Goal: Task Accomplishment & Management: Manage account settings

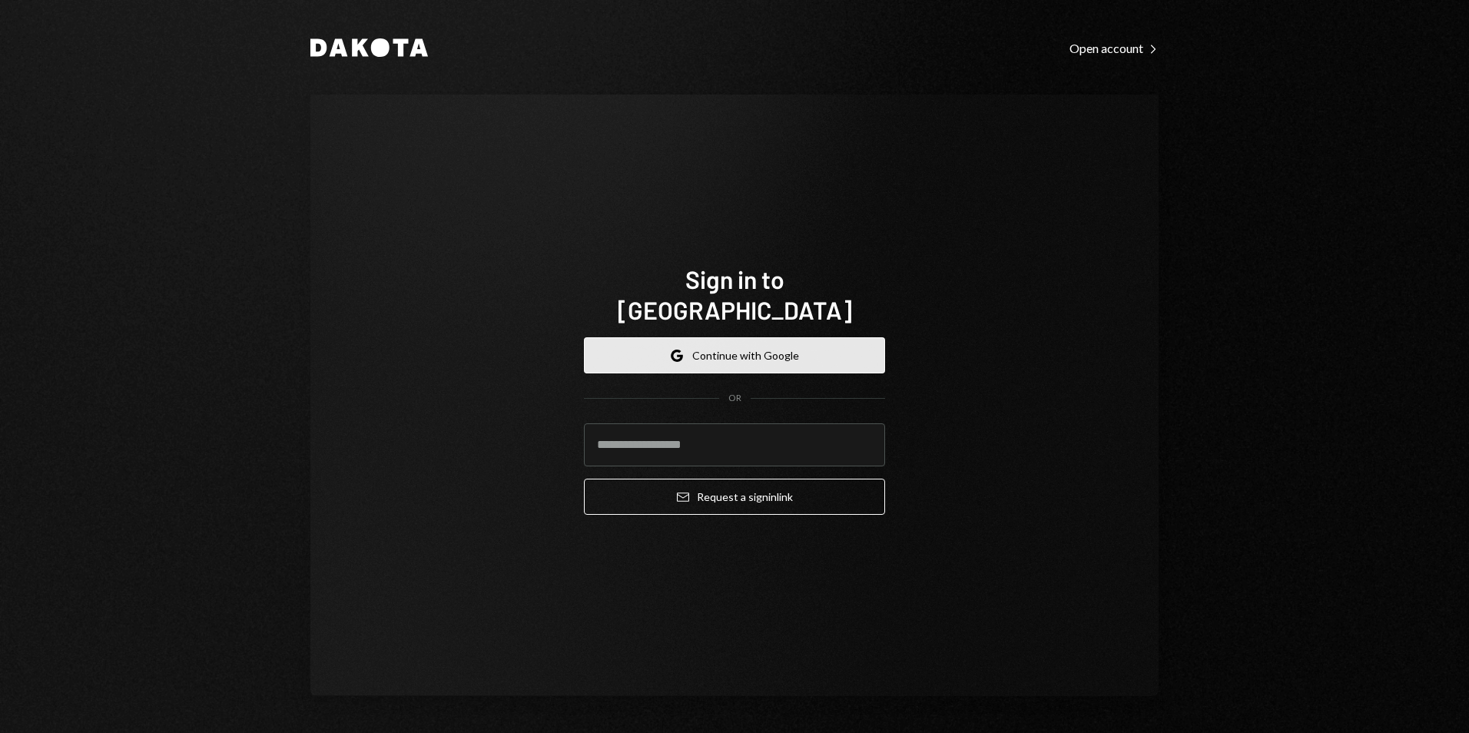
click at [814, 337] on button "Google Continue with Google" at bounding box center [734, 355] width 301 height 36
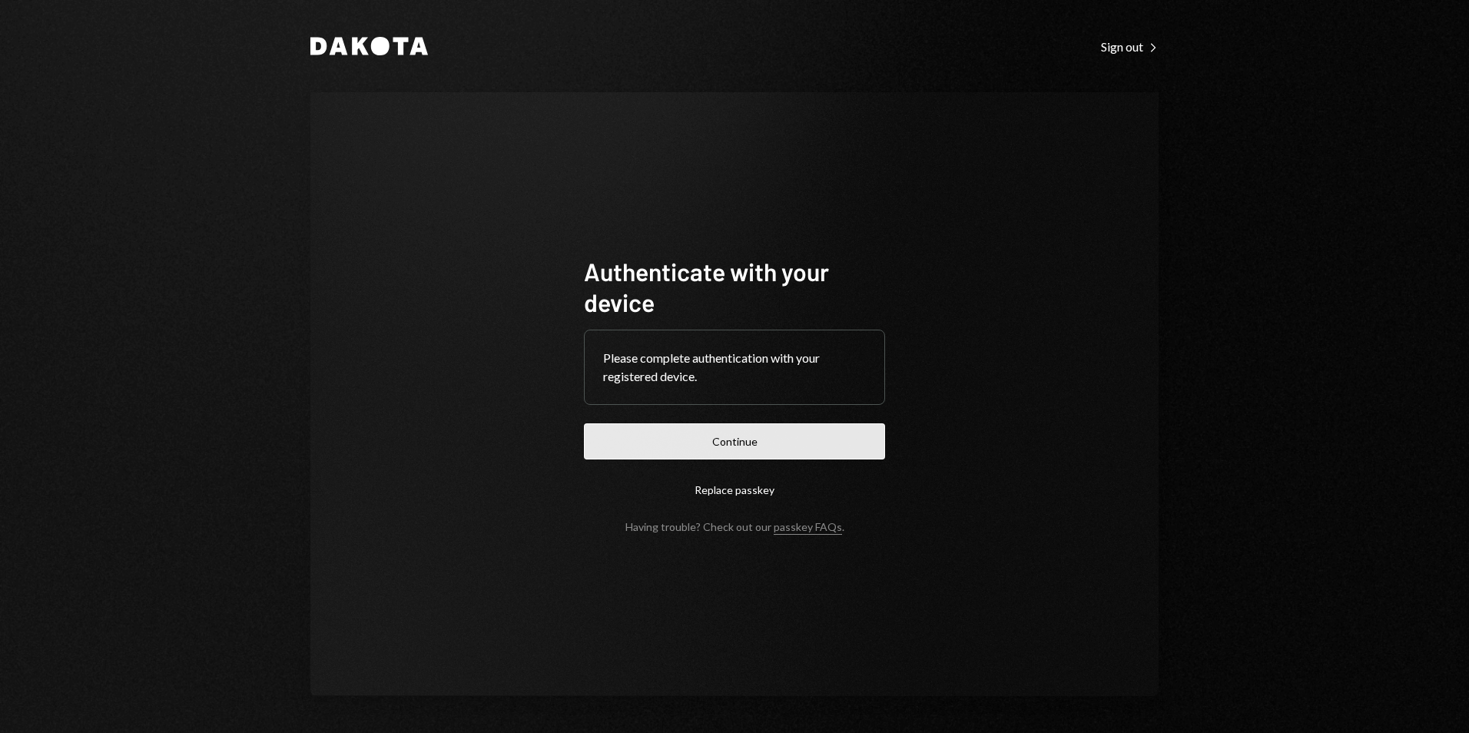
click at [799, 437] on button "Continue" at bounding box center [734, 441] width 301 height 36
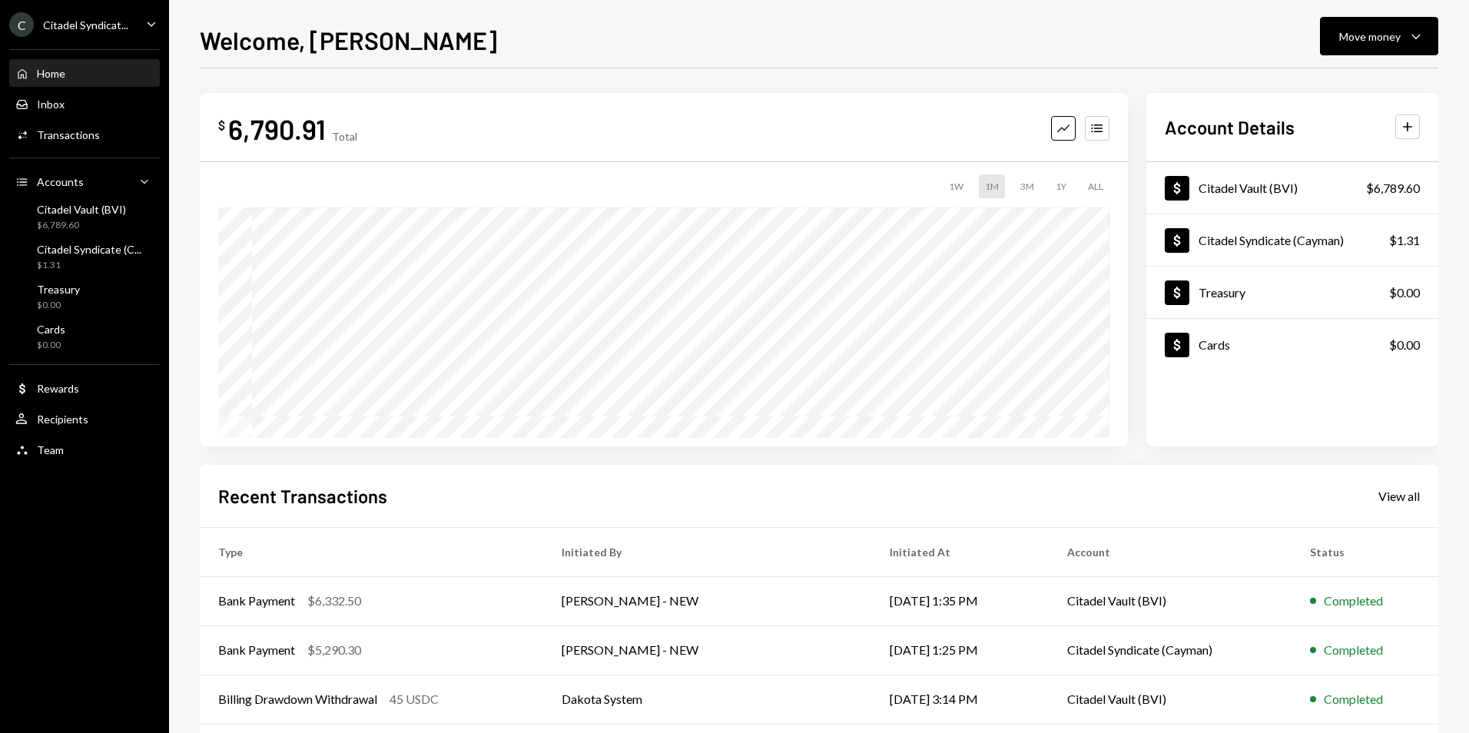
click at [114, 19] on div "Citadel Syndicat..." at bounding box center [85, 24] width 85 height 13
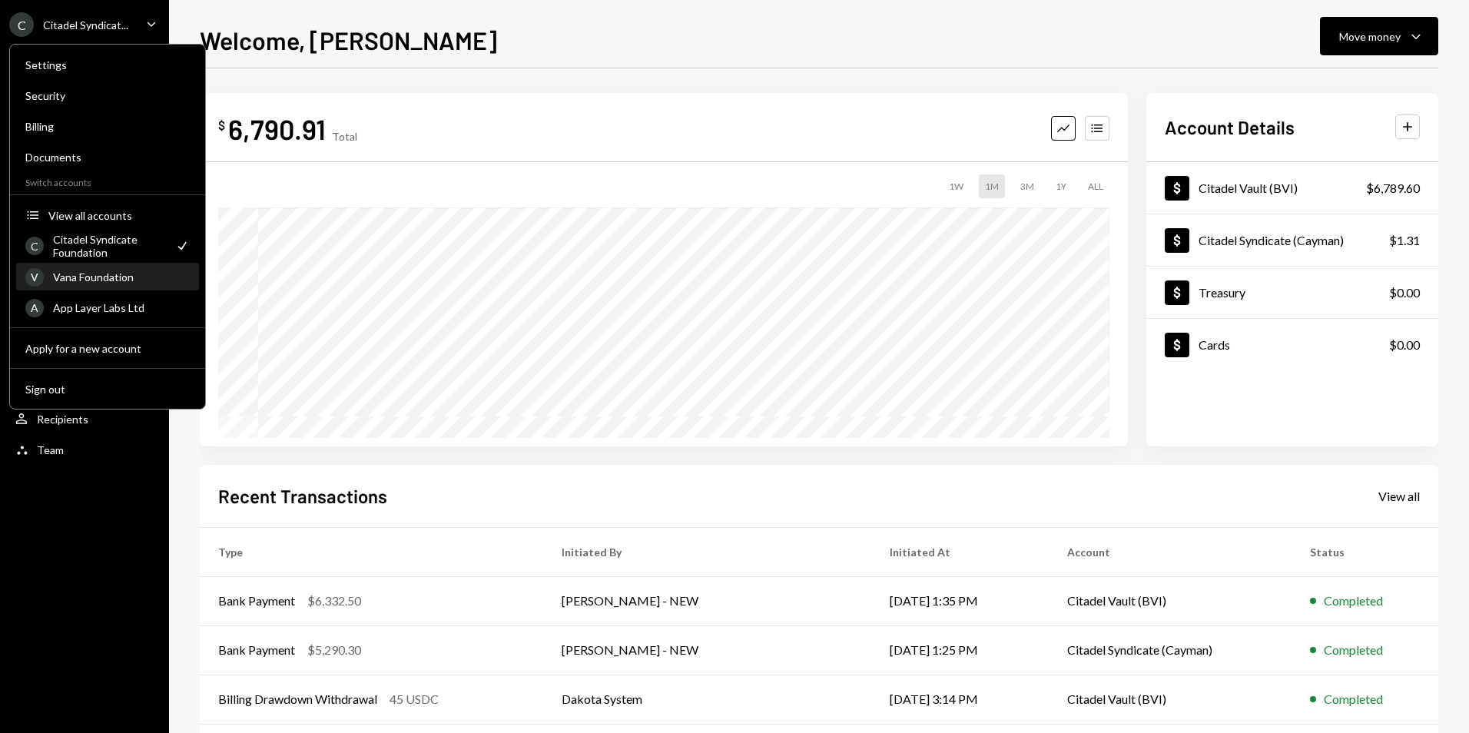
click at [128, 281] on div "Vana Foundation" at bounding box center [121, 276] width 137 height 13
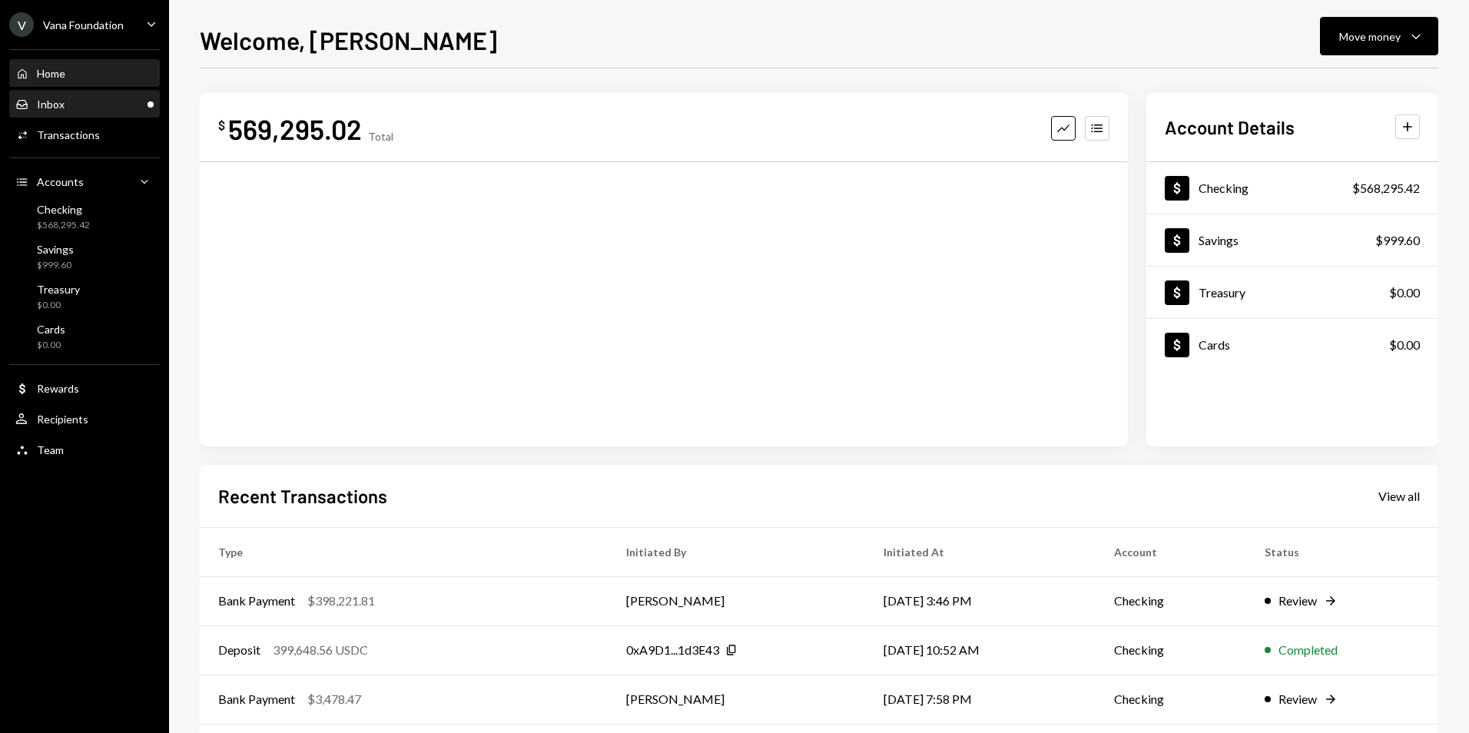
click at [101, 99] on div "Inbox Inbox" at bounding box center [84, 105] width 138 height 14
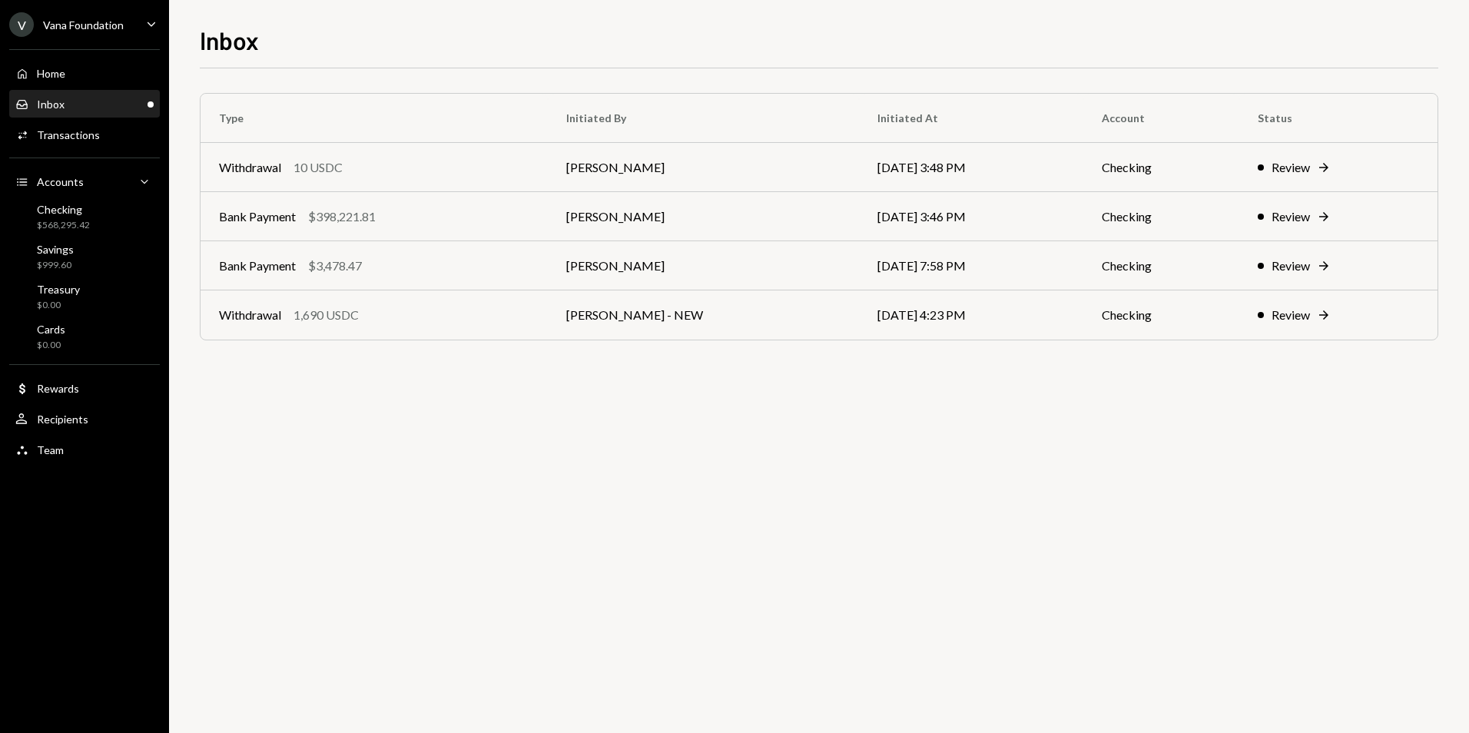
click at [121, 38] on ul "V Vana Foundation Caret Down Home Home Inbox Inbox Activities Transactions Acco…" at bounding box center [84, 233] width 169 height 466
click at [126, 28] on div "V Vana Foundation Caret Down" at bounding box center [84, 24] width 169 height 25
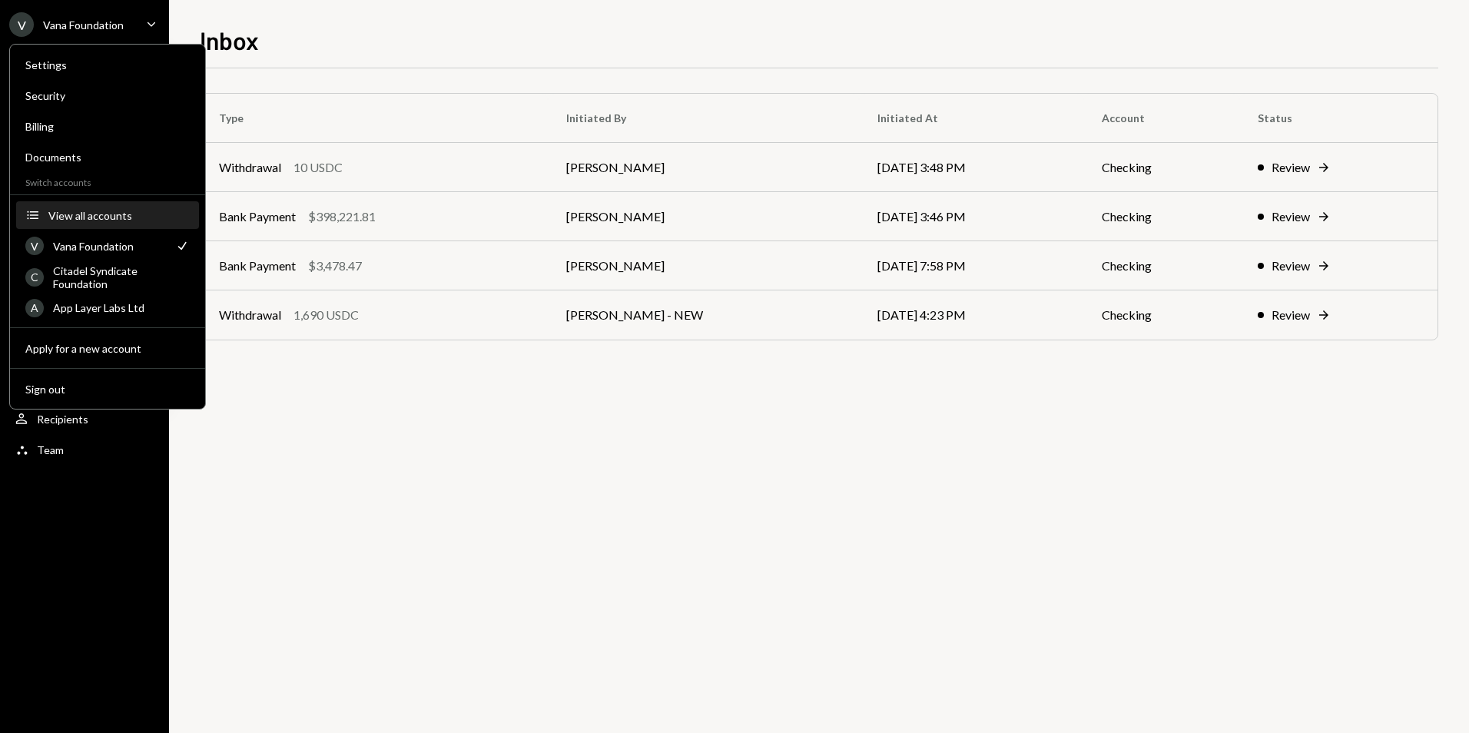
click at [104, 217] on div "View all accounts" at bounding box center [118, 215] width 141 height 13
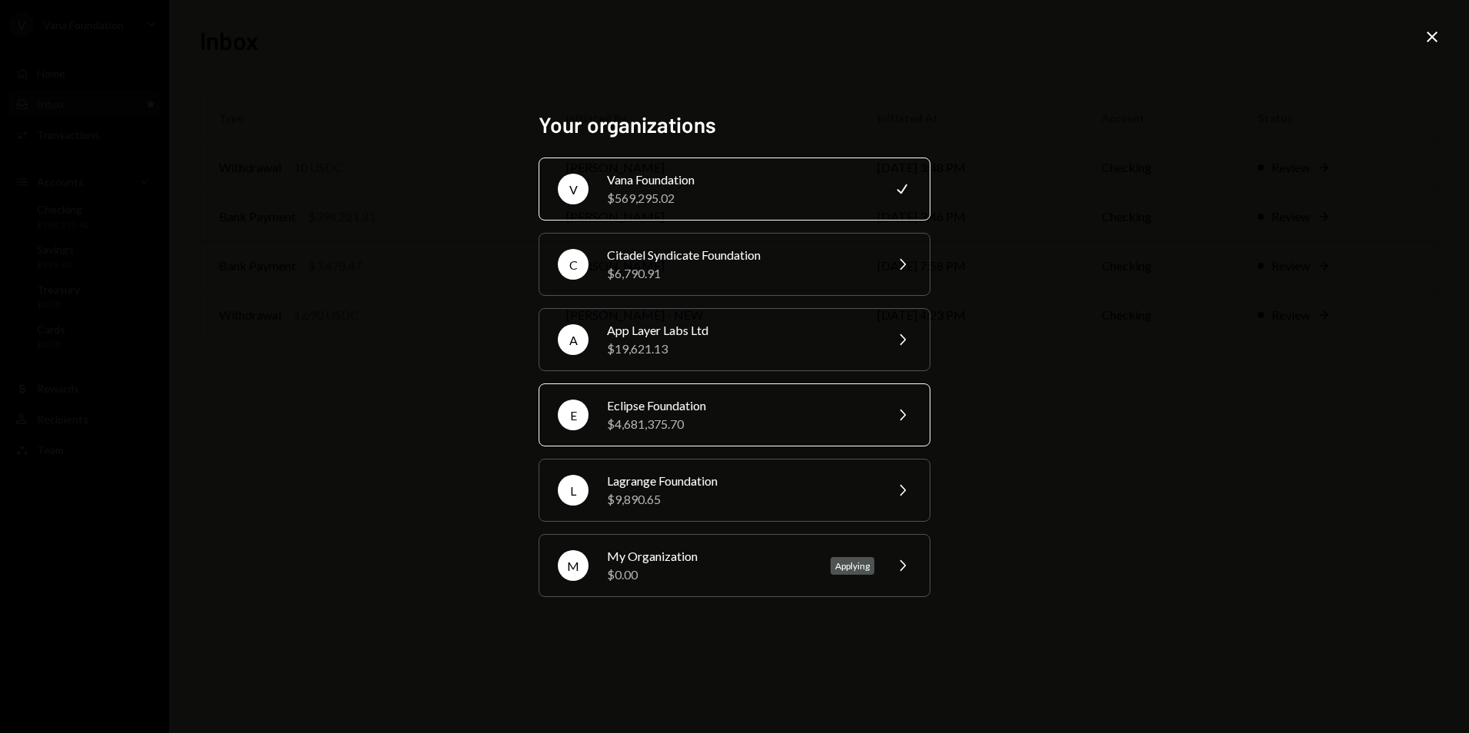
click at [710, 403] on div "Eclipse Foundation" at bounding box center [740, 405] width 267 height 18
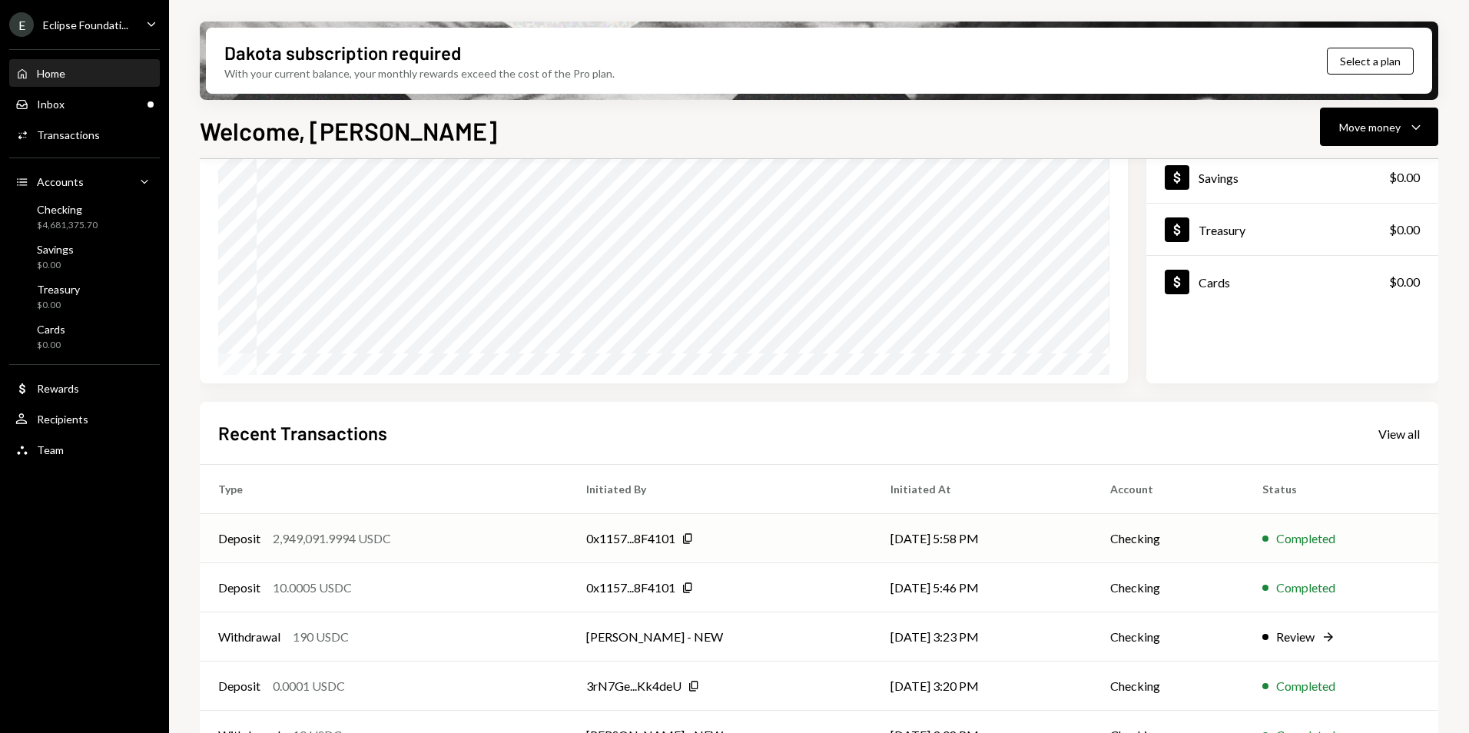
scroll to position [194, 0]
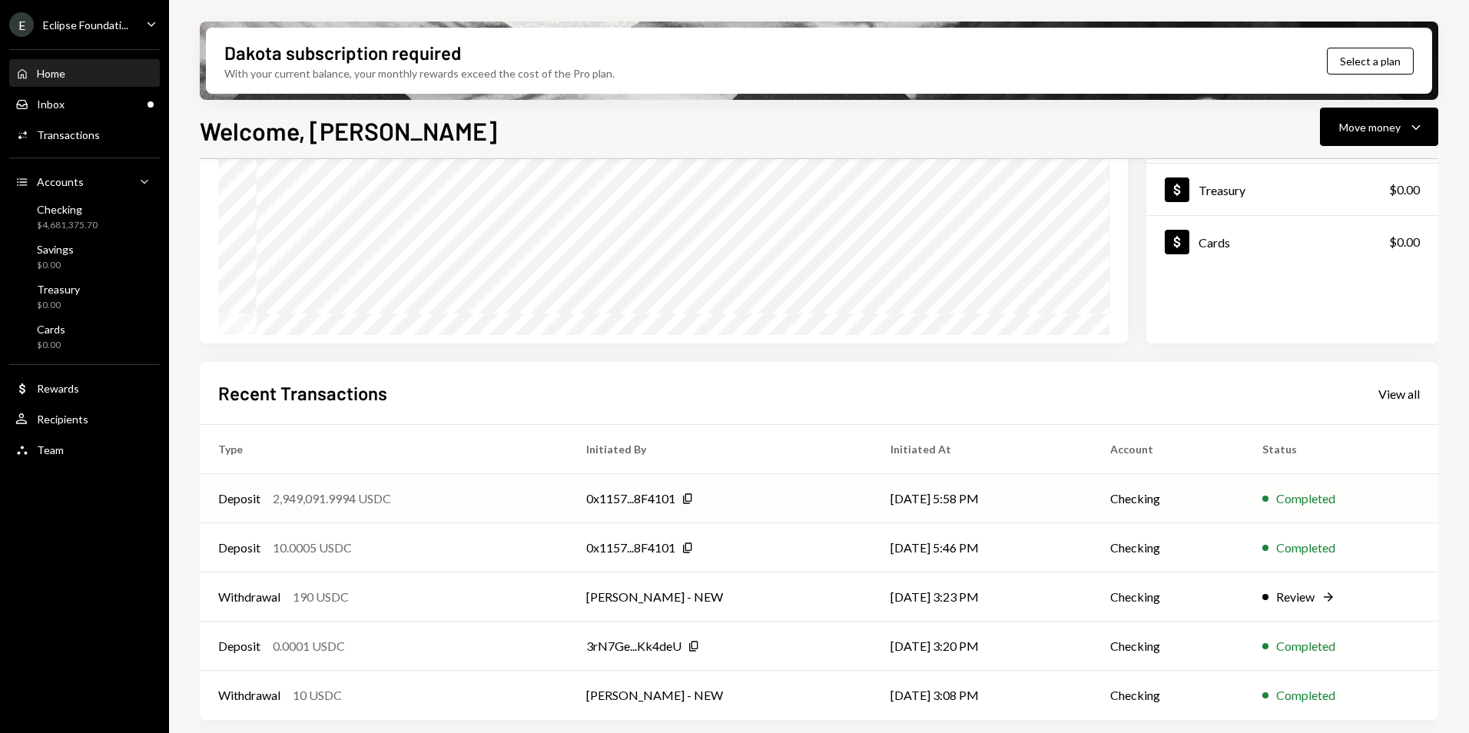
click at [376, 492] on div "2,949,091.9994 USDC" at bounding box center [332, 498] width 118 height 18
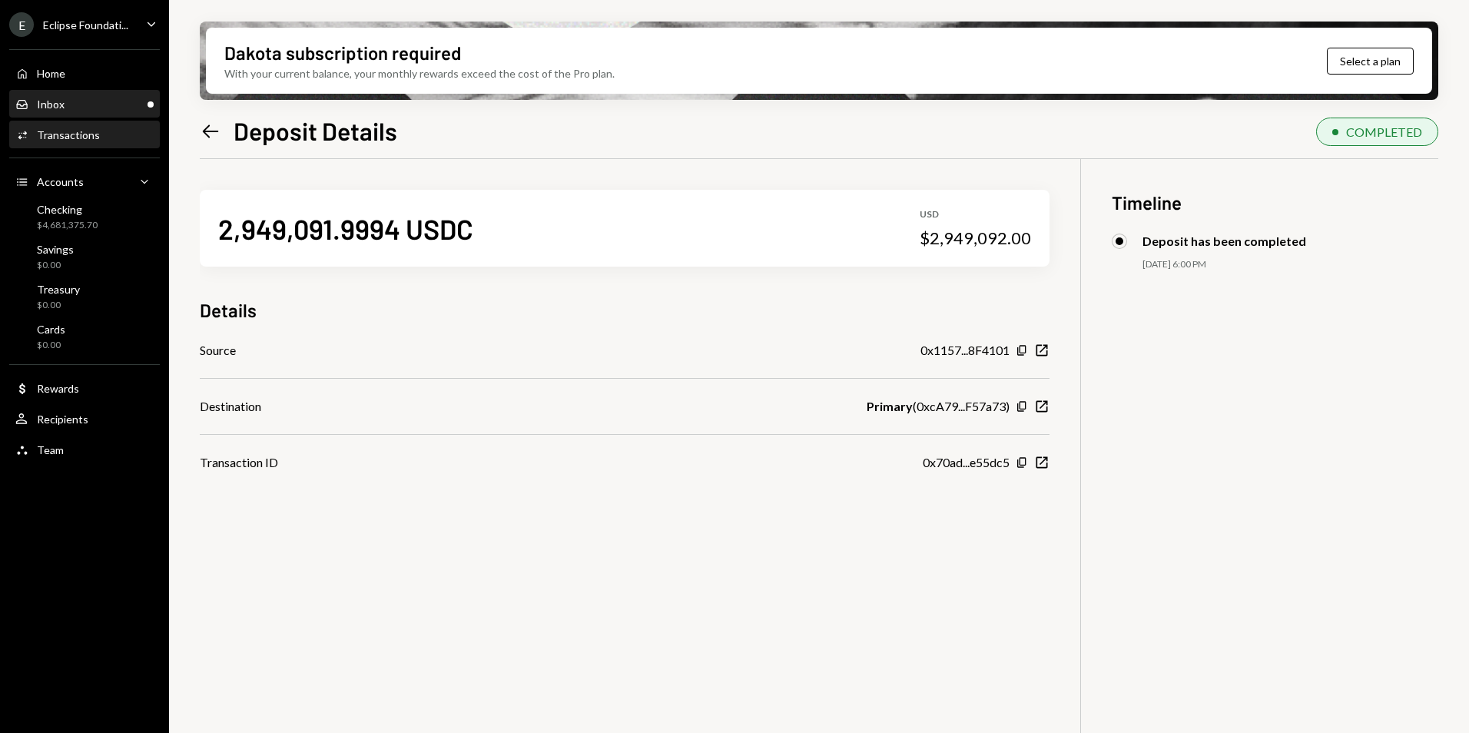
click at [124, 105] on div "Inbox Inbox" at bounding box center [84, 105] width 138 height 14
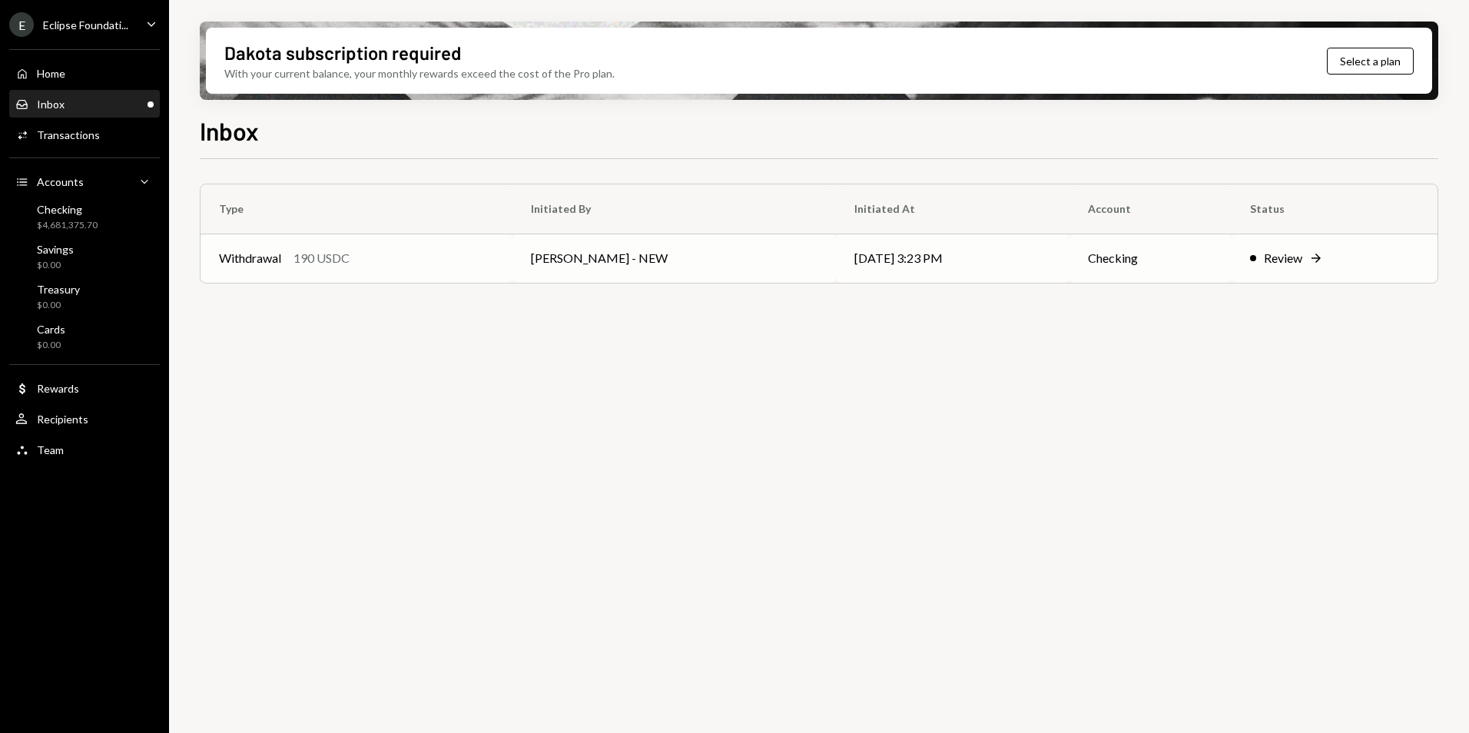
click at [456, 255] on div "Withdrawal 190 USDC" at bounding box center [356, 258] width 275 height 18
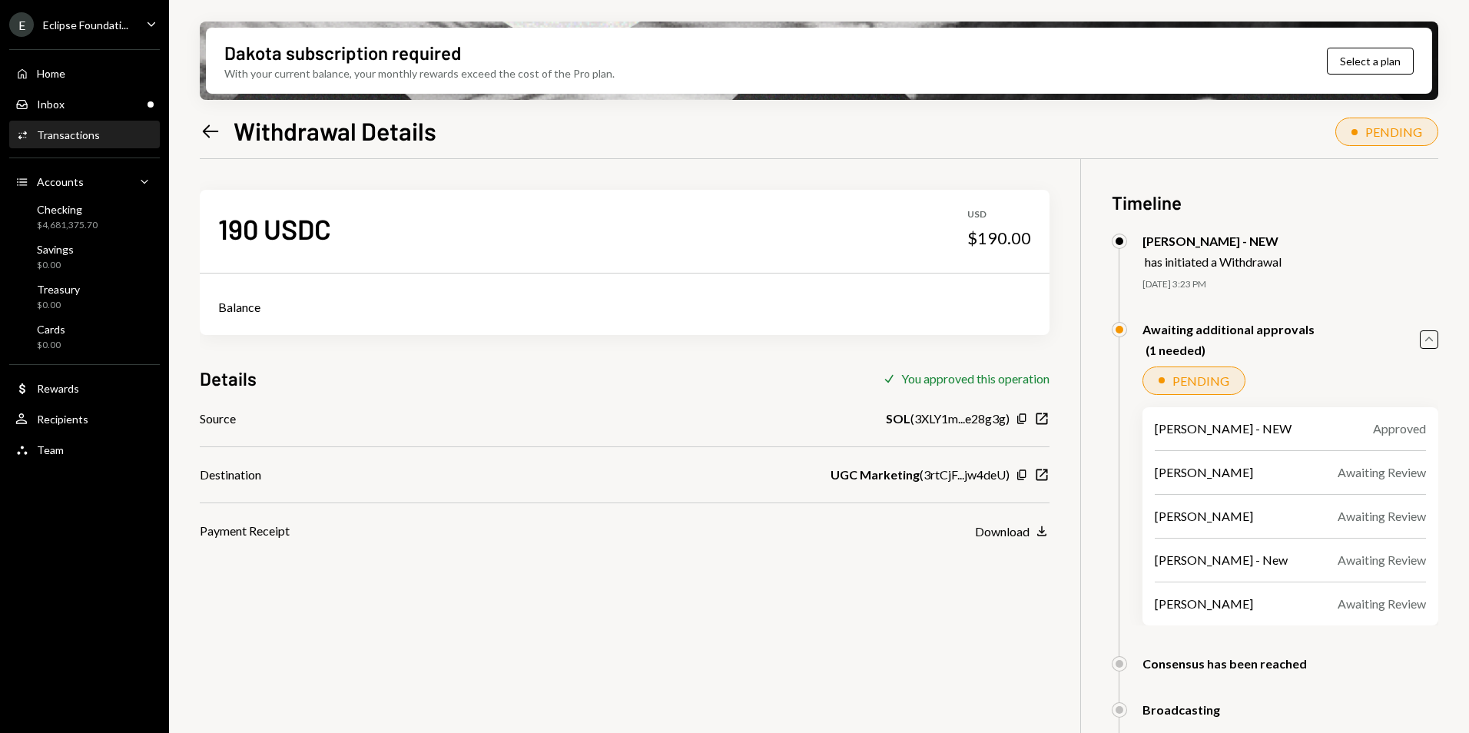
click at [111, 32] on div "E Eclipse Foundati..." at bounding box center [68, 24] width 119 height 25
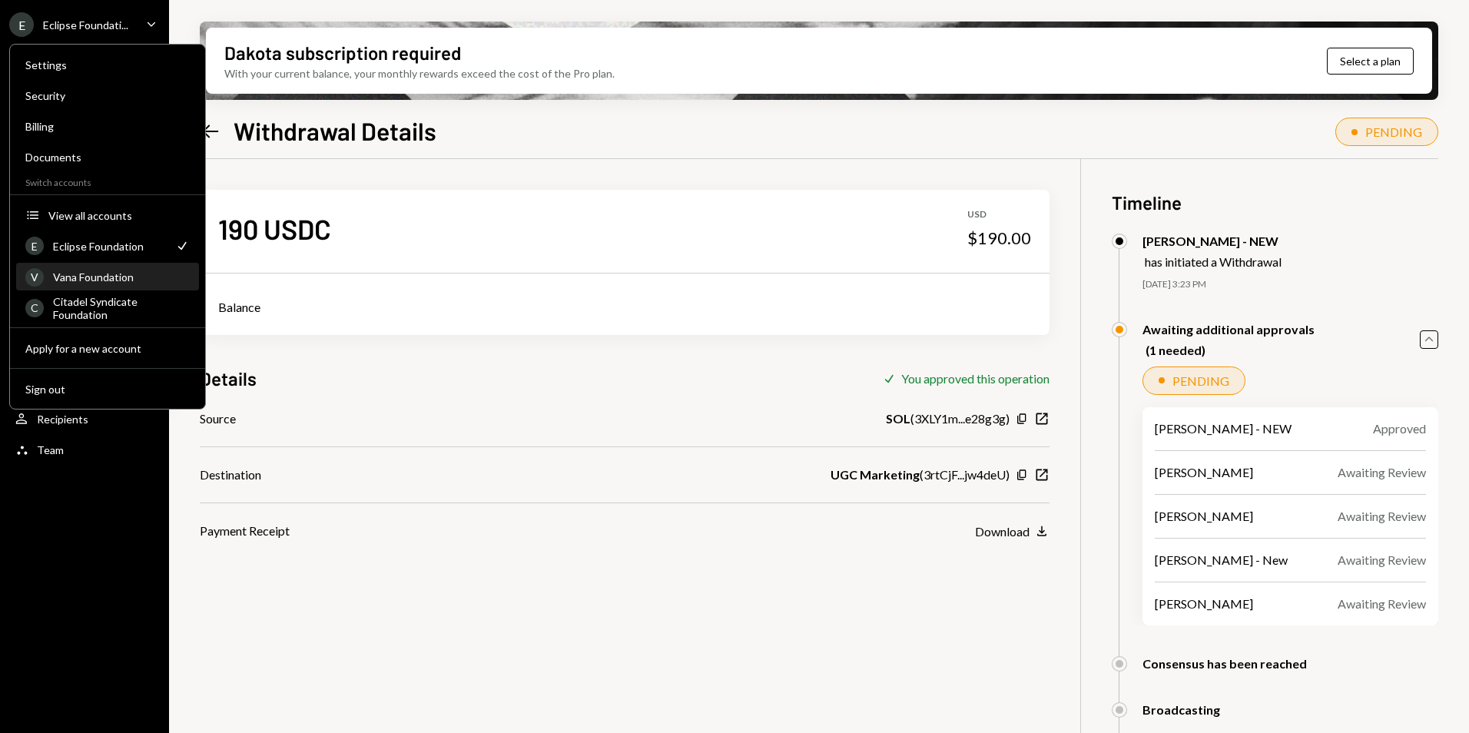
click at [91, 283] on div "Vana Foundation" at bounding box center [121, 276] width 137 height 13
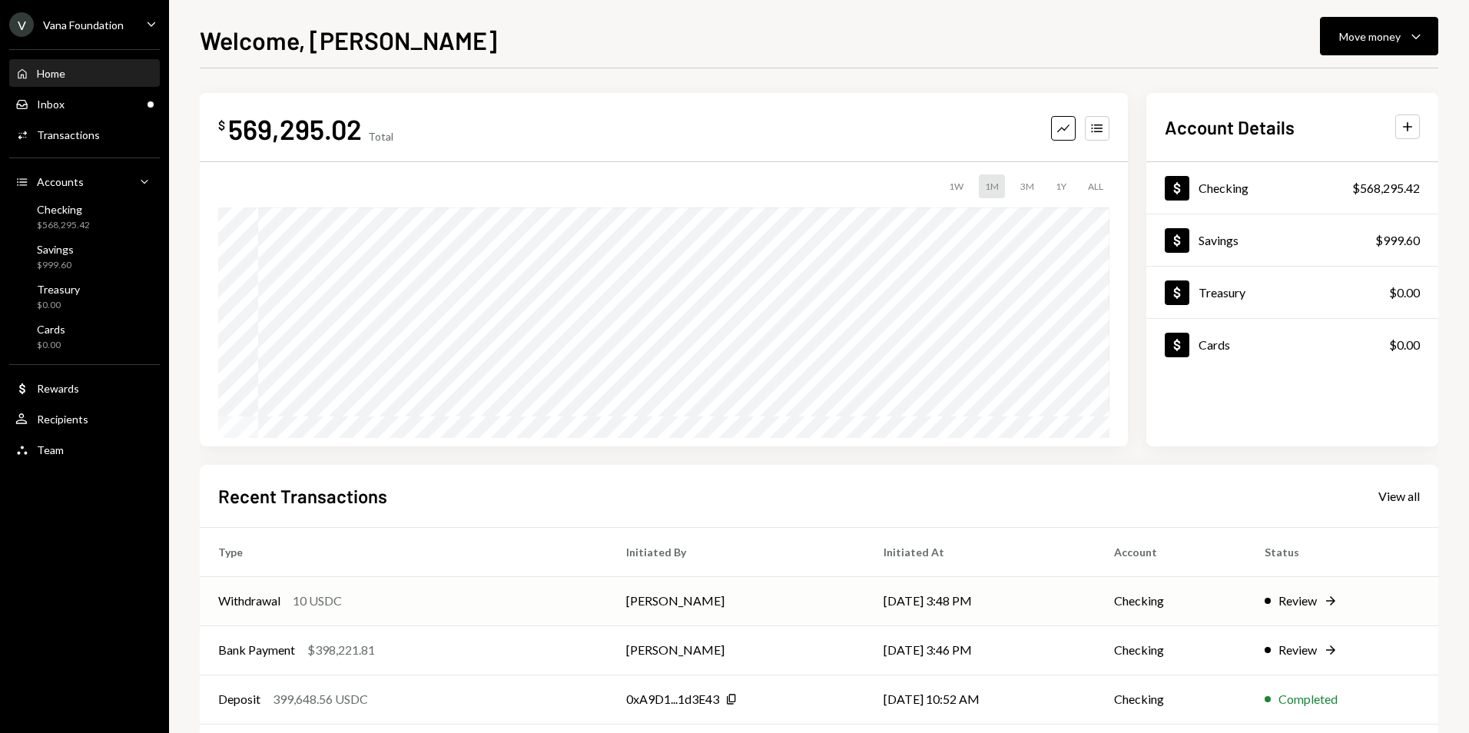
click at [582, 605] on div "Withdrawal 10 USDC" at bounding box center [403, 601] width 371 height 18
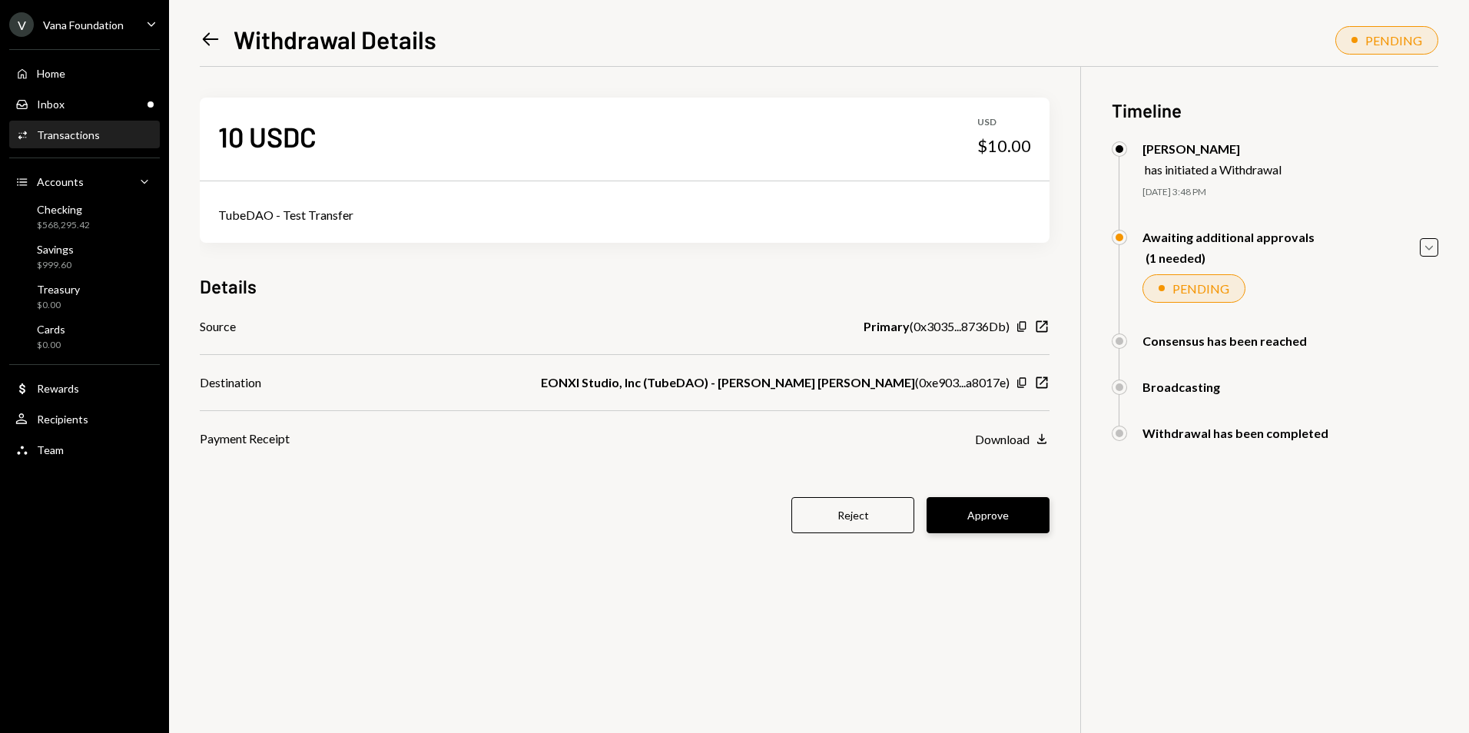
click at [997, 516] on button "Approve" at bounding box center [988, 515] width 123 height 36
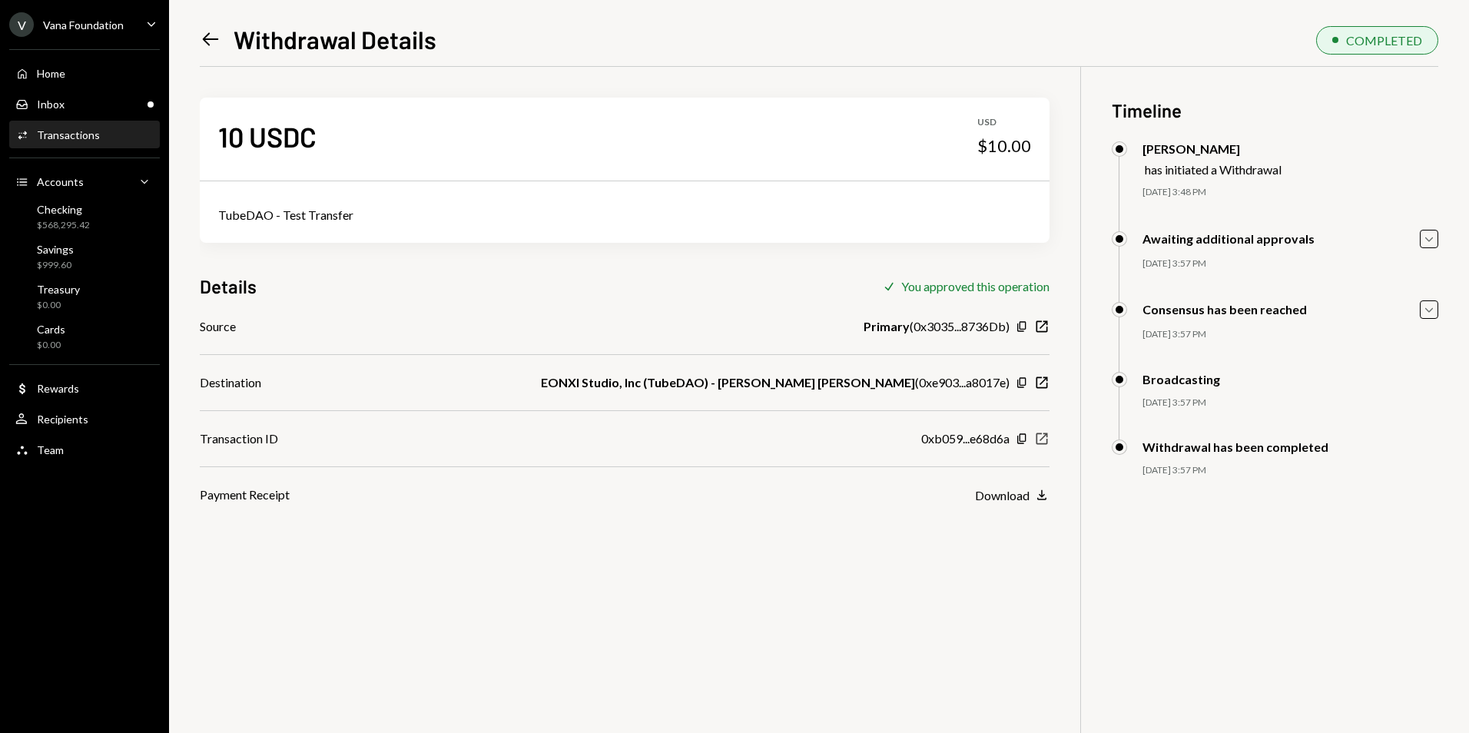
click at [1037, 438] on icon "button" at bounding box center [1042, 439] width 12 height 12
click at [1042, 434] on icon "button" at bounding box center [1042, 439] width 12 height 12
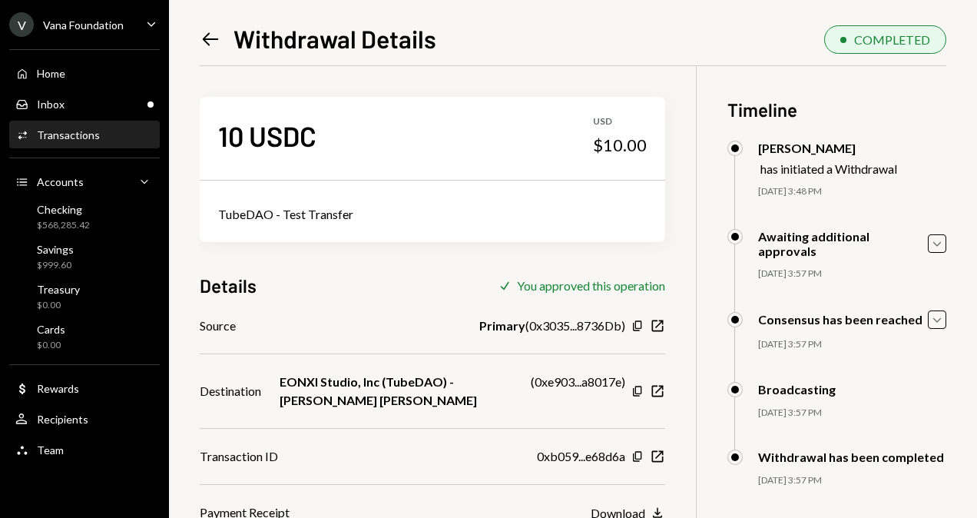
click at [135, 29] on div "V Vana Foundation Caret Down" at bounding box center [84, 24] width 169 height 25
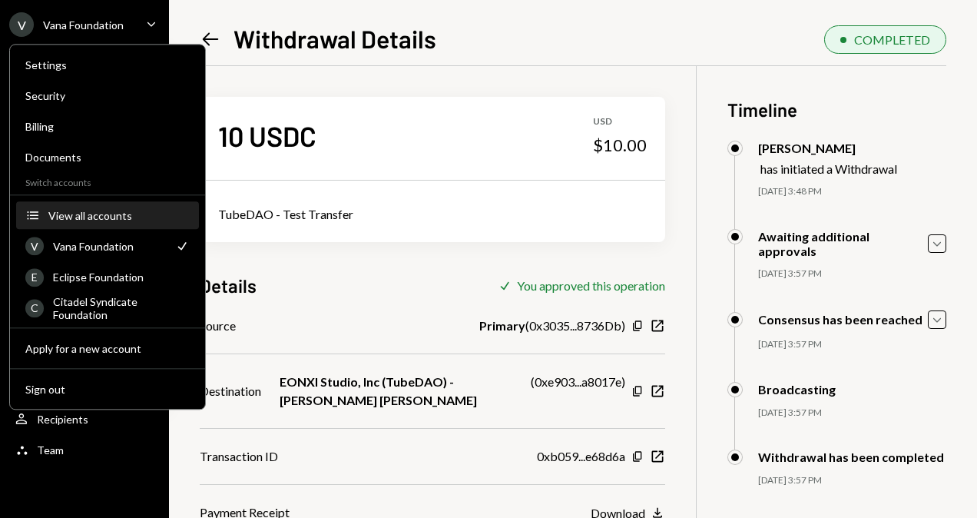
click at [112, 211] on div "View all accounts" at bounding box center [118, 215] width 141 height 13
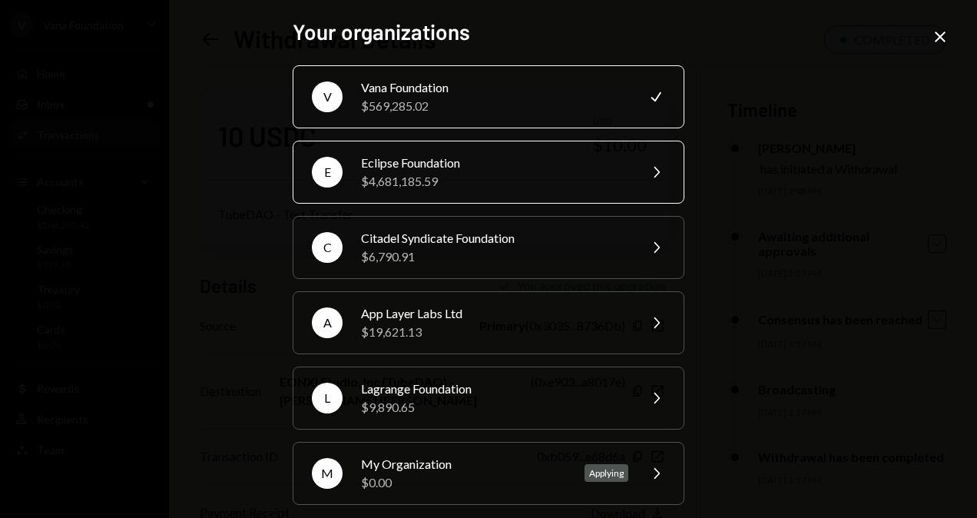
click at [414, 179] on div "$4,681,185.59" at bounding box center [494, 181] width 267 height 18
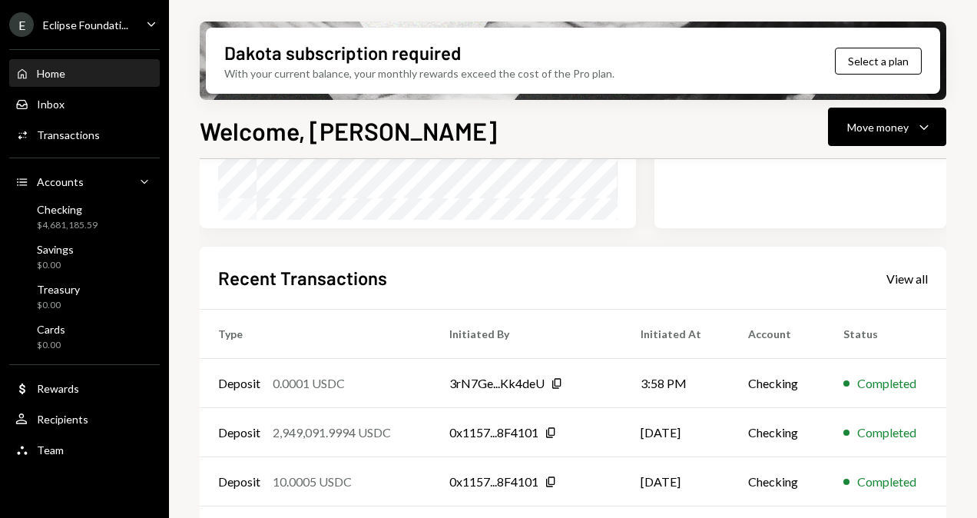
scroll to position [384, 0]
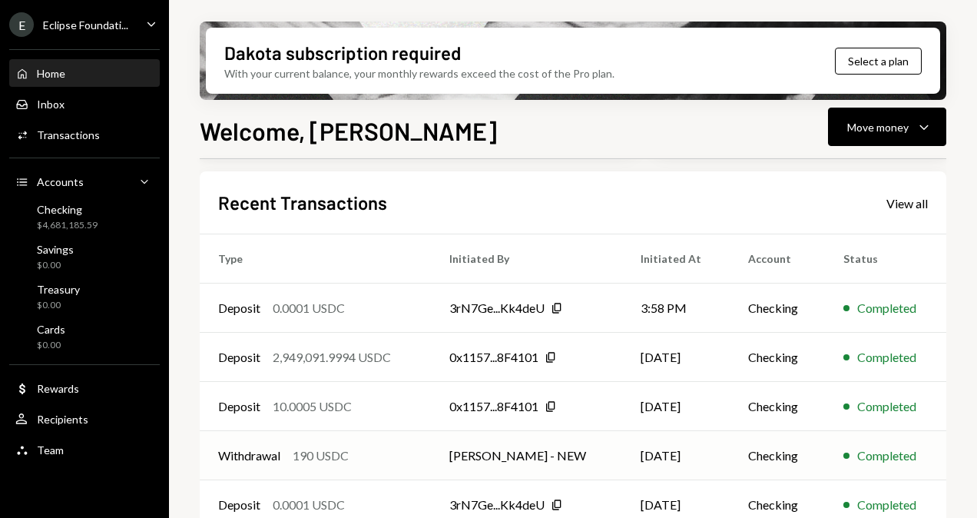
click at [373, 449] on div "Withdrawal 190 USDC" at bounding box center [315, 455] width 194 height 18
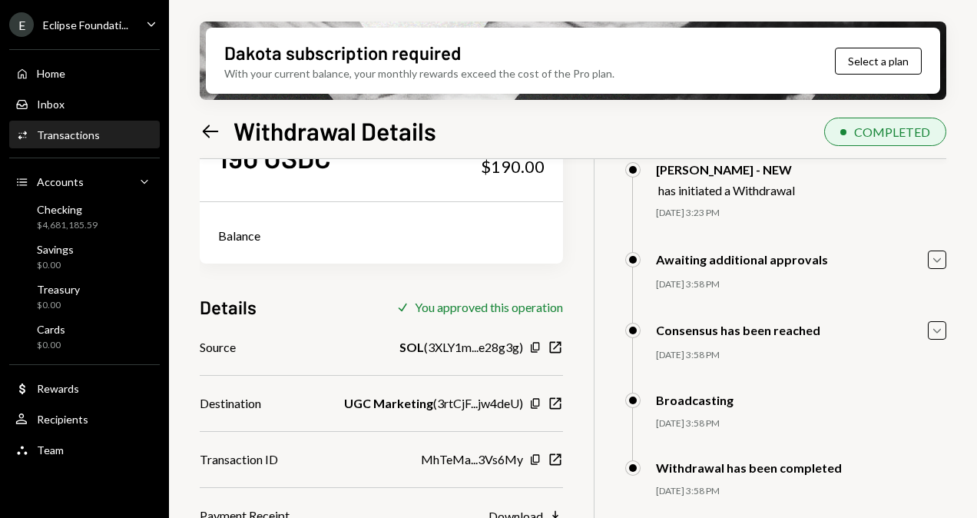
scroll to position [123, 0]
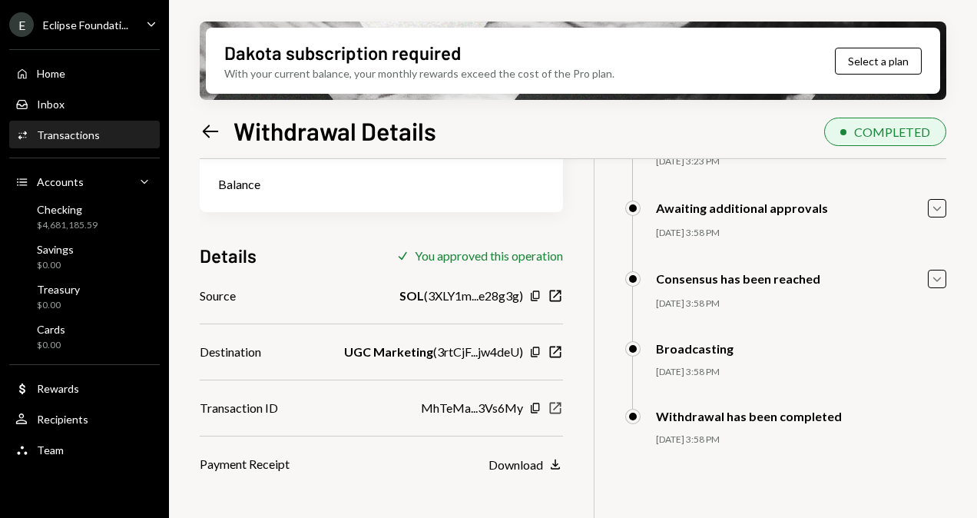
click at [561, 409] on icon "button" at bounding box center [555, 409] width 12 height 12
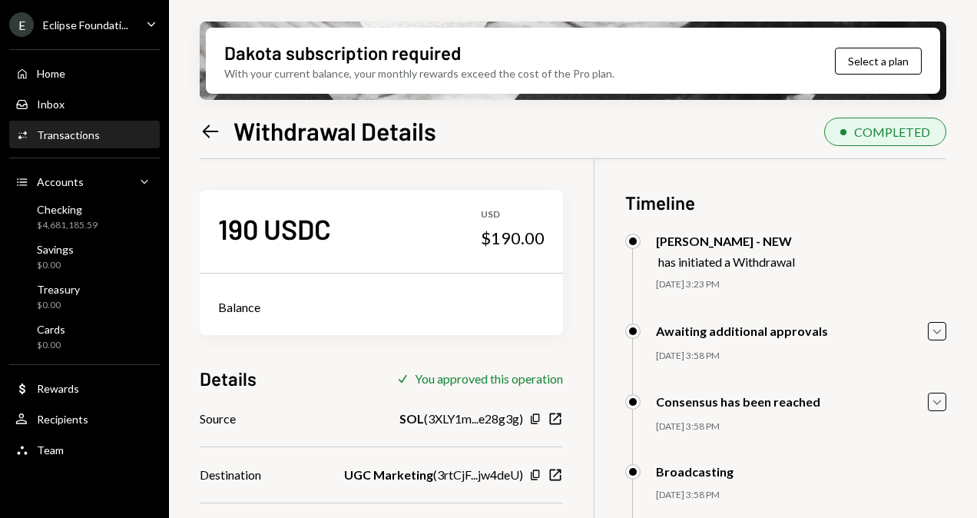
scroll to position [123, 0]
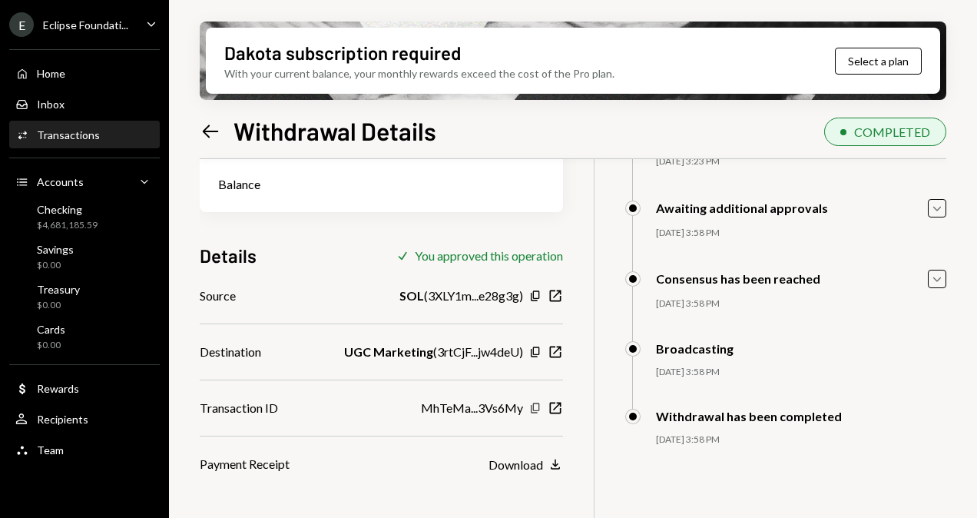
click at [539, 409] on icon "button" at bounding box center [535, 408] width 8 height 10
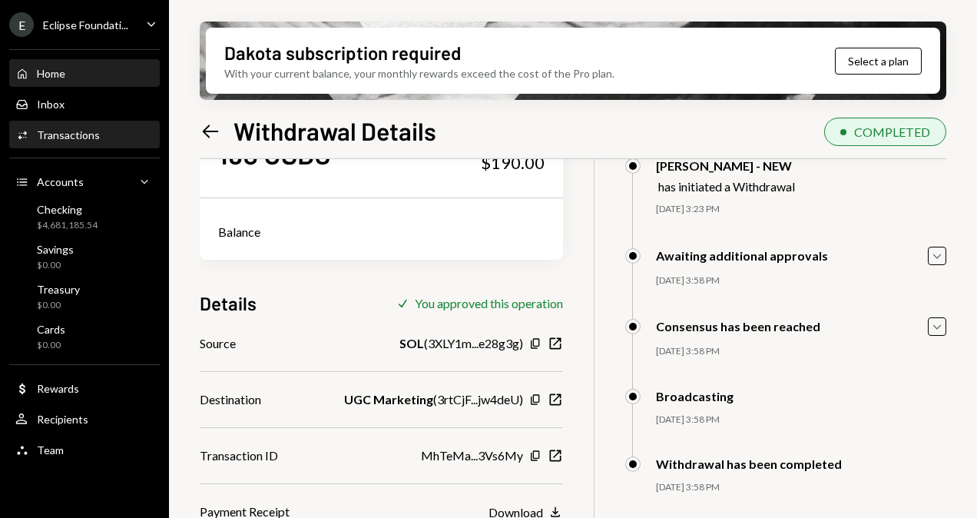
scroll to position [0, 0]
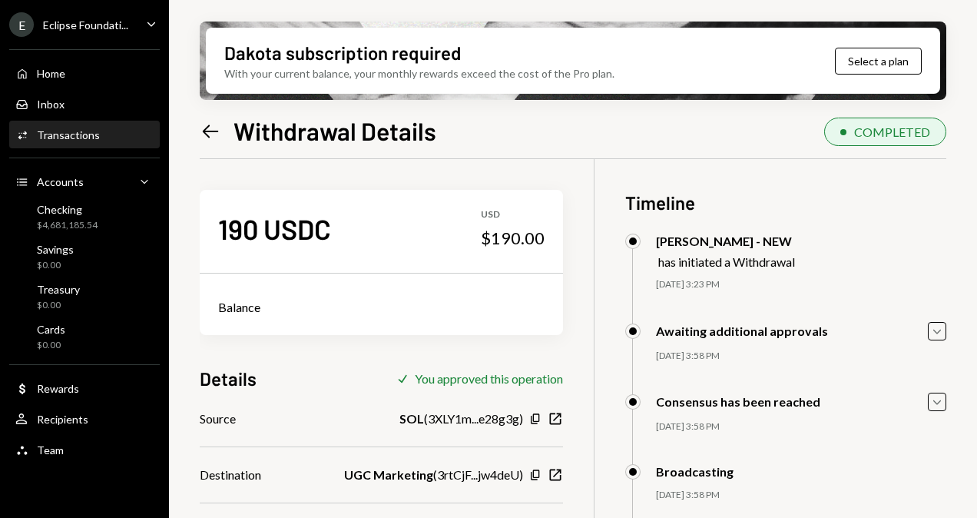
click at [151, 20] on icon "Caret Down" at bounding box center [151, 23] width 17 height 17
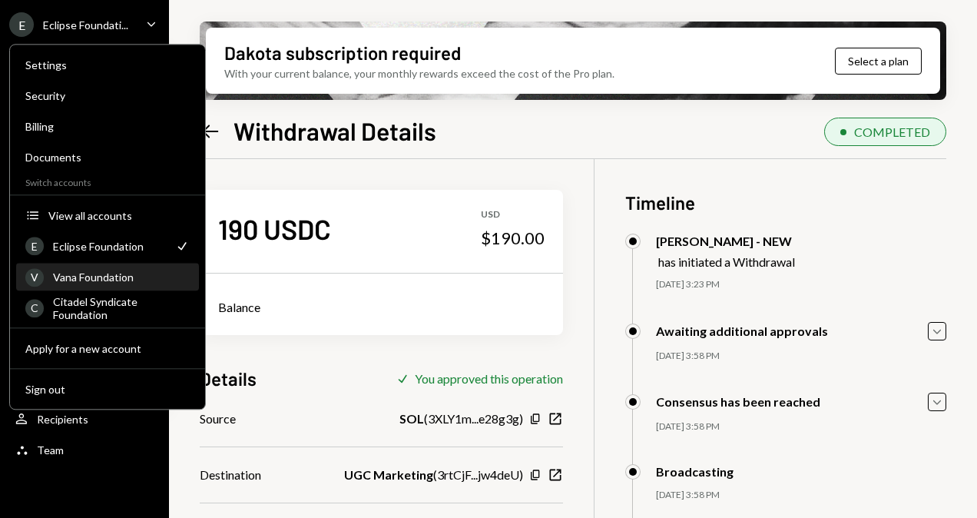
click at [98, 273] on div "Vana Foundation" at bounding box center [121, 276] width 137 height 13
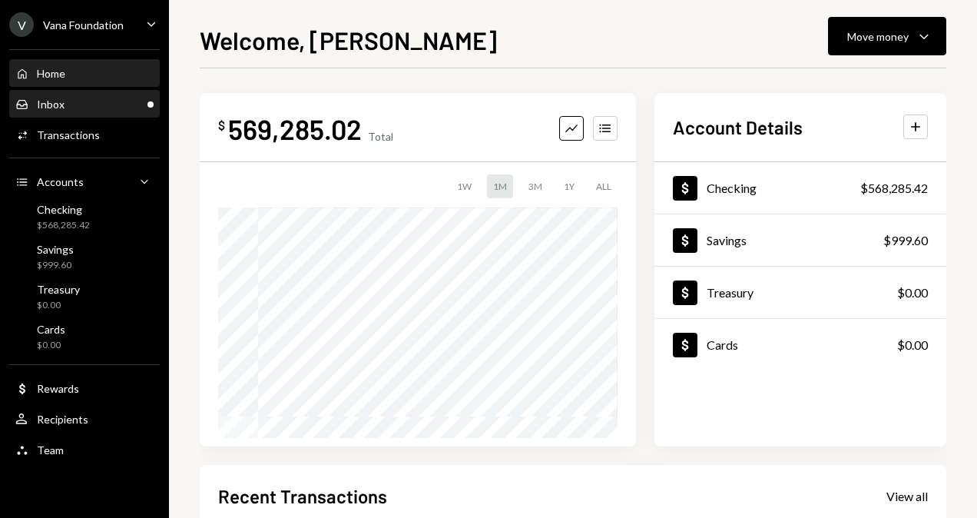
click at [114, 100] on div "Inbox Inbox" at bounding box center [84, 105] width 138 height 14
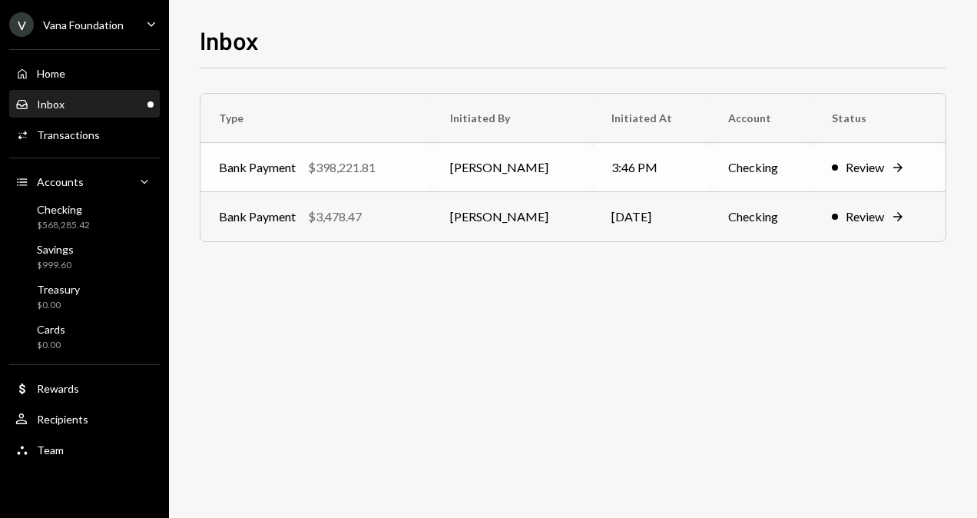
click at [386, 166] on div "Bank Payment $398,221.81" at bounding box center [316, 167] width 194 height 18
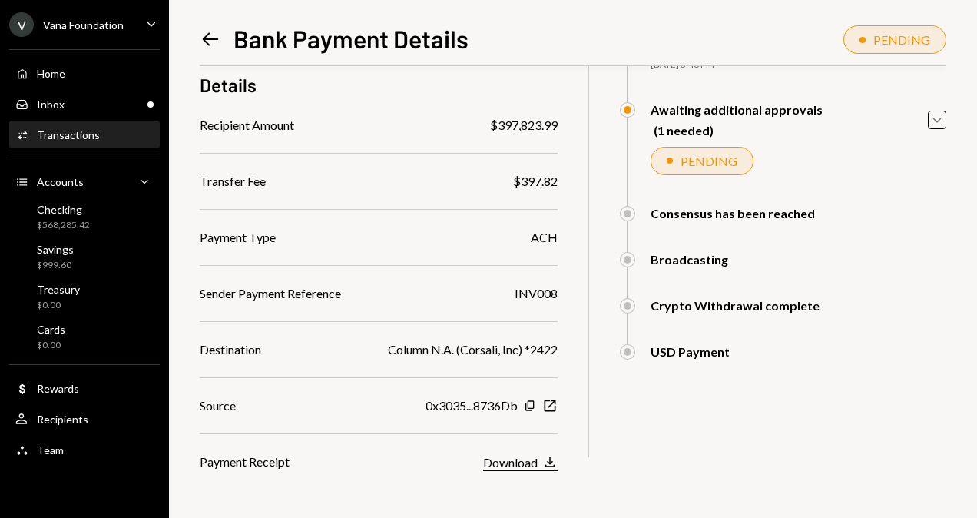
scroll to position [214, 0]
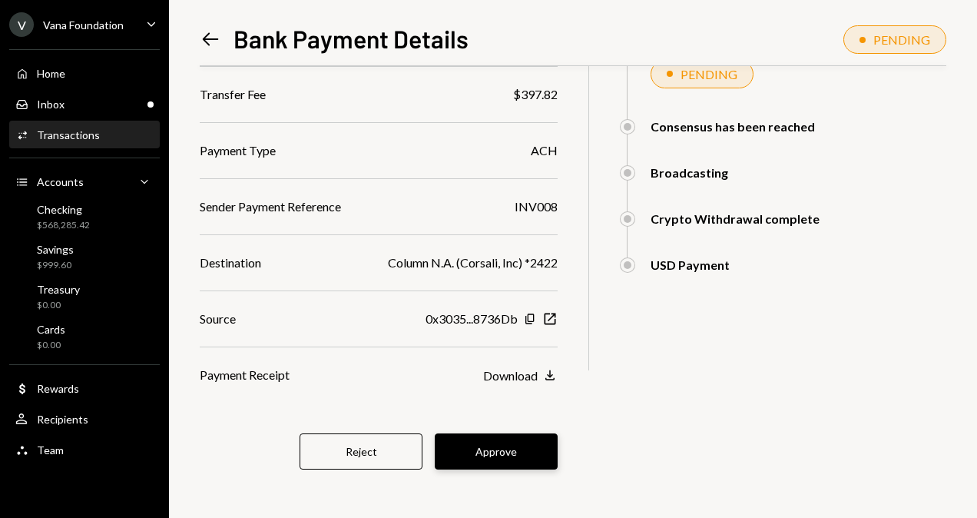
click at [520, 439] on button "Approve" at bounding box center [496, 451] width 123 height 36
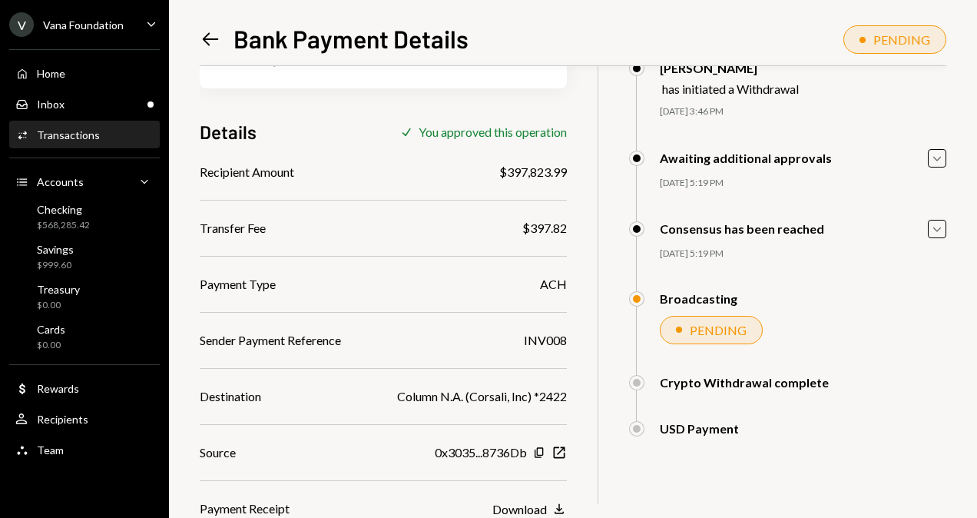
scroll to position [80, 0]
click at [114, 106] on div "Inbox Inbox" at bounding box center [84, 105] width 138 height 14
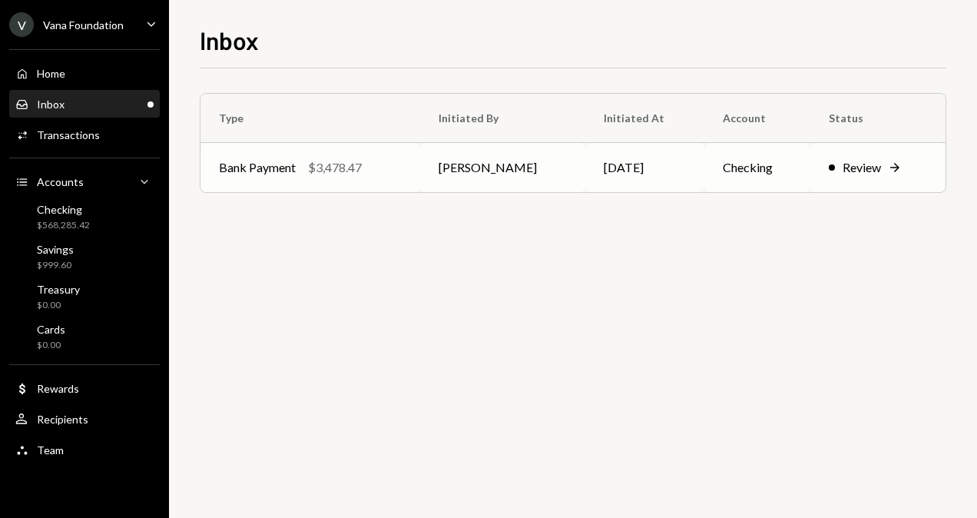
click at [390, 155] on td "Bank Payment $3,478.47" at bounding box center [311, 167] width 220 height 49
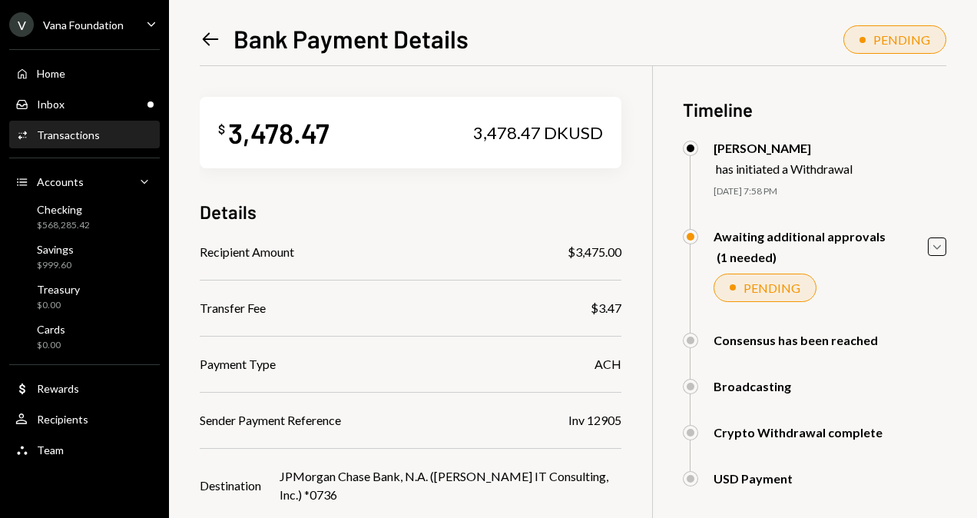
scroll to position [77, 0]
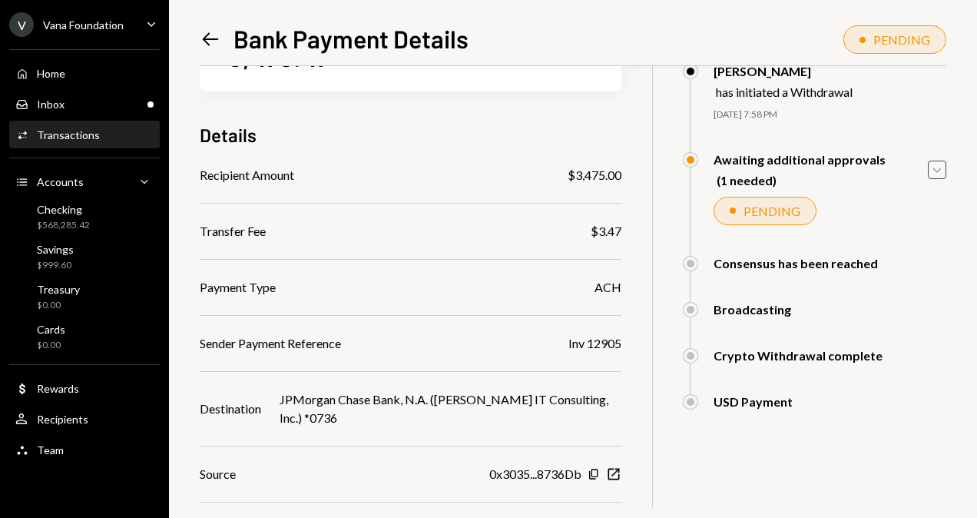
click at [935, 170] on icon "button" at bounding box center [937, 170] width 8 height 5
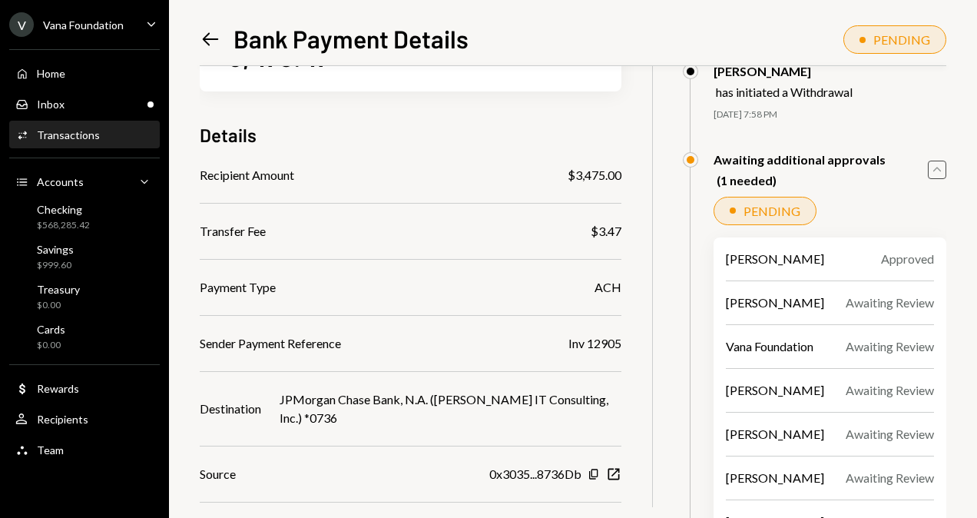
click at [935, 170] on icon "button" at bounding box center [937, 169] width 8 height 5
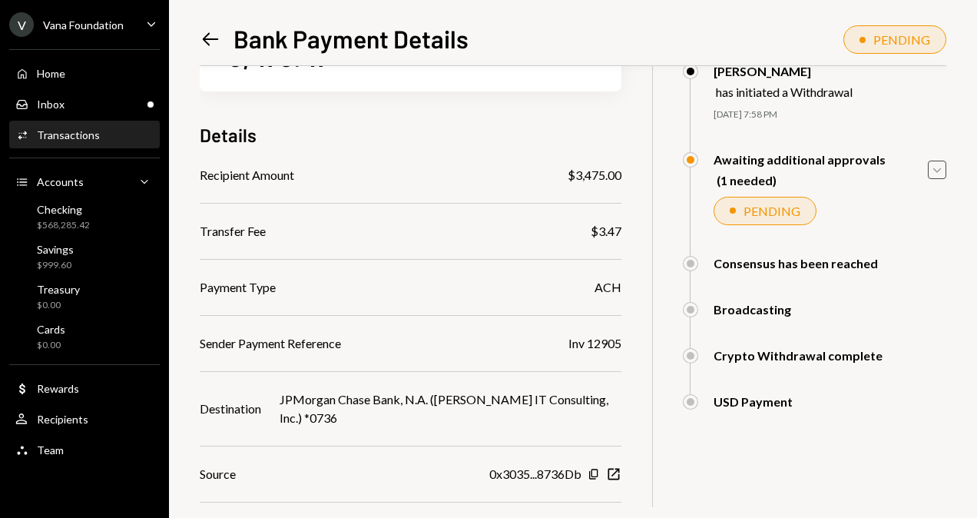
click at [935, 170] on icon "button" at bounding box center [937, 170] width 8 height 5
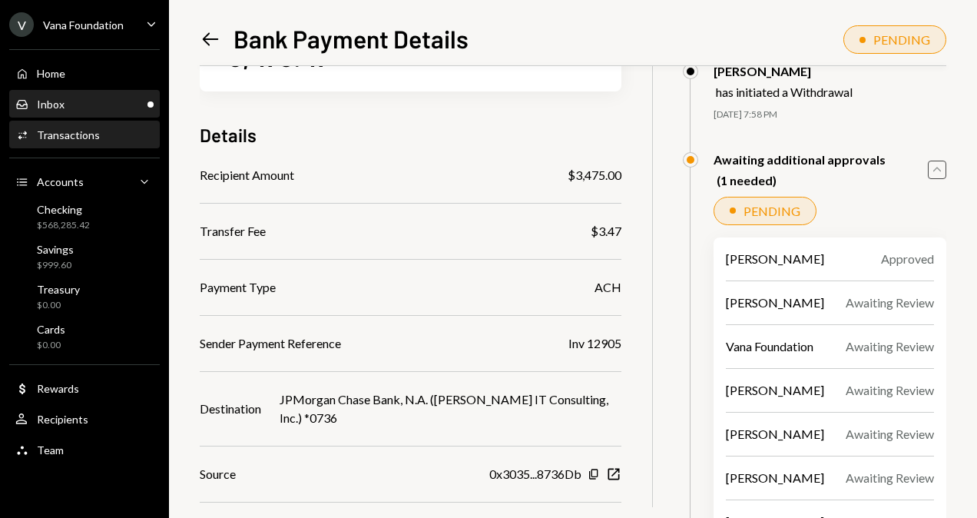
click at [100, 97] on div "Inbox Inbox" at bounding box center [84, 104] width 138 height 26
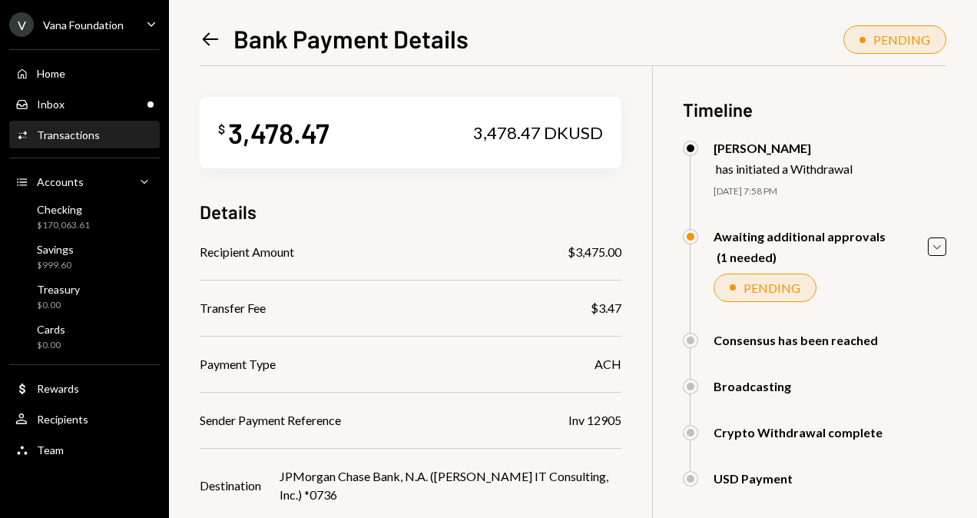
click at [201, 38] on icon "Left Arrow" at bounding box center [211, 39] width 22 height 22
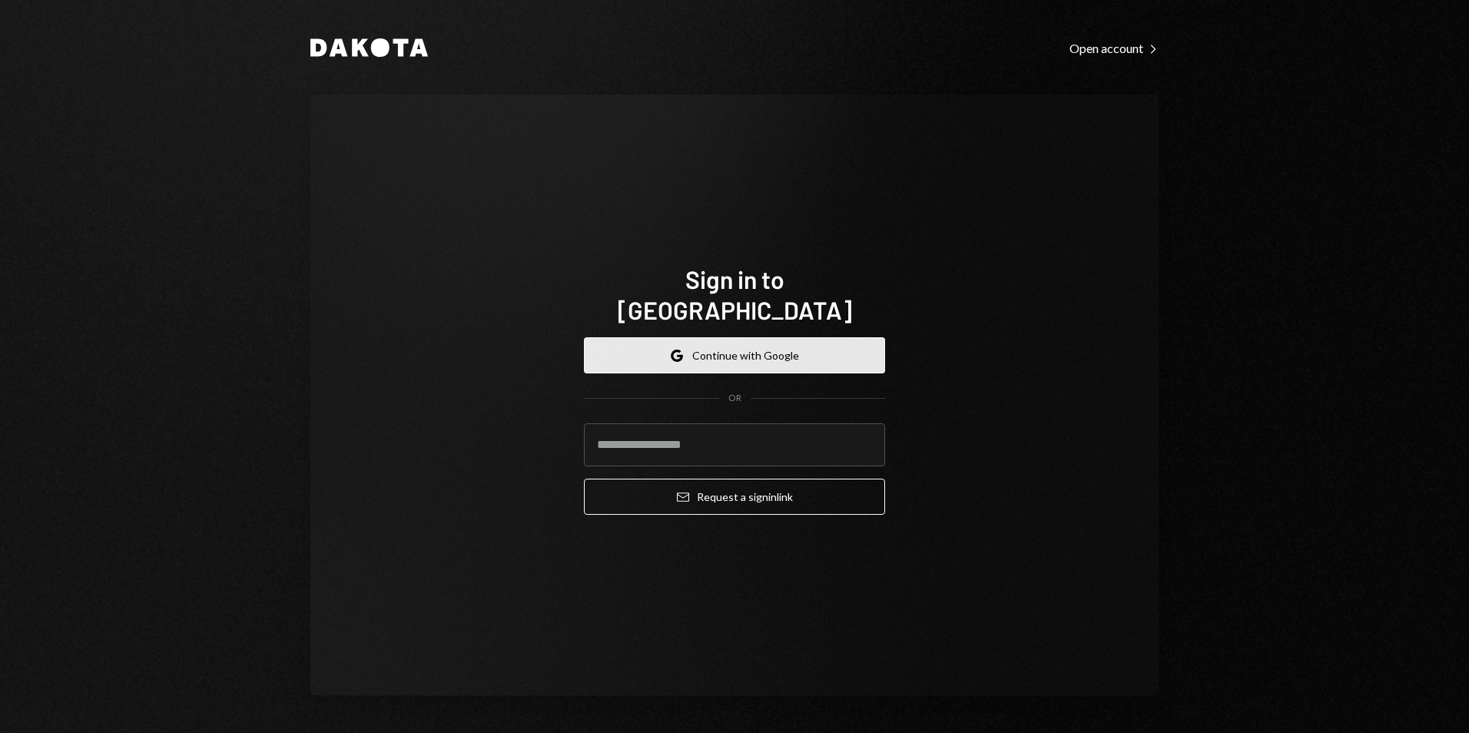
click at [798, 338] on button "Google Continue with Google" at bounding box center [734, 355] width 301 height 36
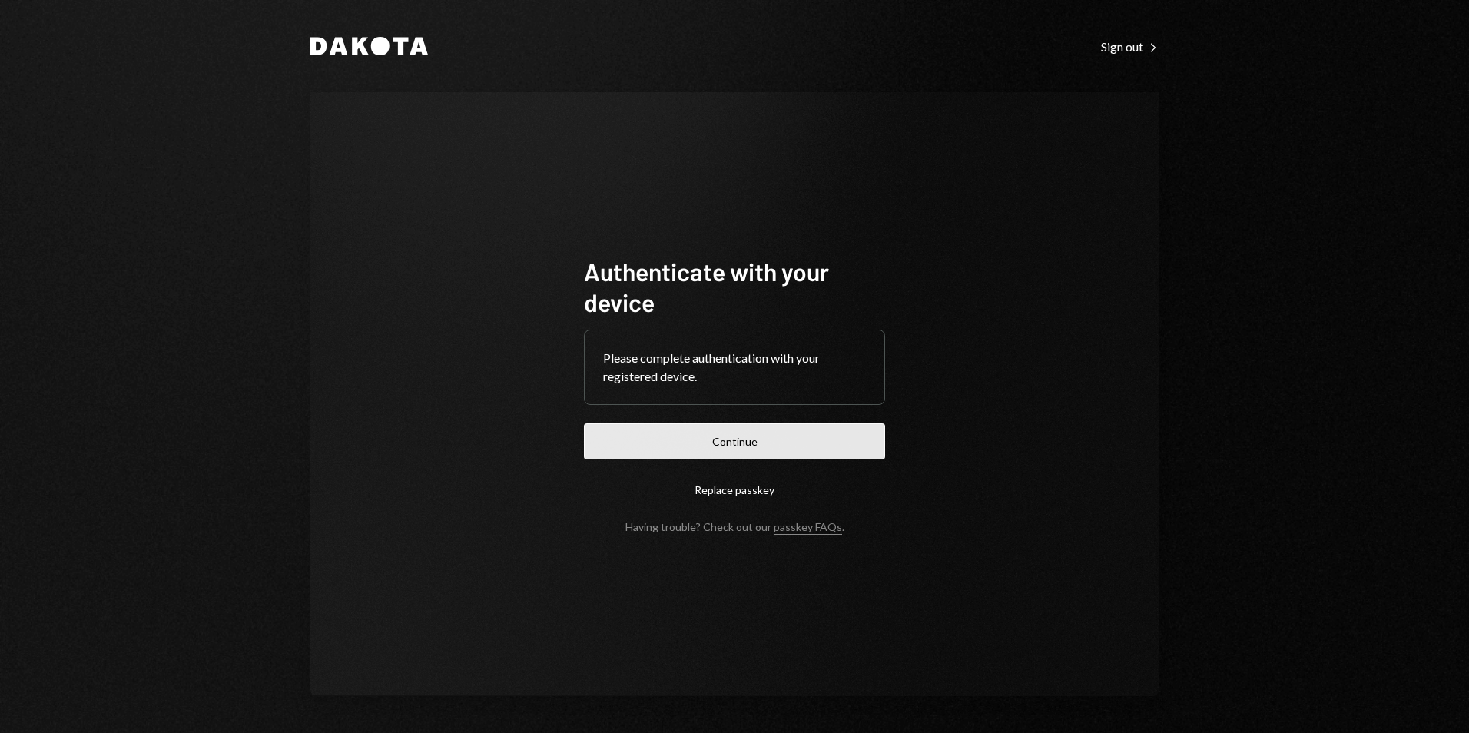
click at [780, 433] on button "Continue" at bounding box center [734, 441] width 301 height 36
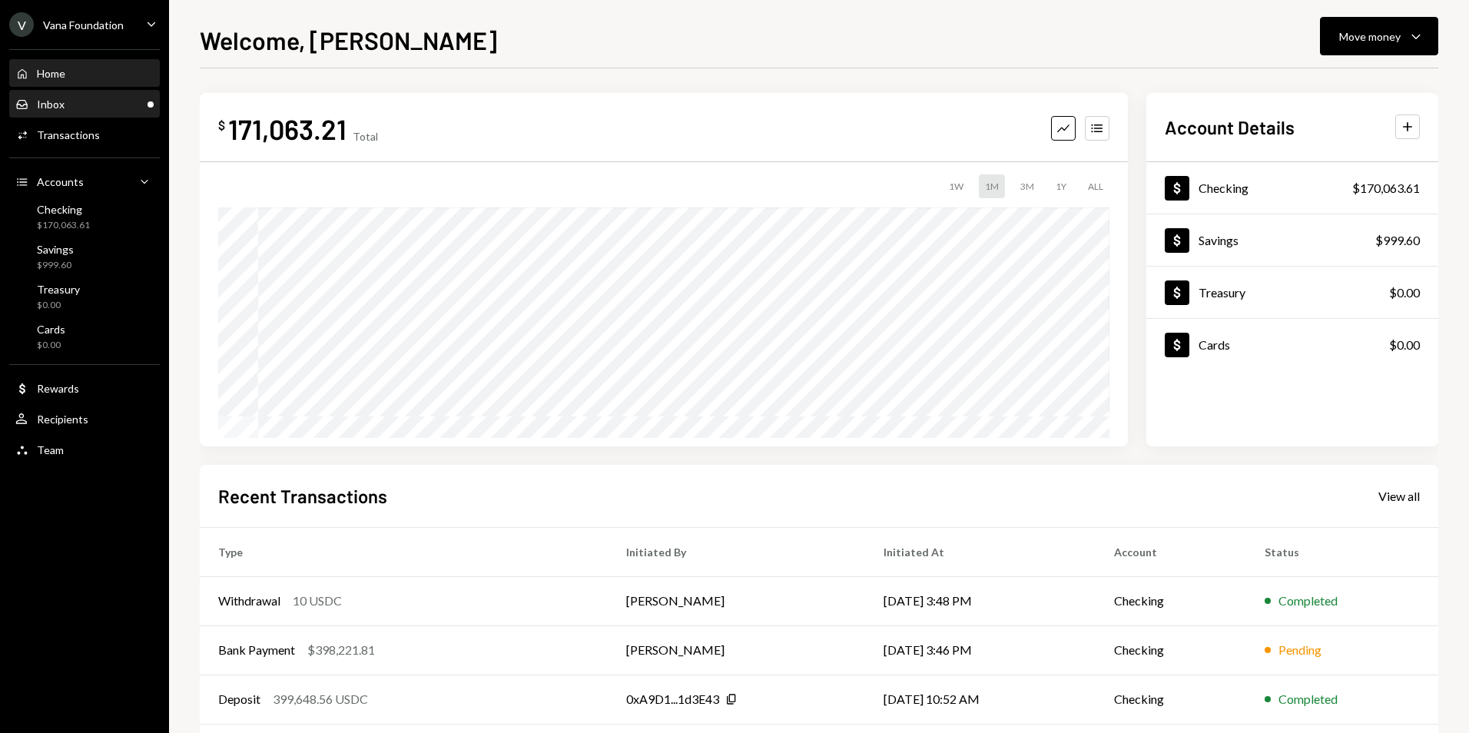
click at [128, 110] on div "Inbox Inbox" at bounding box center [84, 105] width 138 height 14
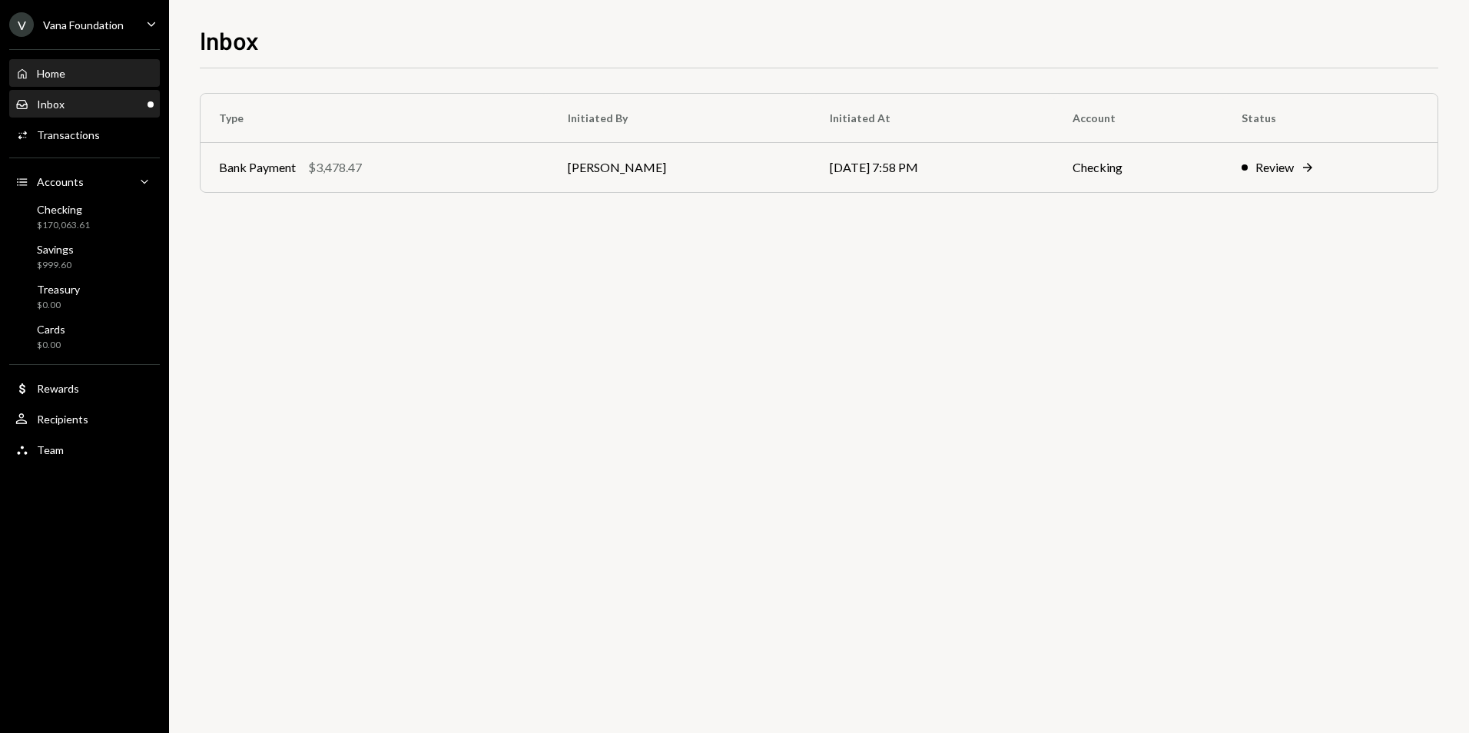
click at [104, 81] on div "Home Home" at bounding box center [84, 74] width 138 height 26
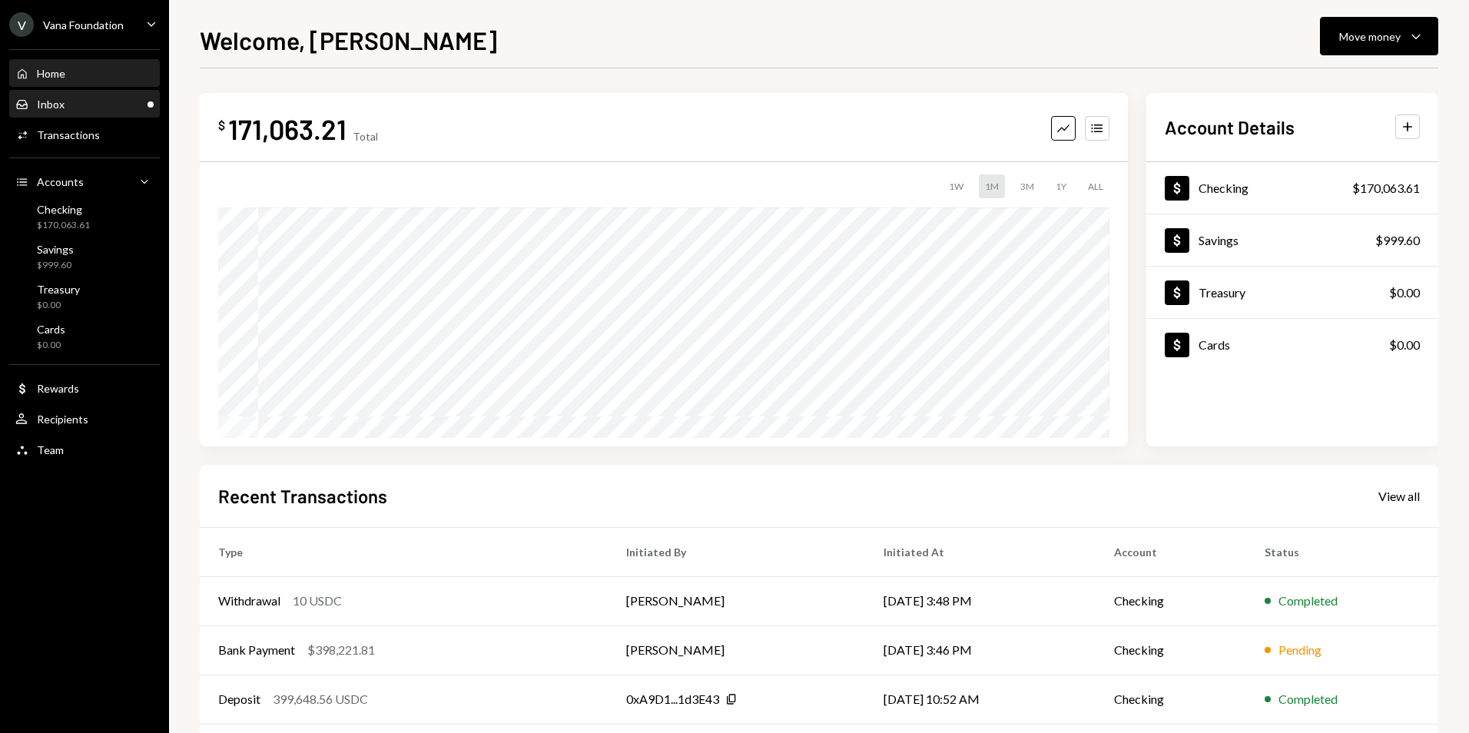
click at [102, 109] on div "Inbox Inbox" at bounding box center [84, 105] width 138 height 14
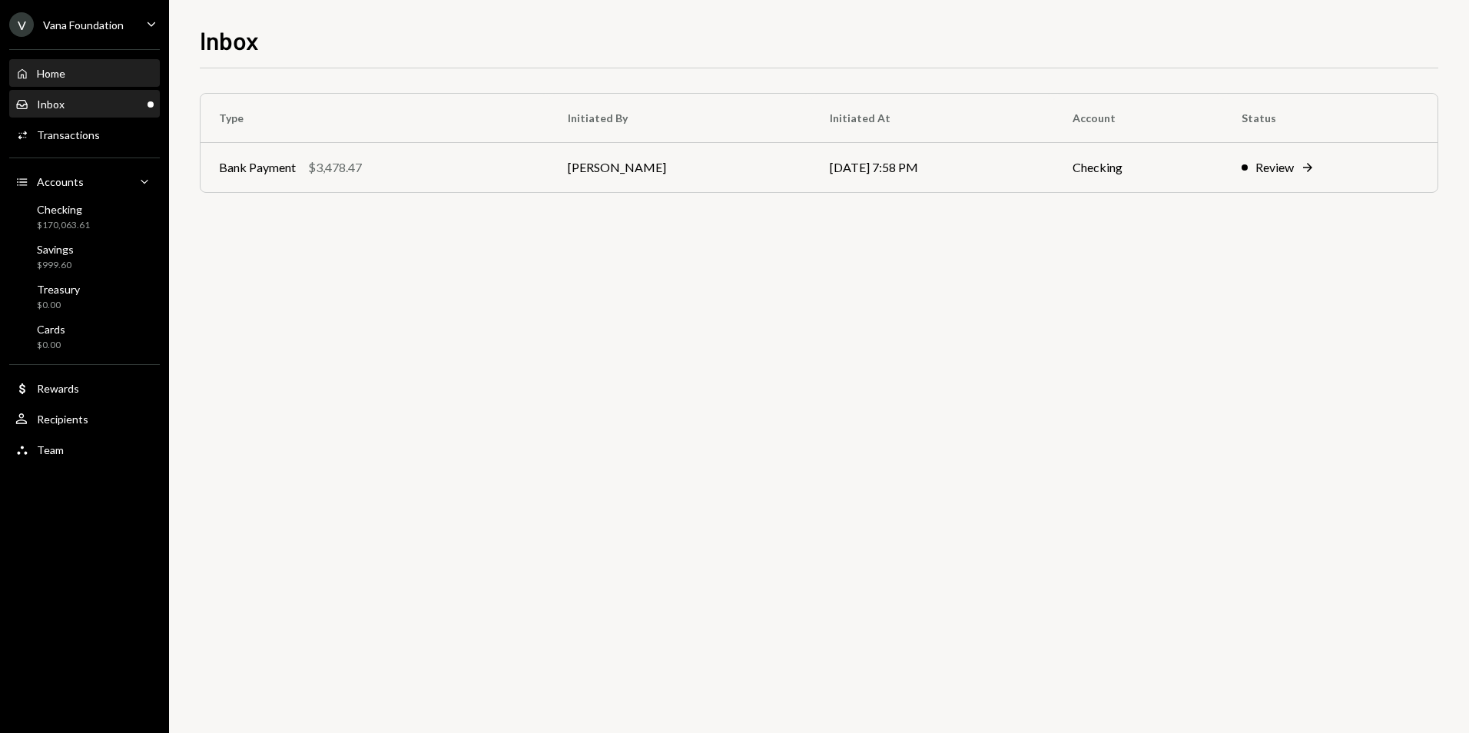
click at [103, 75] on div "Home Home" at bounding box center [84, 74] width 138 height 14
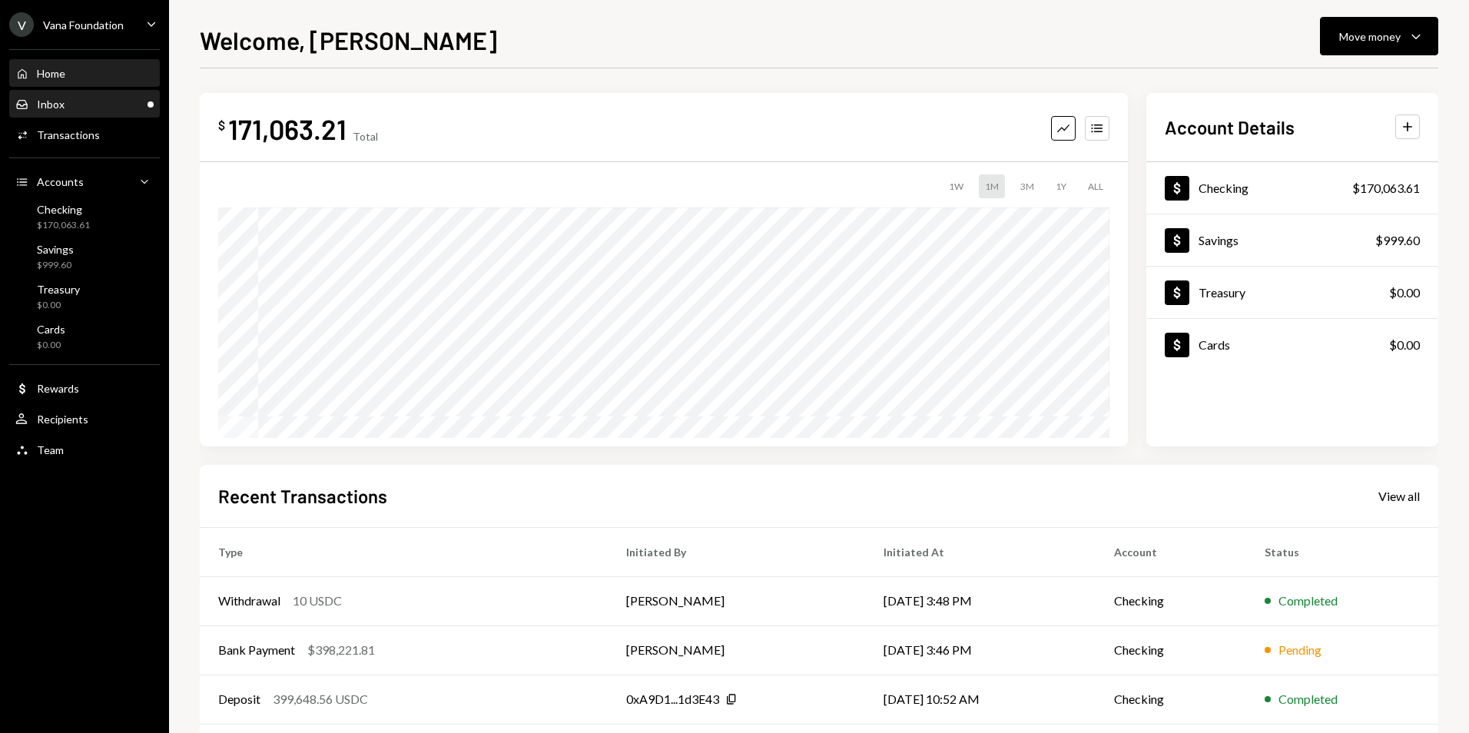
click at [103, 108] on div "Inbox Inbox" at bounding box center [84, 105] width 138 height 14
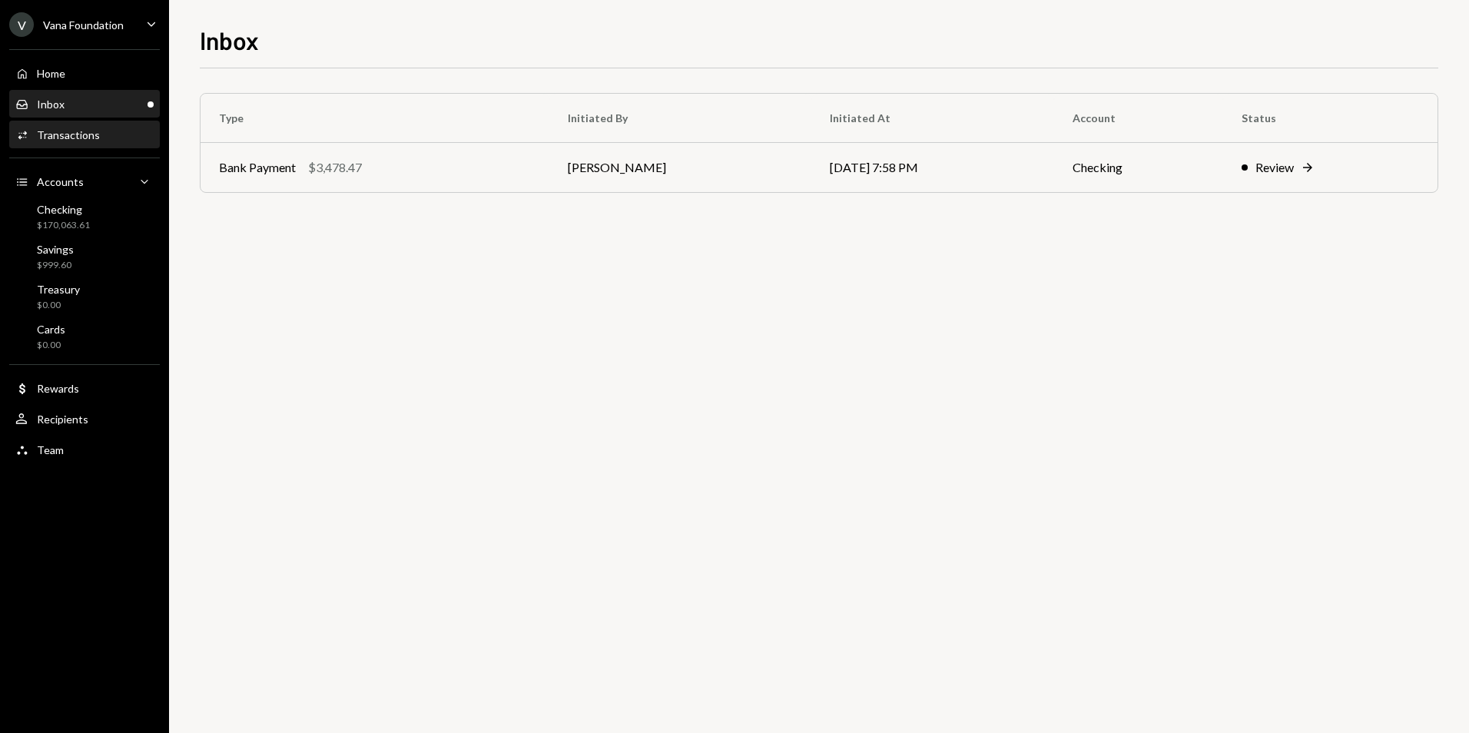
click at [102, 134] on div "Activities Transactions" at bounding box center [84, 135] width 138 height 14
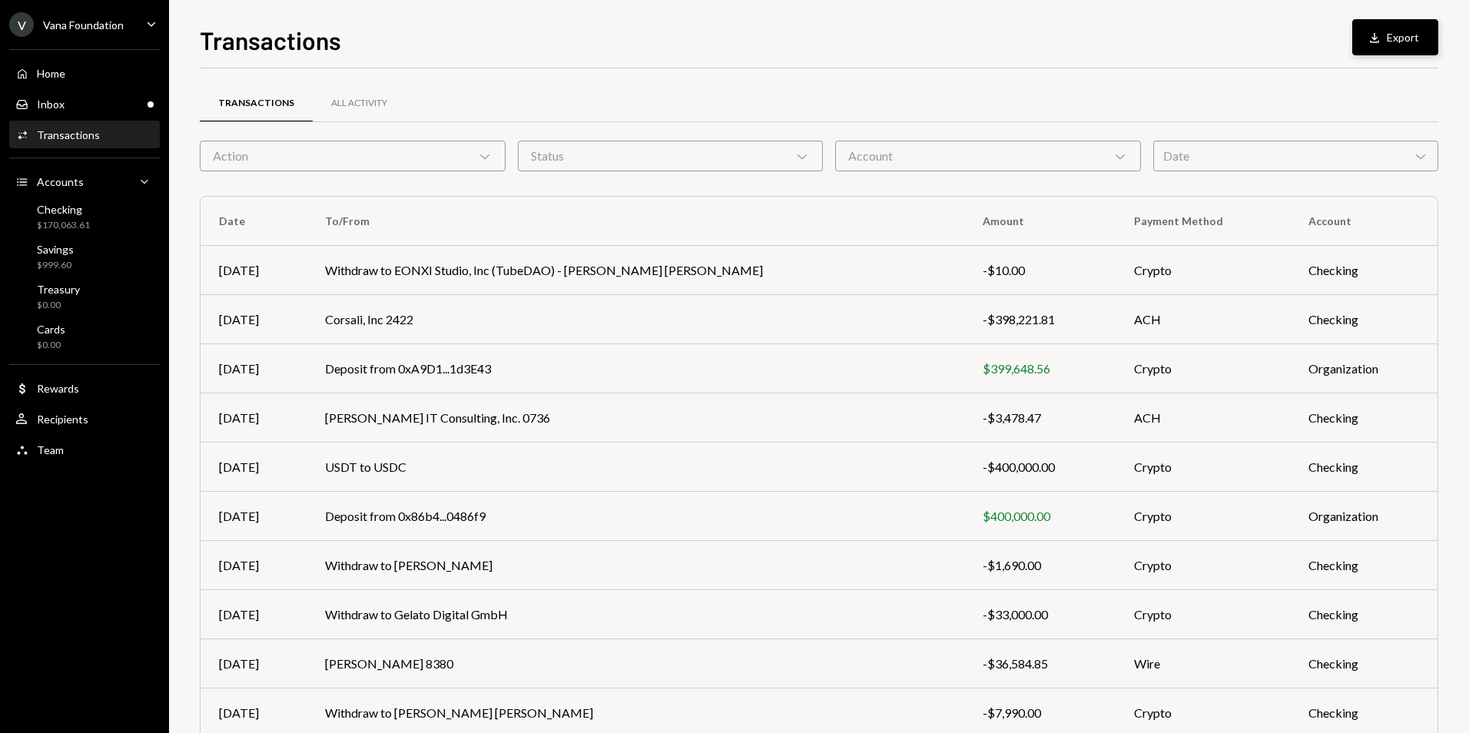
click at [1416, 54] on button "Download Export" at bounding box center [1395, 37] width 86 height 36
click at [87, 217] on div "Checking $170,063.61" at bounding box center [63, 217] width 53 height 29
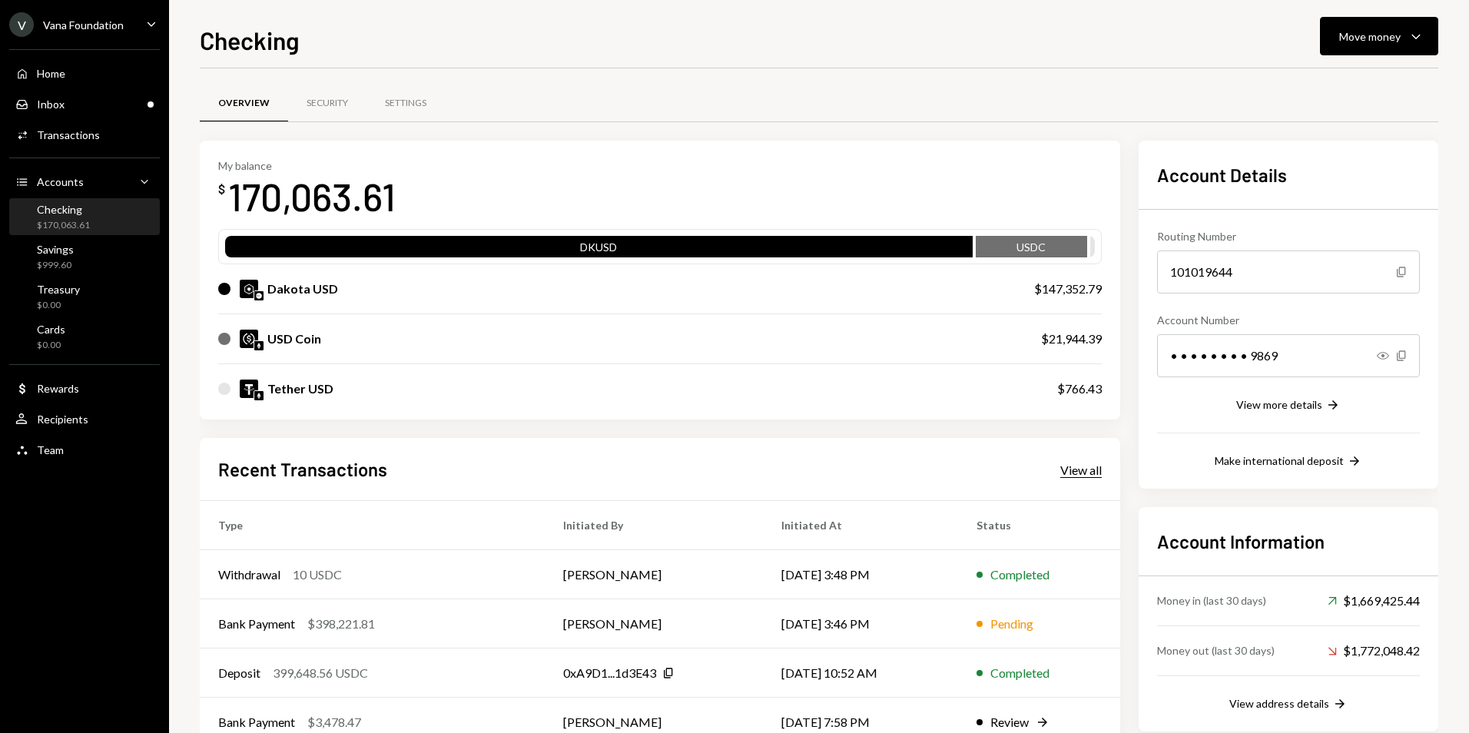
click at [1085, 476] on div "View all" at bounding box center [1080, 469] width 41 height 15
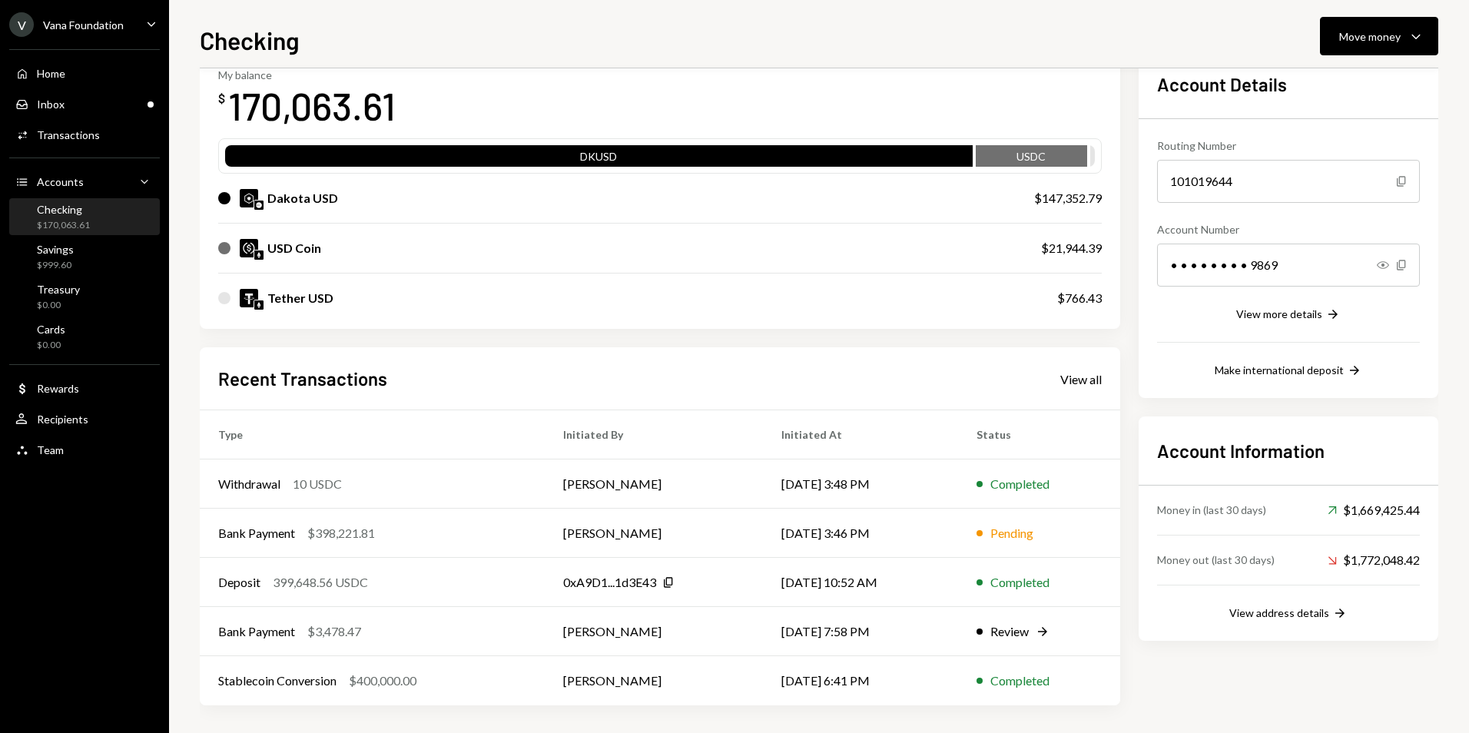
scroll to position [94, 0]
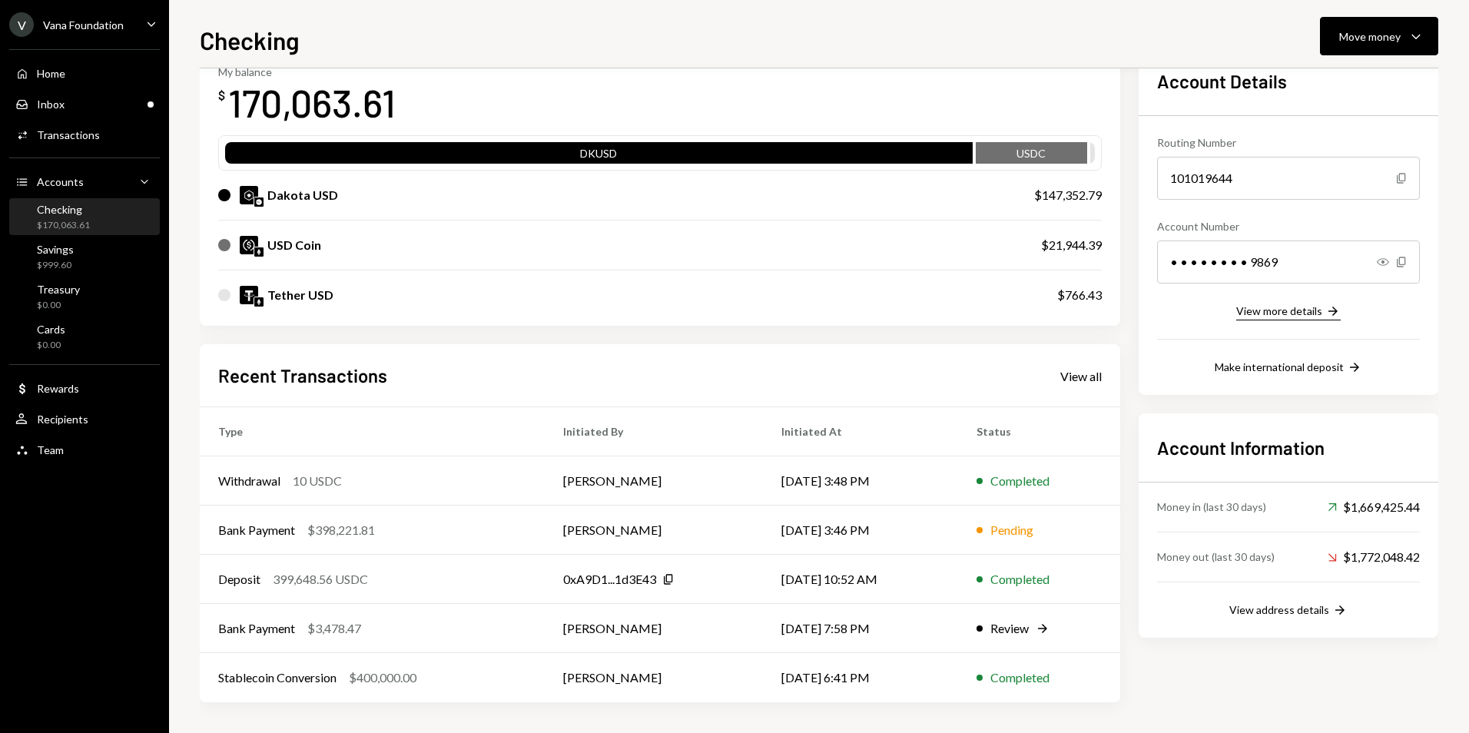
click at [1288, 315] on div "View more details" at bounding box center [1279, 310] width 86 height 13
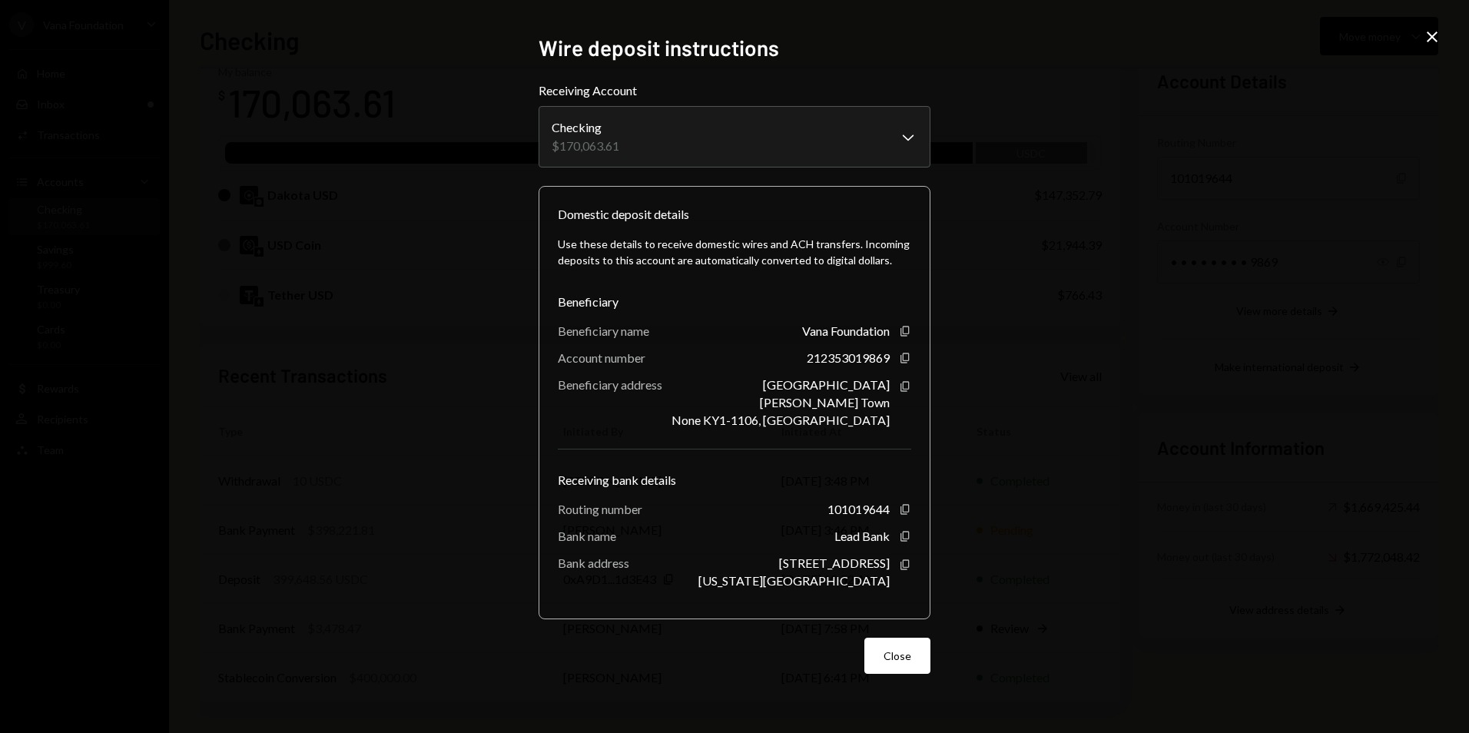
click at [1421, 43] on div "**********" at bounding box center [734, 366] width 1469 height 733
click at [1427, 35] on icon "Close" at bounding box center [1432, 37] width 18 height 18
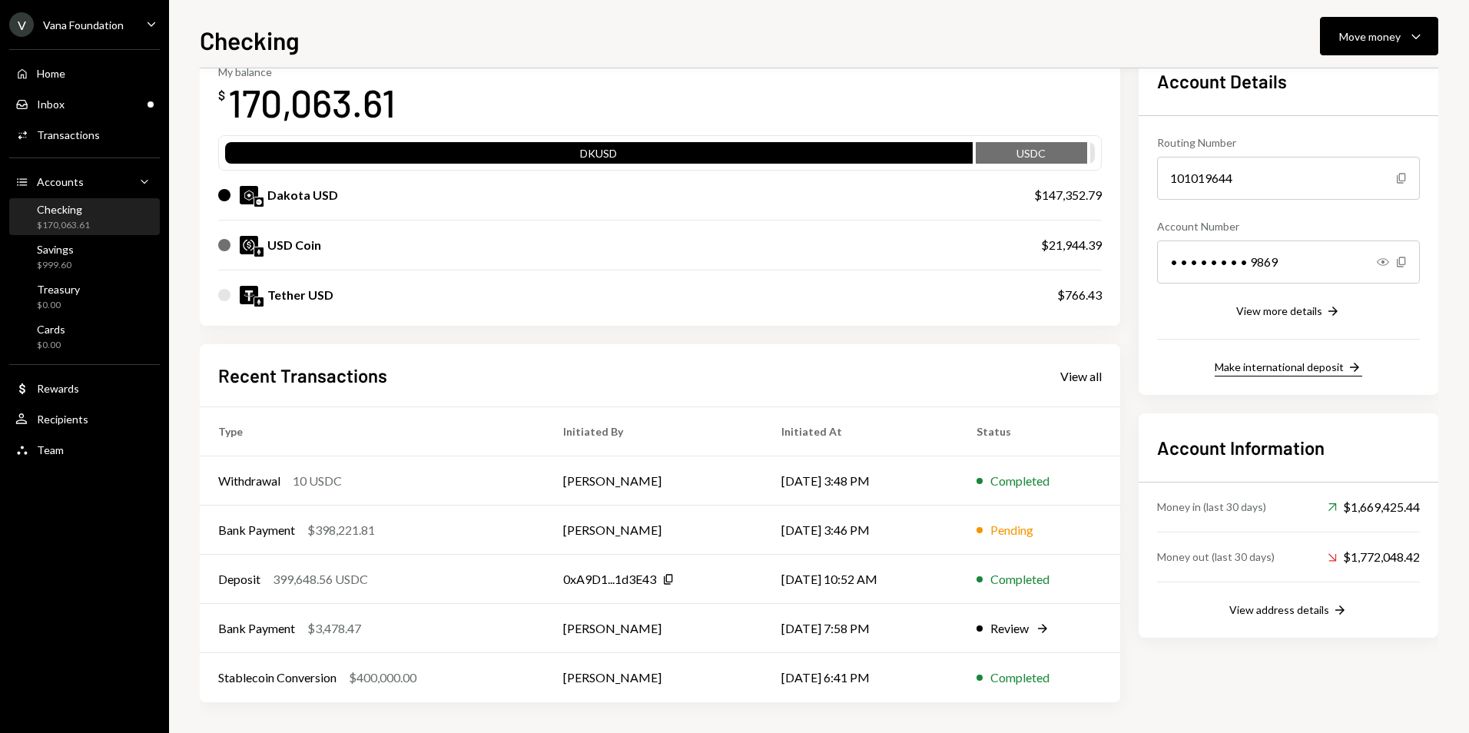
click at [1317, 370] on div "Make international deposit" at bounding box center [1279, 366] width 129 height 13
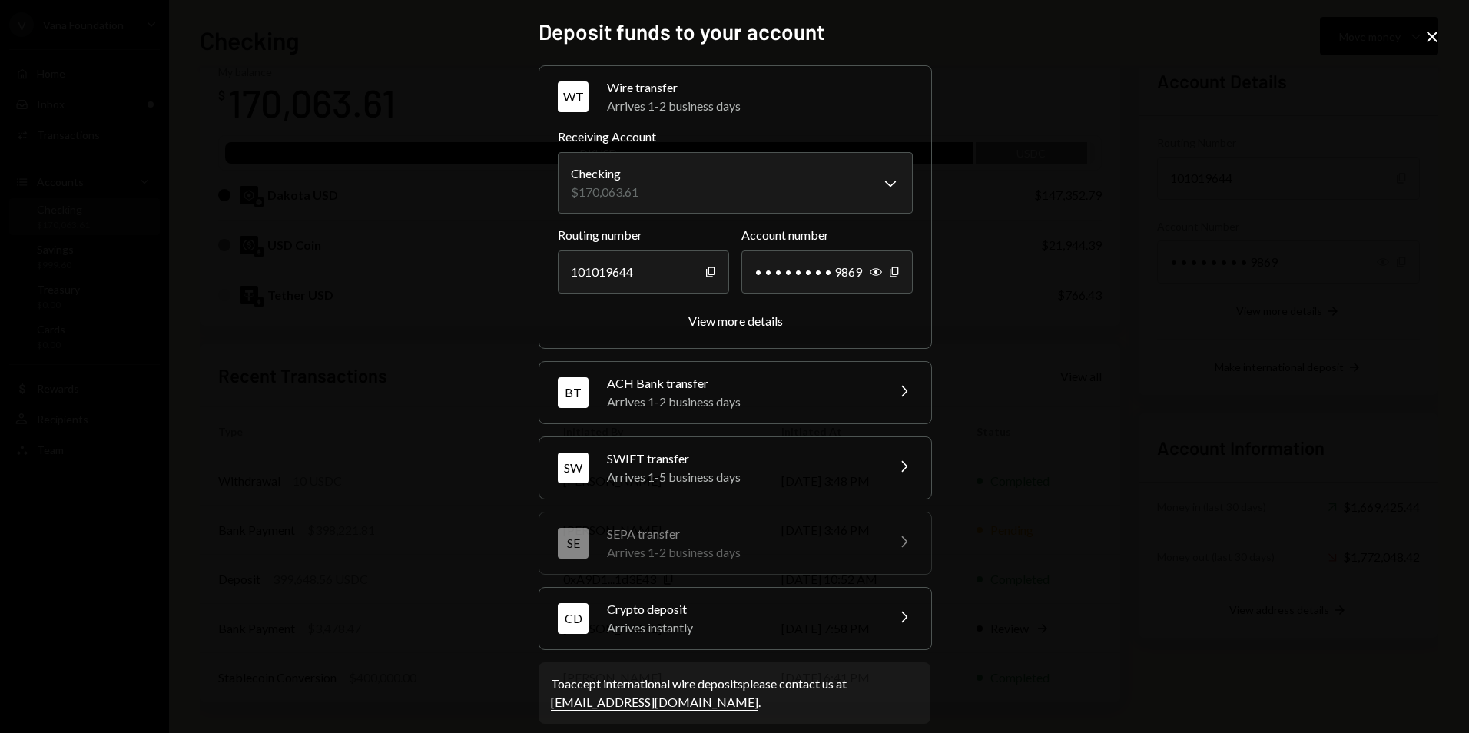
click at [1430, 35] on icon at bounding box center [1432, 36] width 11 height 11
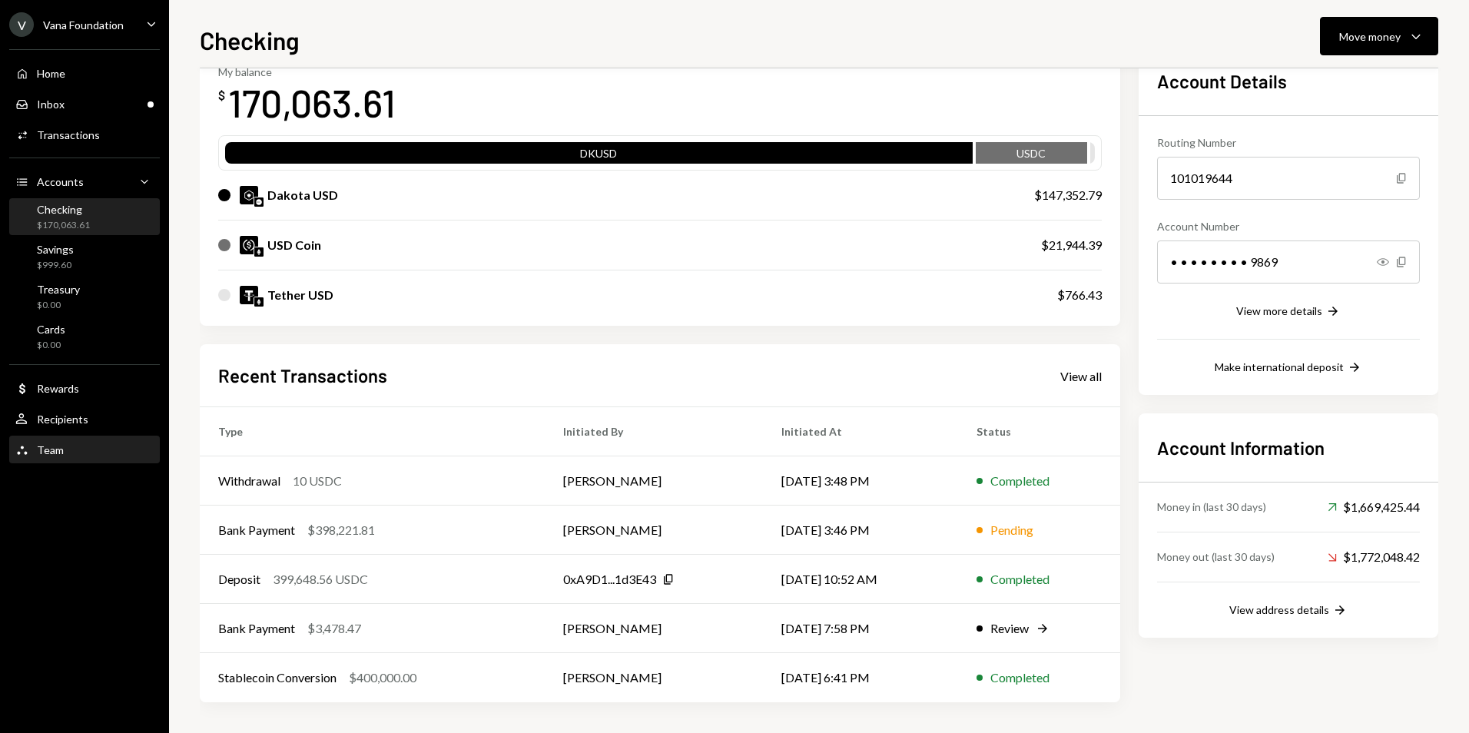
click at [93, 443] on div "Team Team" at bounding box center [84, 450] width 138 height 14
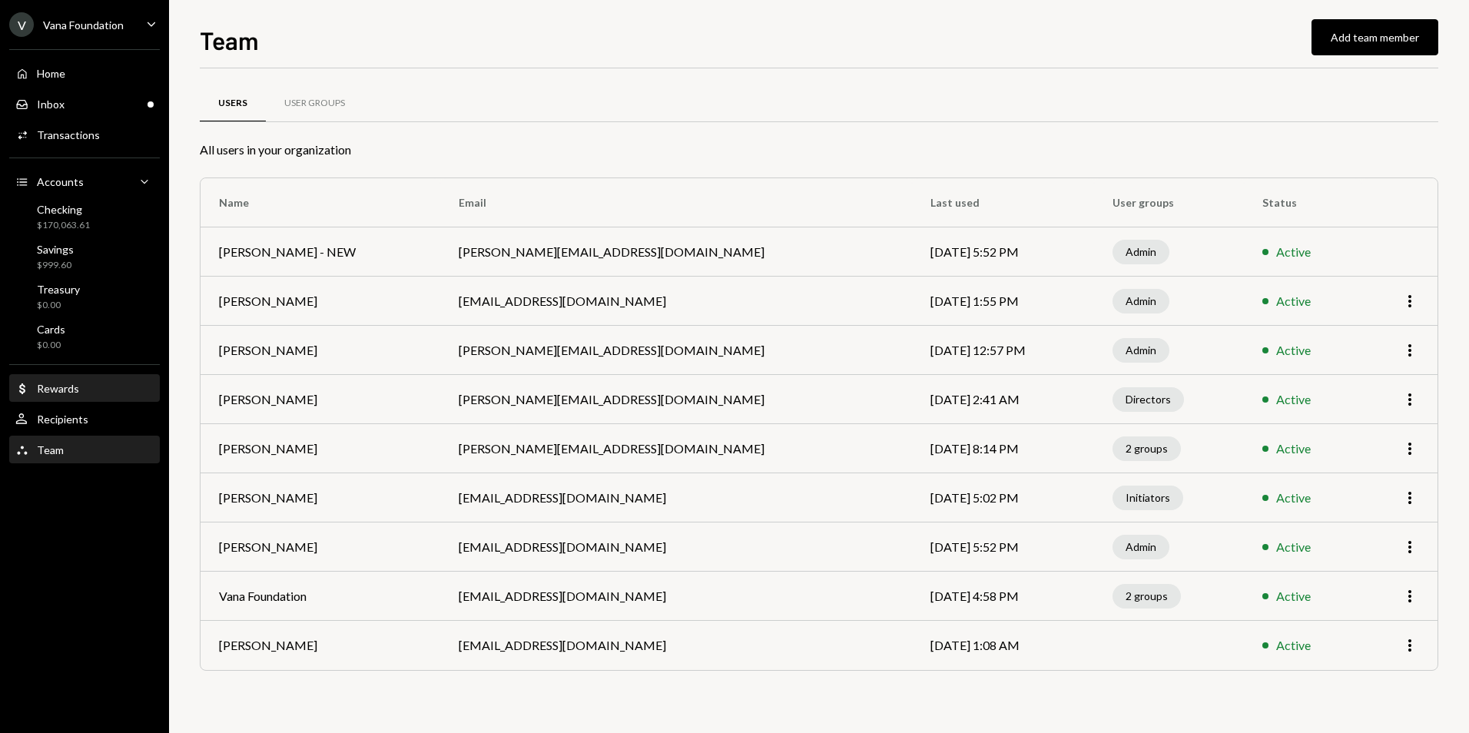
click at [94, 395] on div "Dollar Rewards" at bounding box center [84, 389] width 138 height 14
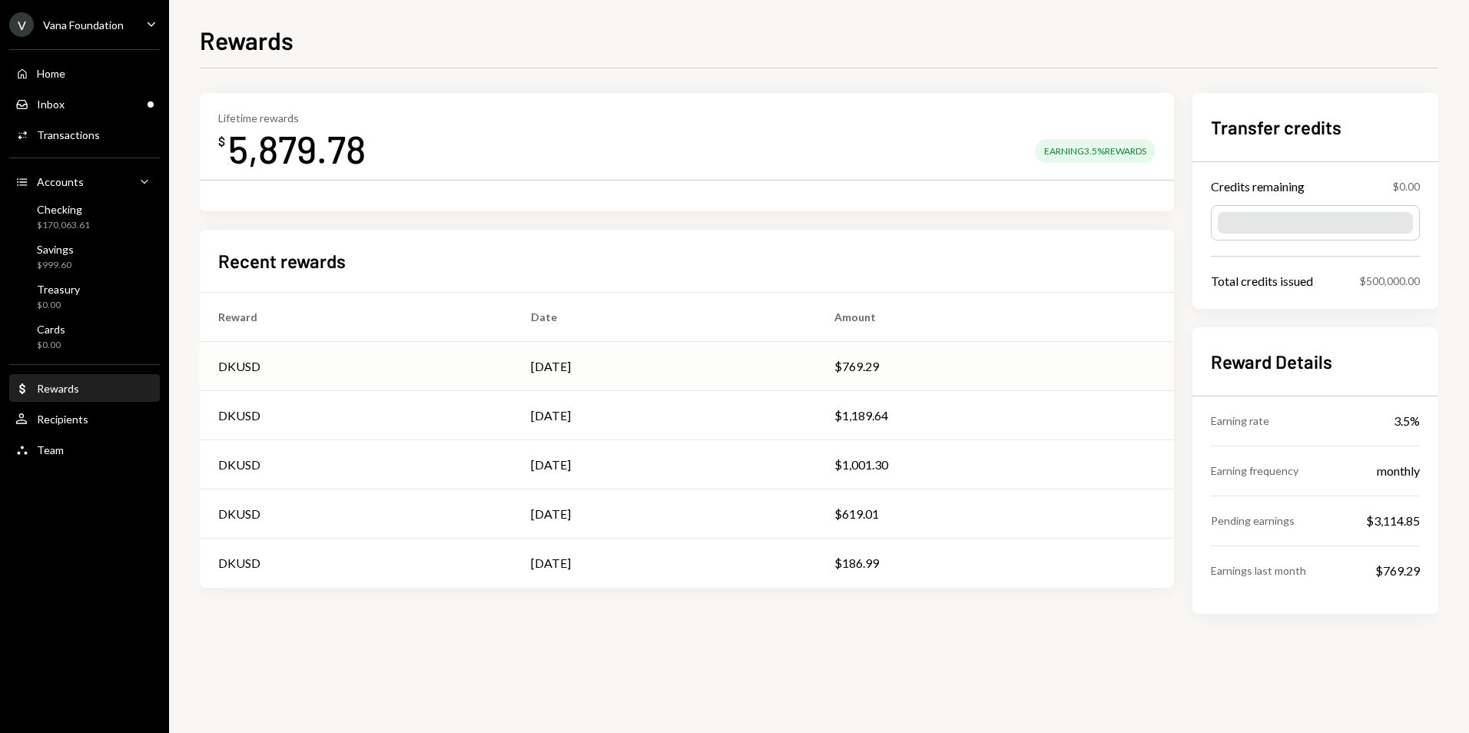
click at [823, 370] on td "$769.29" at bounding box center [995, 366] width 358 height 49
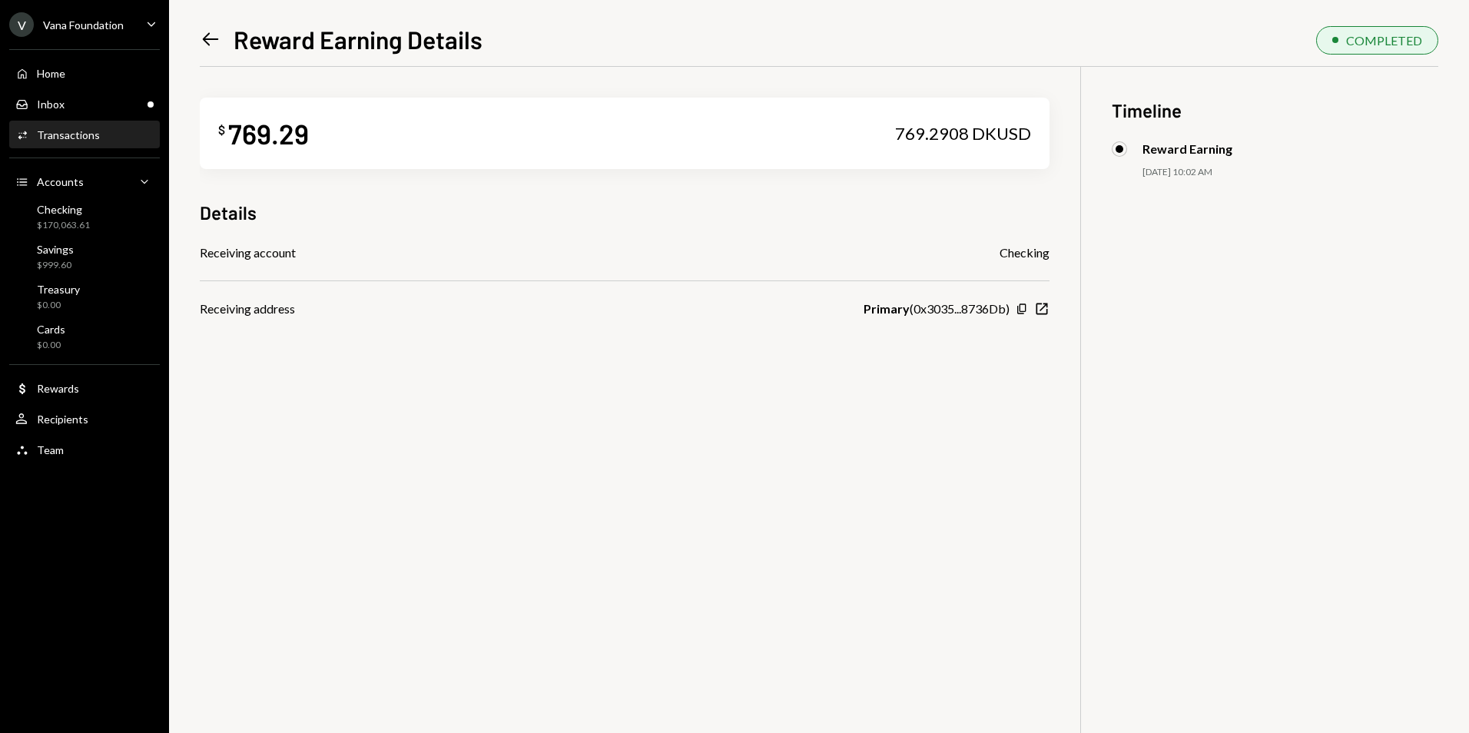
click at [215, 42] on icon "Left Arrow" at bounding box center [211, 39] width 22 height 22
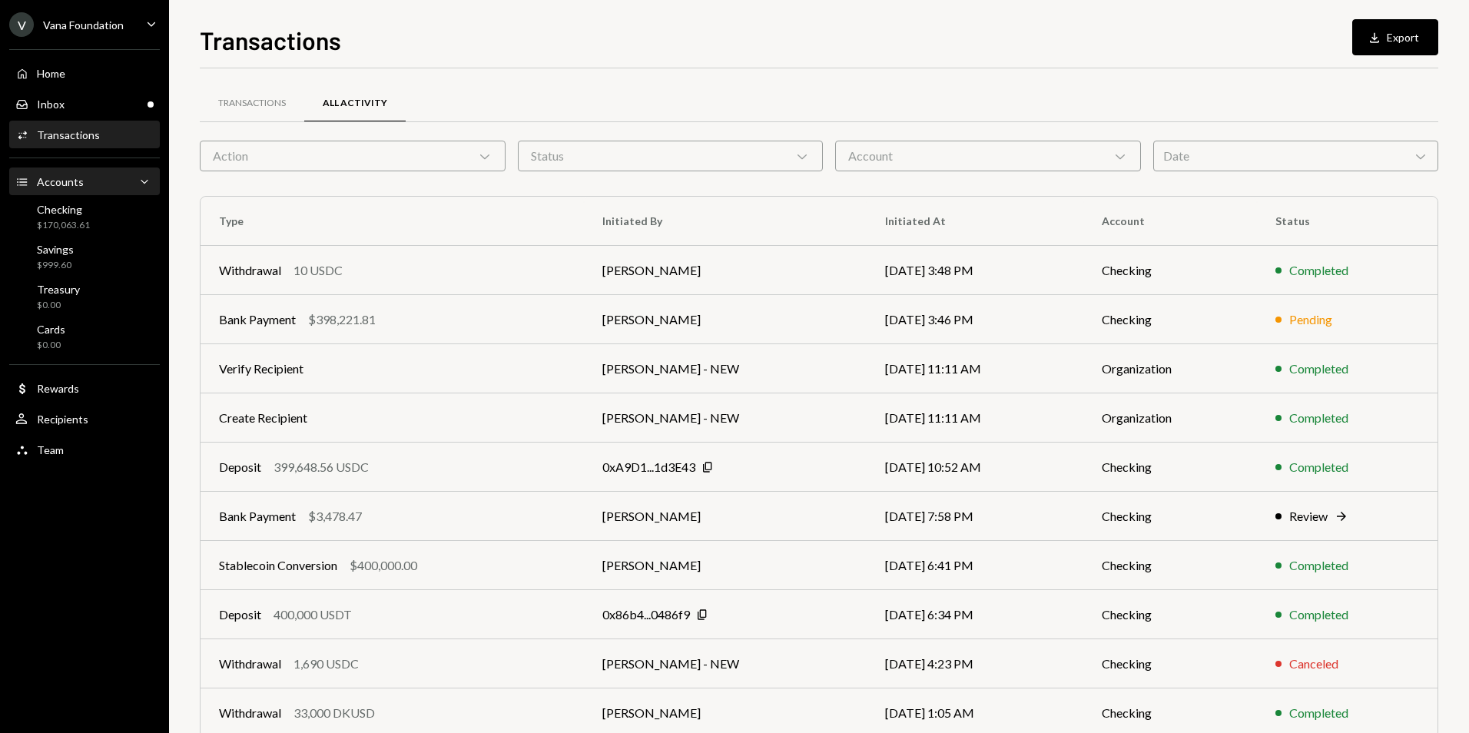
click at [93, 187] on div "Accounts Accounts Caret Down" at bounding box center [84, 182] width 138 height 17
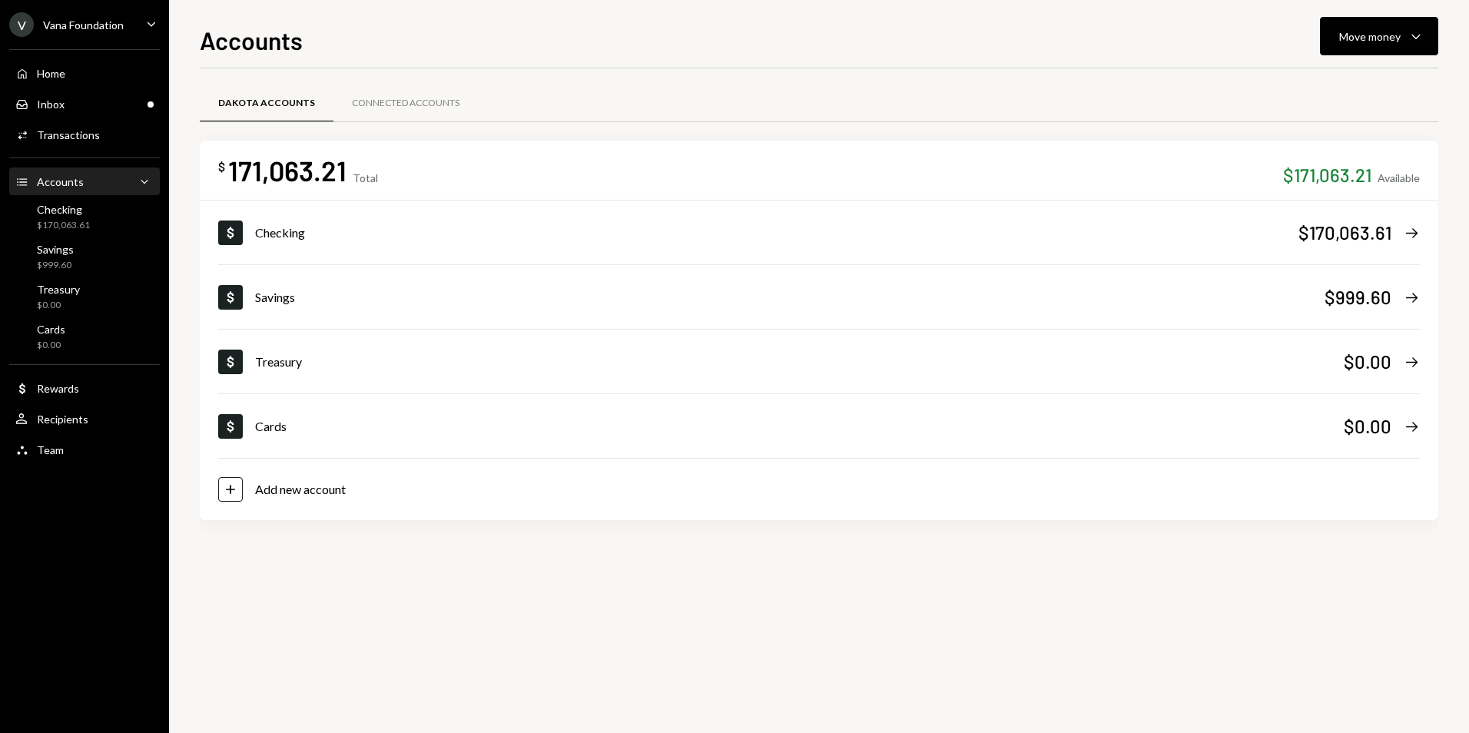
click at [1370, 162] on div "$171,063.21" at bounding box center [1327, 174] width 88 height 25
click at [1328, 239] on div "$170,063.61" at bounding box center [1344, 232] width 93 height 25
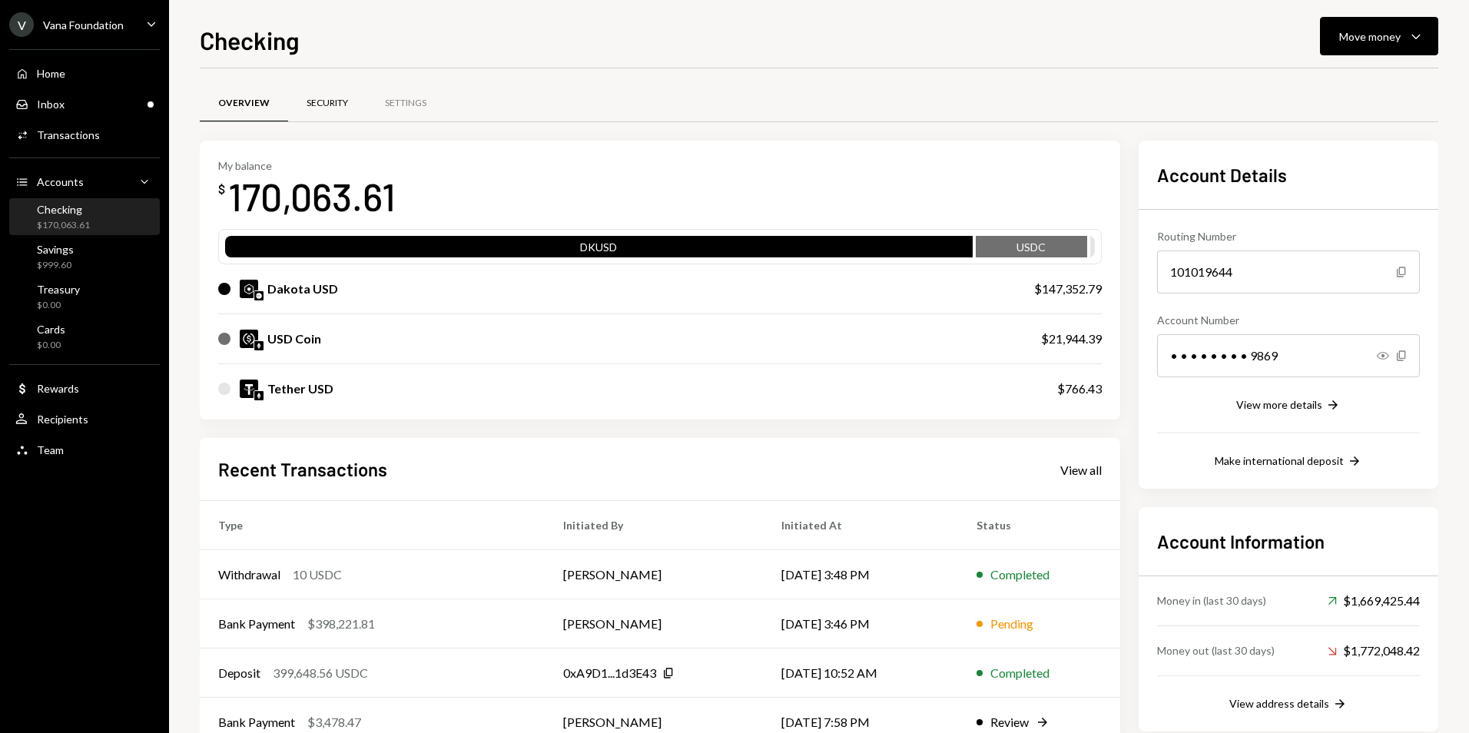
click at [327, 106] on div "Security" at bounding box center [327, 103] width 41 height 13
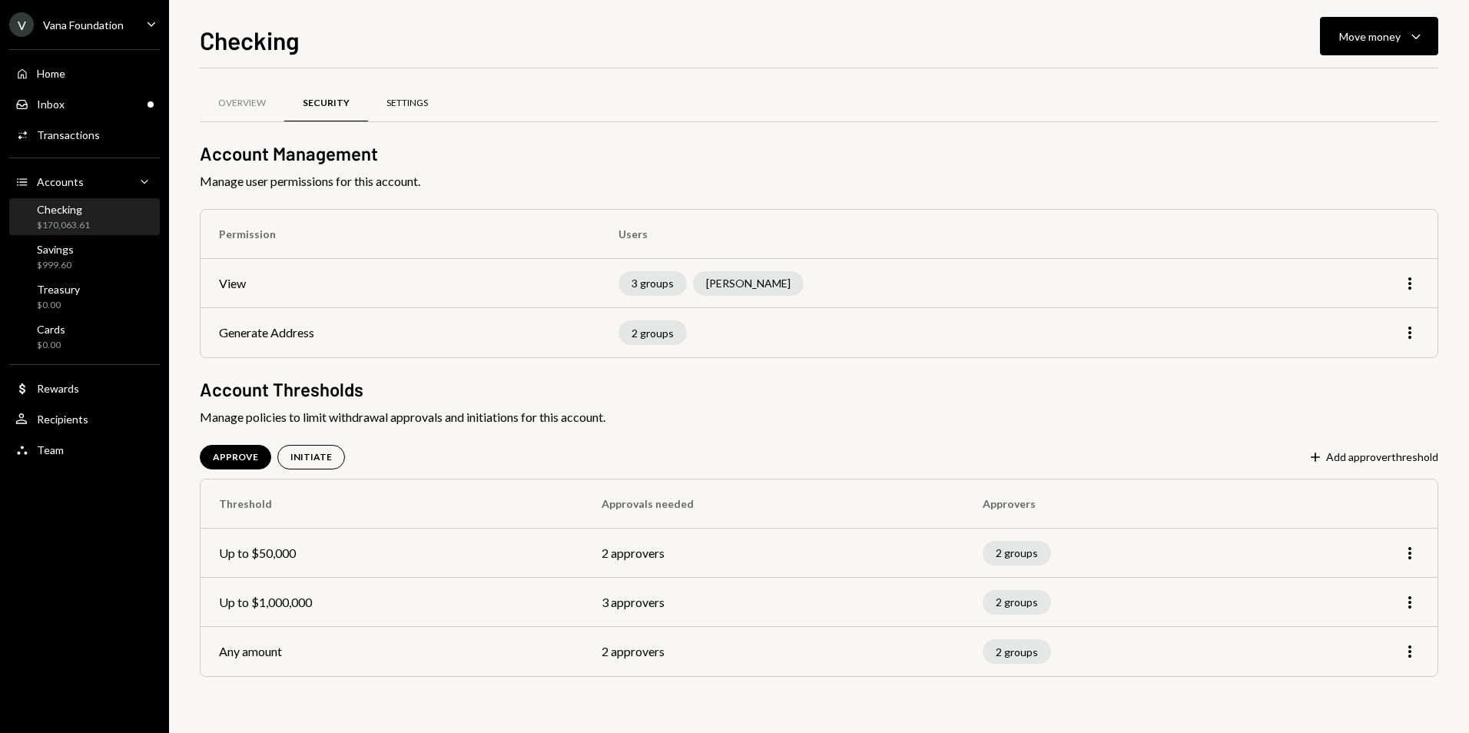
click at [410, 105] on div "Settings" at bounding box center [406, 103] width 41 height 13
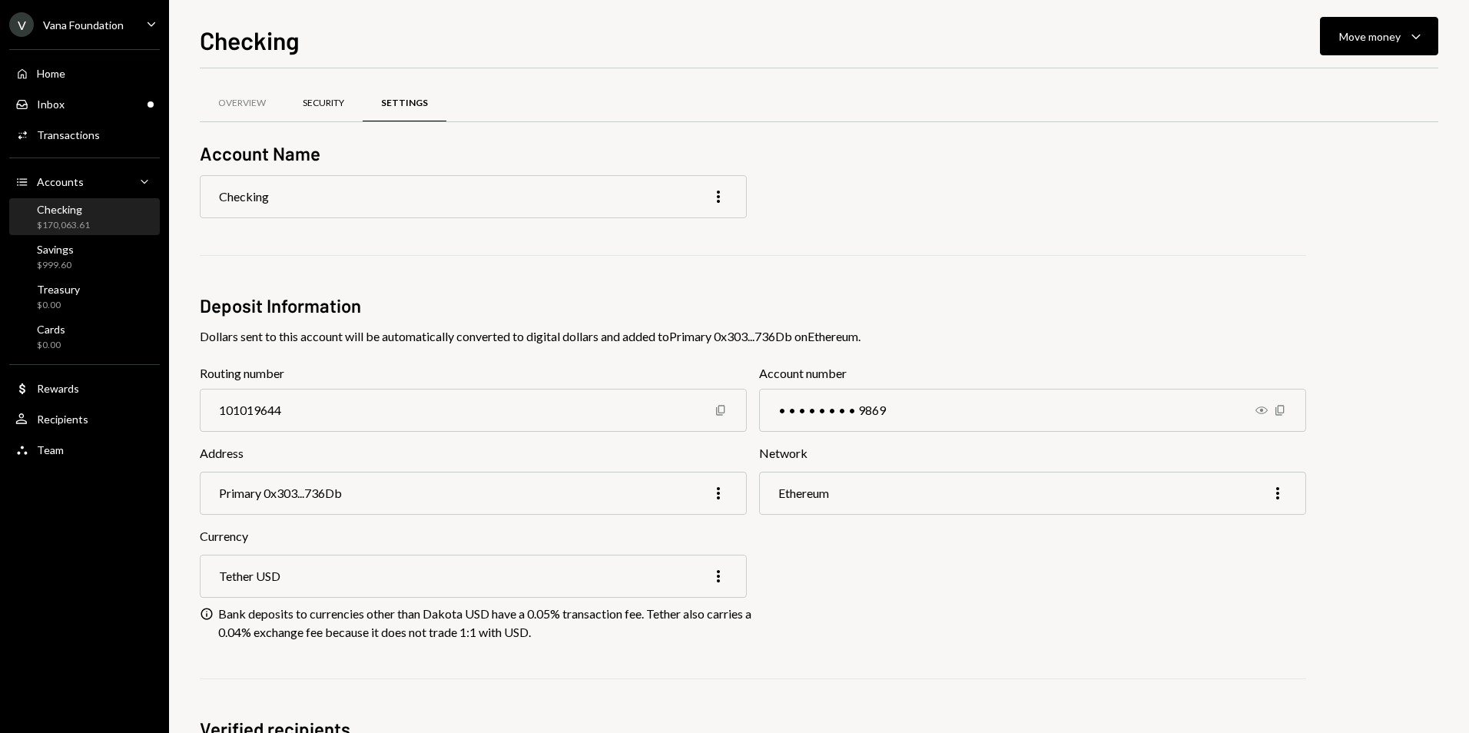
click at [323, 104] on div "Security" at bounding box center [323, 103] width 41 height 13
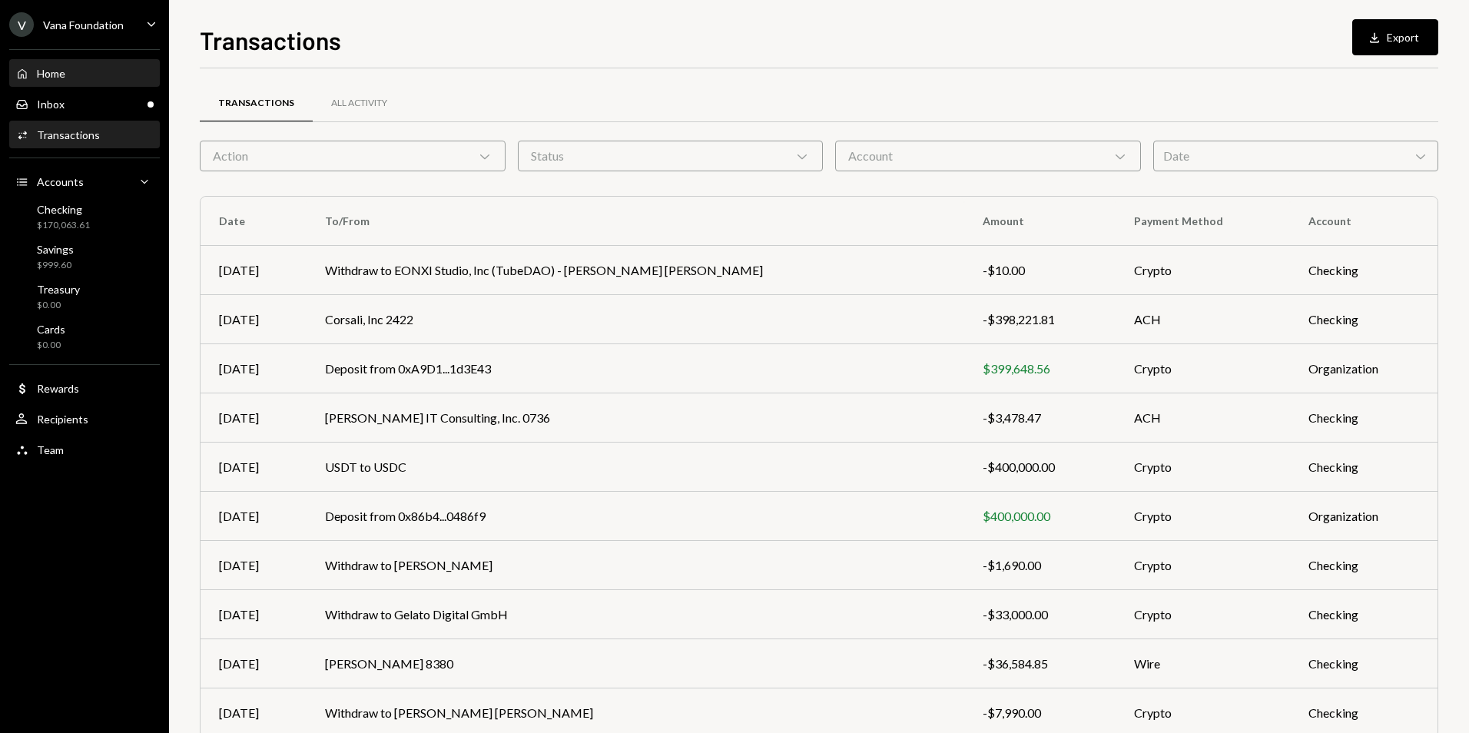
click at [92, 74] on div "Home Home" at bounding box center [84, 74] width 138 height 14
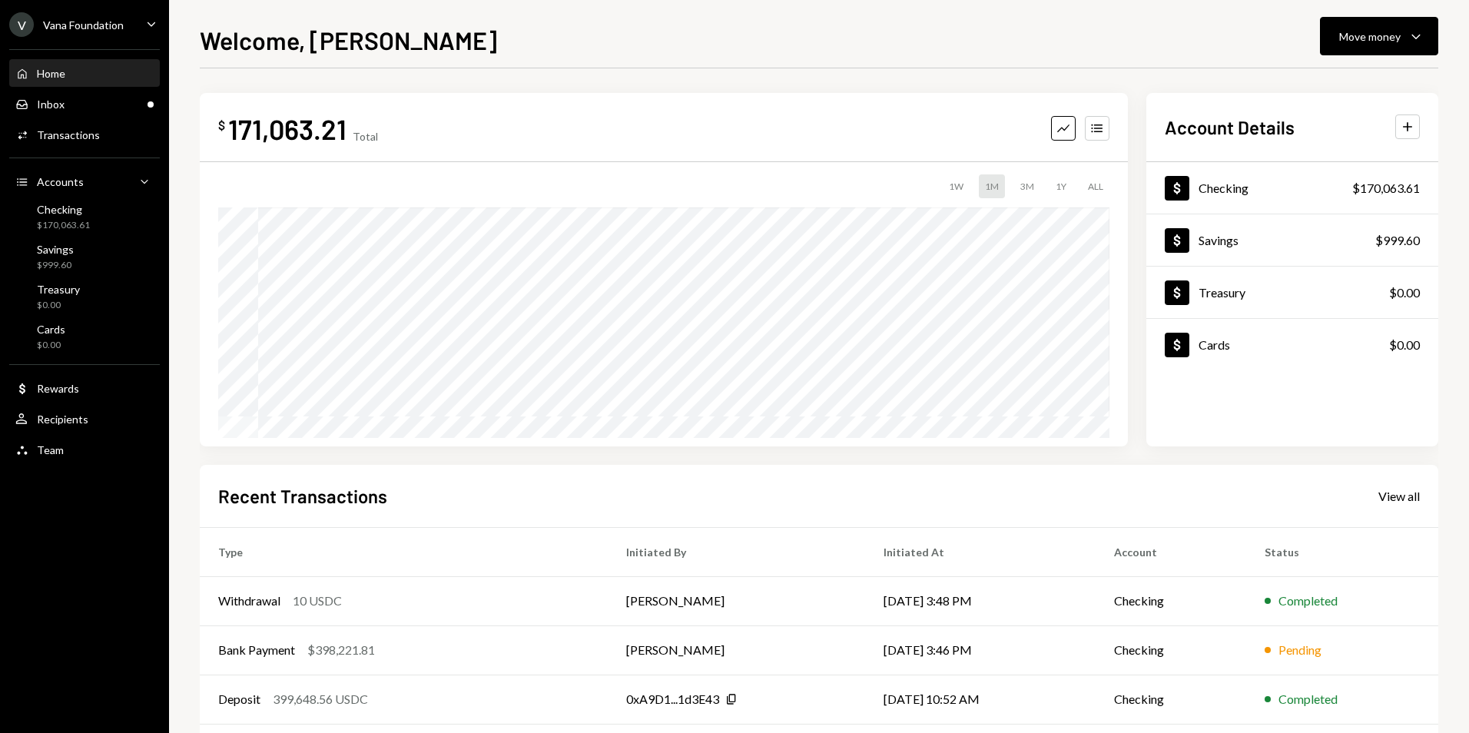
click at [1261, 124] on h2 "Account Details" at bounding box center [1230, 126] width 130 height 25
click at [1225, 187] on div "Checking" at bounding box center [1223, 188] width 50 height 15
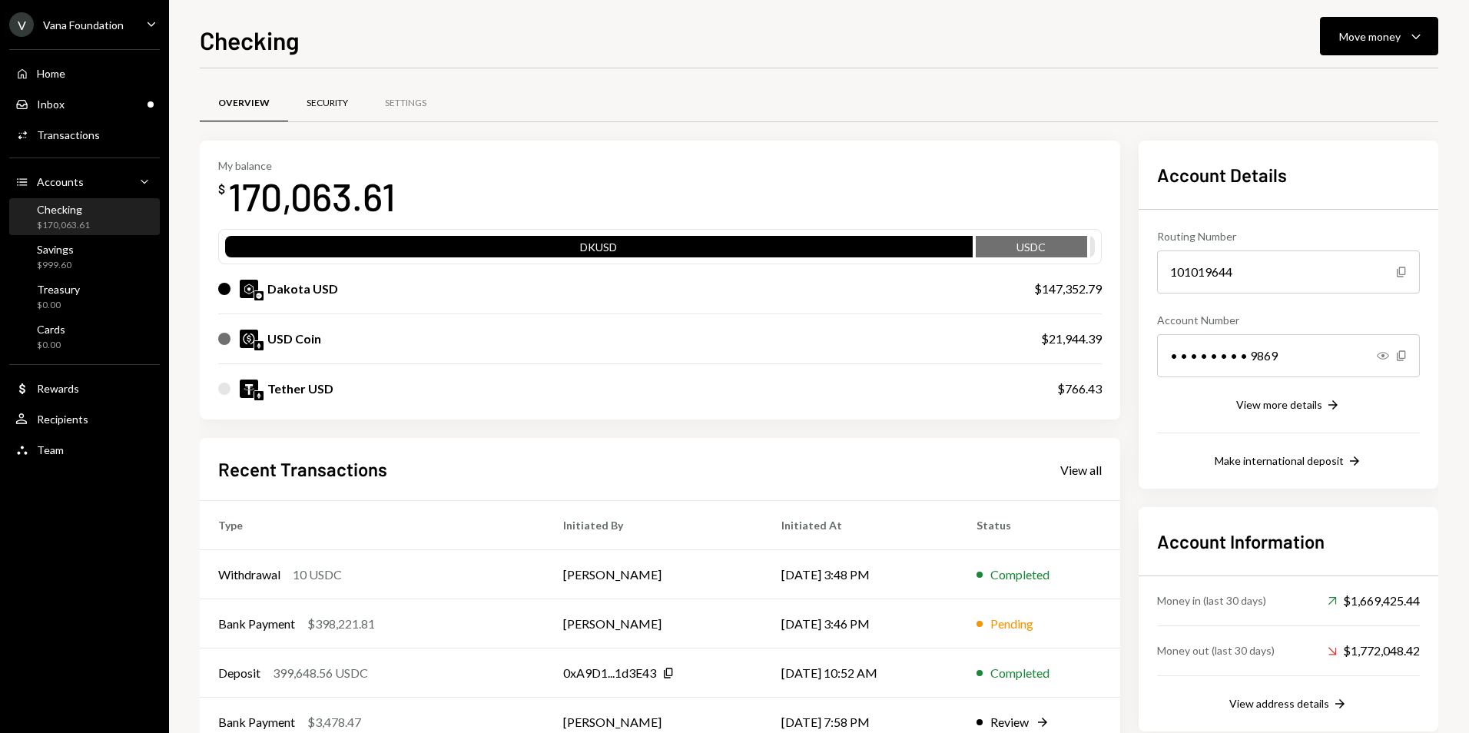
click at [340, 97] on div "Security" at bounding box center [327, 103] width 41 height 13
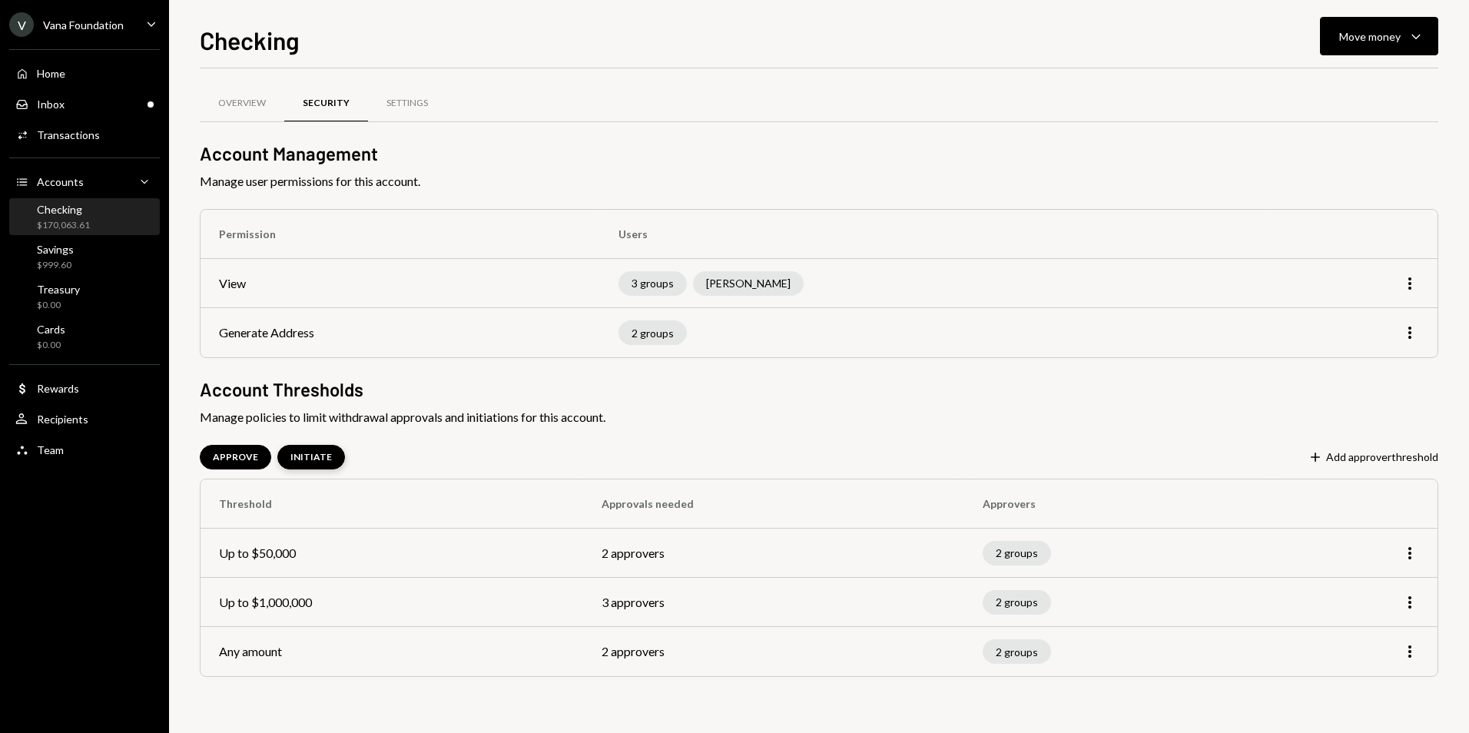
click at [311, 449] on div "INITIATE" at bounding box center [311, 457] width 68 height 25
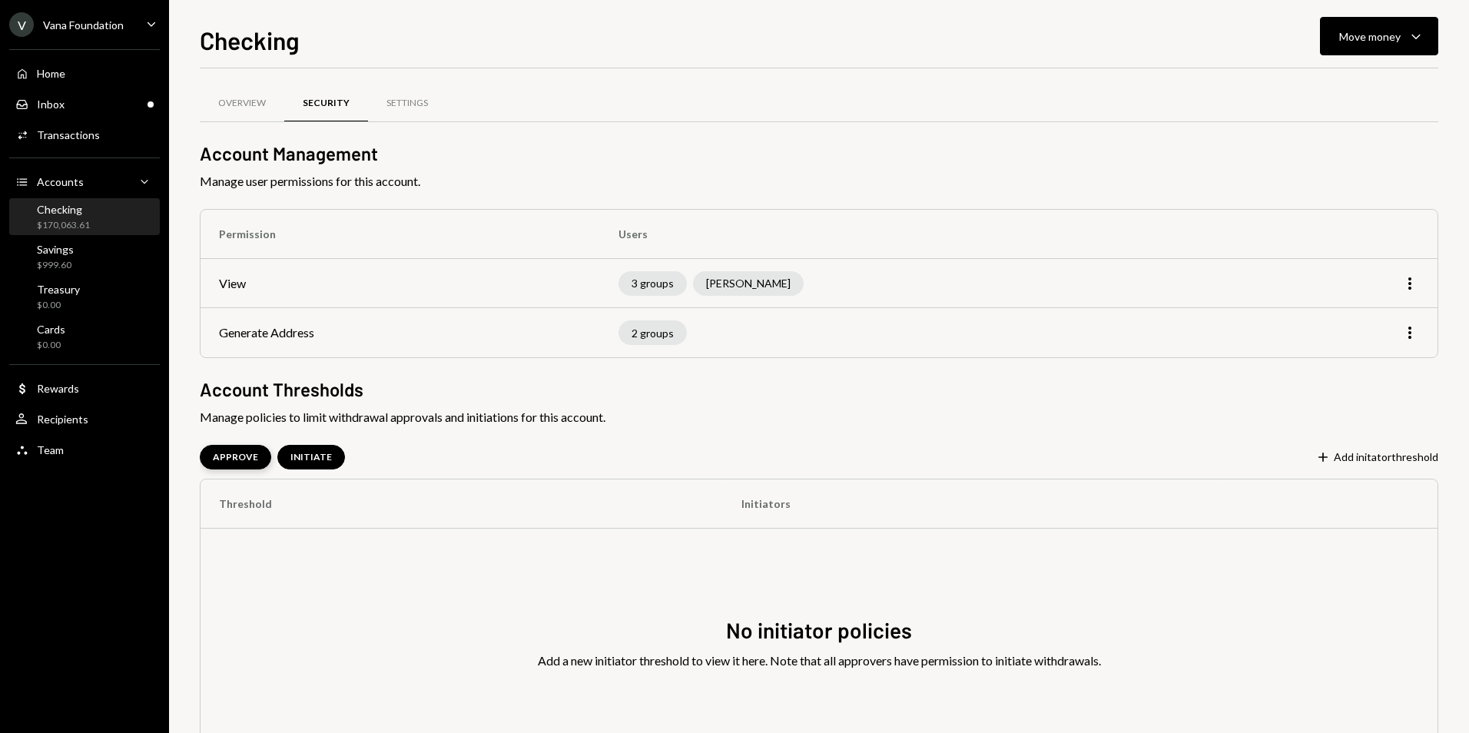
click at [243, 453] on div "APPROVE" at bounding box center [235, 457] width 45 height 13
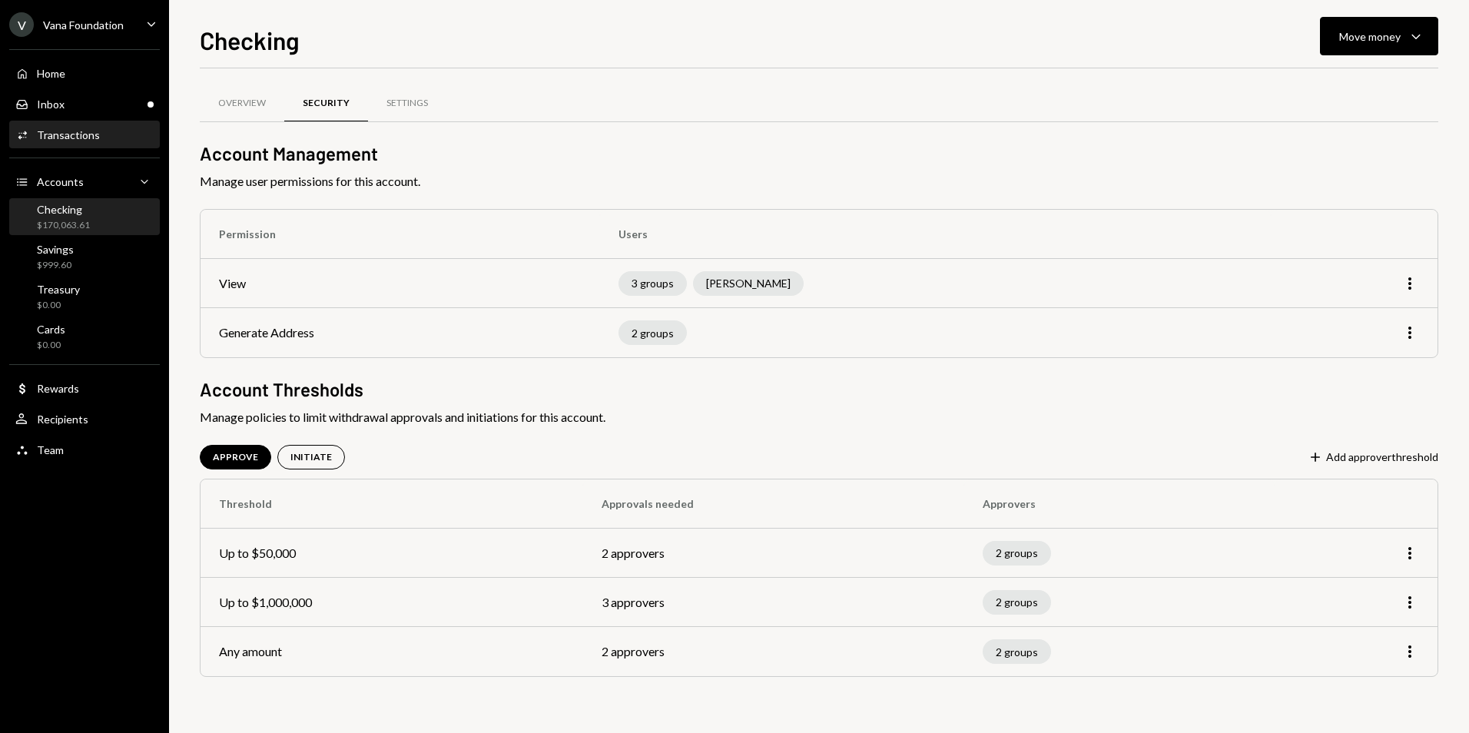
click at [82, 133] on div "Transactions" at bounding box center [68, 134] width 63 height 13
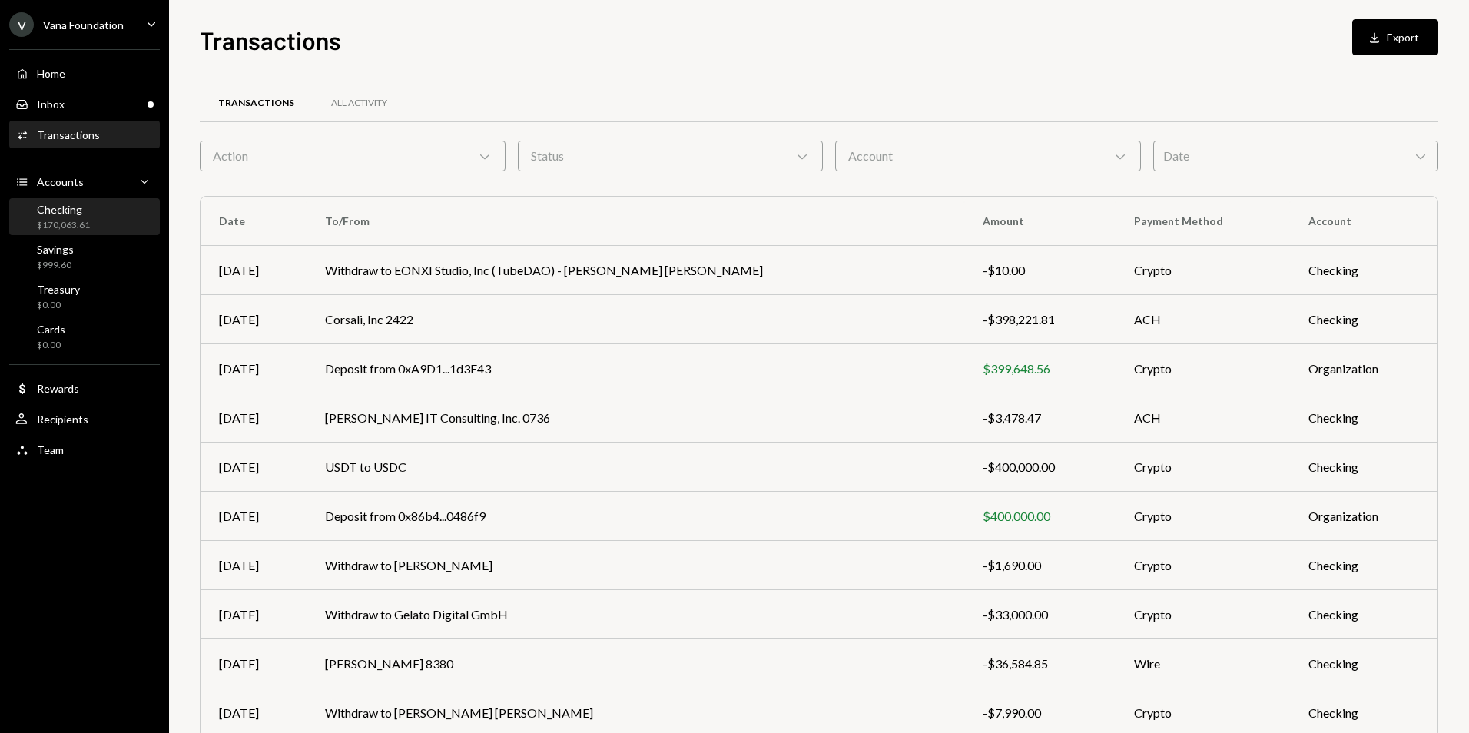
click at [72, 220] on div "$170,063.61" at bounding box center [63, 225] width 53 height 13
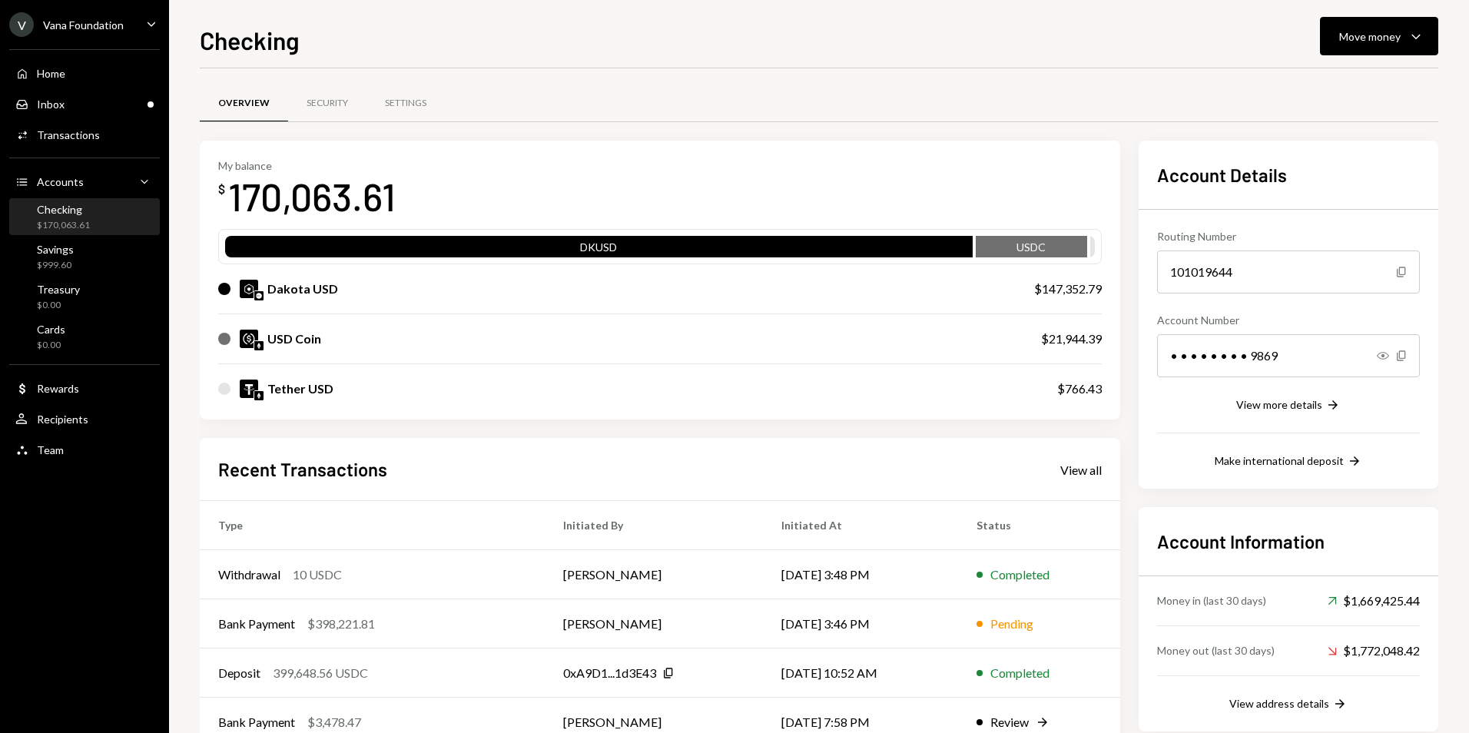
click at [459, 106] on div "Overview Security Settings" at bounding box center [819, 103] width 1238 height 39
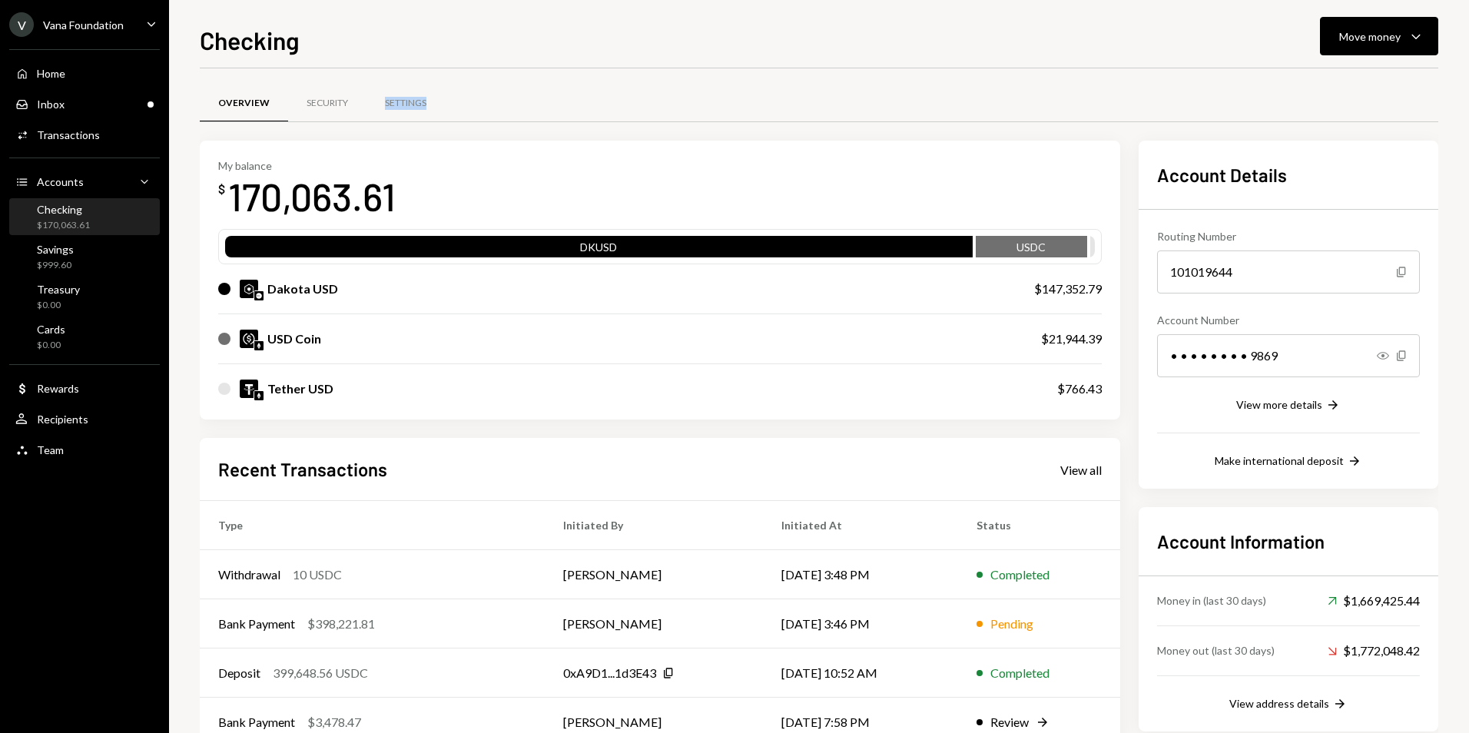
click at [761, 98] on div "Overview Security Settings" at bounding box center [819, 103] width 1238 height 39
click at [155, 18] on icon "Caret Down" at bounding box center [151, 23] width 17 height 17
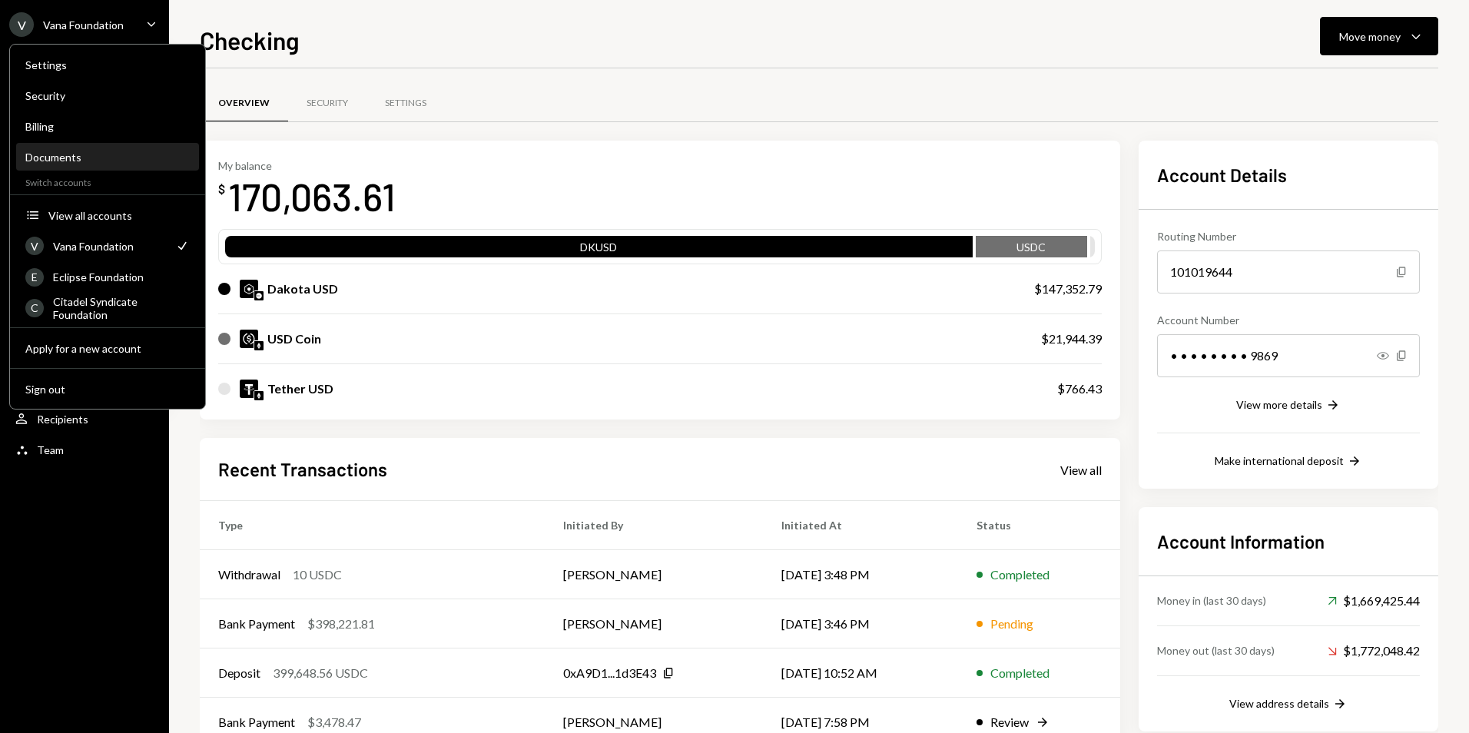
click at [109, 161] on div "Documents" at bounding box center [107, 157] width 164 height 13
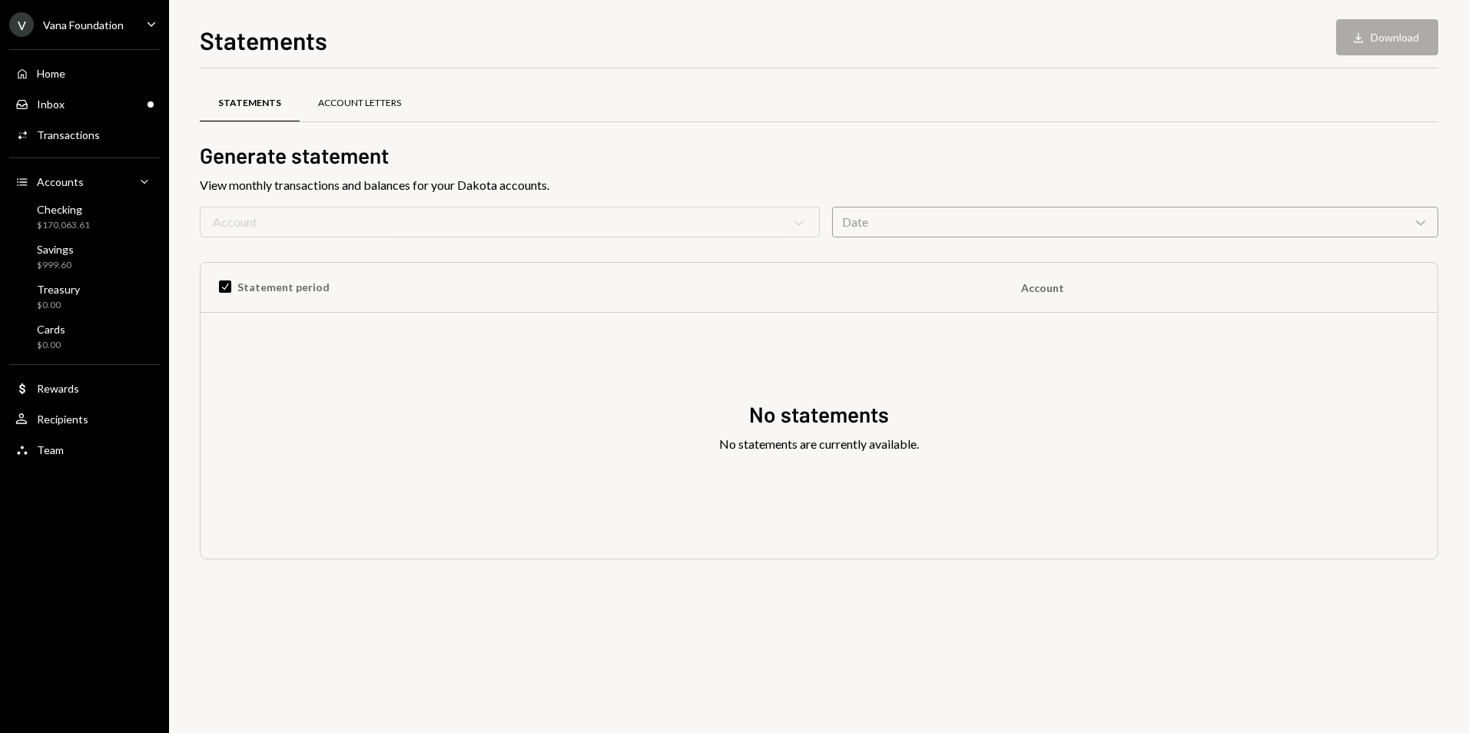
click at [340, 106] on div "Account Letters" at bounding box center [359, 103] width 83 height 13
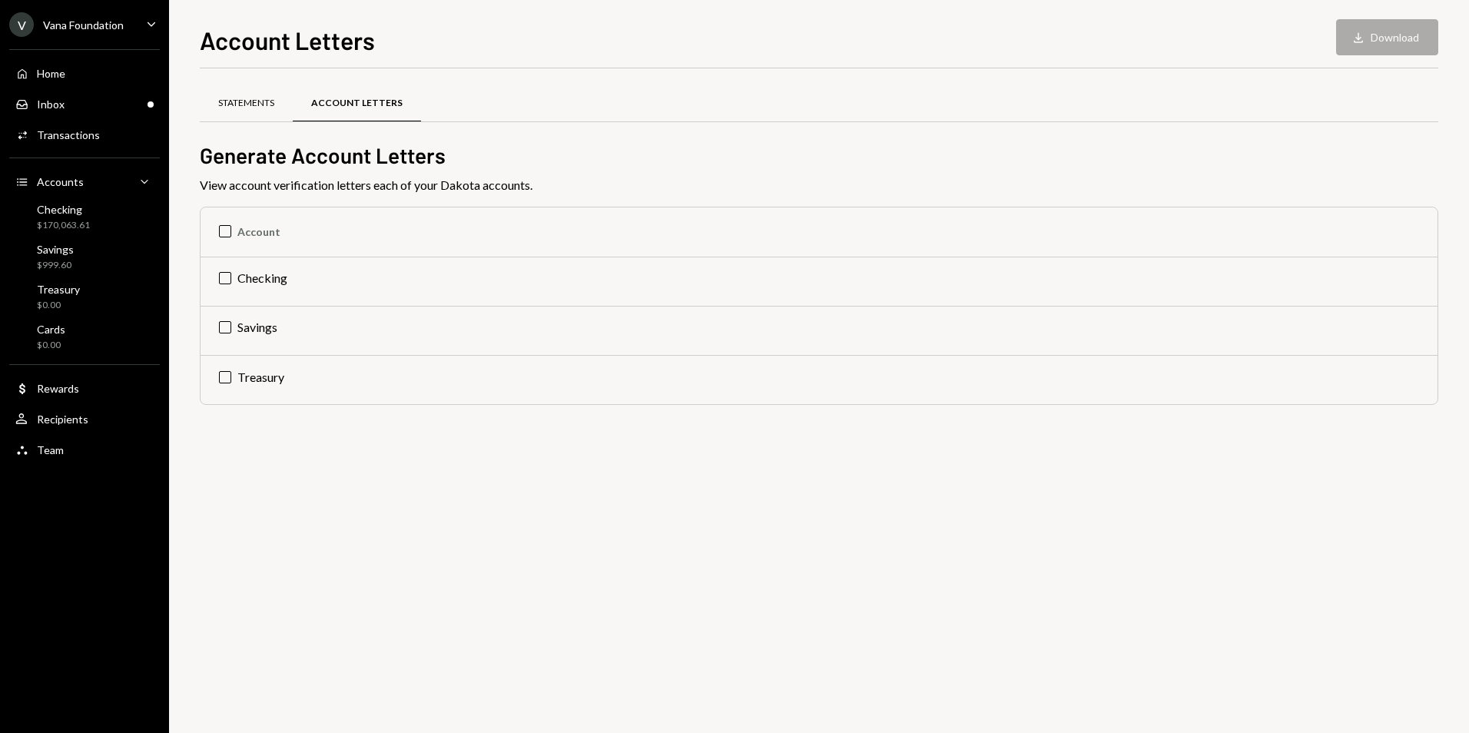
click at [260, 107] on div "Statements" at bounding box center [246, 103] width 56 height 13
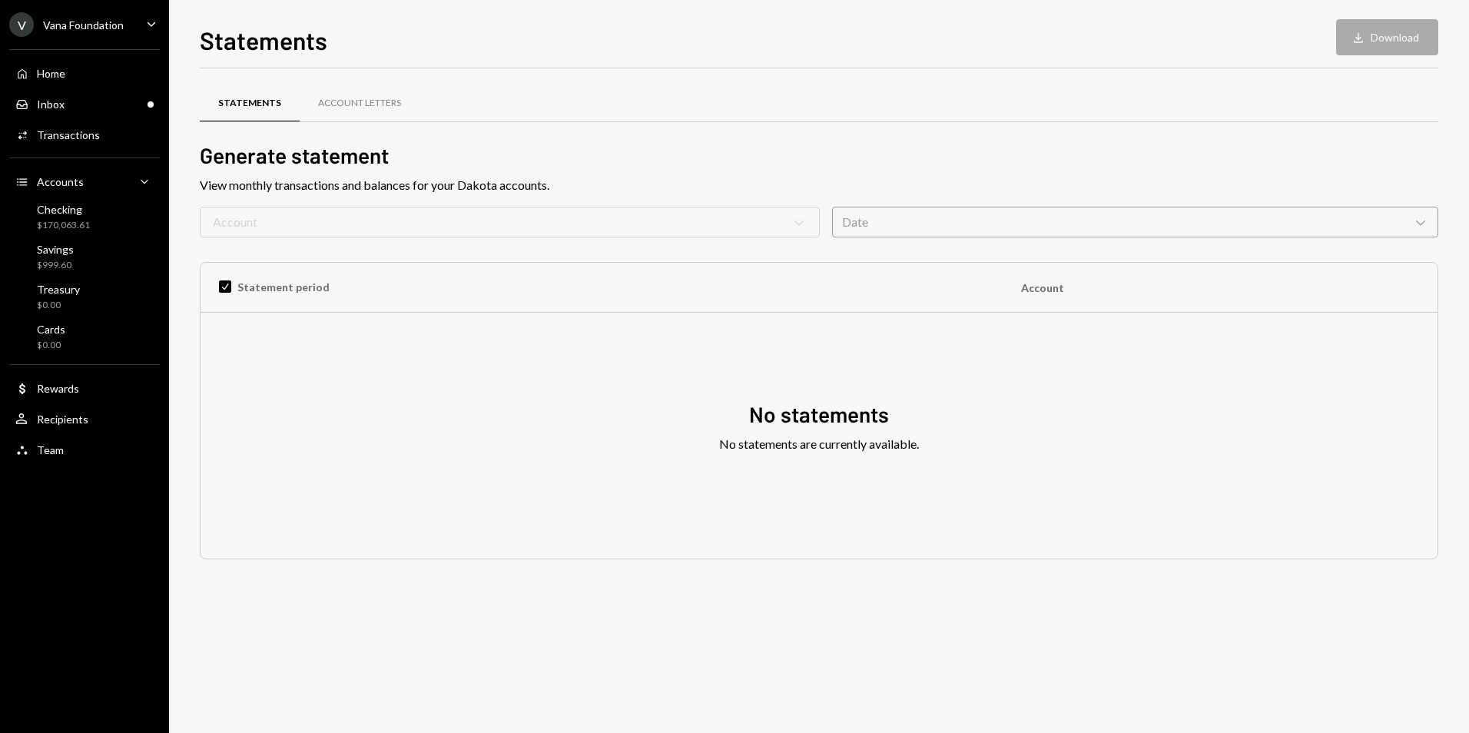
click at [280, 217] on div "Account Chevron Down" at bounding box center [510, 222] width 620 height 31
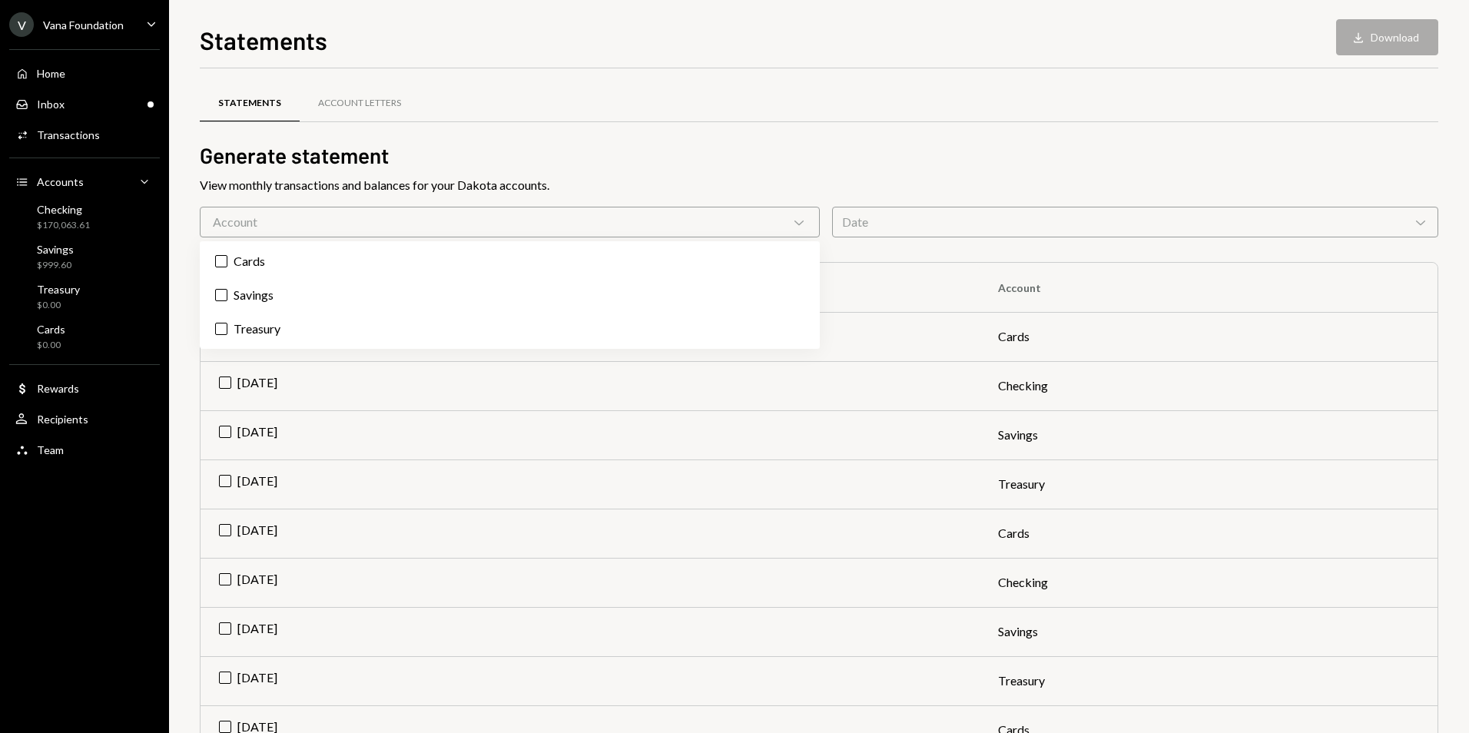
click at [718, 176] on div "View monthly transactions and balances for your Dakota accounts." at bounding box center [819, 185] width 1238 height 18
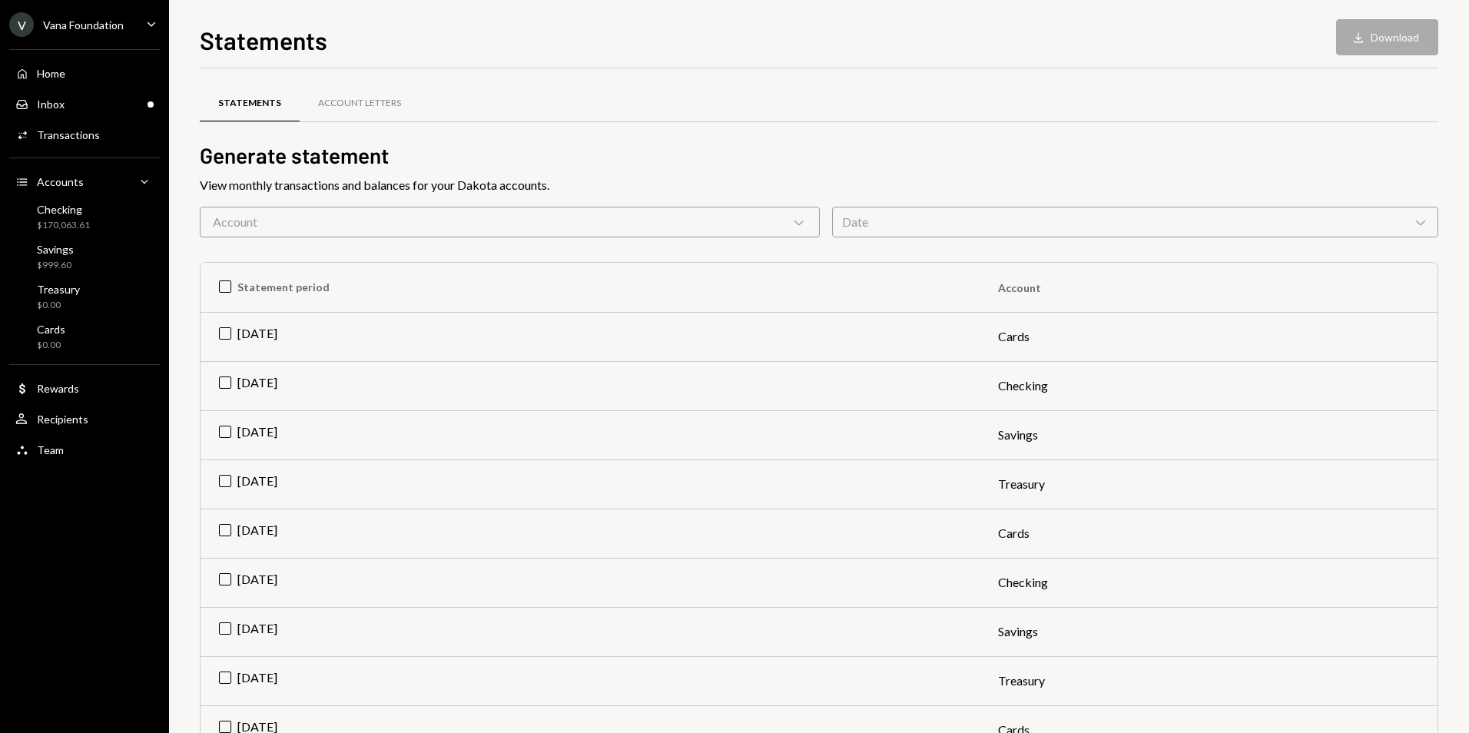
click at [764, 121] on div at bounding box center [819, 121] width 1238 height 1
click at [276, 380] on td "Jul 2025" at bounding box center [590, 385] width 779 height 49
click at [1416, 26] on button "Download Download" at bounding box center [1387, 37] width 102 height 36
click at [218, 337] on td "Check Jul 2025" at bounding box center [590, 336] width 779 height 49
click at [220, 383] on td "Jul 2025" at bounding box center [590, 385] width 779 height 49
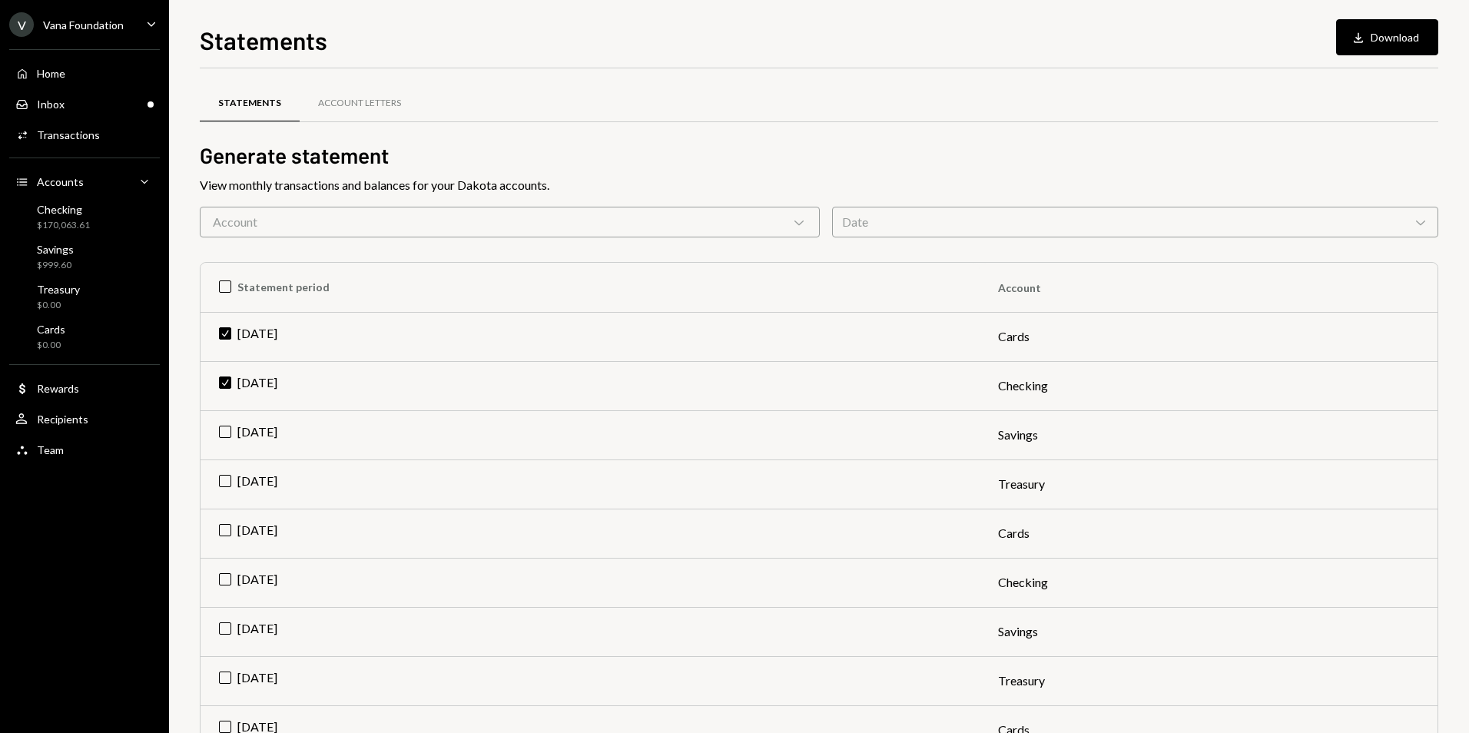
click at [745, 93] on div "Statements Account Letters" at bounding box center [819, 103] width 1238 height 39
click at [104, 114] on div "Inbox Inbox" at bounding box center [84, 104] width 138 height 26
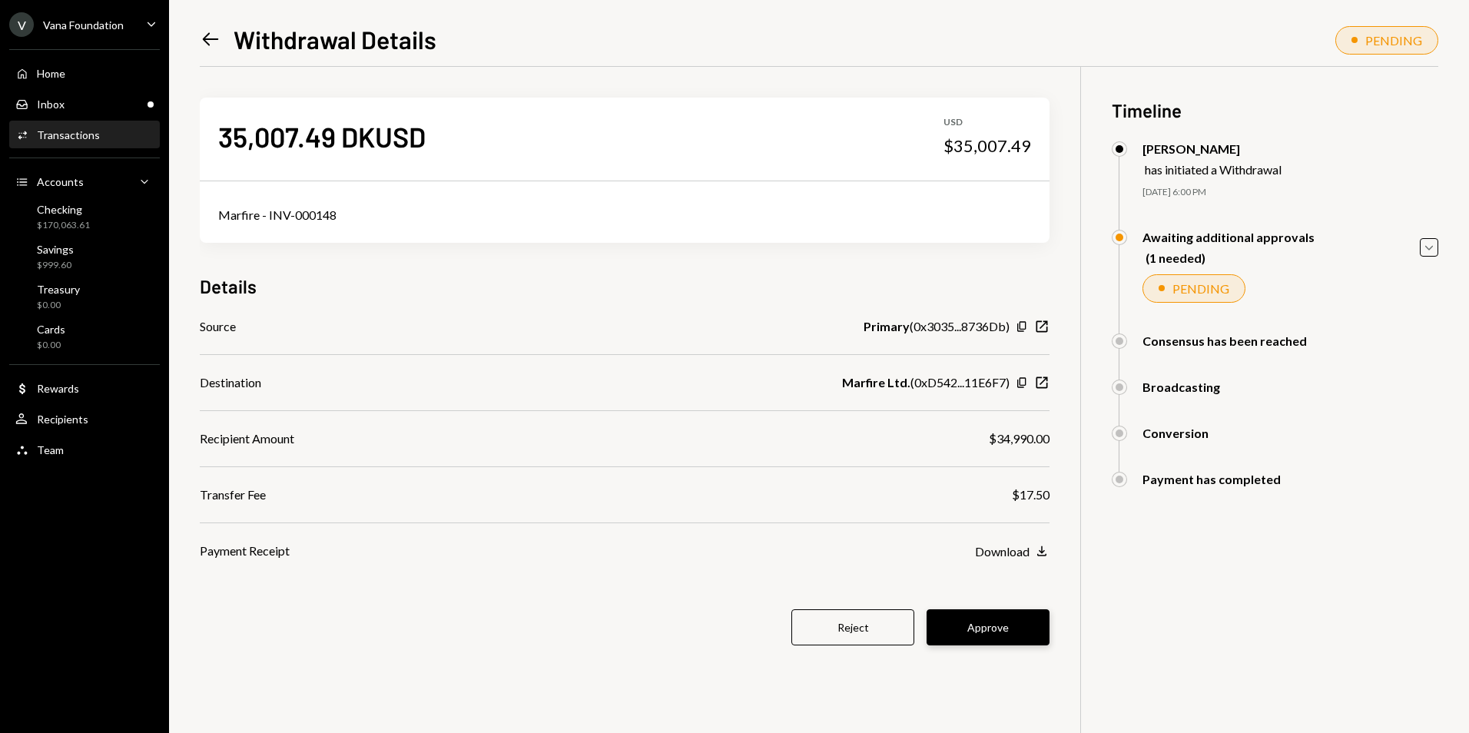
click at [993, 627] on button "Approve" at bounding box center [988, 627] width 123 height 36
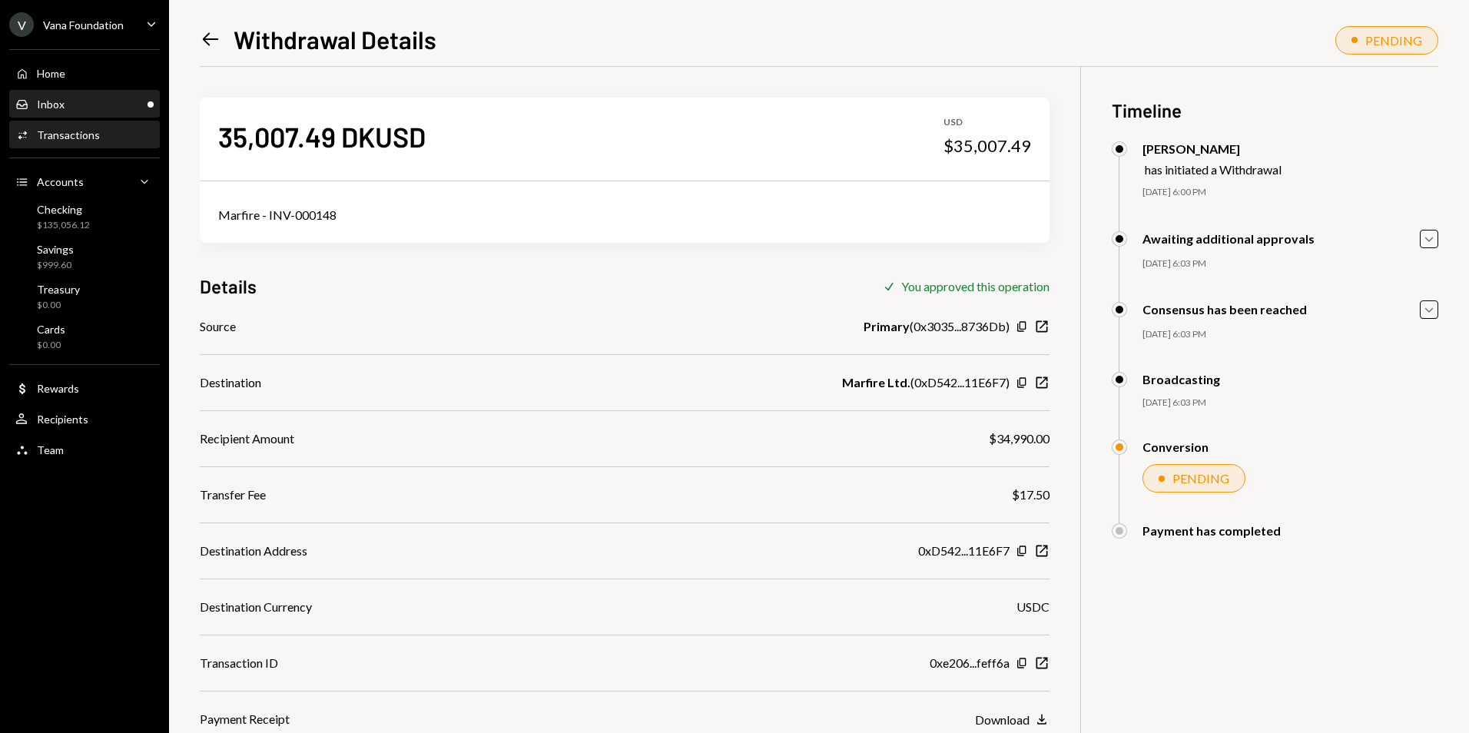
click at [81, 93] on div "Inbox Inbox" at bounding box center [84, 104] width 138 height 26
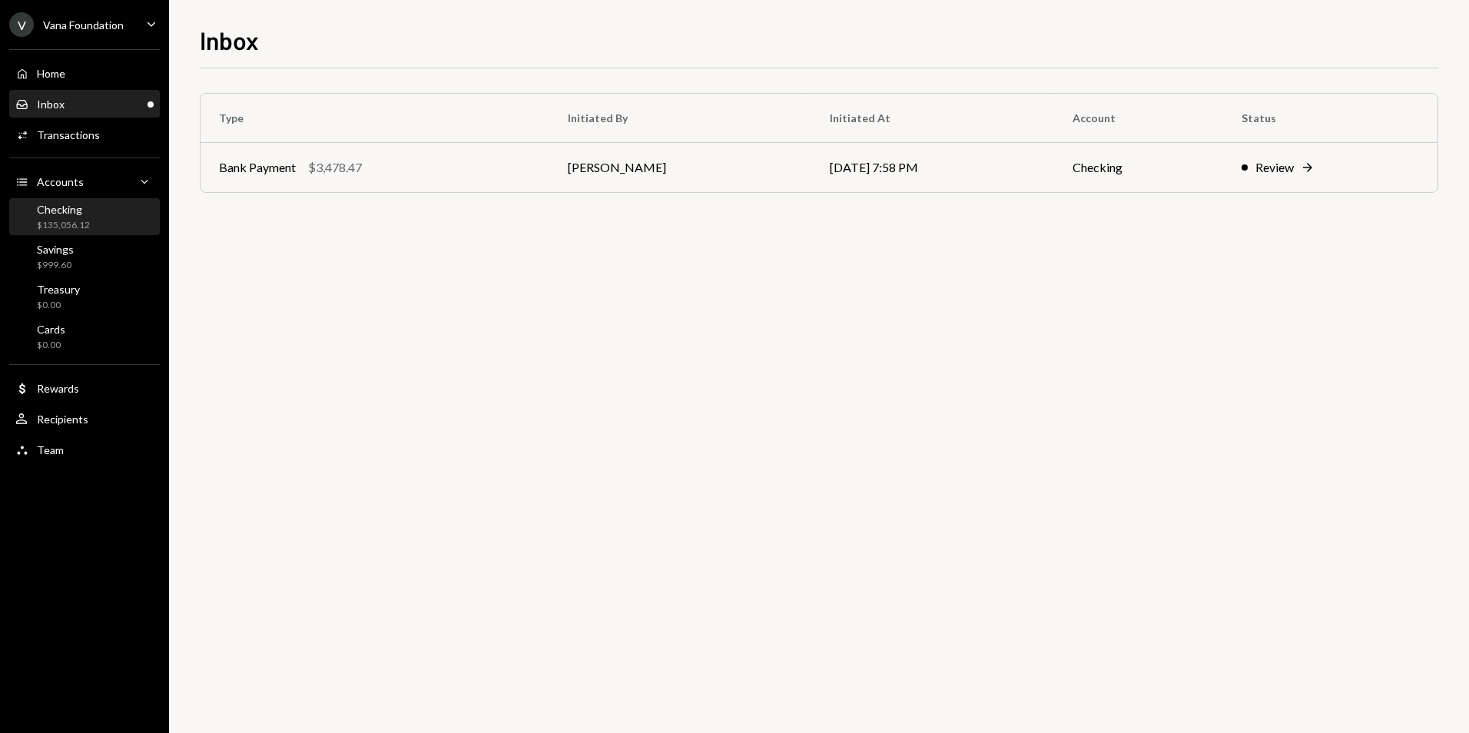
click at [109, 209] on div "Checking $135,056.12" at bounding box center [84, 217] width 138 height 29
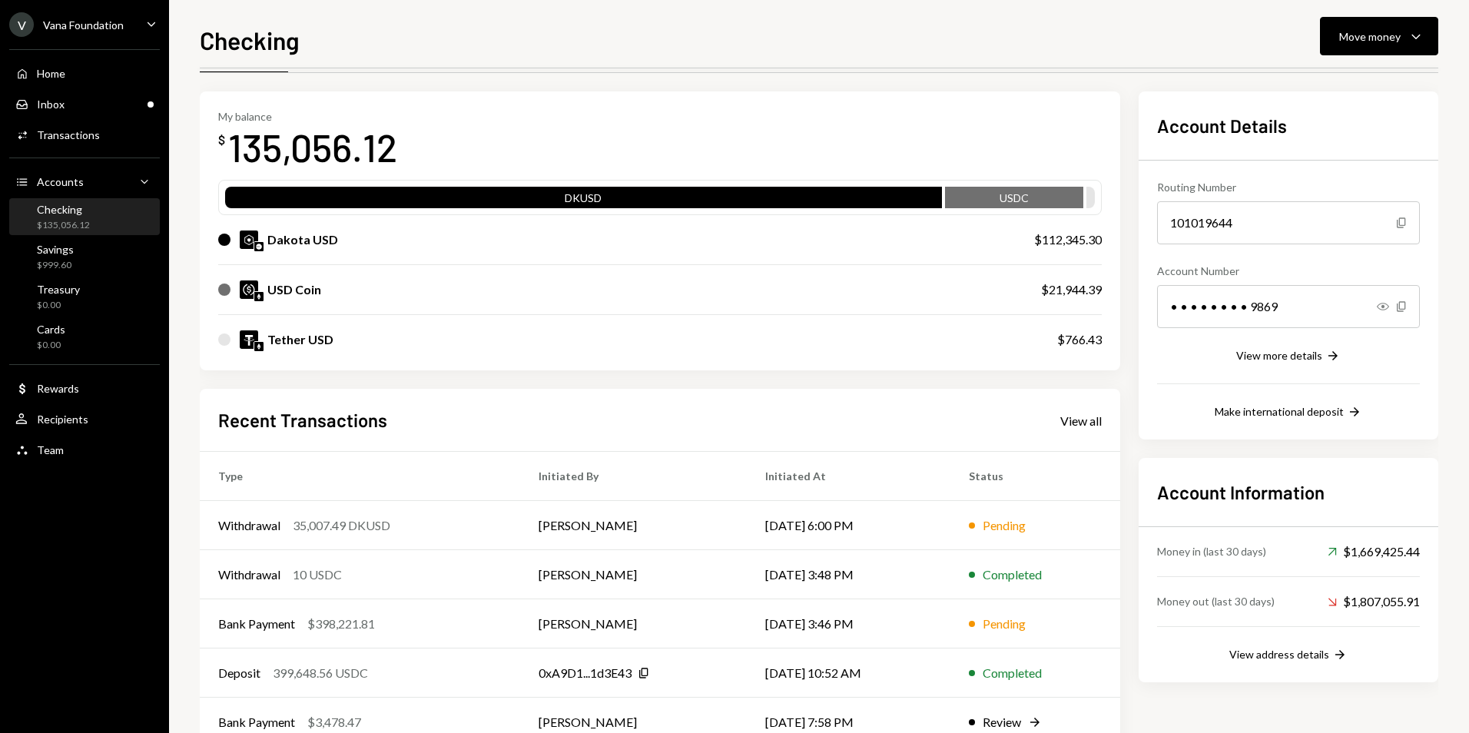
scroll to position [94, 0]
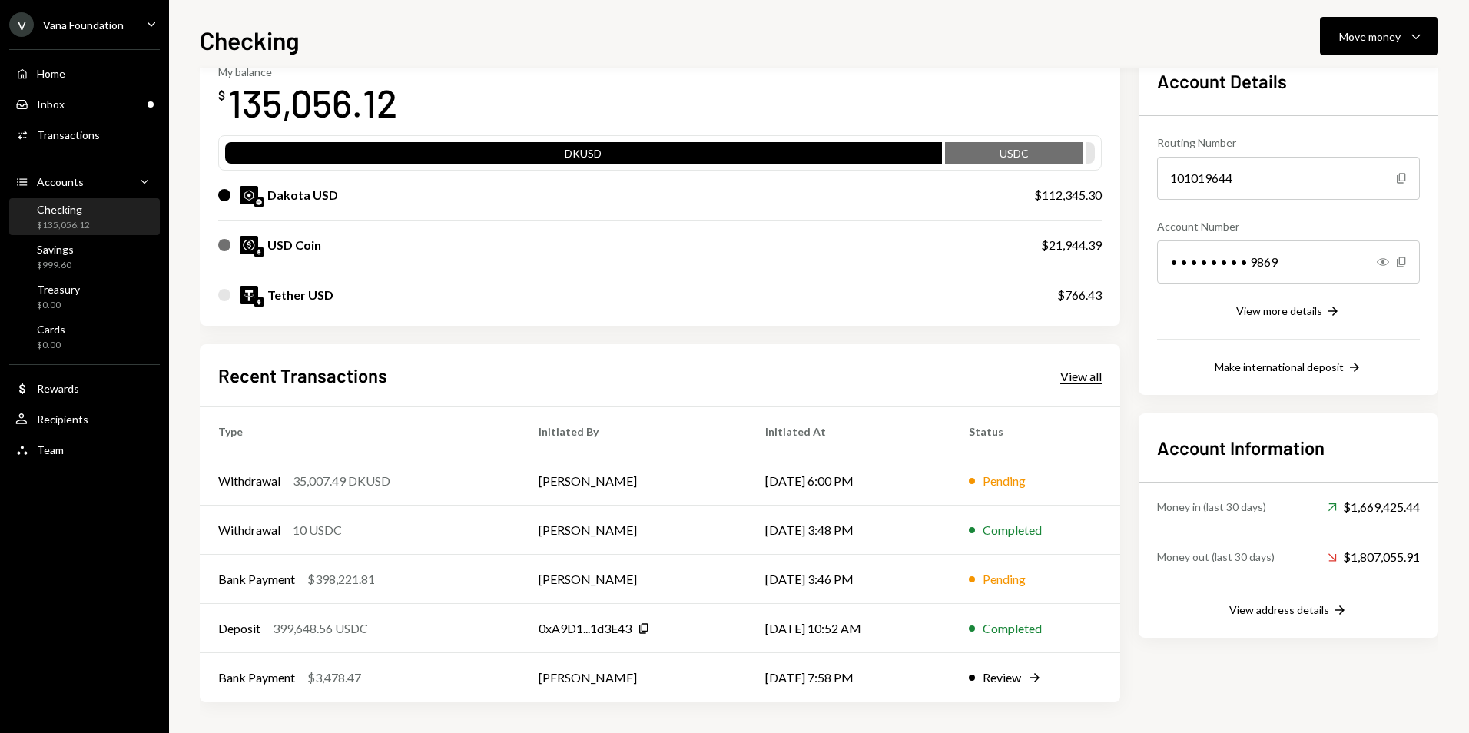
click at [1077, 378] on div "View all" at bounding box center [1080, 376] width 41 height 15
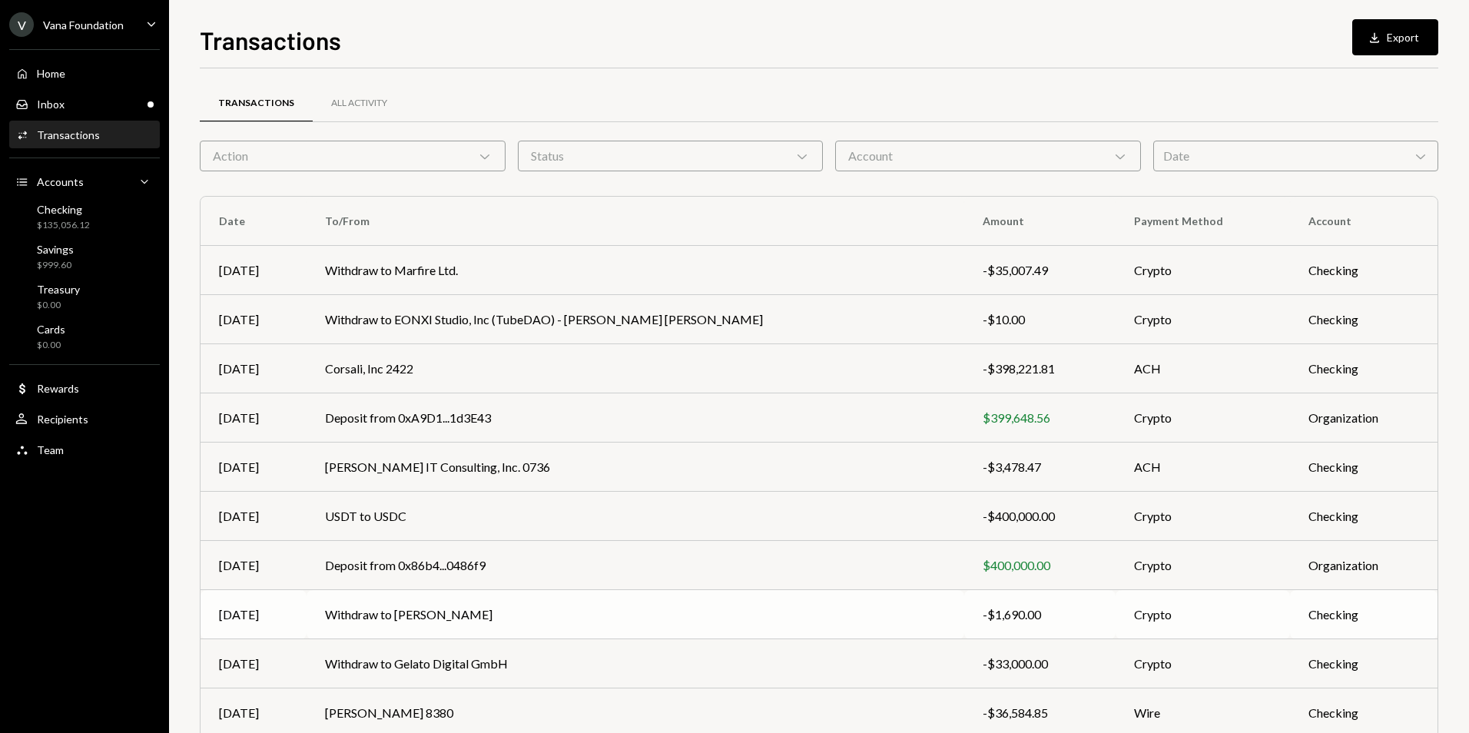
click at [625, 618] on td "Withdraw to [PERSON_NAME]" at bounding box center [636, 614] width 658 height 49
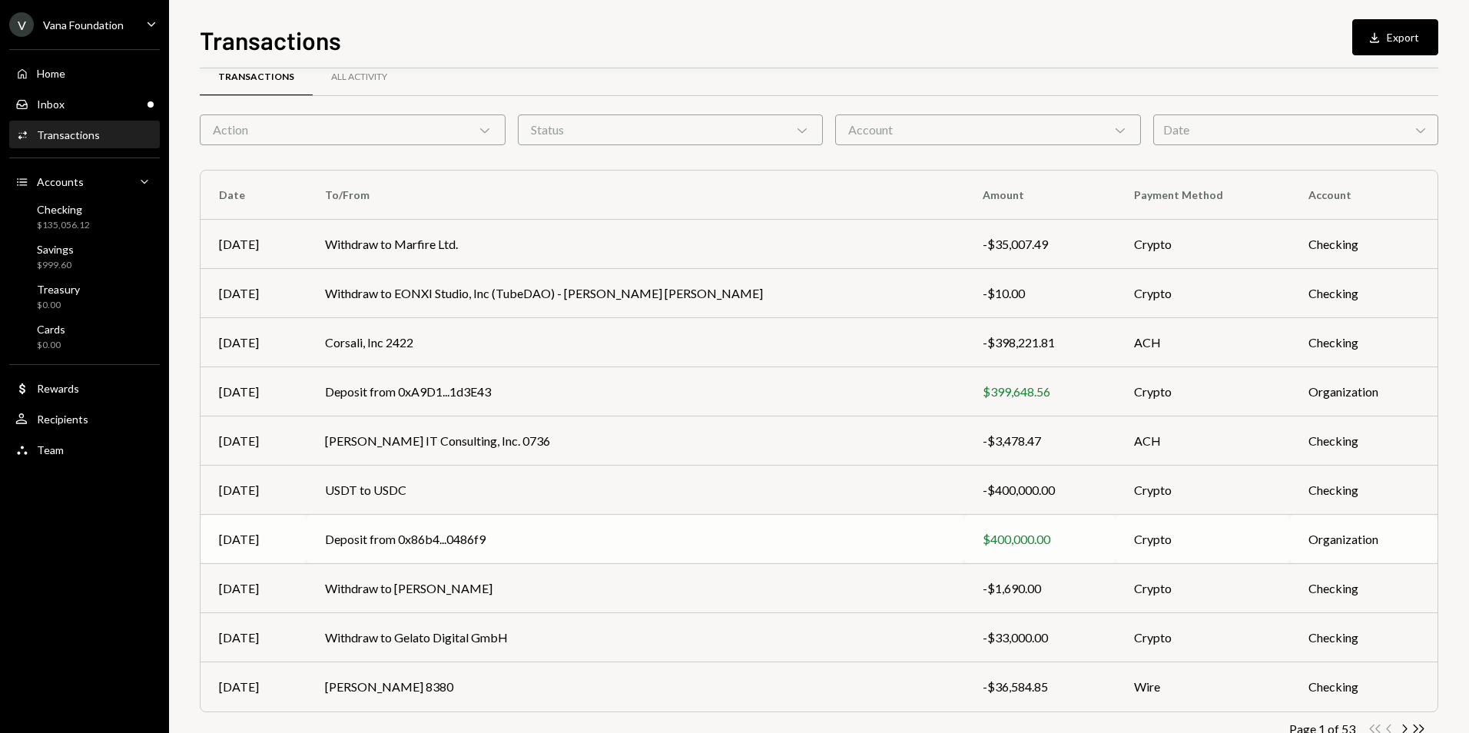
scroll to position [69, 0]
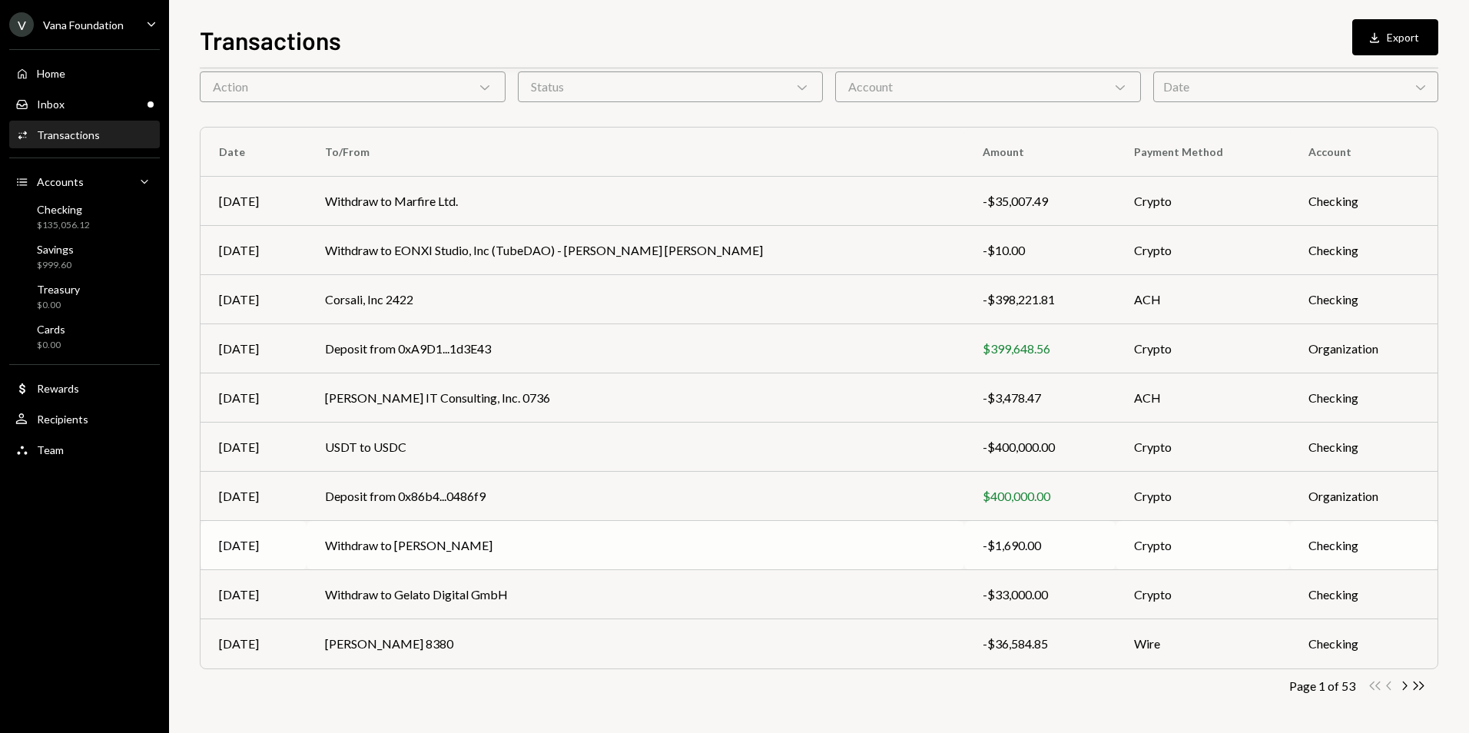
click at [552, 537] on td "Withdraw to [PERSON_NAME]" at bounding box center [636, 545] width 658 height 49
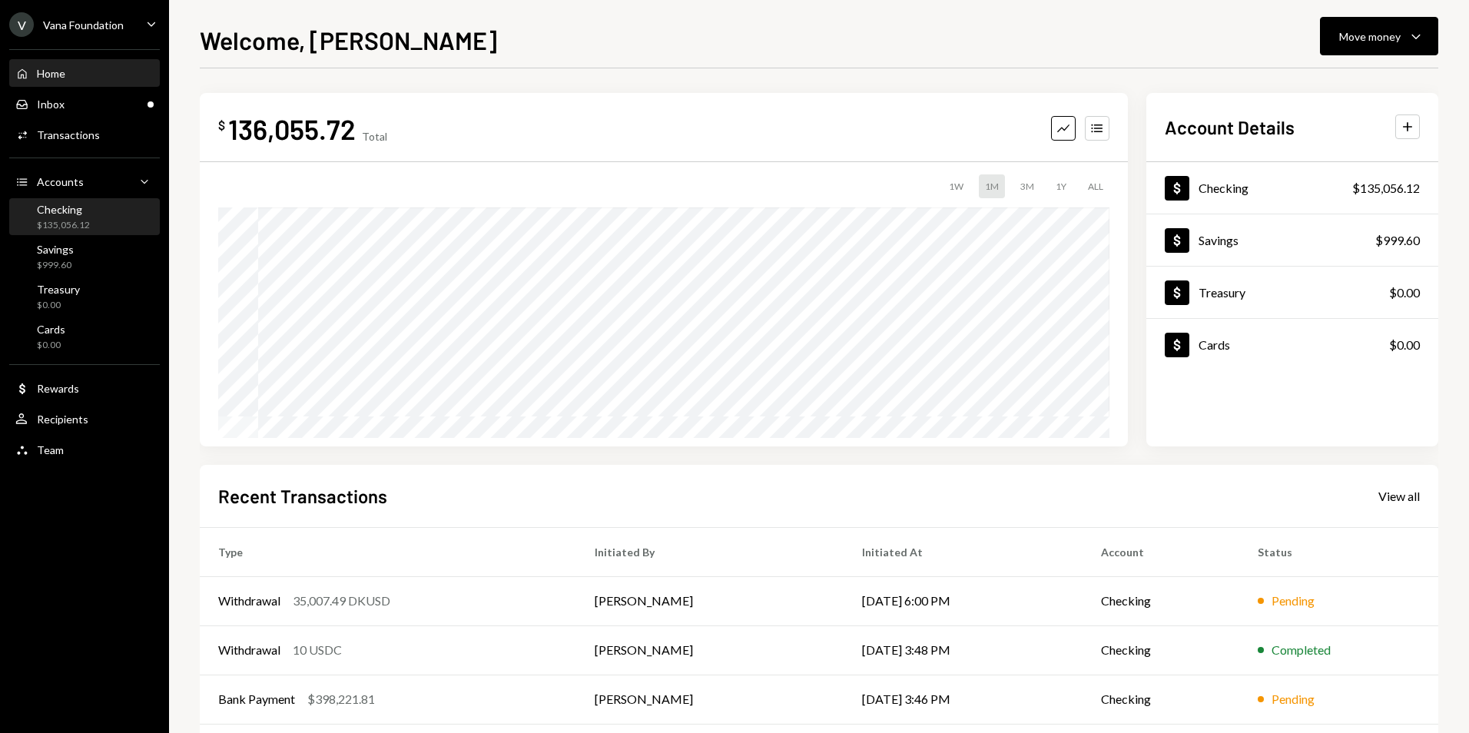
click at [81, 221] on div "$135,056.12" at bounding box center [63, 225] width 53 height 13
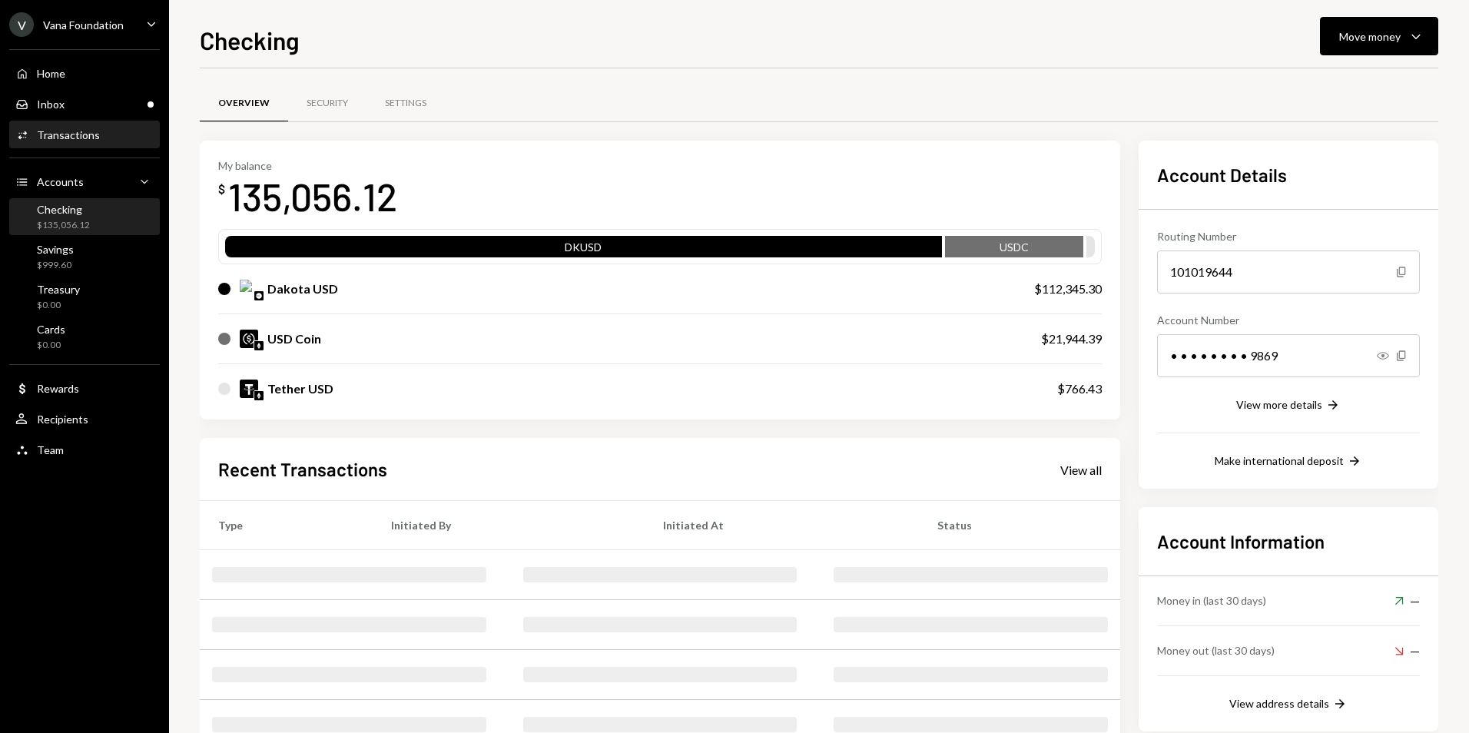
click at [83, 134] on div "Transactions" at bounding box center [68, 134] width 63 height 13
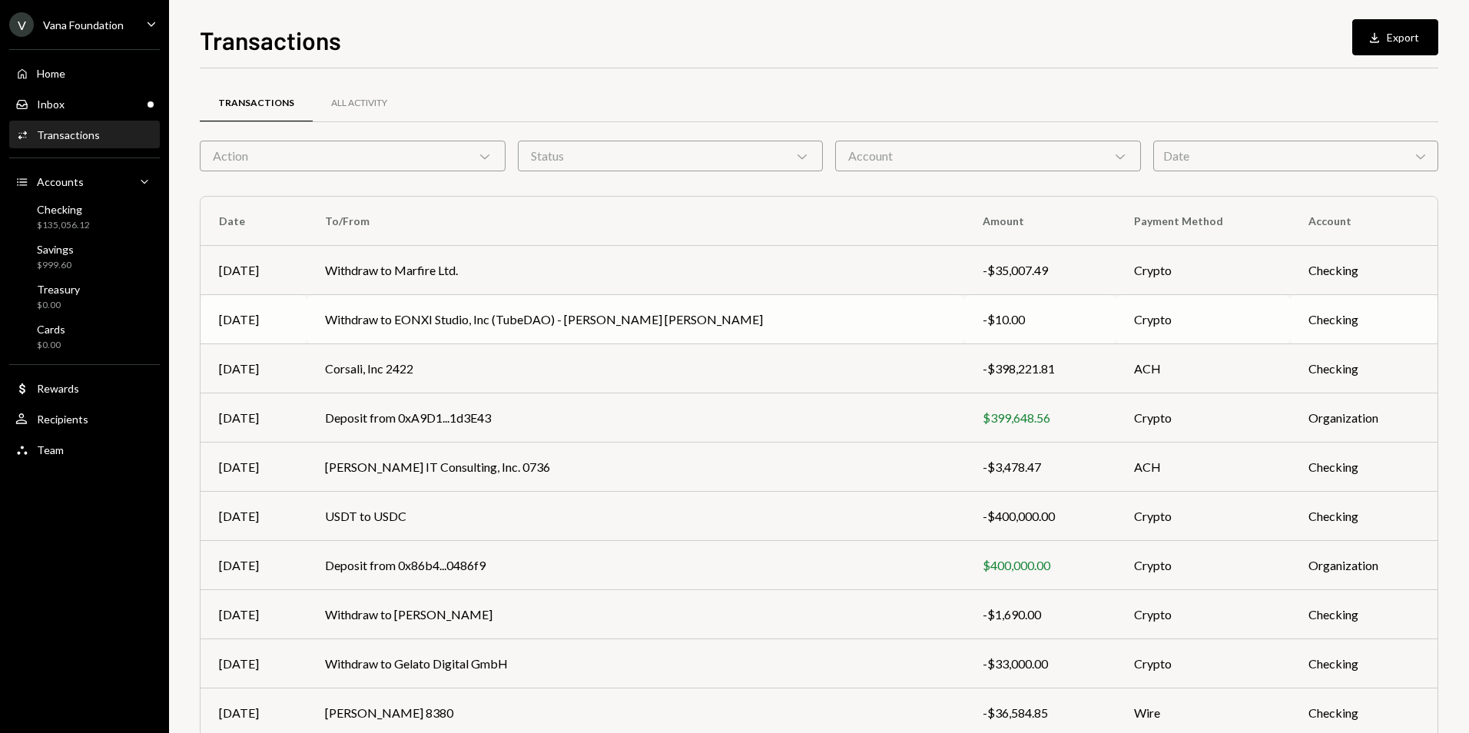
click at [406, 314] on td "Withdraw to EONXI Studio, Inc (TubeDAO) - Sherrard Victor Harrington" at bounding box center [636, 319] width 658 height 49
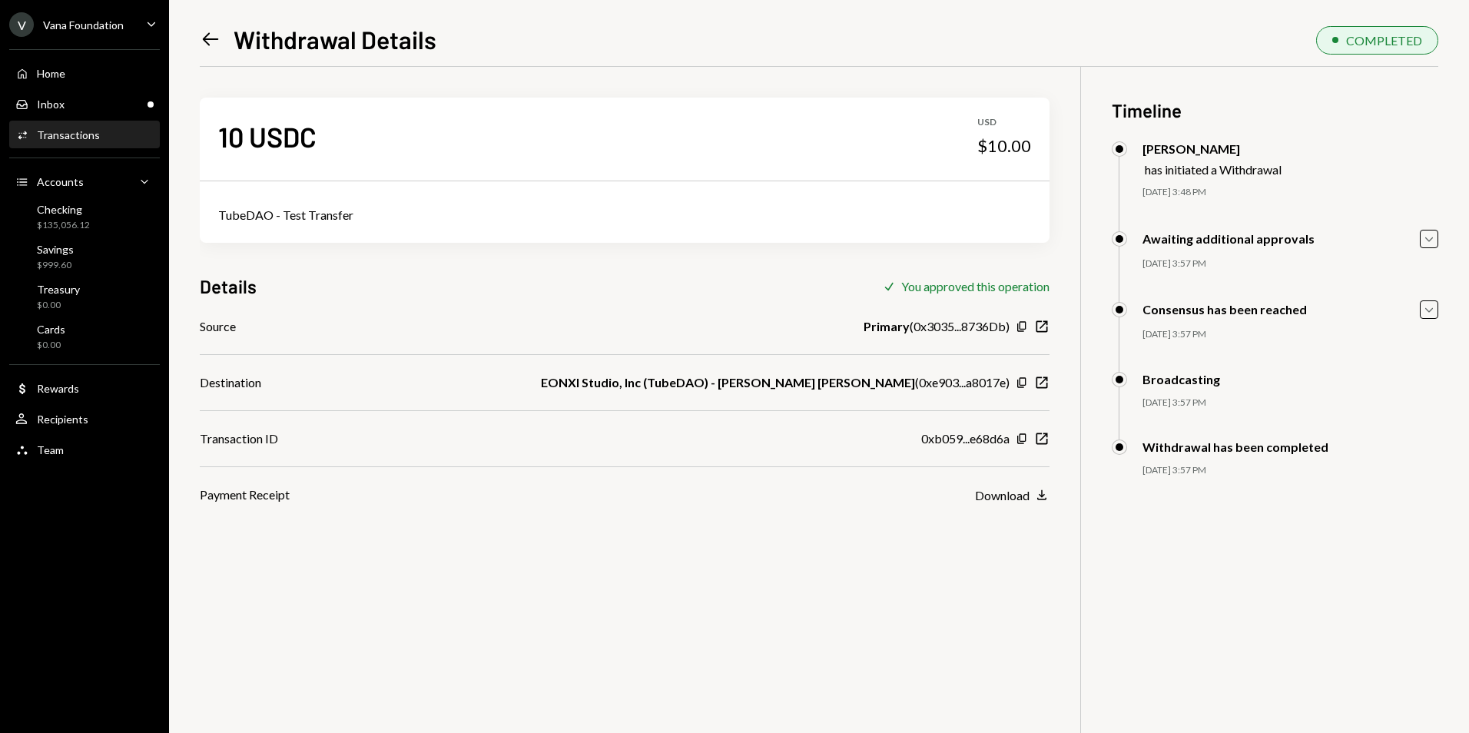
click at [205, 38] on icon at bounding box center [211, 39] width 16 height 13
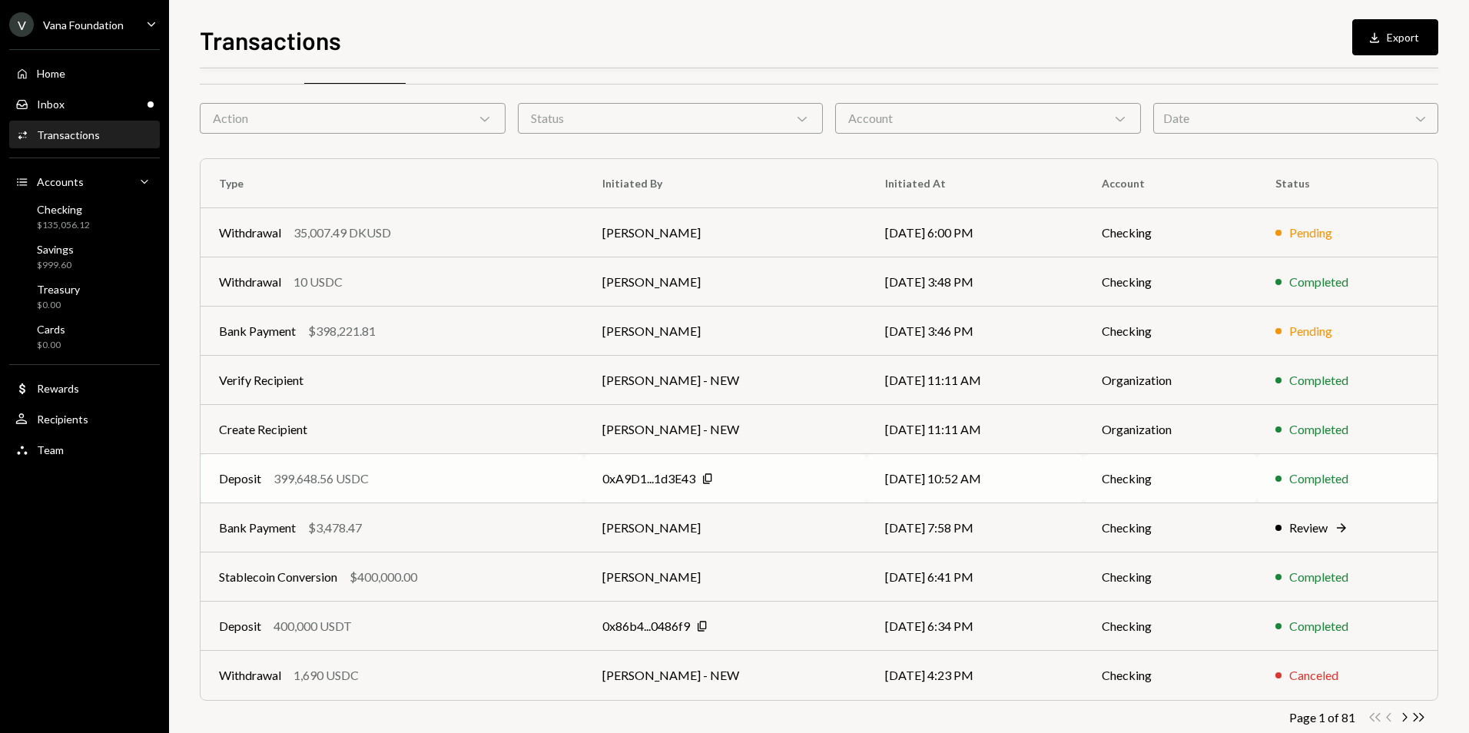
scroll to position [69, 0]
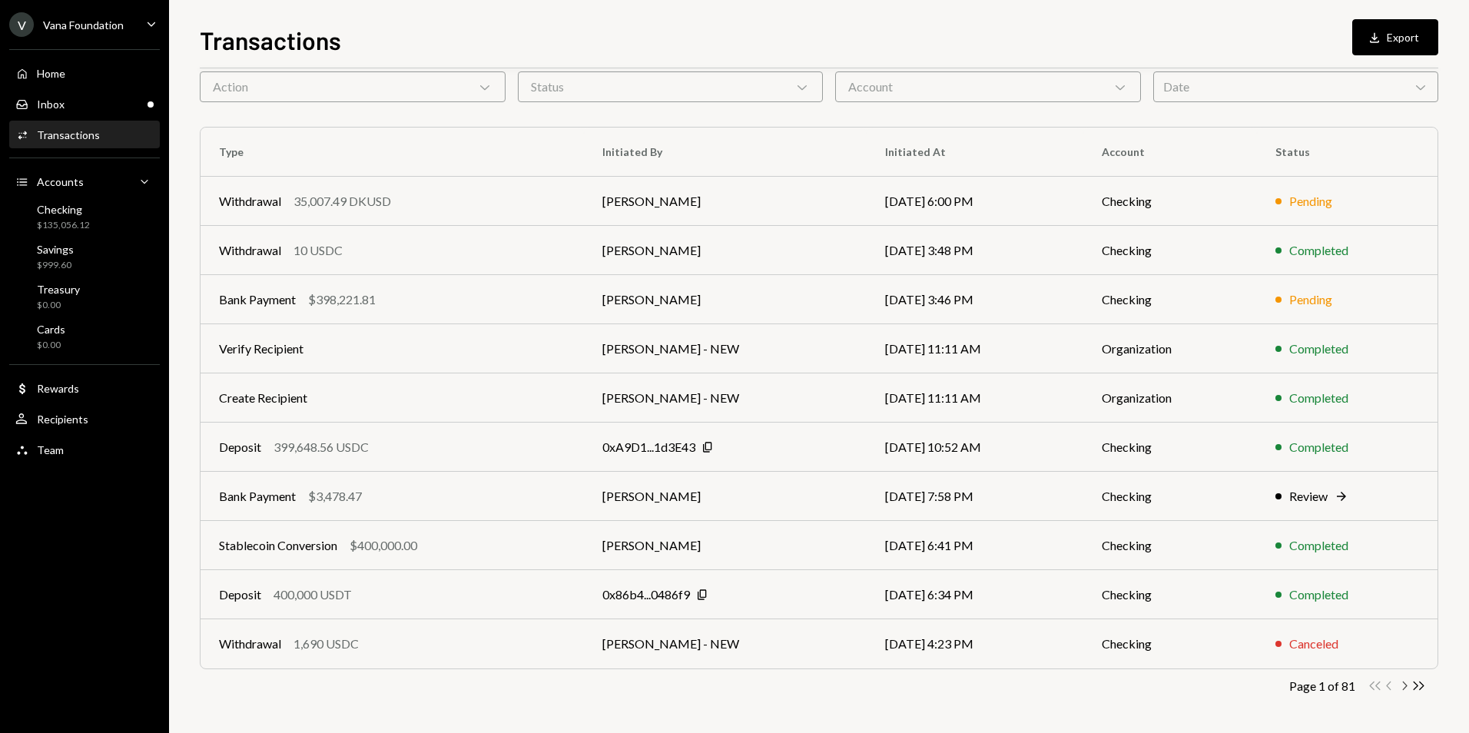
click at [1405, 684] on icon "button" at bounding box center [1405, 685] width 5 height 8
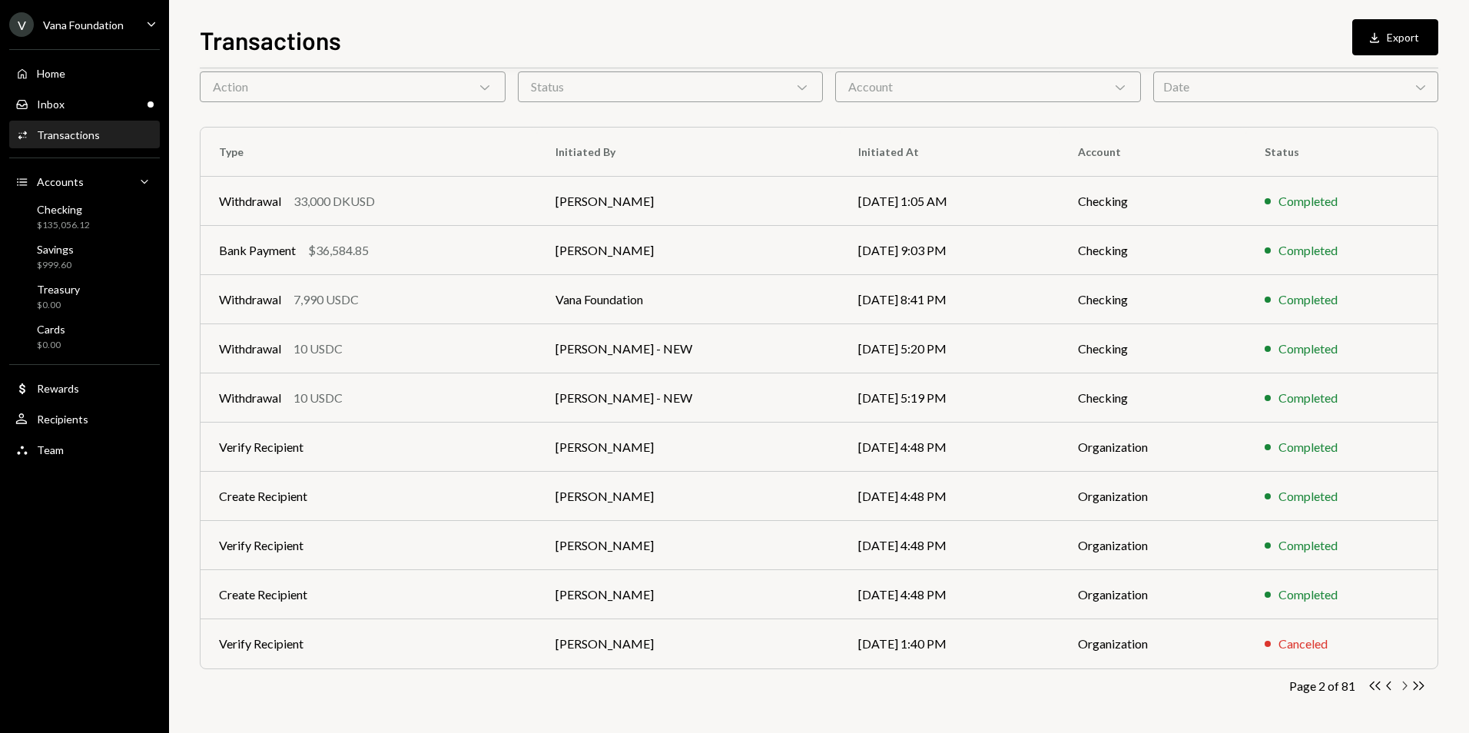
click at [1404, 687] on icon "Chevron Right" at bounding box center [1404, 685] width 15 height 15
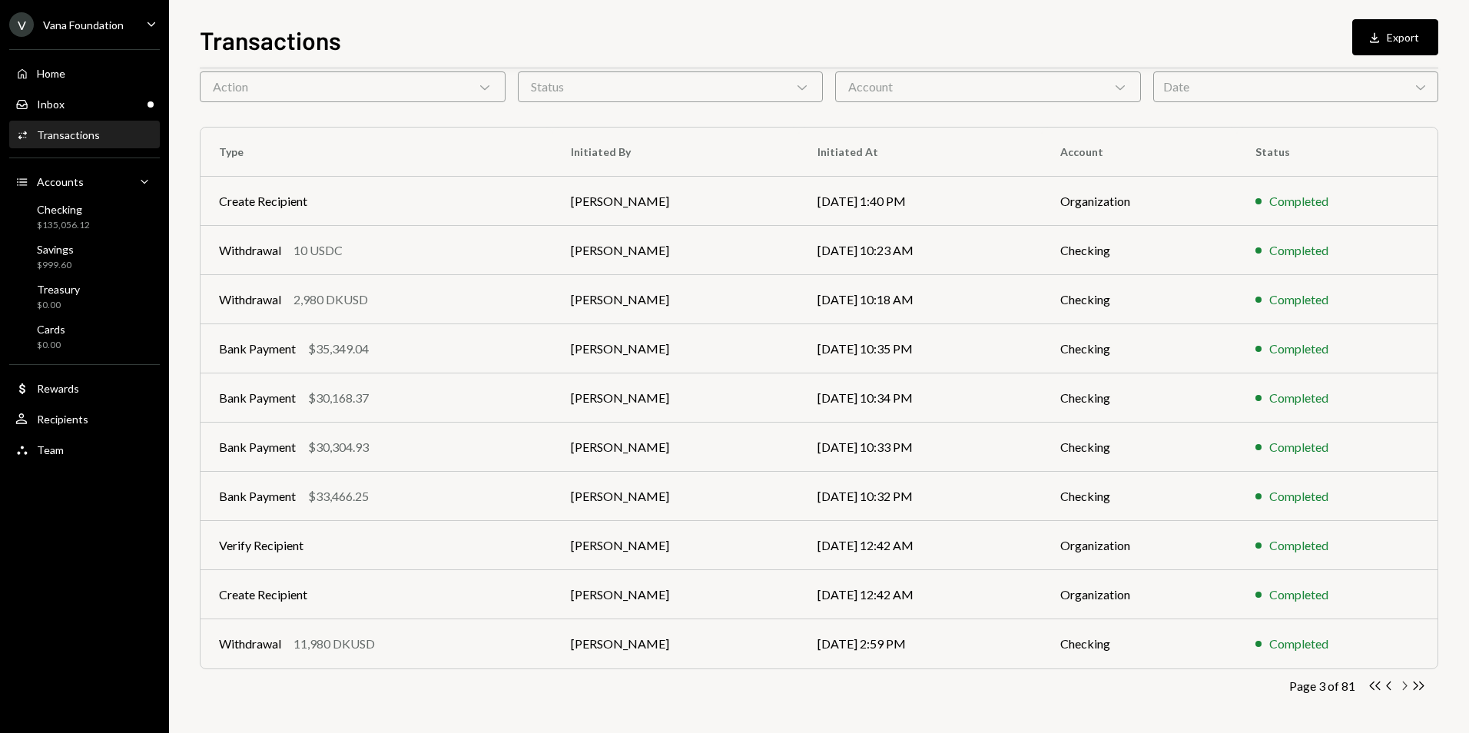
click at [1405, 686] on icon "Chevron Right" at bounding box center [1404, 685] width 15 height 15
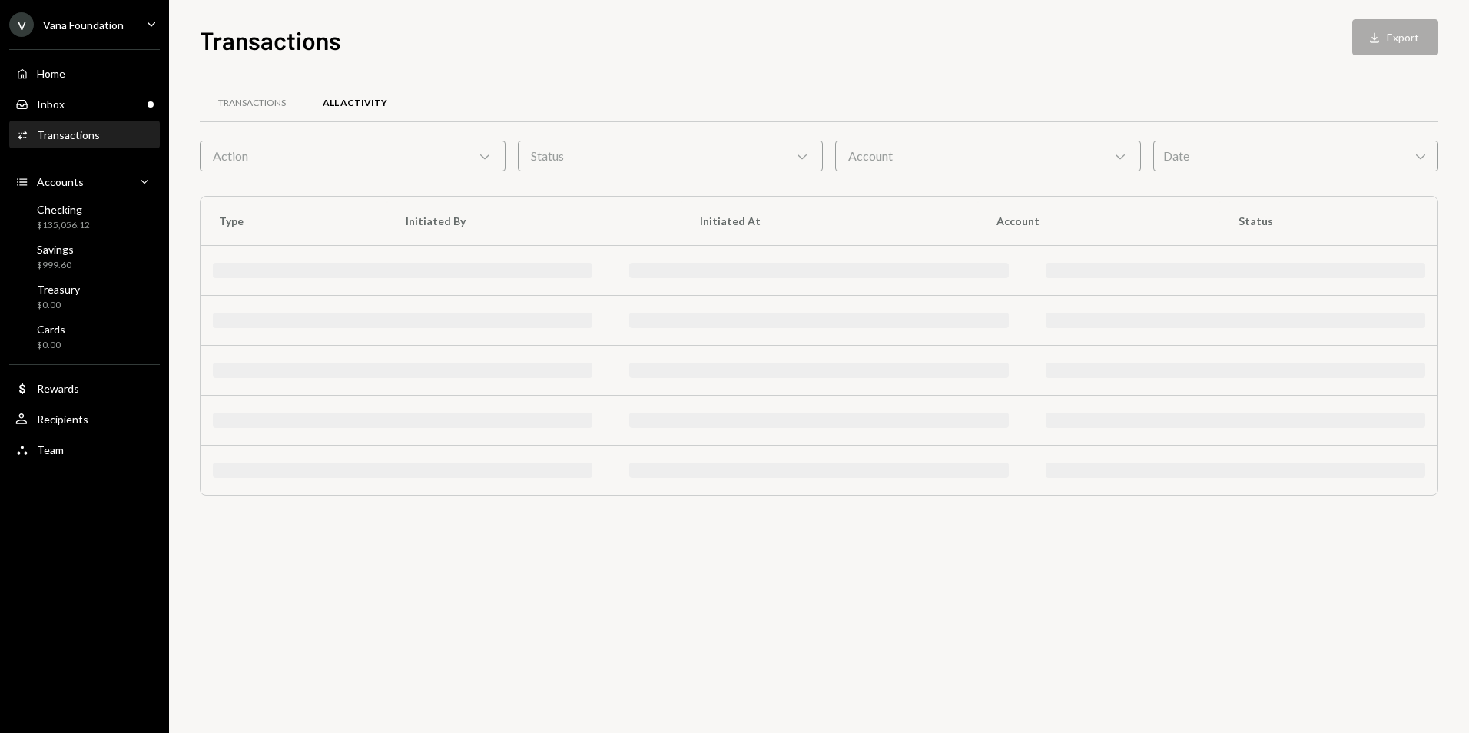
scroll to position [0, 0]
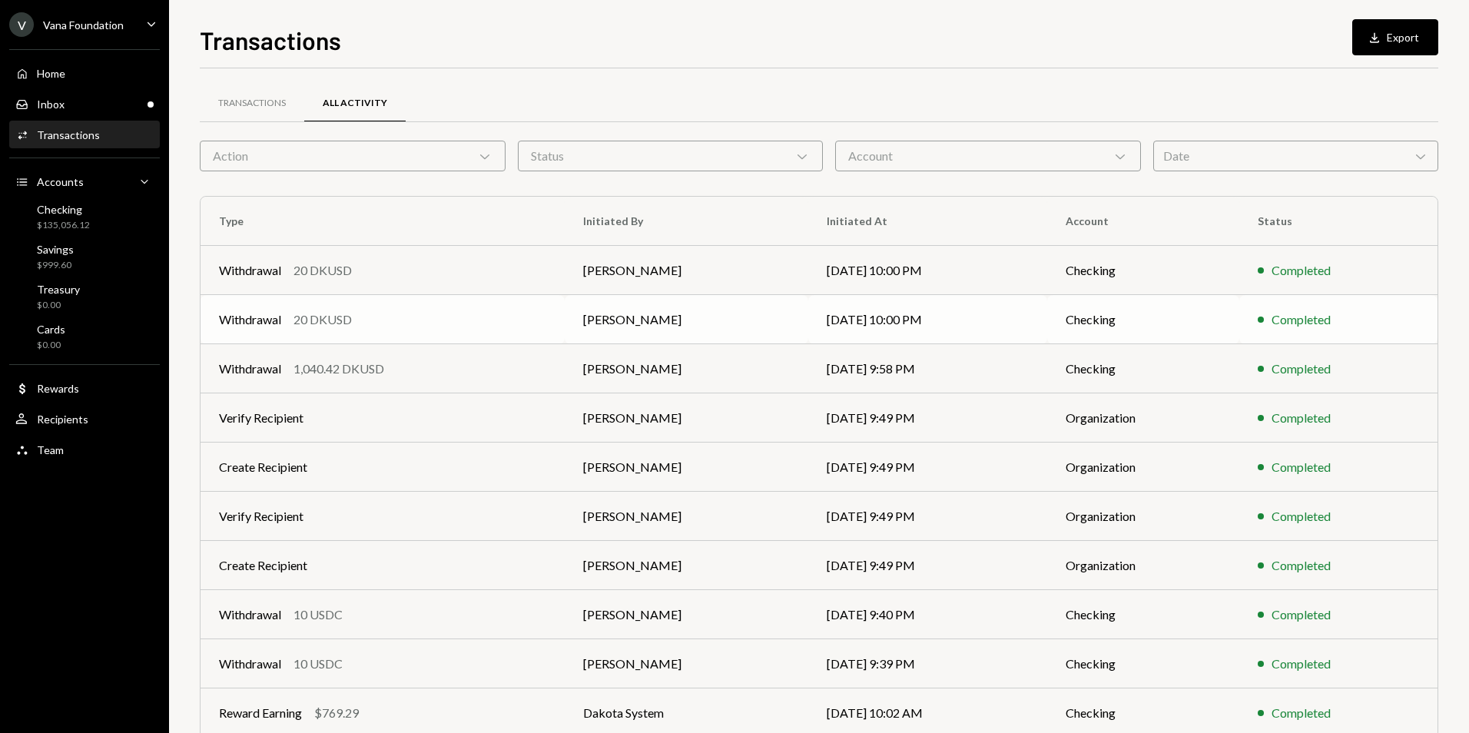
click at [453, 320] on div "Withdrawal 20 DKUSD" at bounding box center [382, 319] width 327 height 18
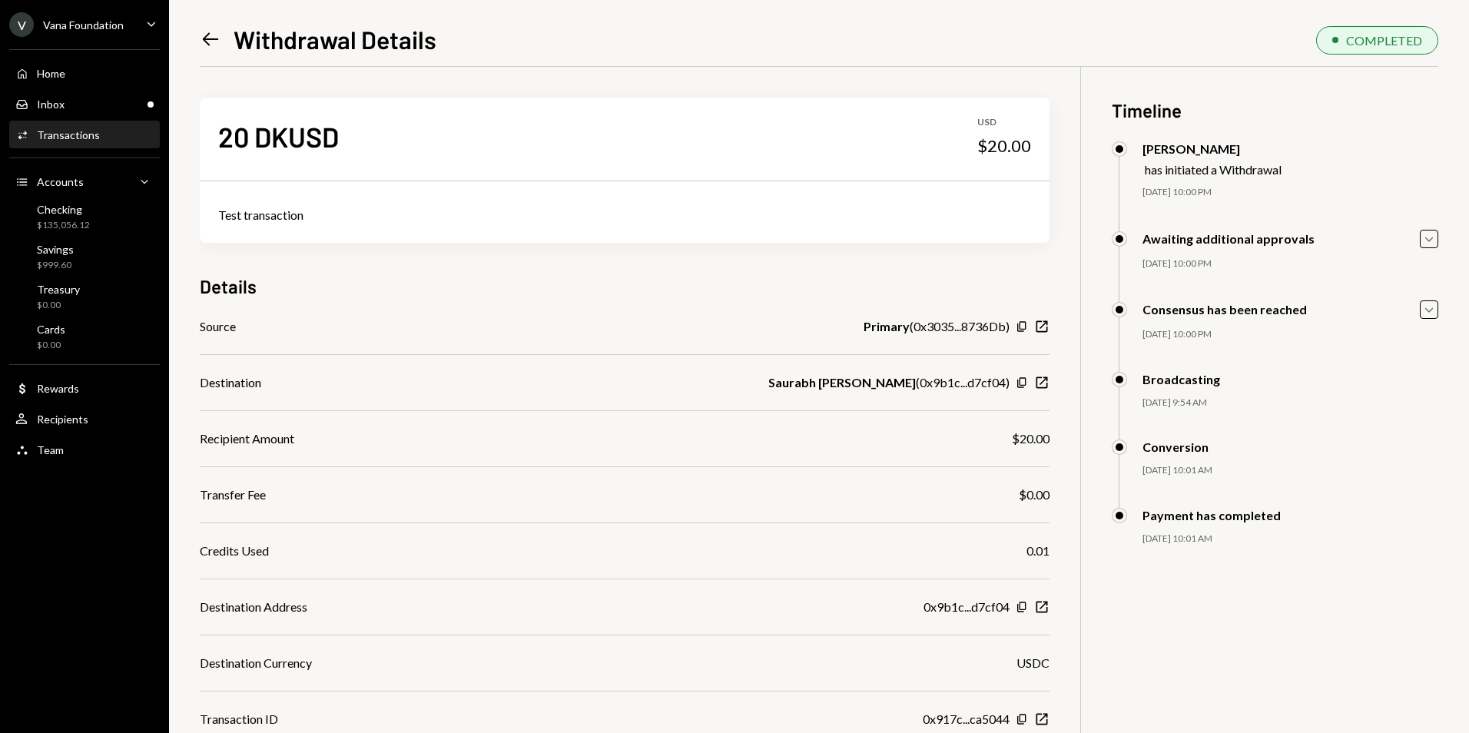
click at [217, 50] on icon "Left Arrow" at bounding box center [211, 39] width 22 height 22
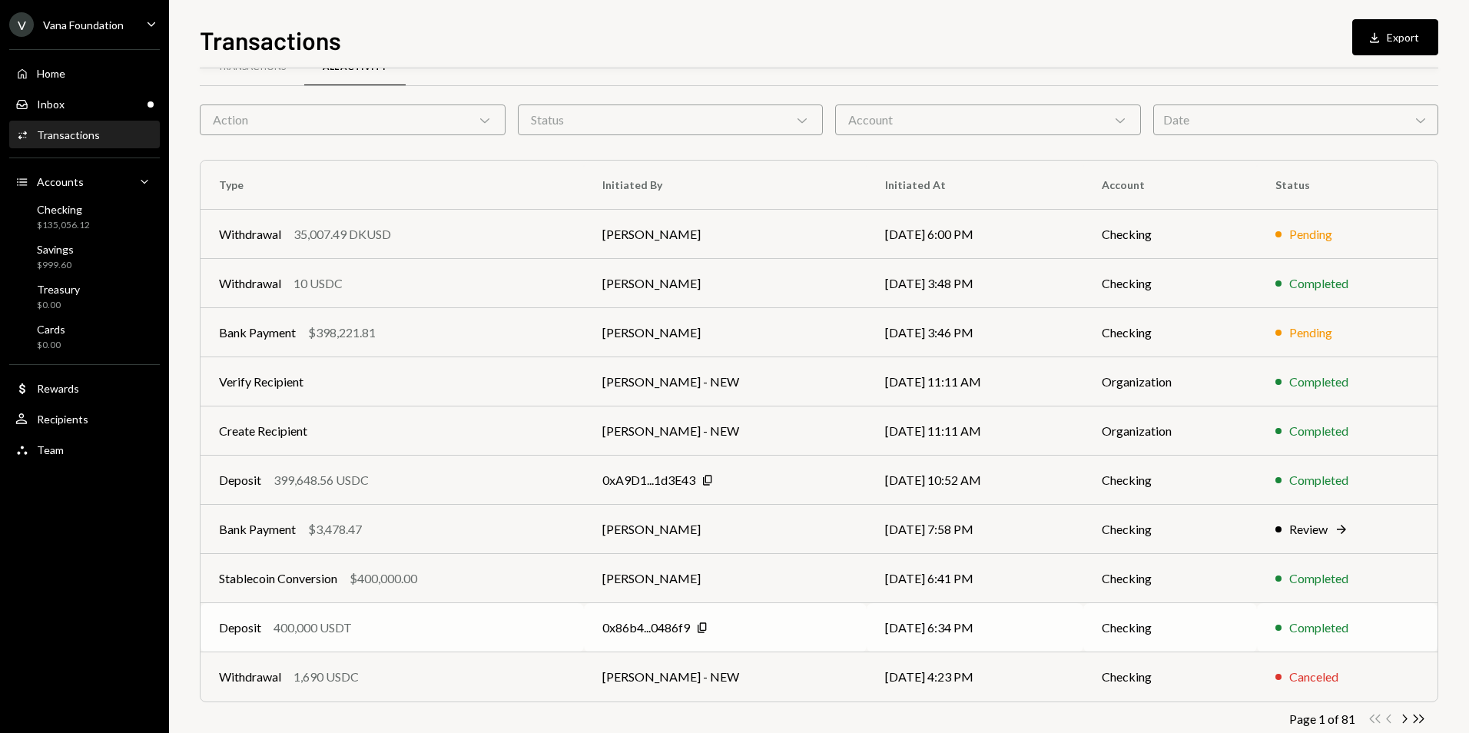
scroll to position [69, 0]
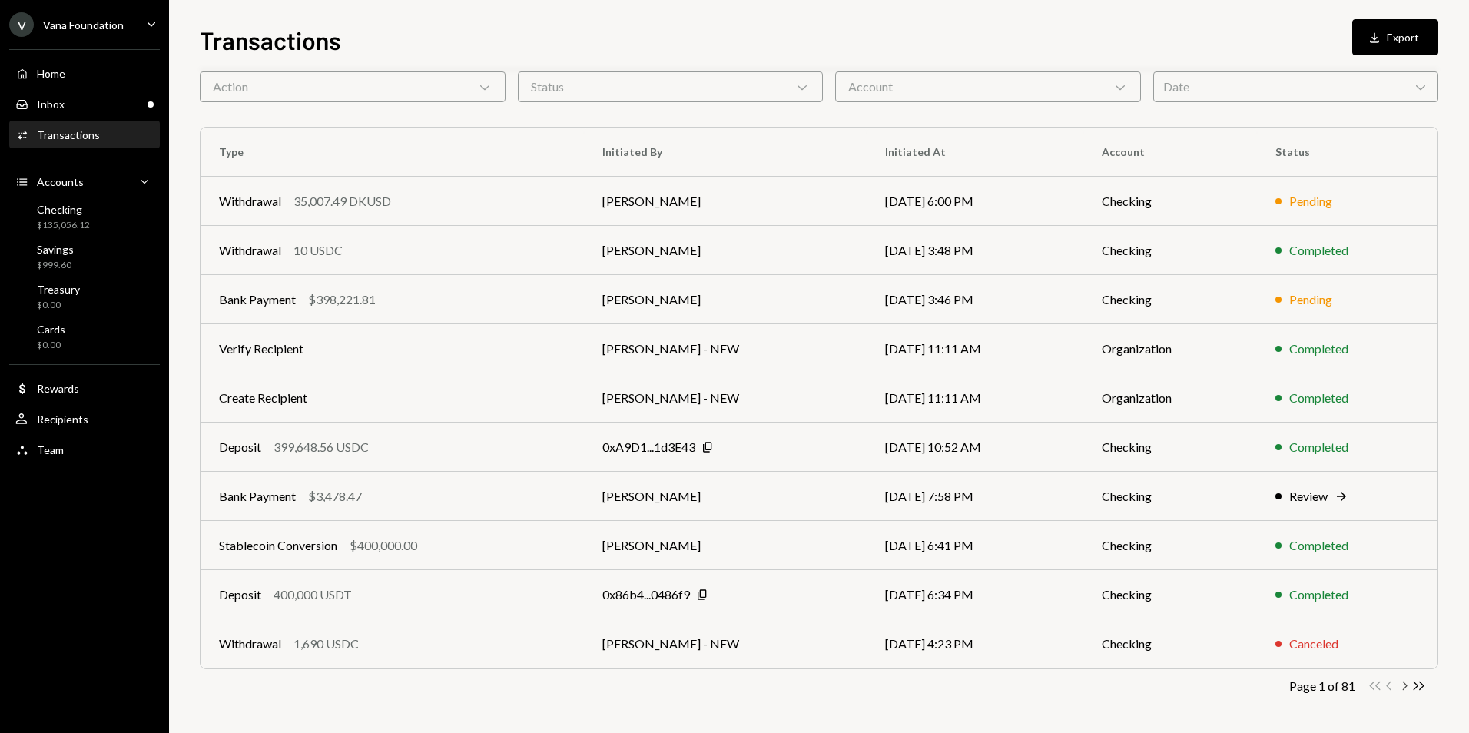
click at [1401, 687] on icon "Chevron Right" at bounding box center [1404, 685] width 15 height 15
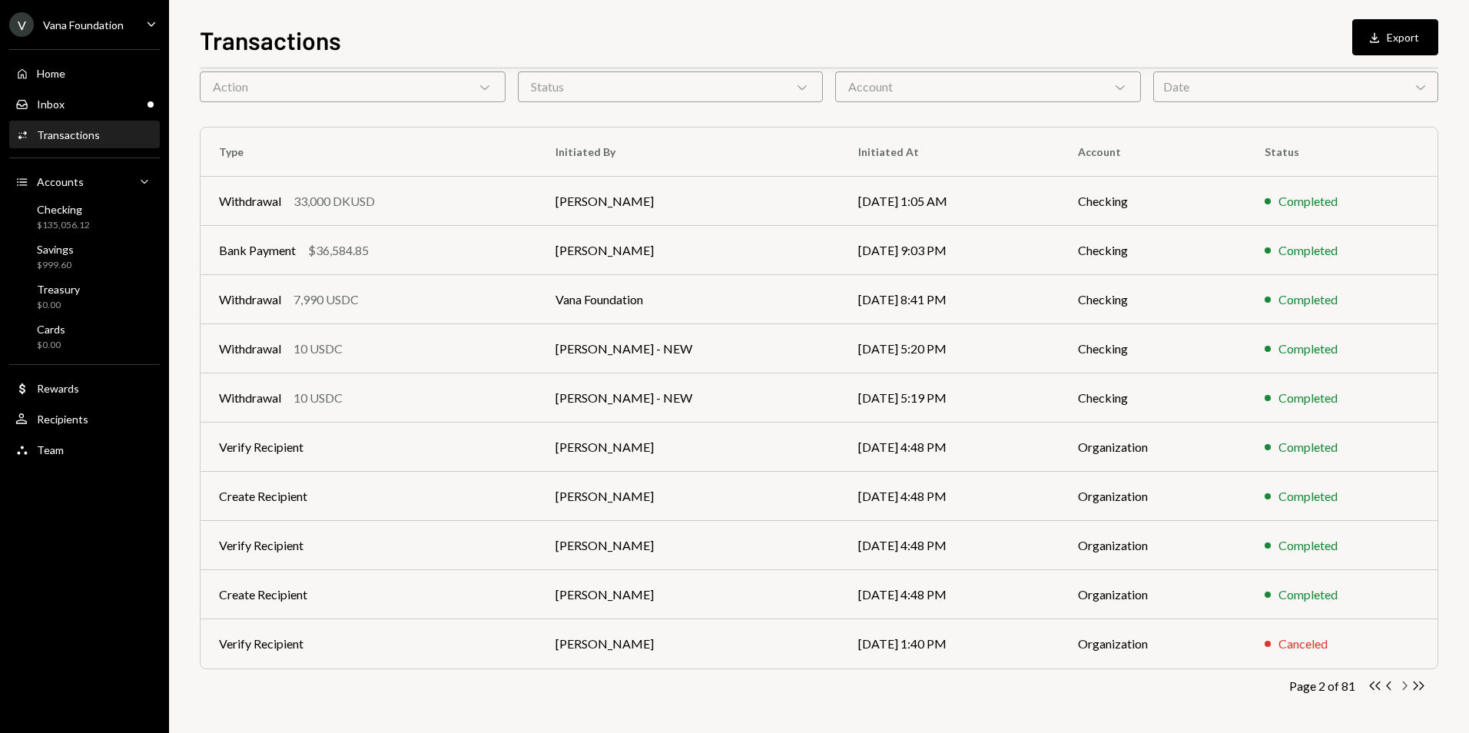
click at [1404, 687] on icon "Chevron Right" at bounding box center [1404, 685] width 15 height 15
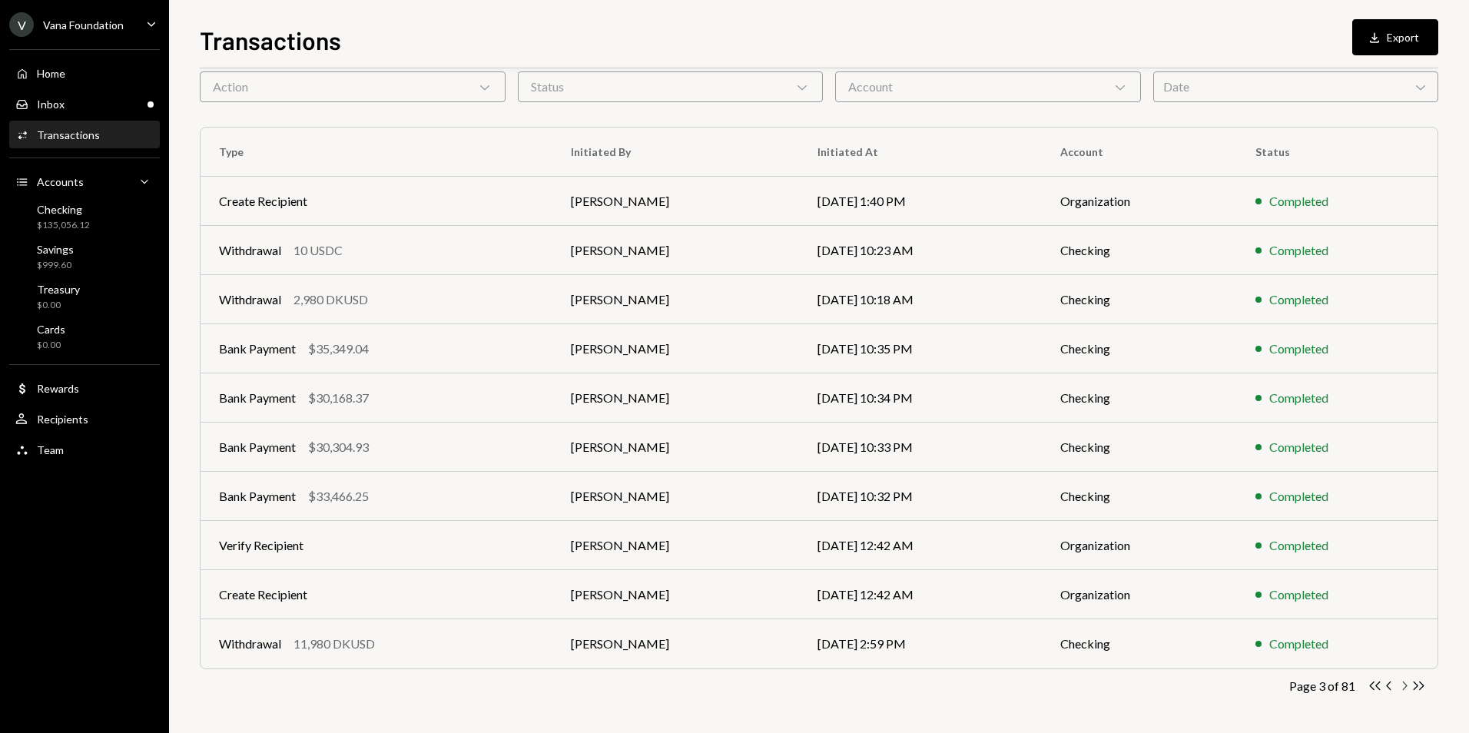
click at [1404, 687] on icon "Chevron Right" at bounding box center [1404, 685] width 15 height 15
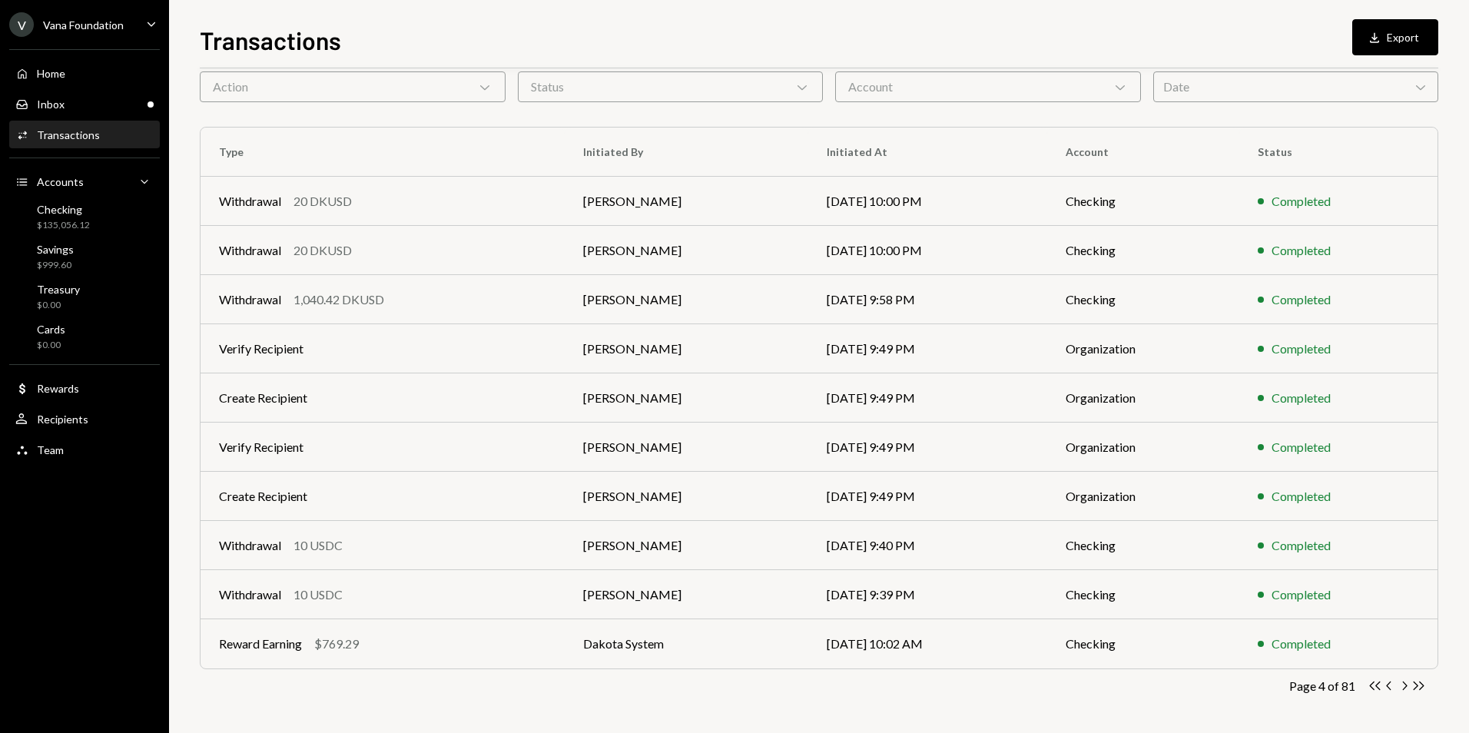
click at [548, 174] on th "Type" at bounding box center [383, 152] width 364 height 49
click at [548, 193] on td "Withdrawal 20 DKUSD" at bounding box center [383, 201] width 364 height 49
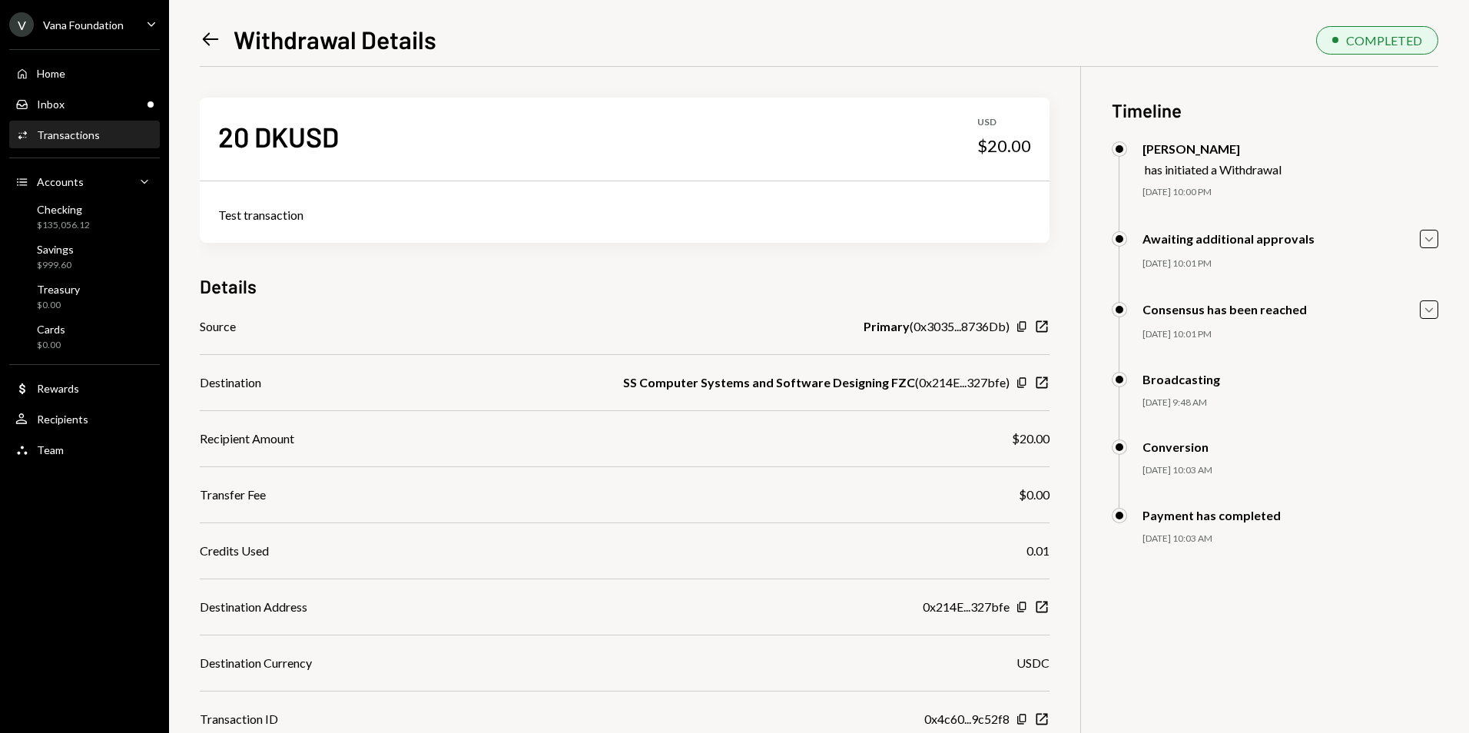
click at [200, 41] on div "Left Arrow Withdrawal Details COMPLETED 20 DKUSD USD $20.00 Test transaction De…" at bounding box center [819, 366] width 1300 height 733
click at [213, 48] on icon "Left Arrow" at bounding box center [211, 39] width 22 height 22
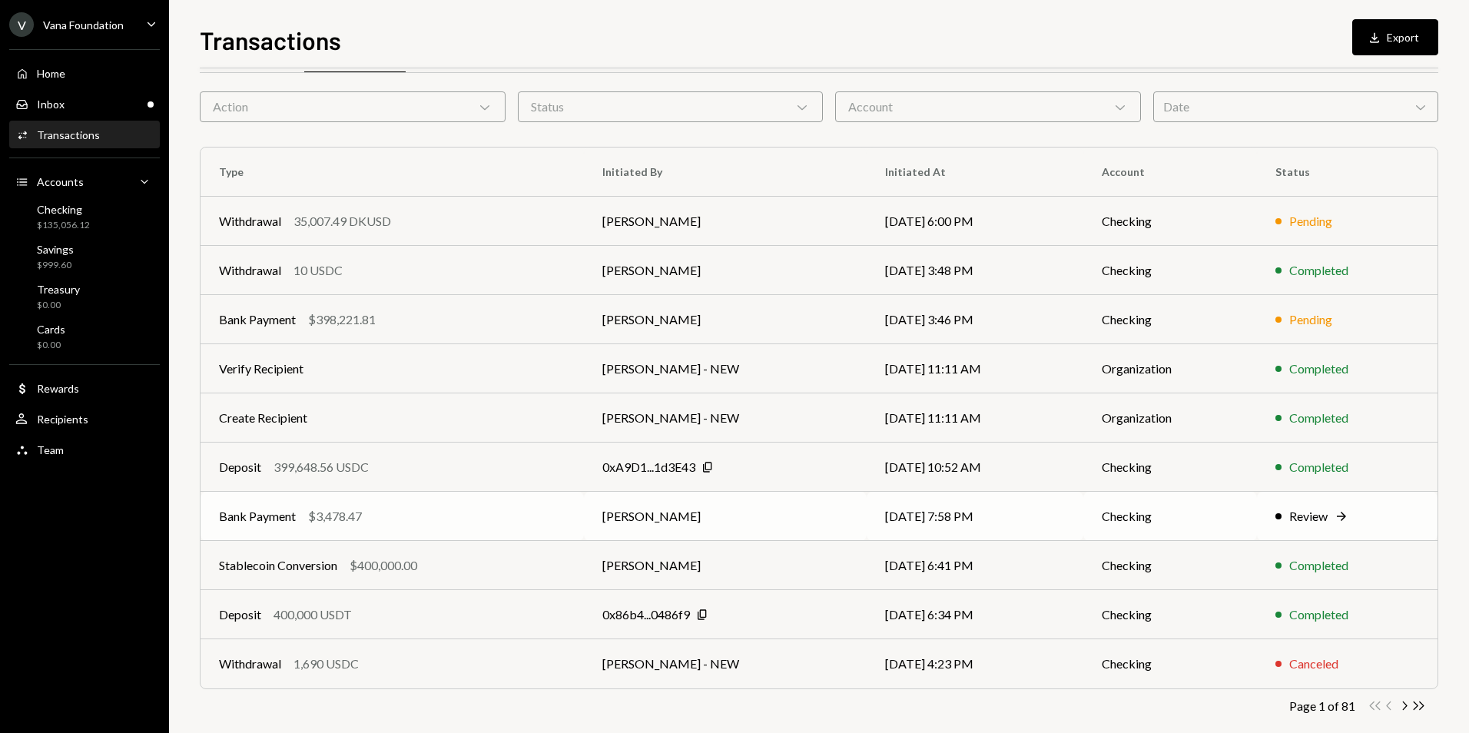
scroll to position [69, 0]
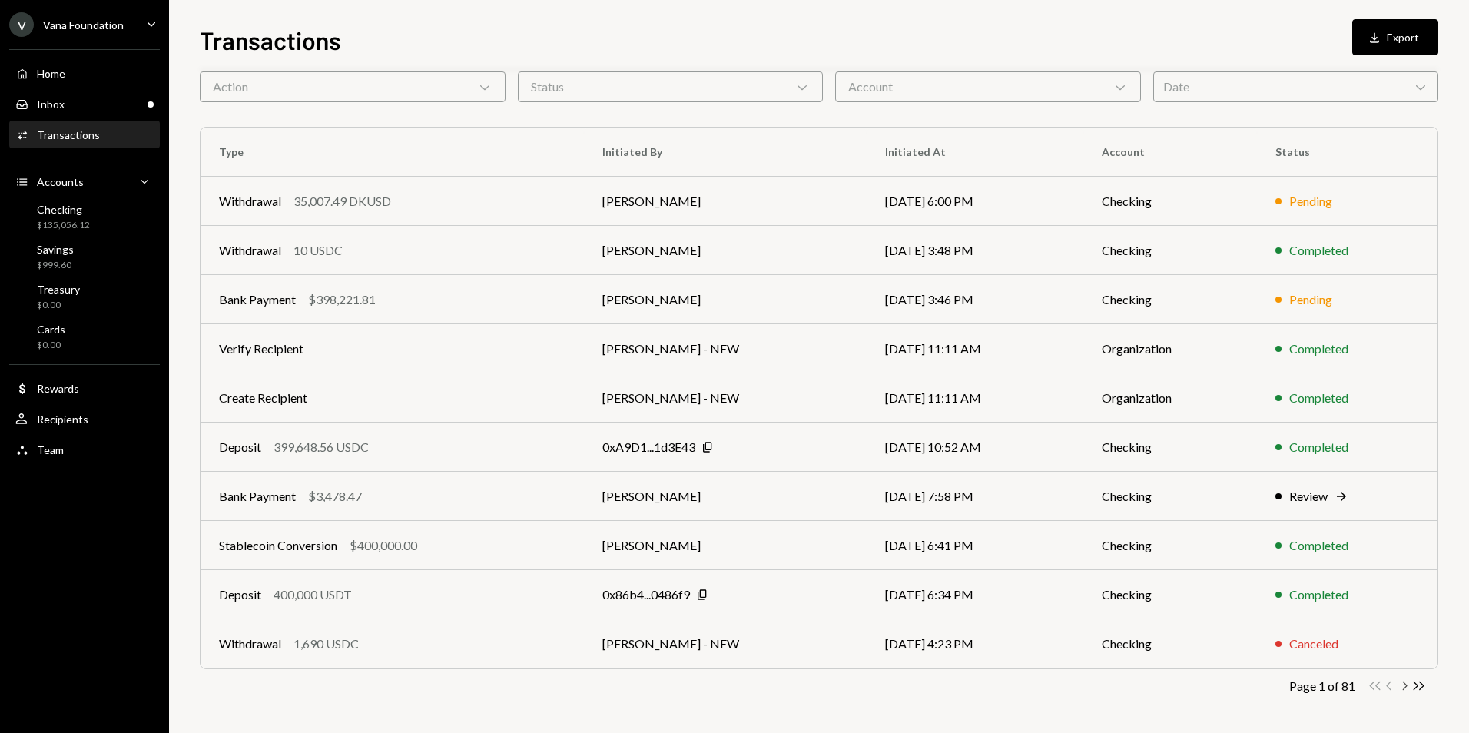
click at [1408, 686] on icon "Chevron Right" at bounding box center [1404, 685] width 15 height 15
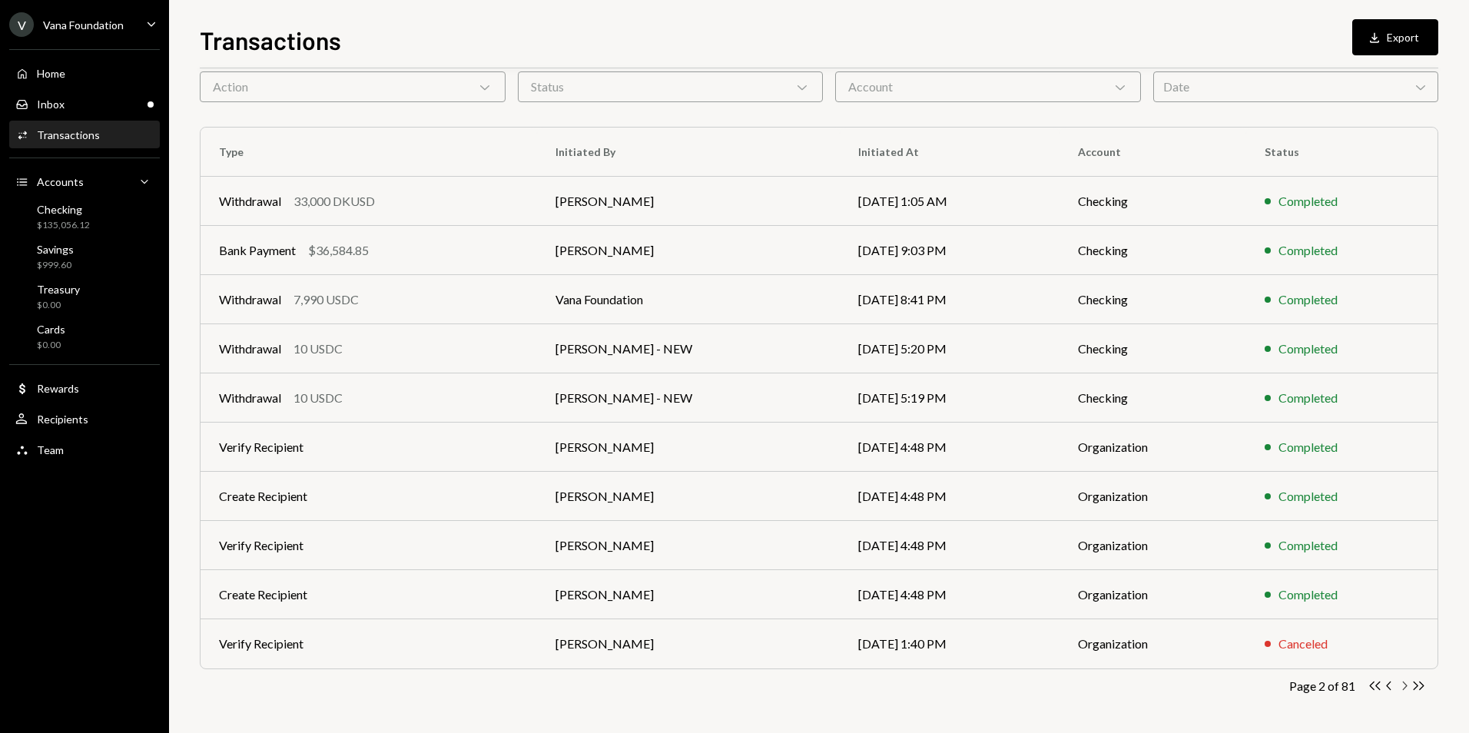
click at [1408, 685] on icon "Chevron Right" at bounding box center [1404, 685] width 15 height 15
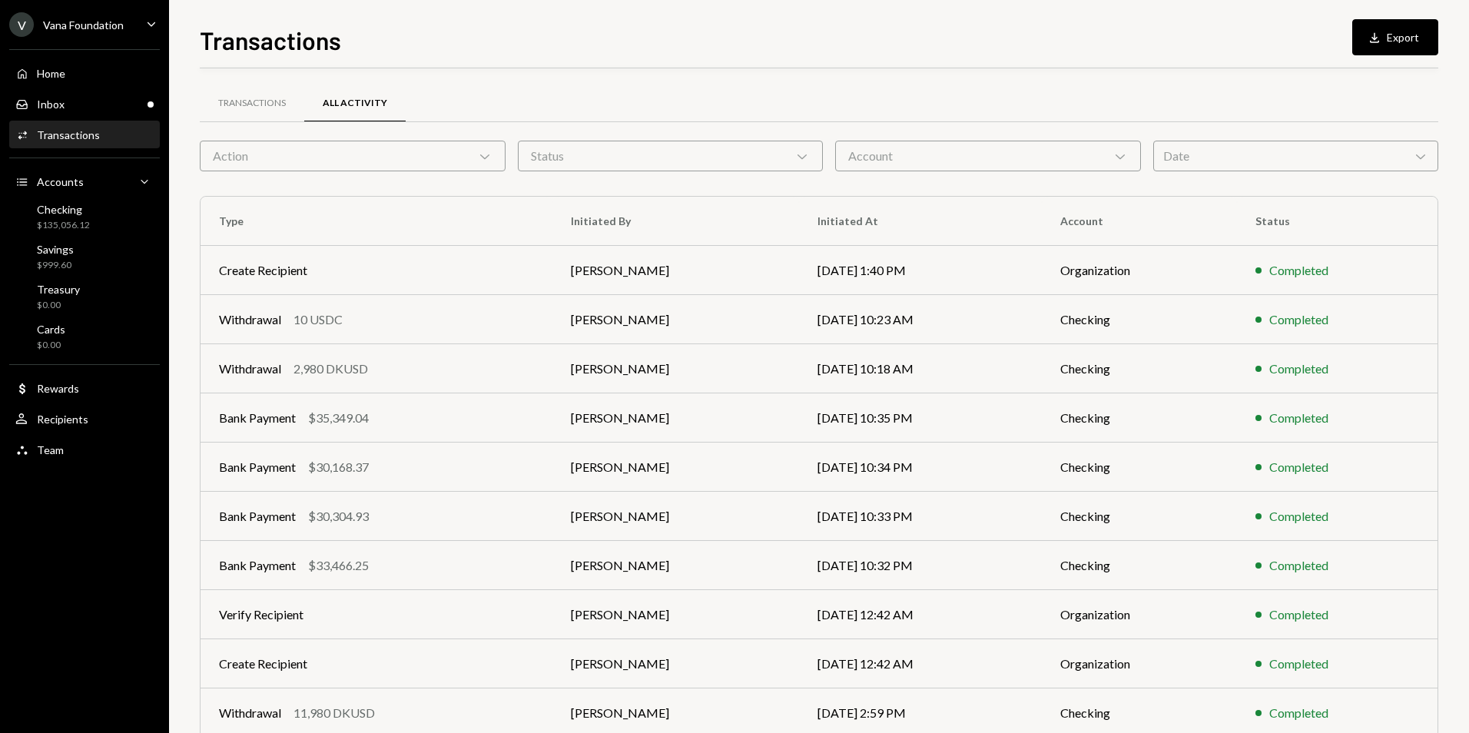
scroll to position [69, 0]
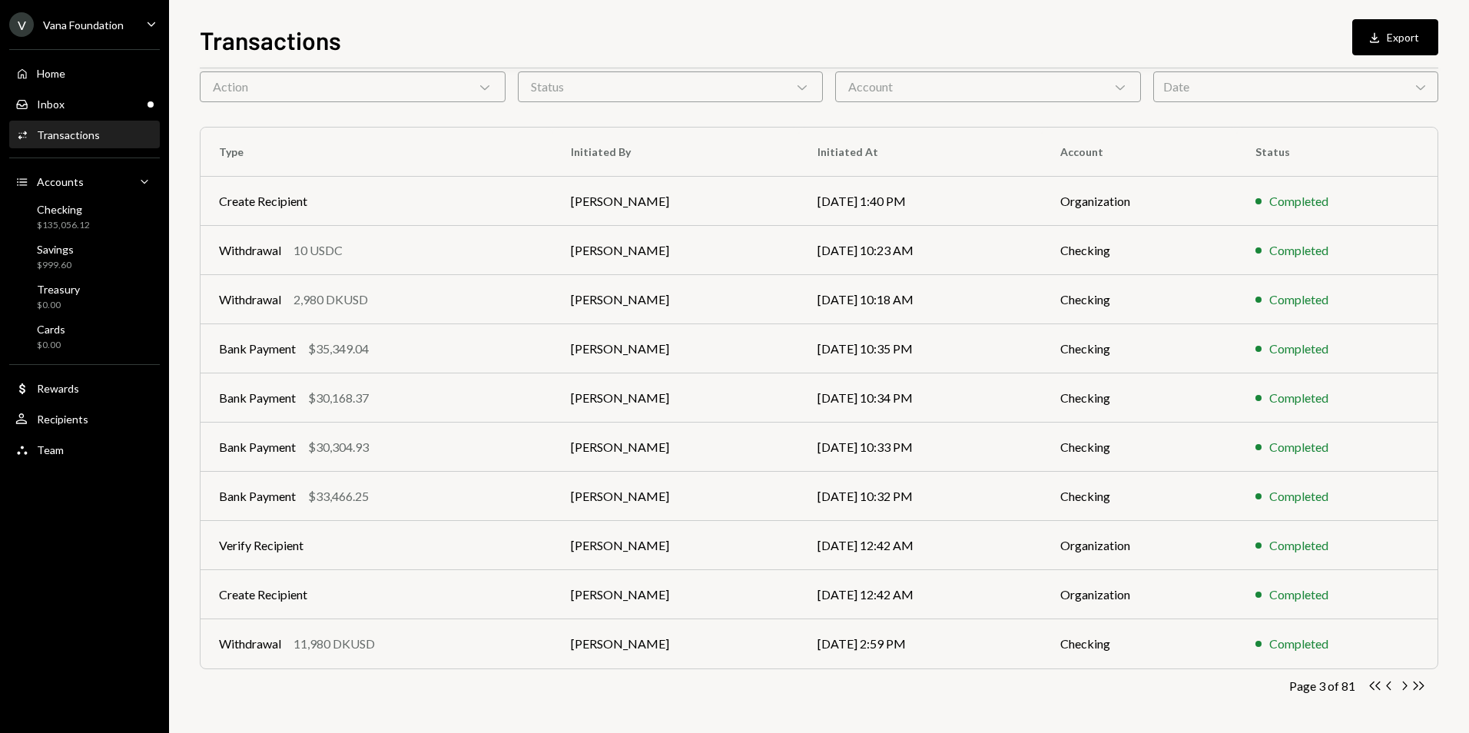
click at [666, 258] on td "[PERSON_NAME]" at bounding box center [675, 250] width 247 height 49
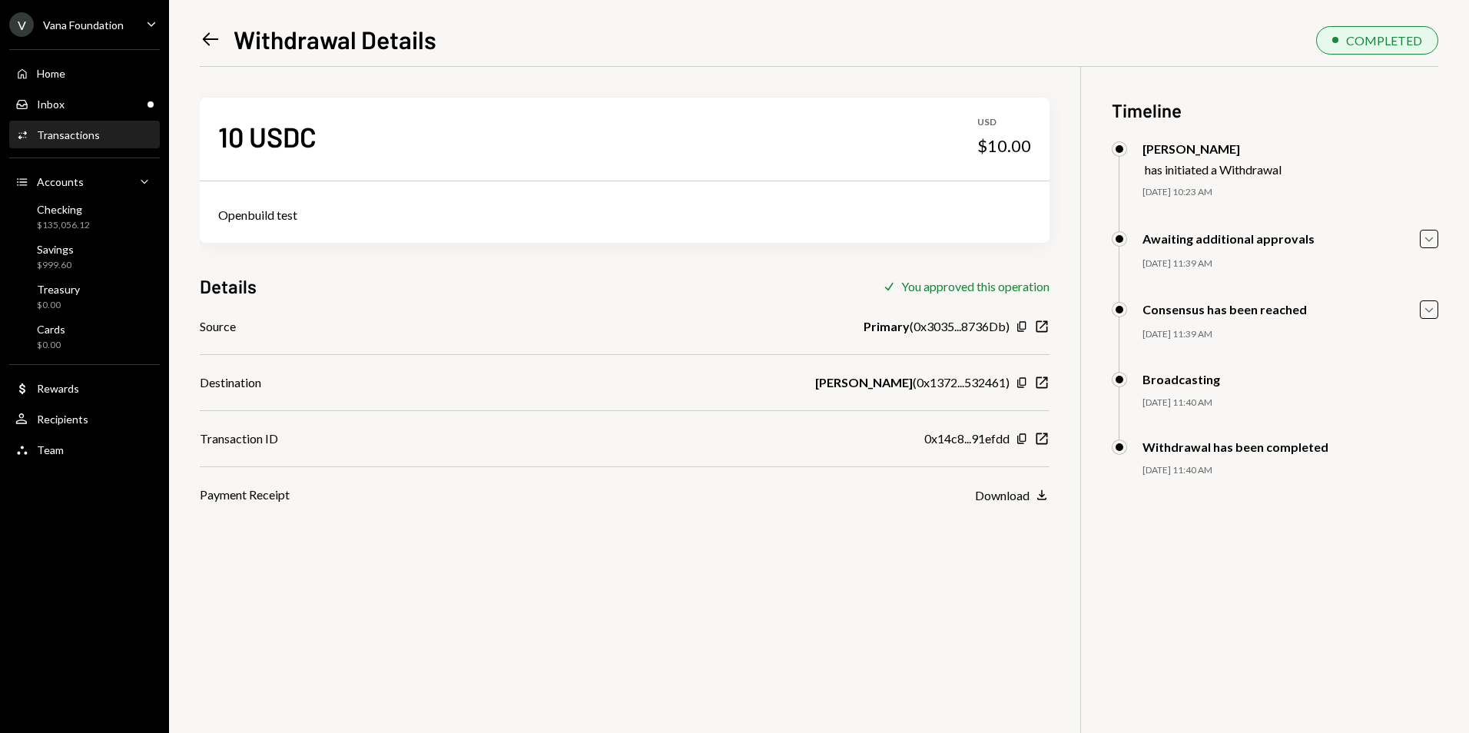
click at [211, 38] on icon "Left Arrow" at bounding box center [211, 39] width 22 height 22
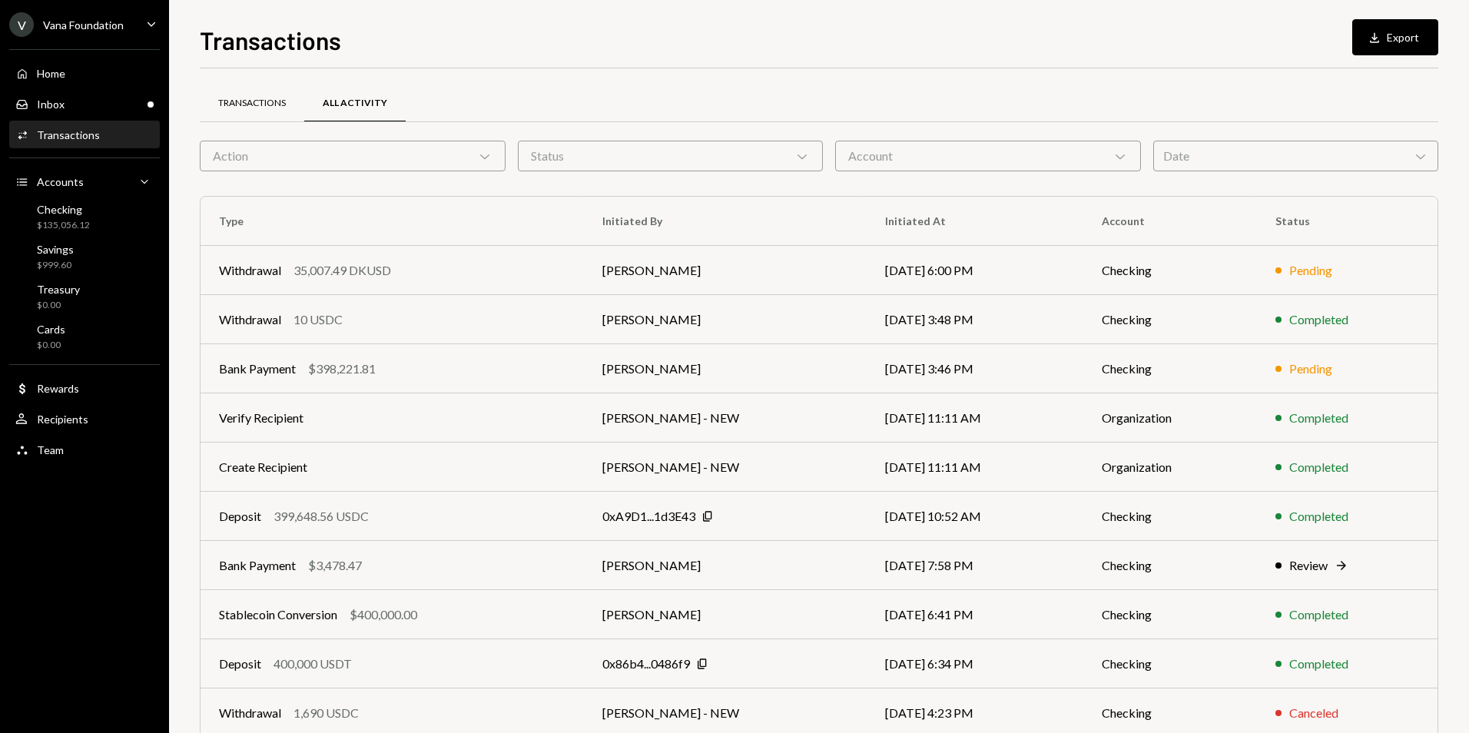
click at [272, 109] on div "Transactions" at bounding box center [252, 103] width 104 height 37
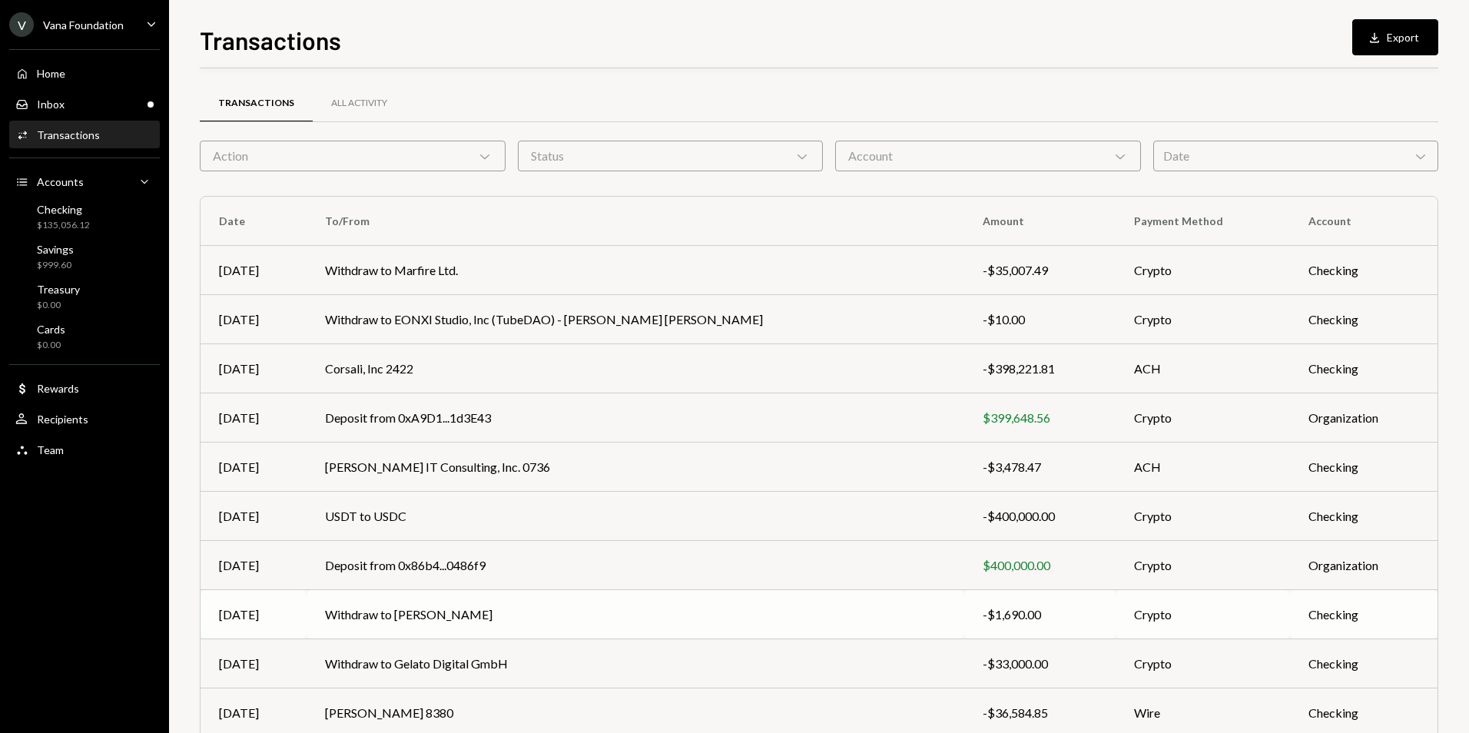
scroll to position [69, 0]
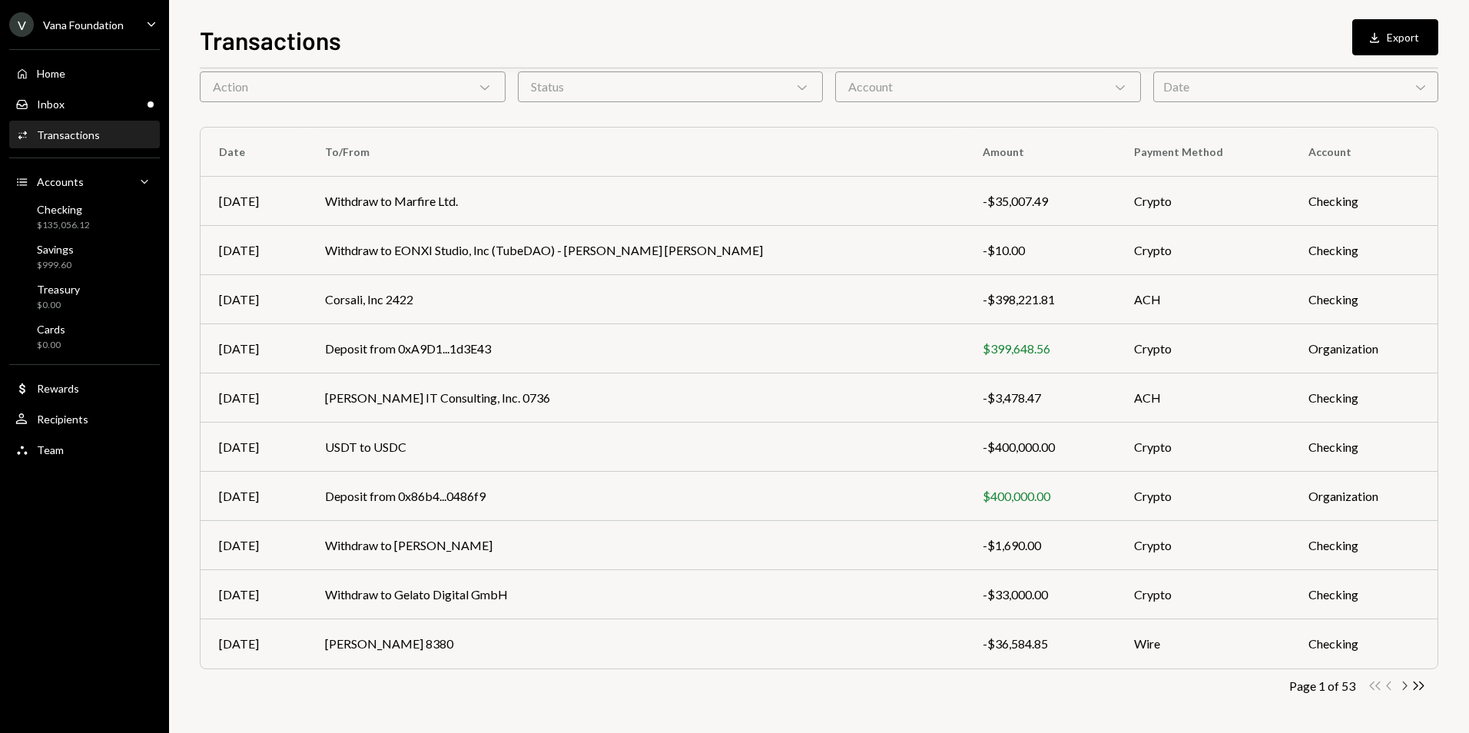
click at [1402, 681] on icon "Chevron Right" at bounding box center [1404, 685] width 15 height 15
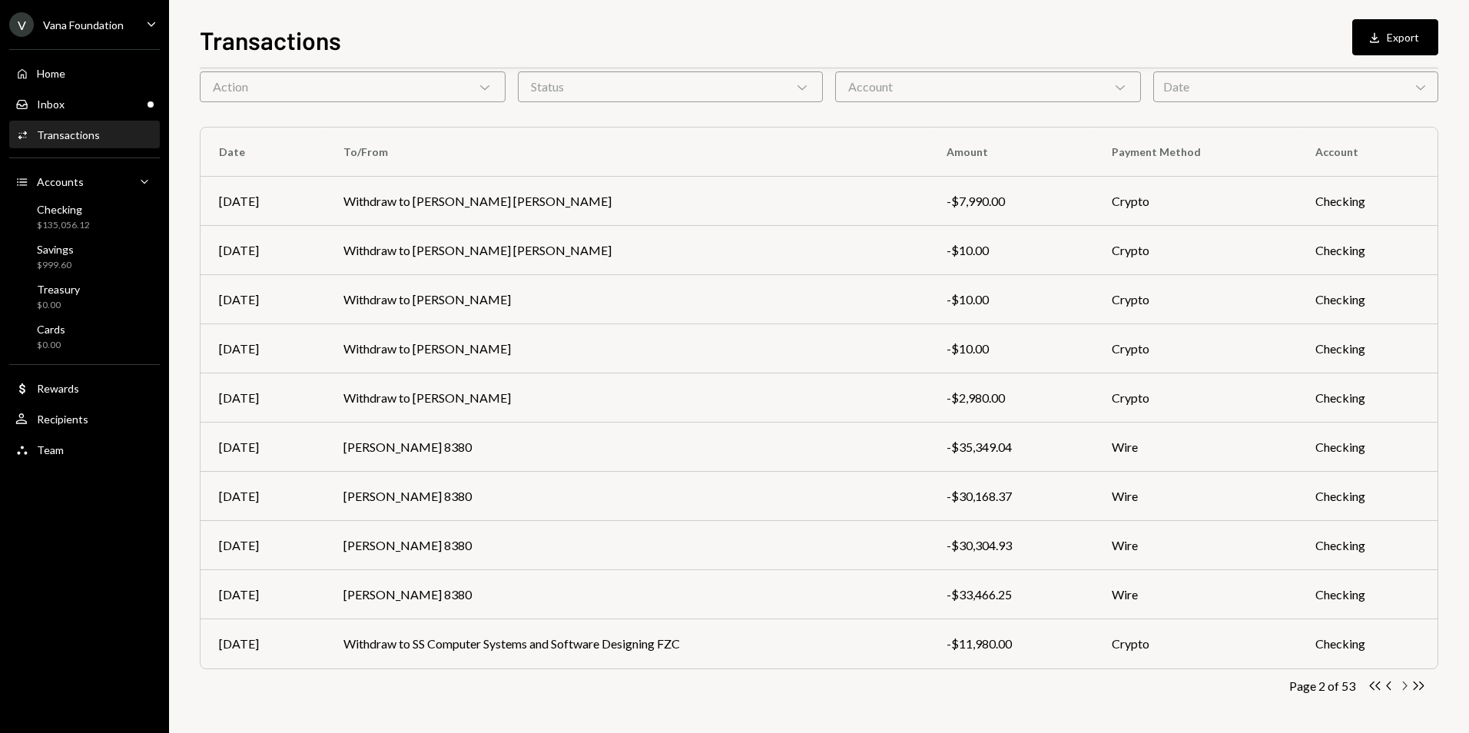
click at [1405, 686] on icon "Chevron Right" at bounding box center [1404, 685] width 15 height 15
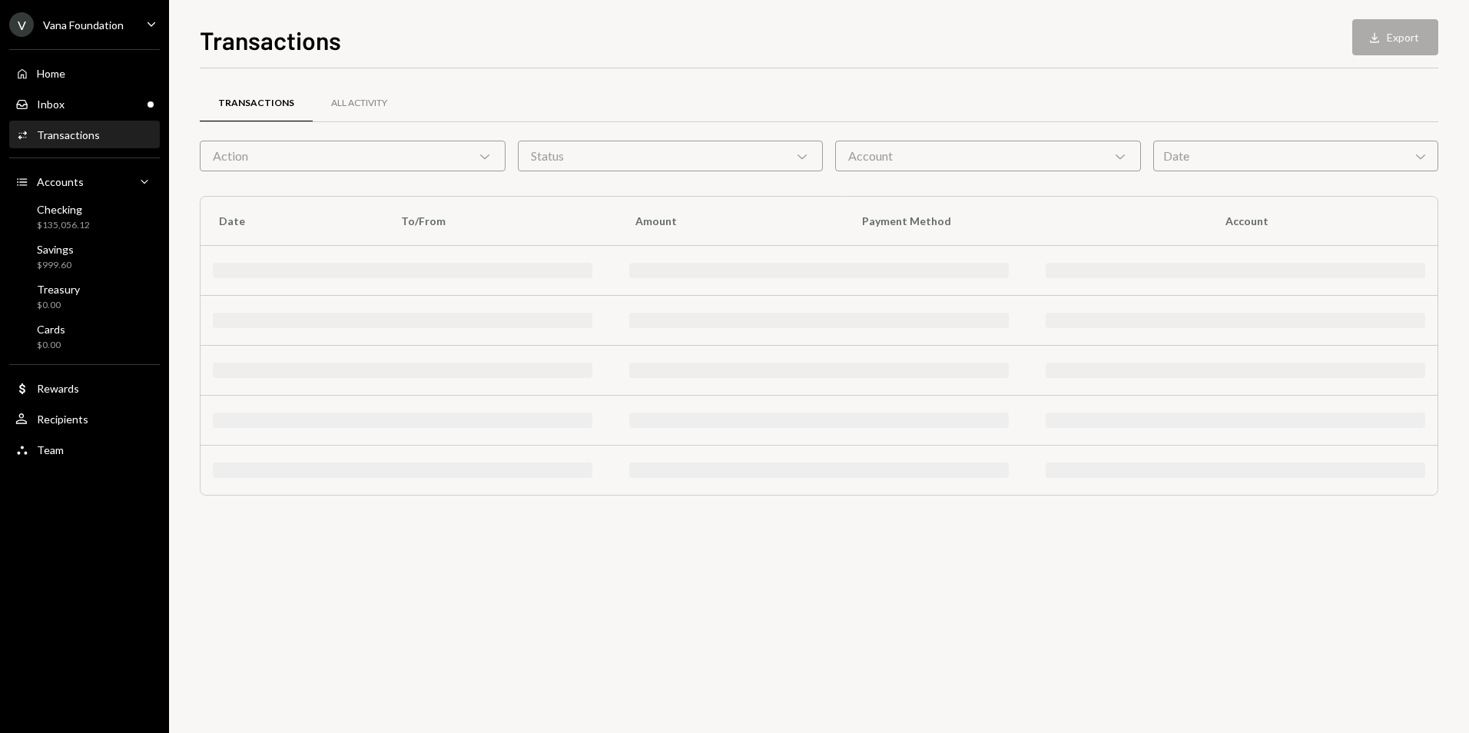
scroll to position [0, 0]
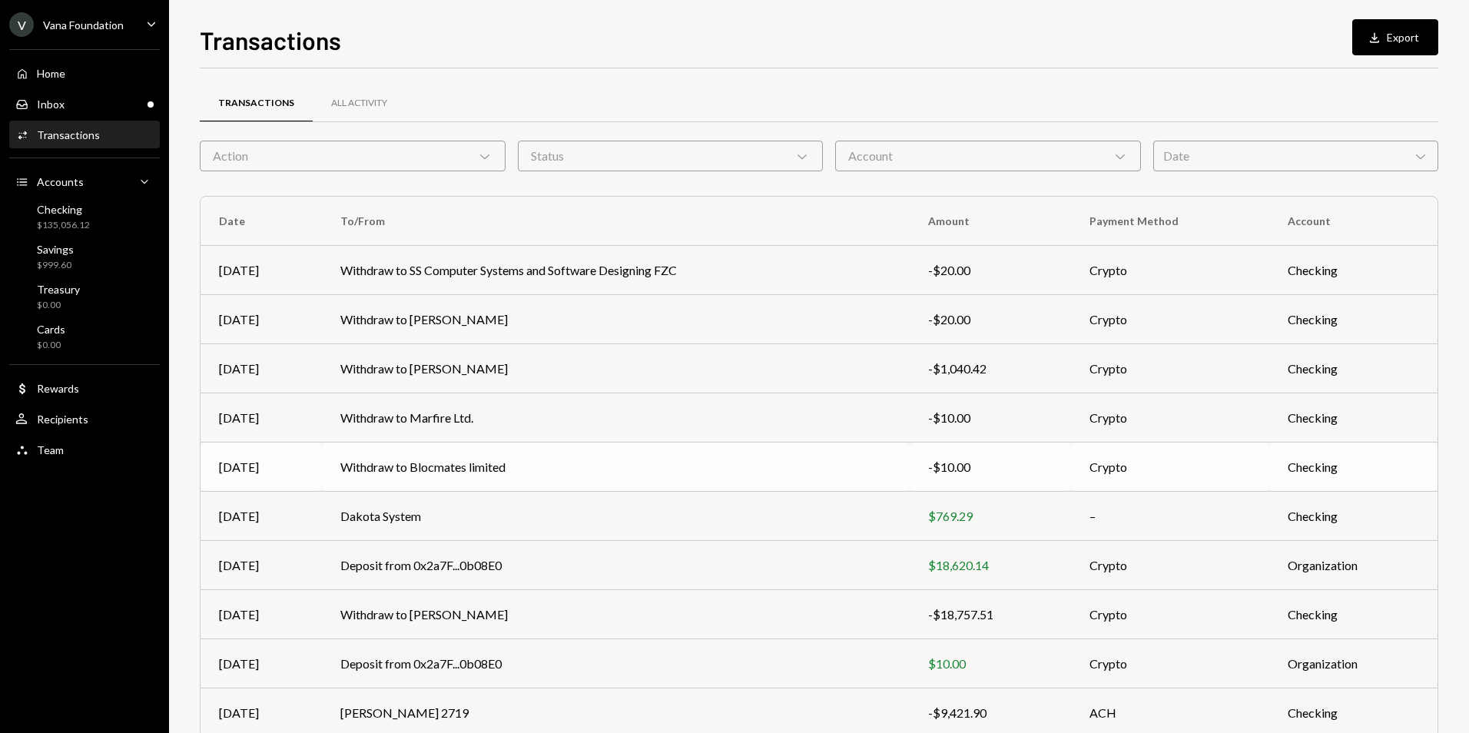
click at [745, 462] on td "Withdraw to Blocmates limited" at bounding box center [616, 467] width 588 height 49
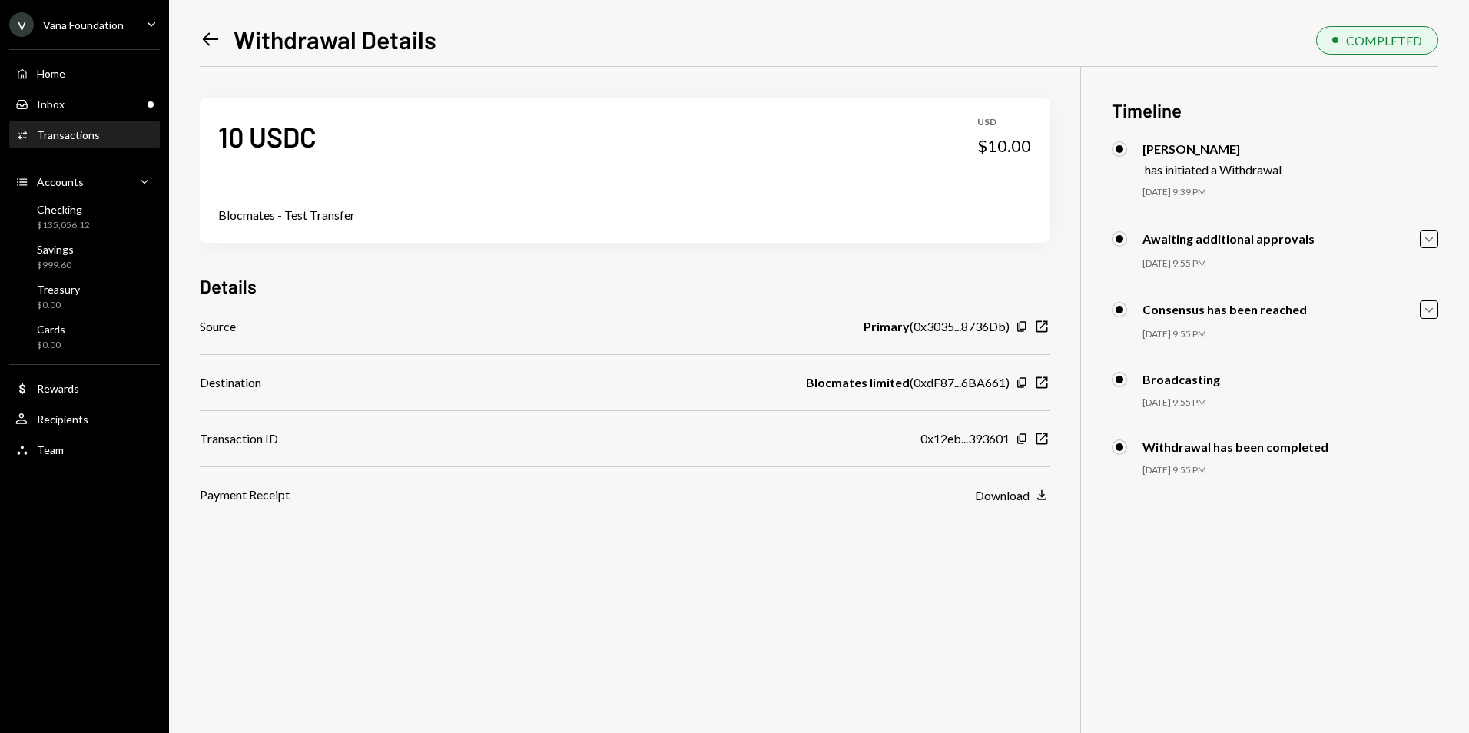
click at [207, 40] on icon at bounding box center [211, 39] width 16 height 13
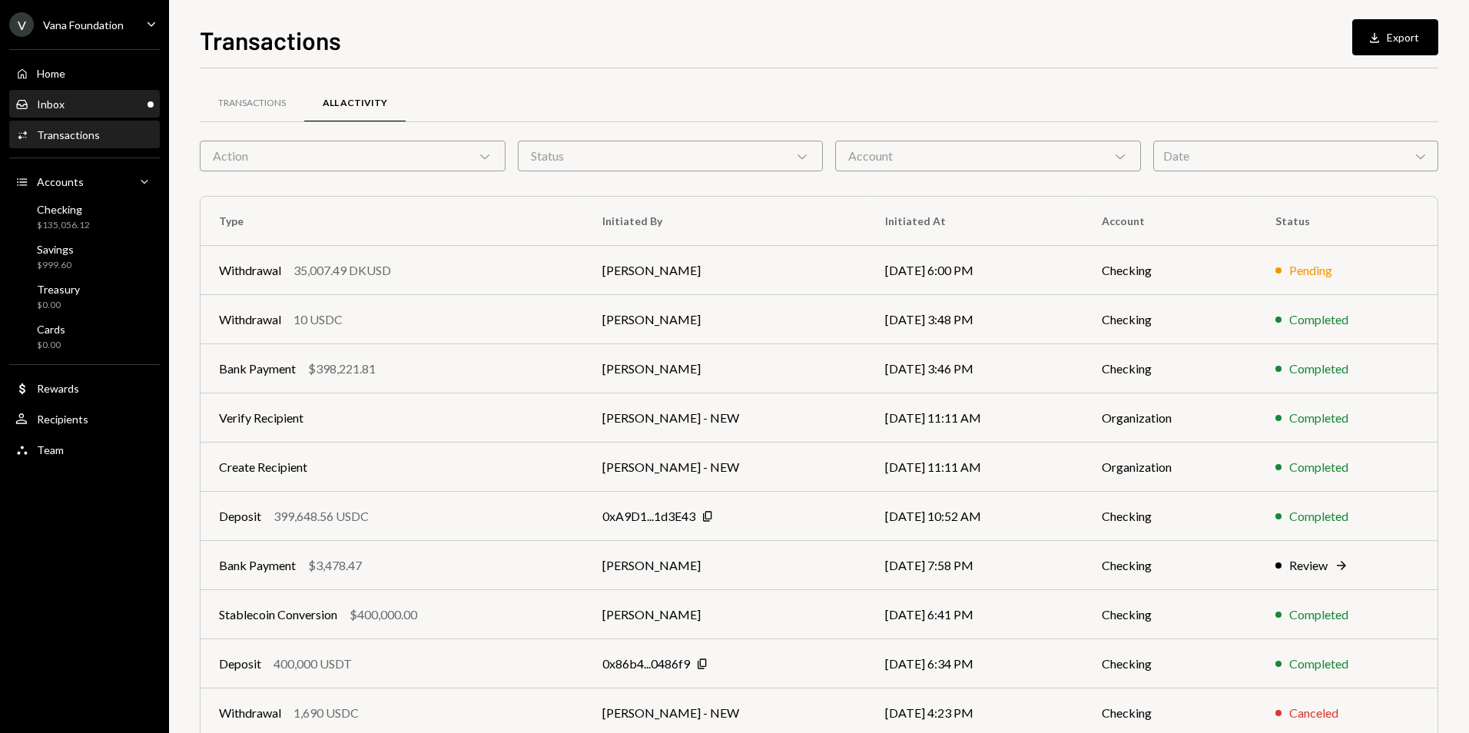
click at [117, 92] on div "Inbox Inbox" at bounding box center [84, 104] width 138 height 26
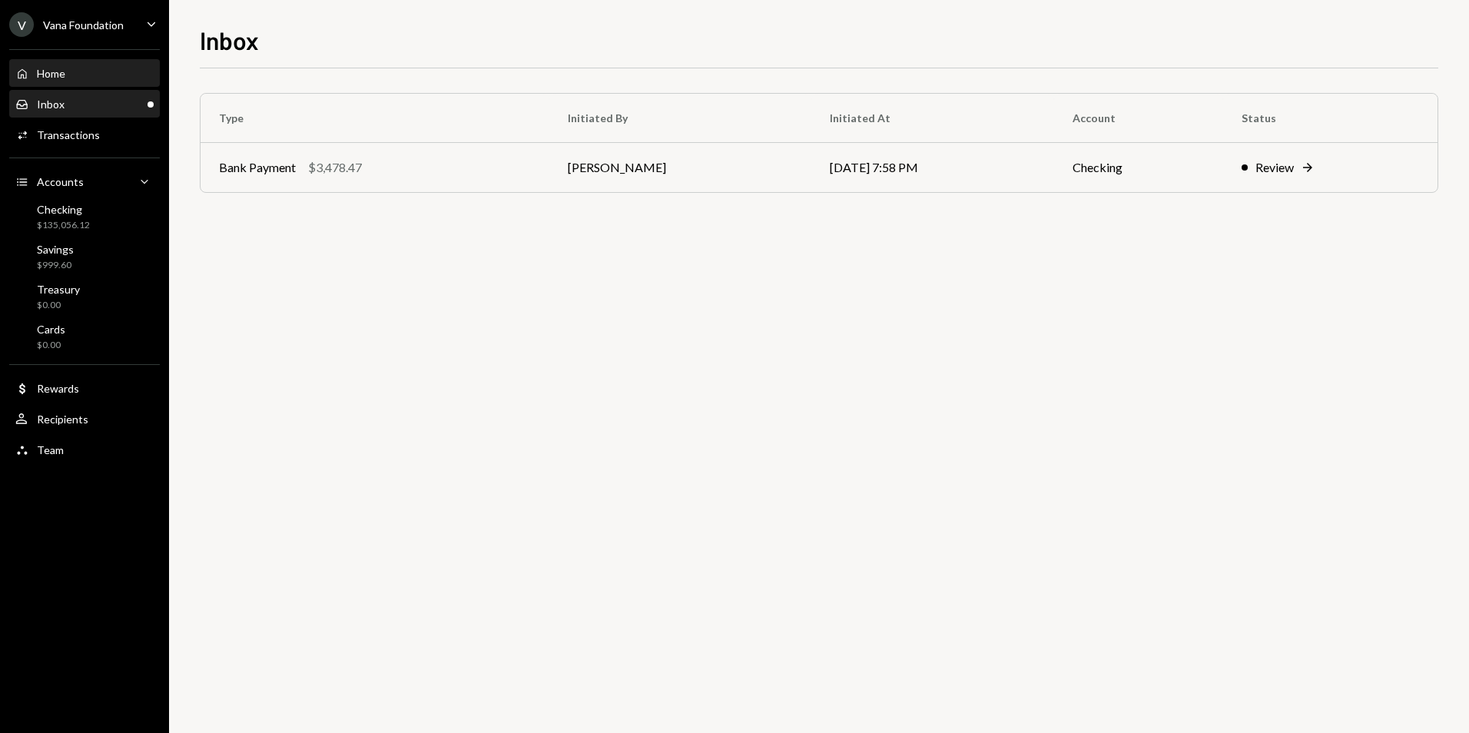
click at [116, 72] on div "Home Home" at bounding box center [84, 74] width 138 height 14
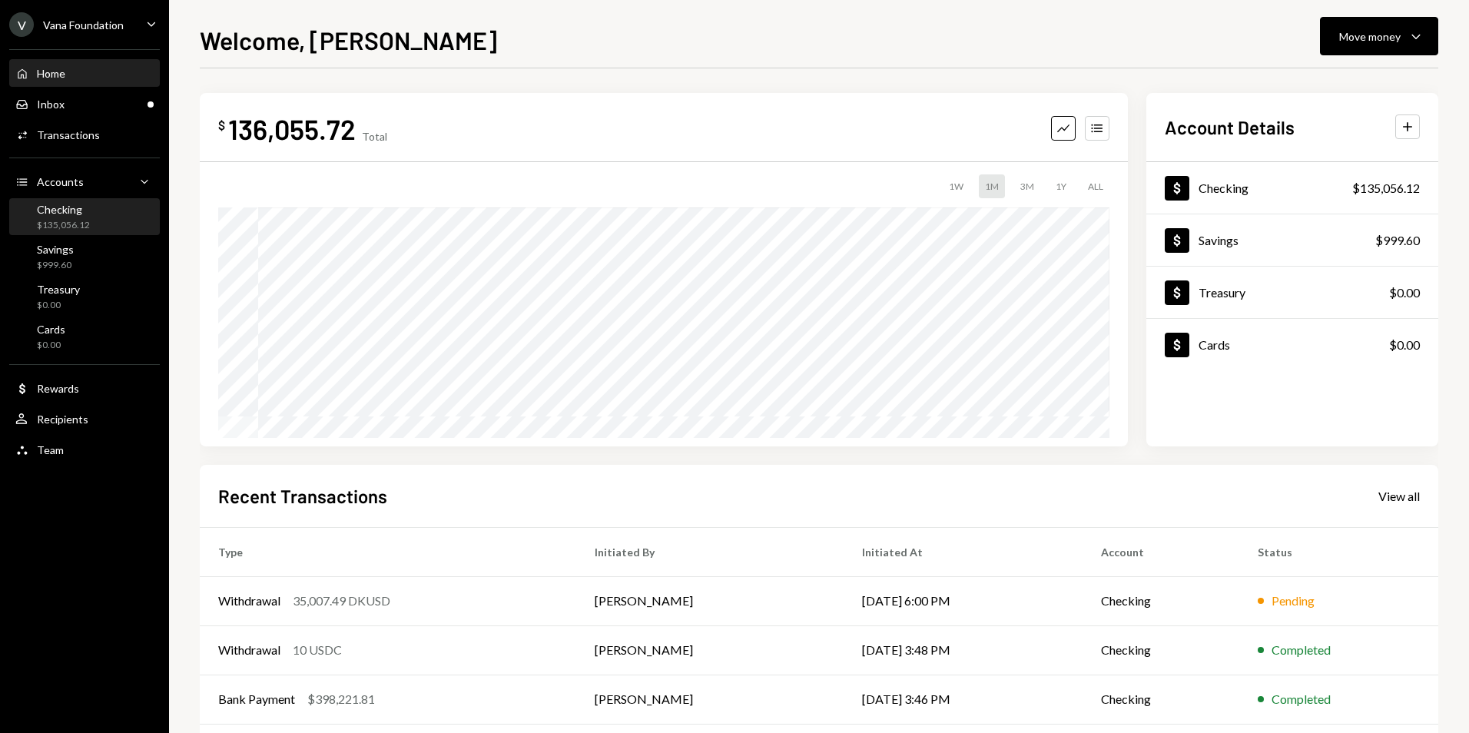
click at [96, 217] on div "Checking $135,056.12" at bounding box center [84, 217] width 138 height 29
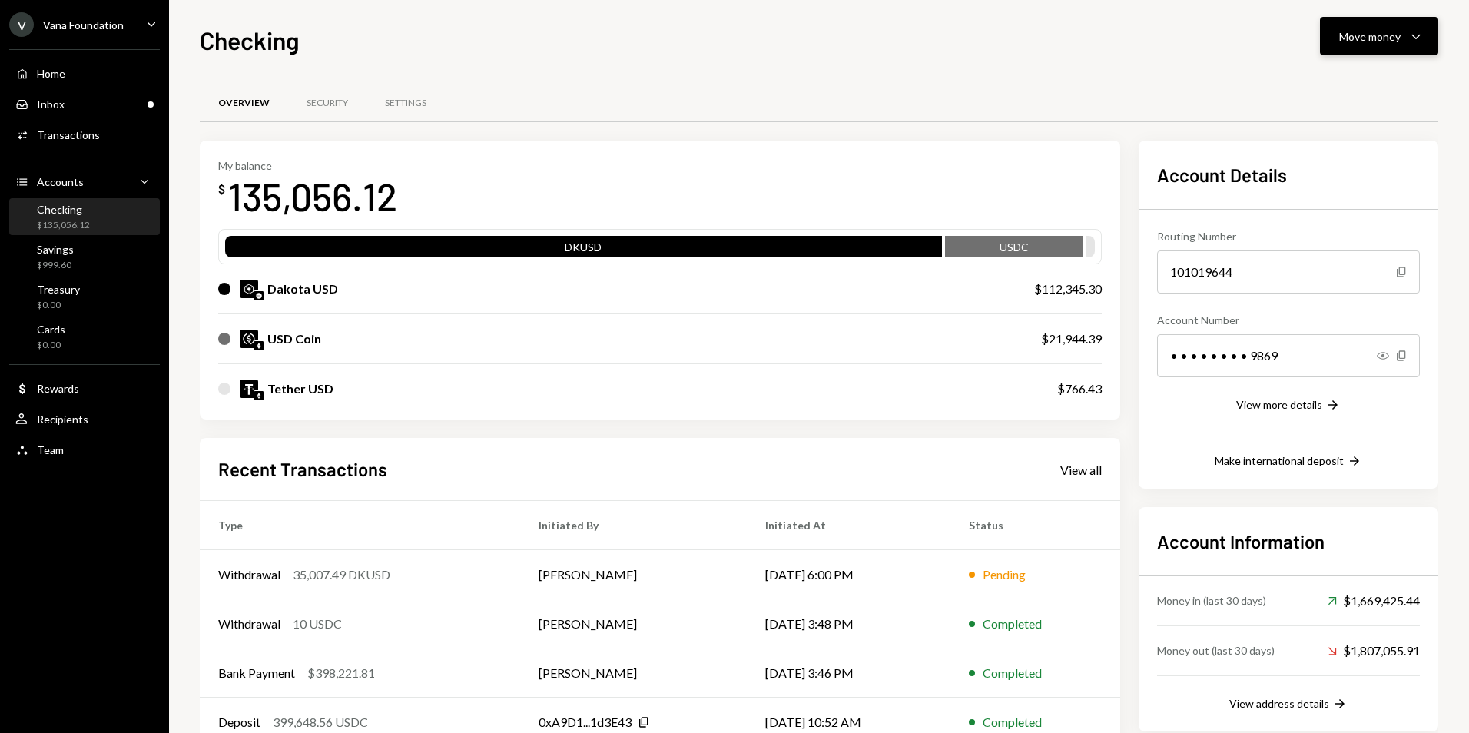
click at [1391, 37] on div "Move money" at bounding box center [1369, 36] width 61 height 16
click at [1348, 89] on div "Send" at bounding box center [1367, 83] width 112 height 16
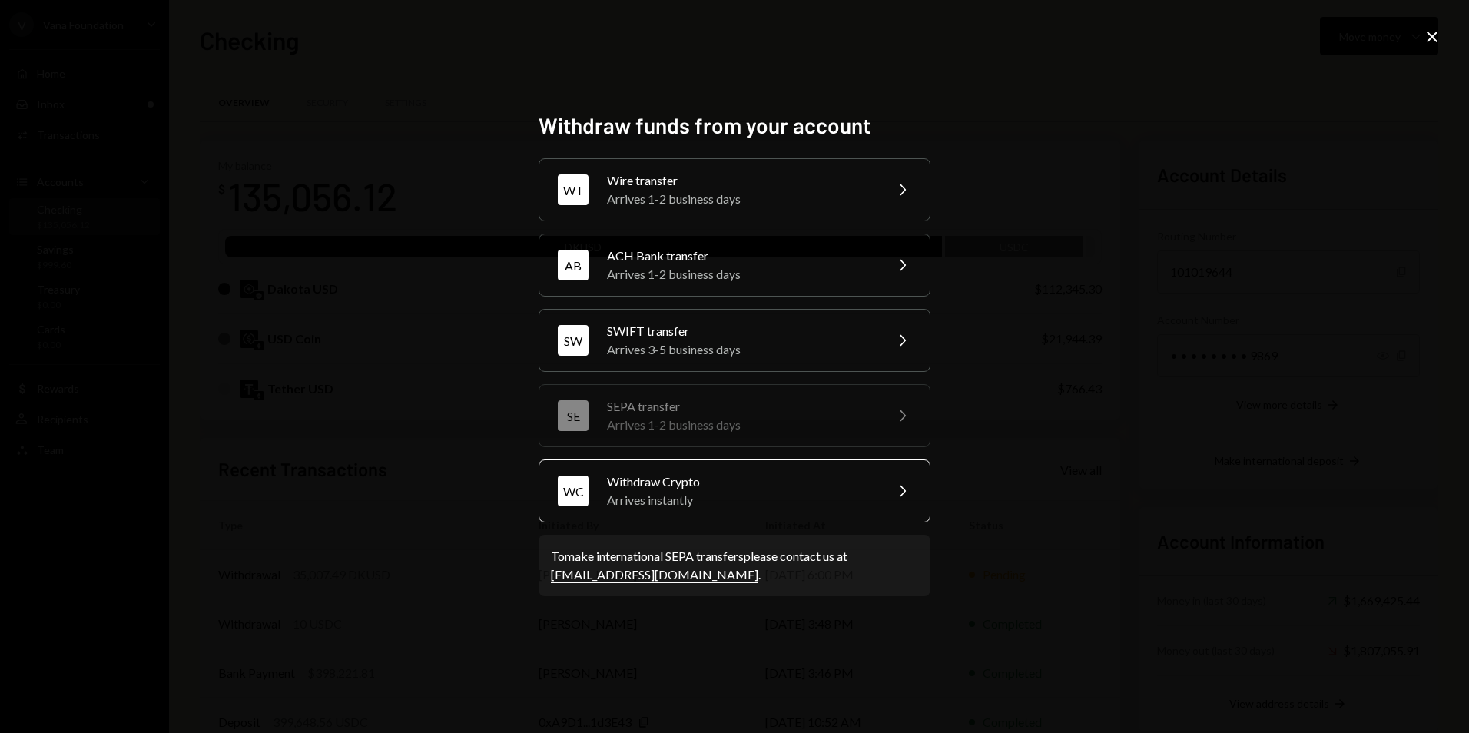
click at [715, 488] on div "Withdraw Crypto" at bounding box center [740, 481] width 267 height 18
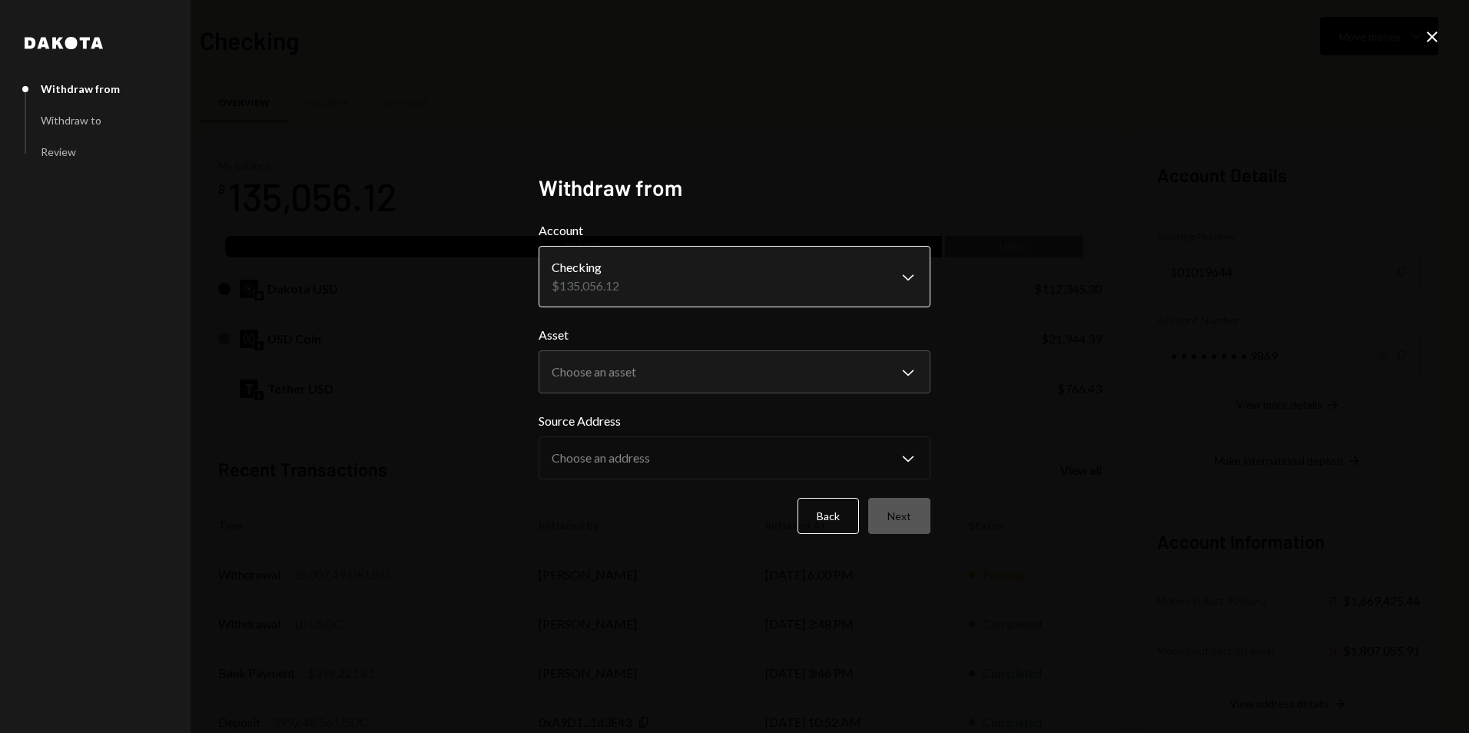
click at [641, 258] on body "V Vana Foundation Caret Down Home Home Inbox Inbox Activities Transactions Acco…" at bounding box center [734, 366] width 1469 height 733
click at [616, 376] on body "V Vana Foundation Caret Down Home Home Inbox Inbox Activities Transactions Acco…" at bounding box center [734, 366] width 1469 height 733
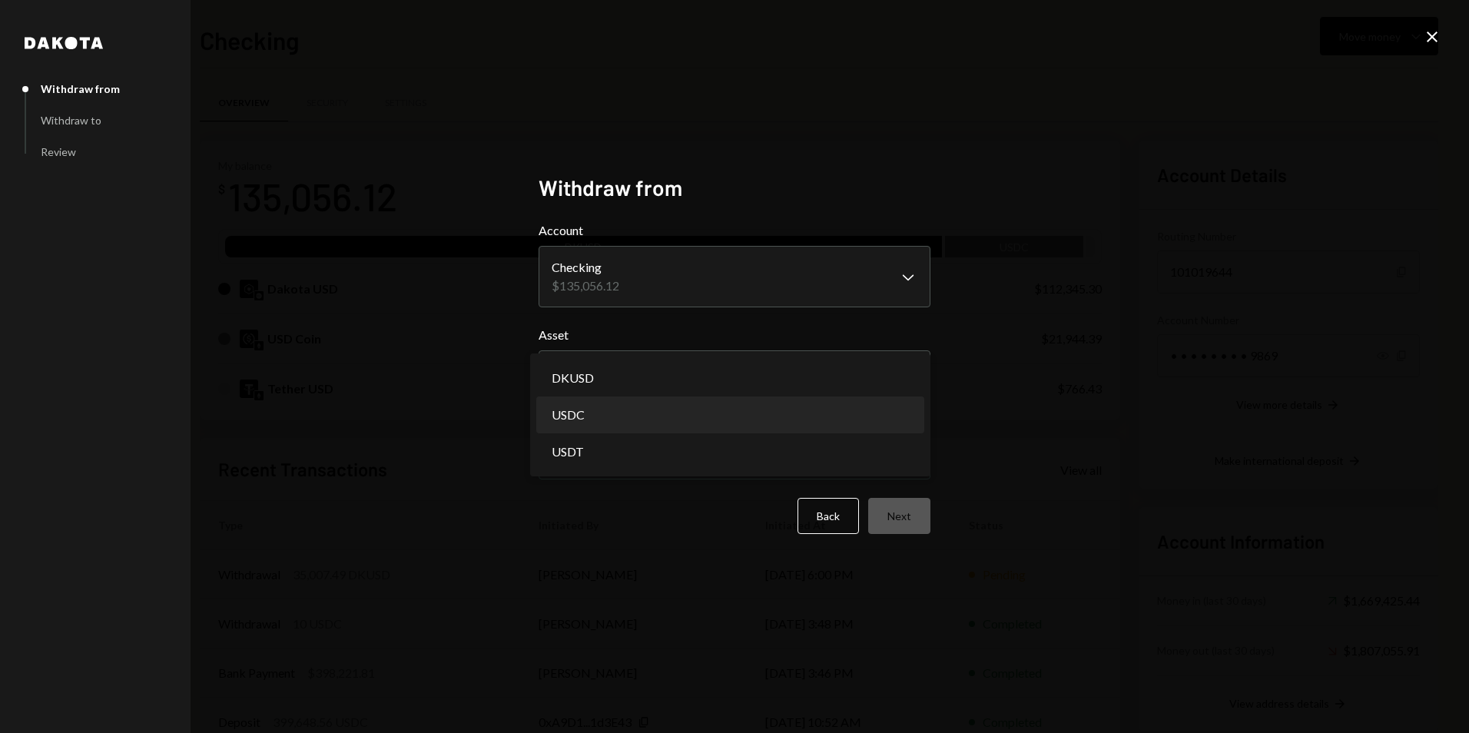
select select "****"
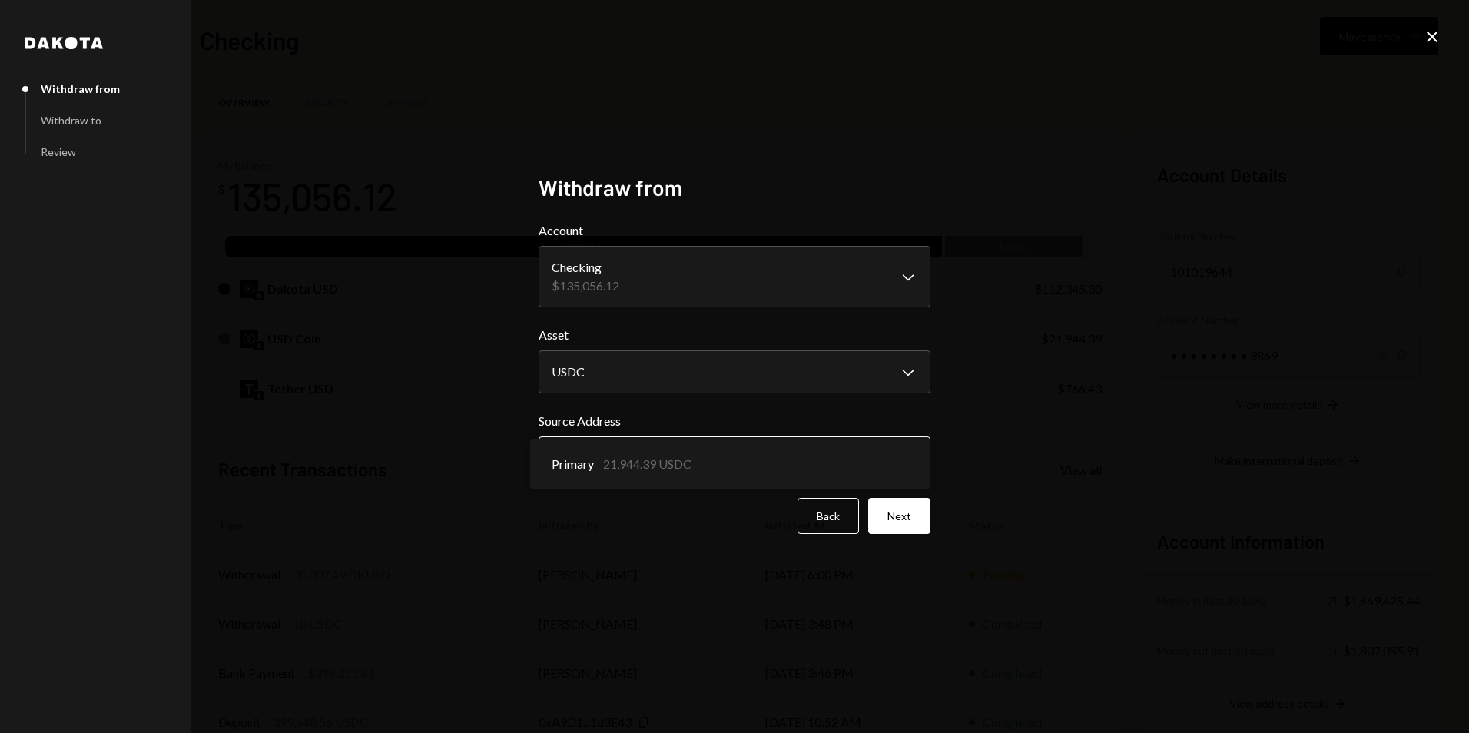
click at [595, 447] on body "V Vana Foundation Caret Down Home Home Inbox Inbox Activities Transactions Acco…" at bounding box center [734, 366] width 1469 height 733
click at [854, 459] on body "V Vana Foundation Caret Down Home Home Inbox Inbox Activities Transactions Acco…" at bounding box center [734, 366] width 1469 height 733
click at [1089, 456] on div "**********" at bounding box center [734, 366] width 1469 height 733
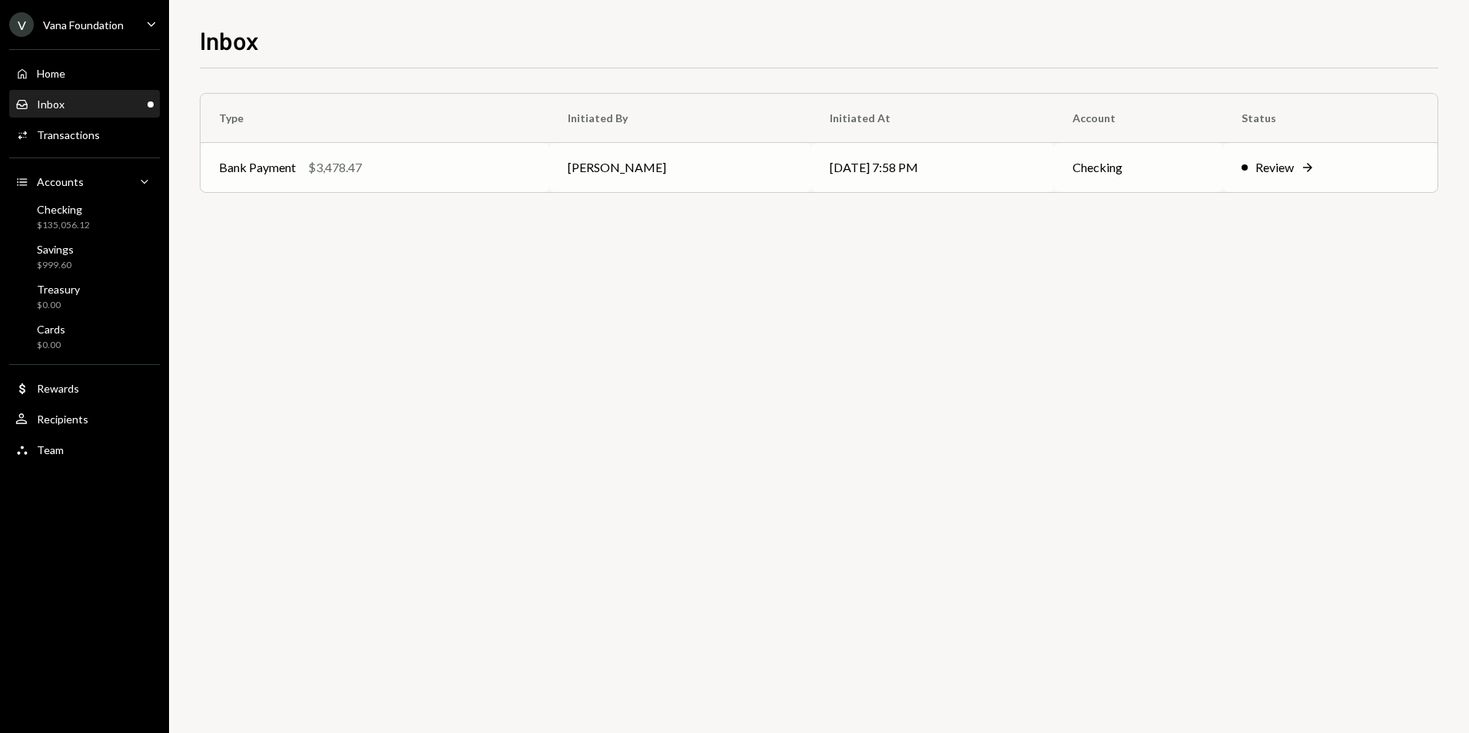
click at [413, 154] on td "Bank Payment $3,478.47" at bounding box center [375, 167] width 349 height 49
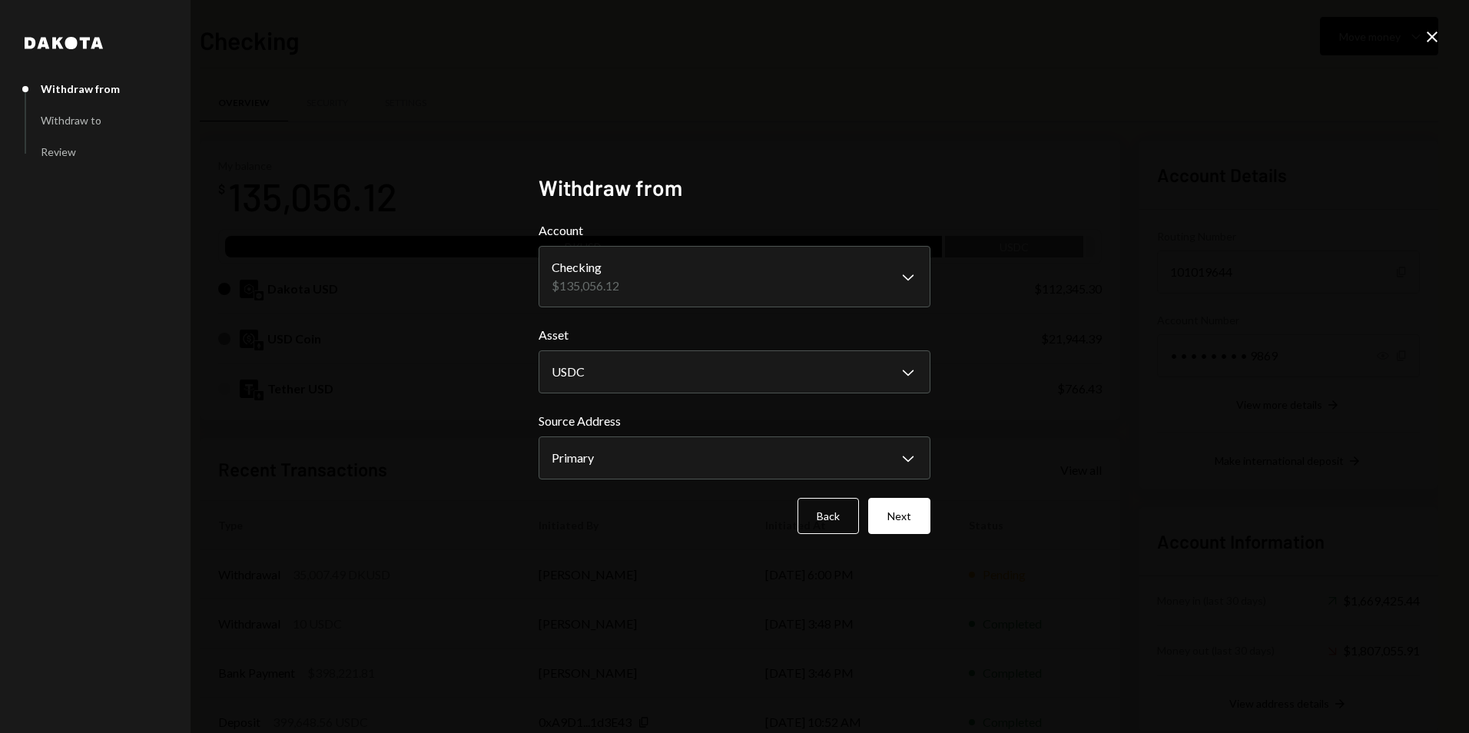
select select "****"
click at [892, 512] on button "Next" at bounding box center [899, 516] width 62 height 36
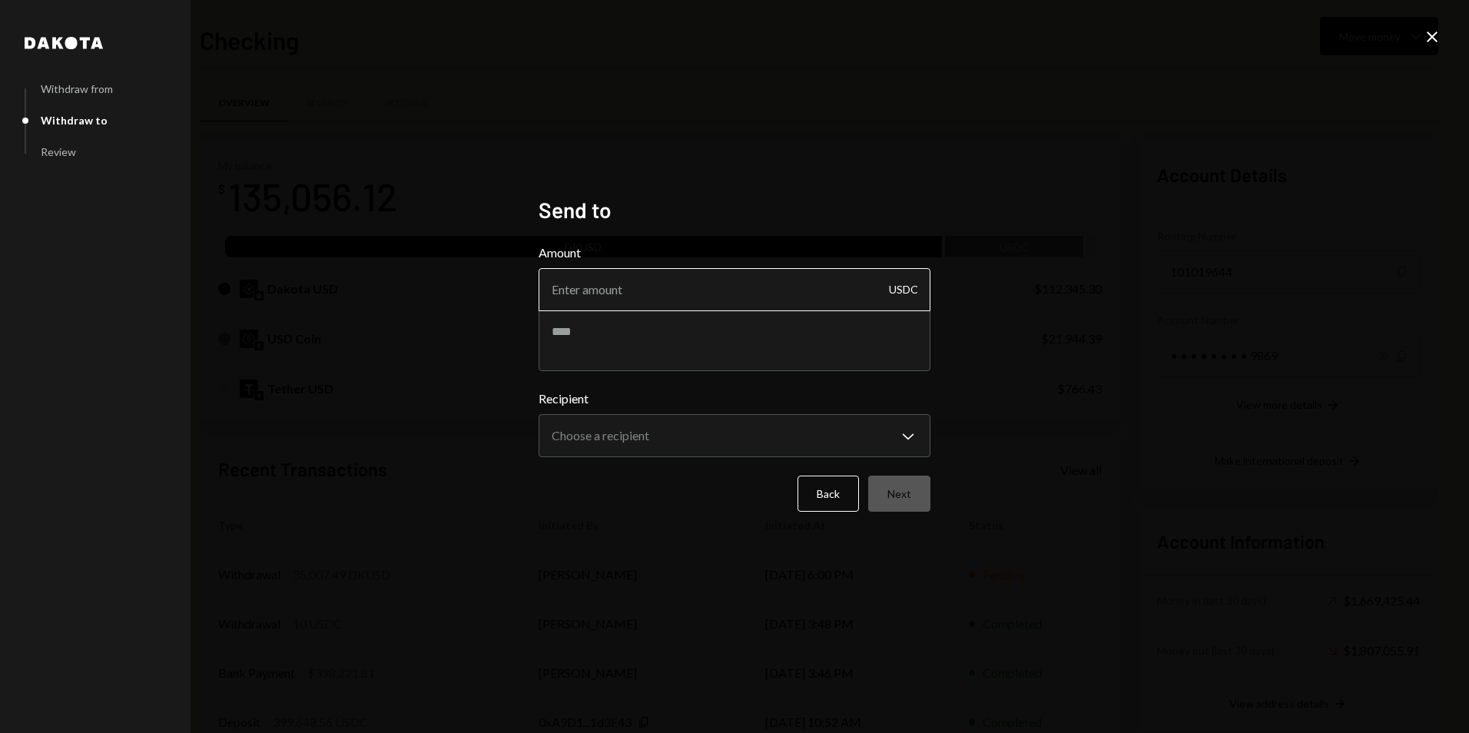
click at [672, 297] on input "Amount" at bounding box center [735, 289] width 392 height 43
type input "9990"
paste textarea "*******"
type textarea "**********"
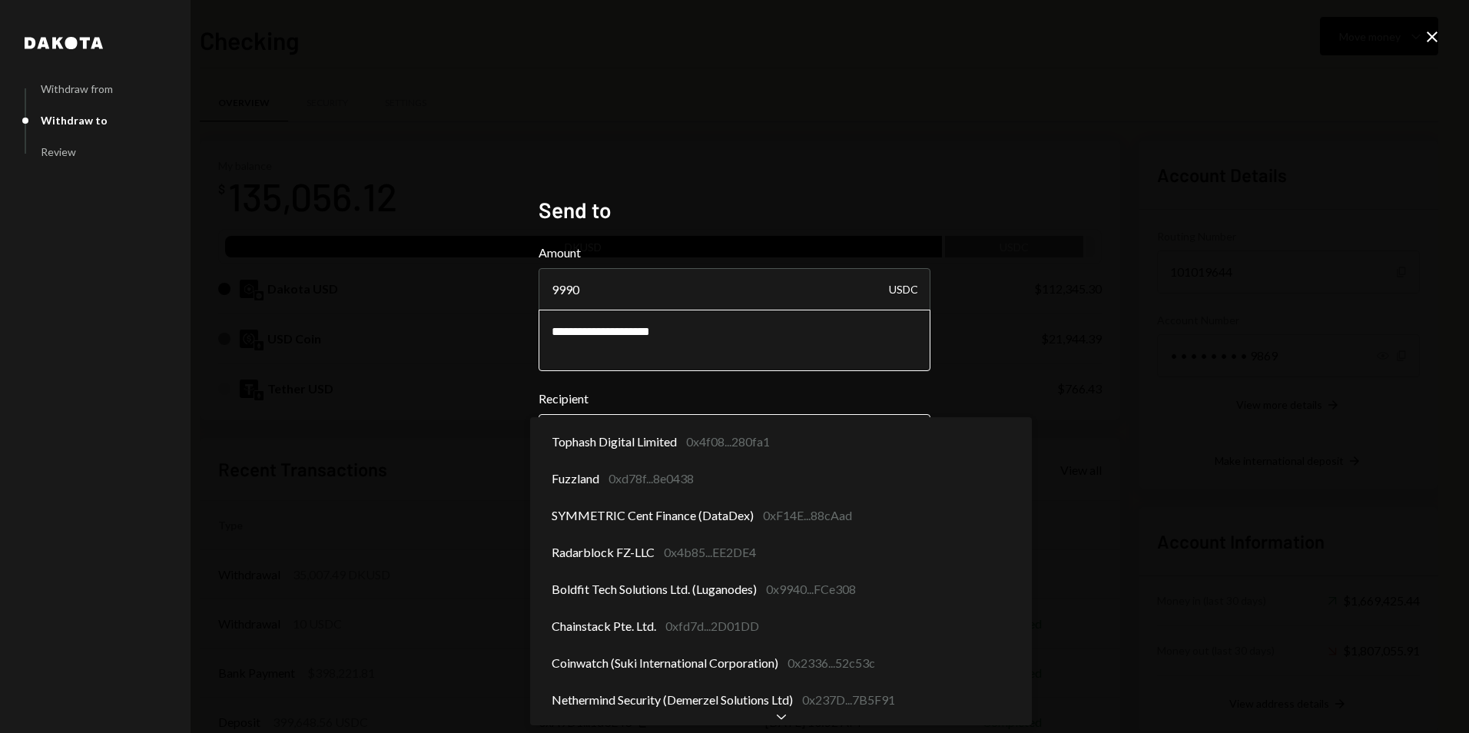
click at [668, 450] on body "V Vana Foundation Caret Down Home Home Inbox Inbox Activities Transactions Acco…" at bounding box center [734, 366] width 1469 height 733
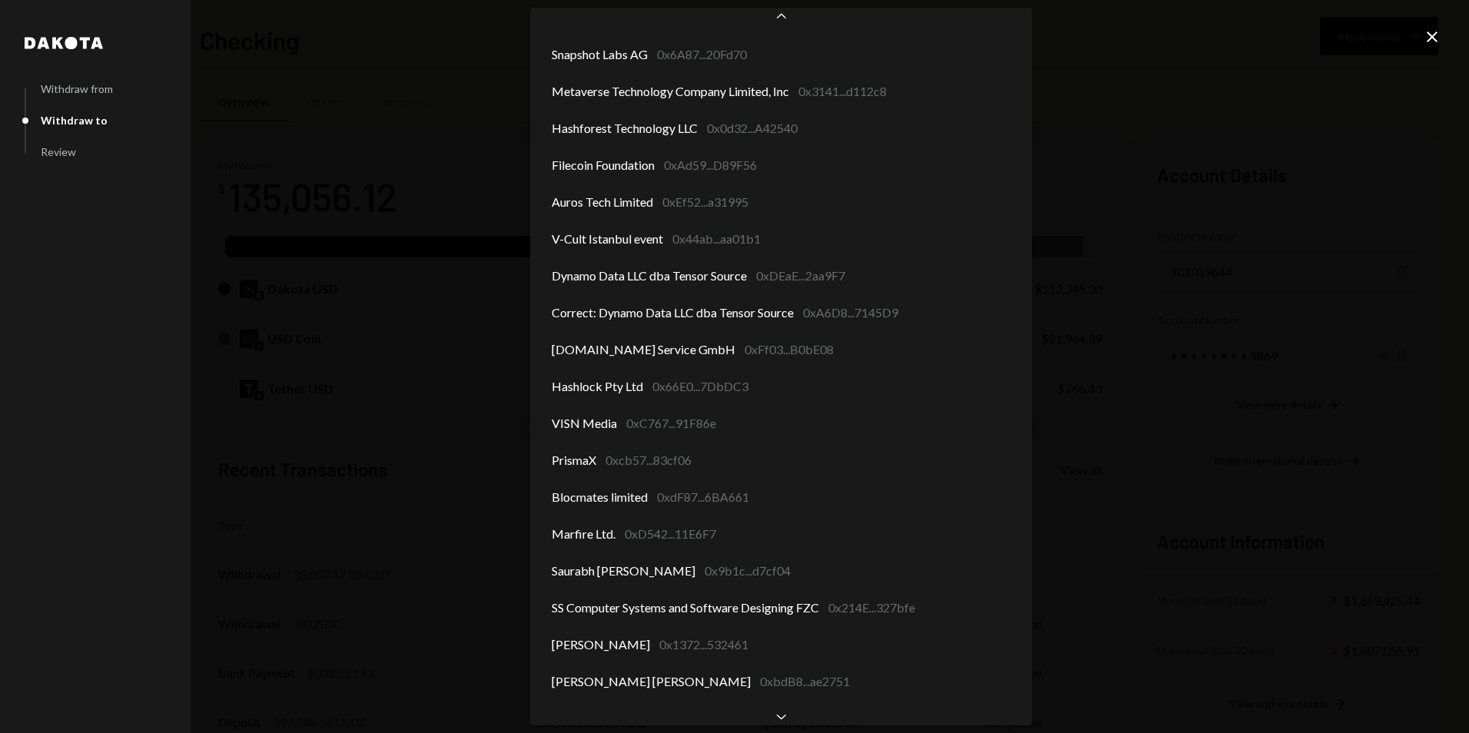
scroll to position [1157, 0]
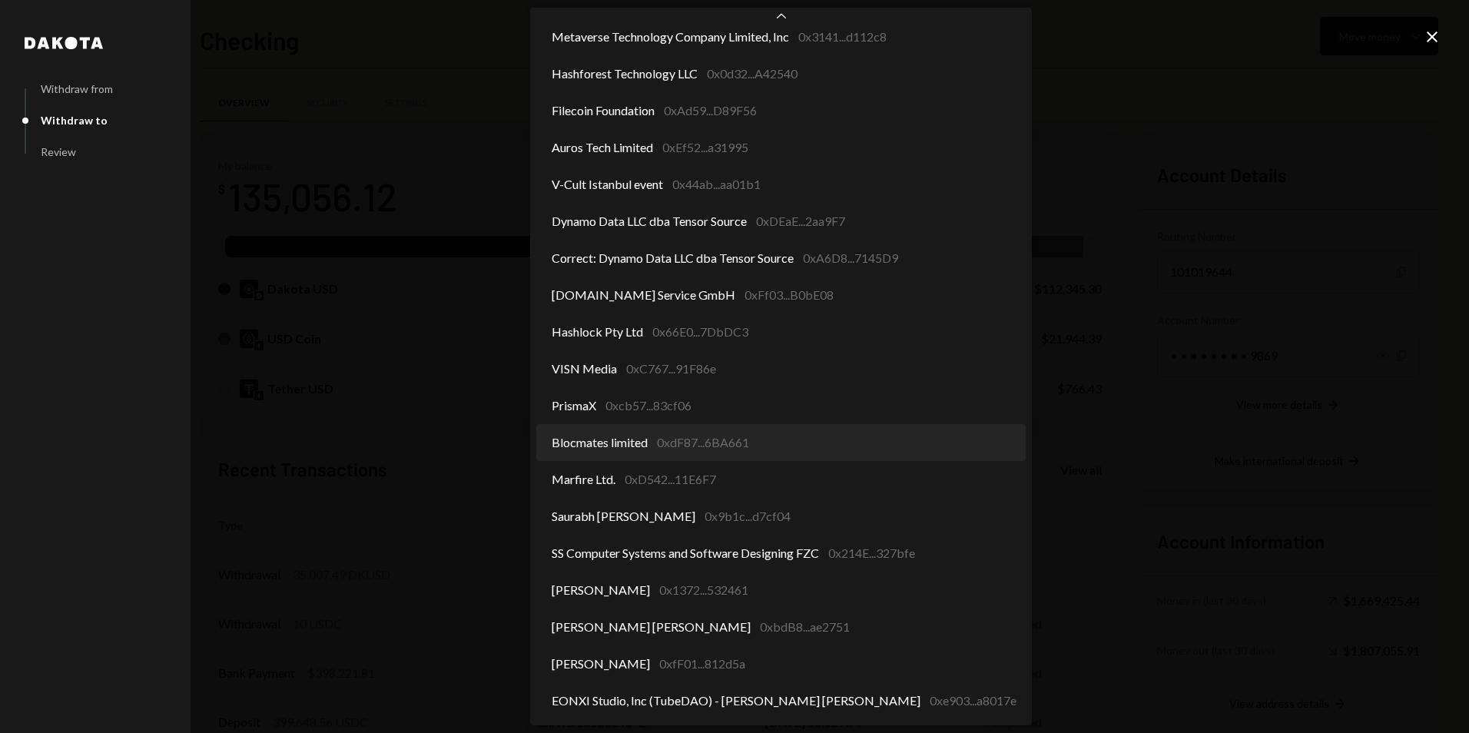
select select "**********"
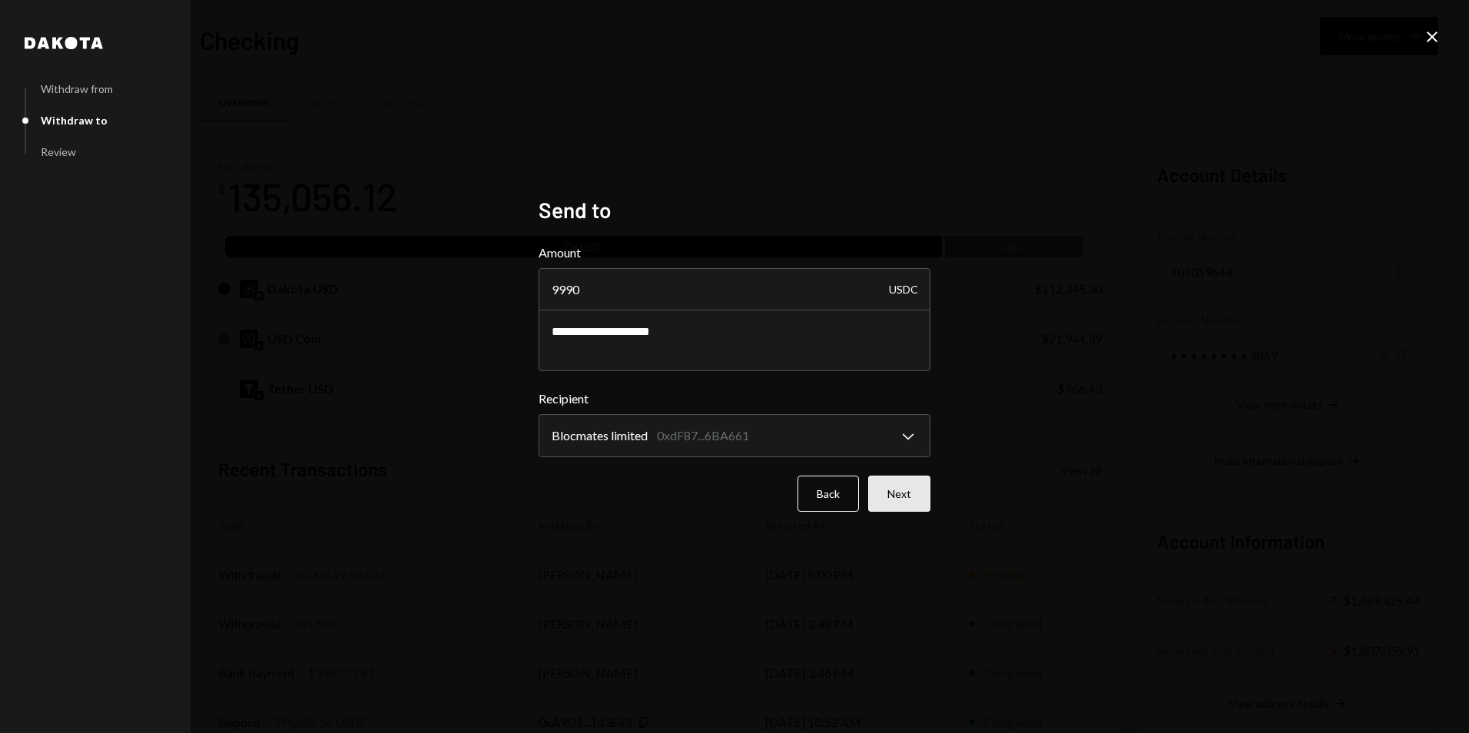
click at [894, 499] on button "Next" at bounding box center [899, 494] width 62 height 36
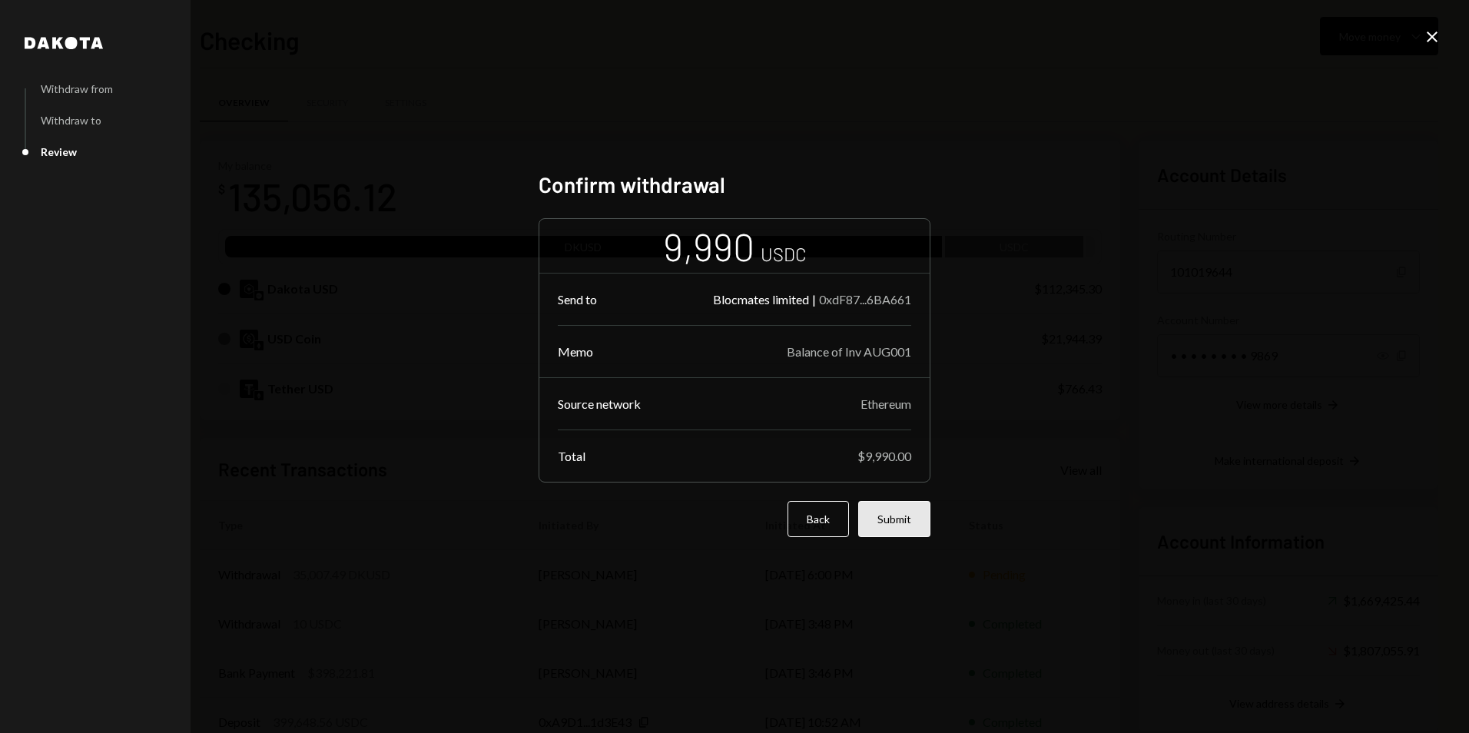
click at [897, 525] on button "Submit" at bounding box center [894, 519] width 72 height 36
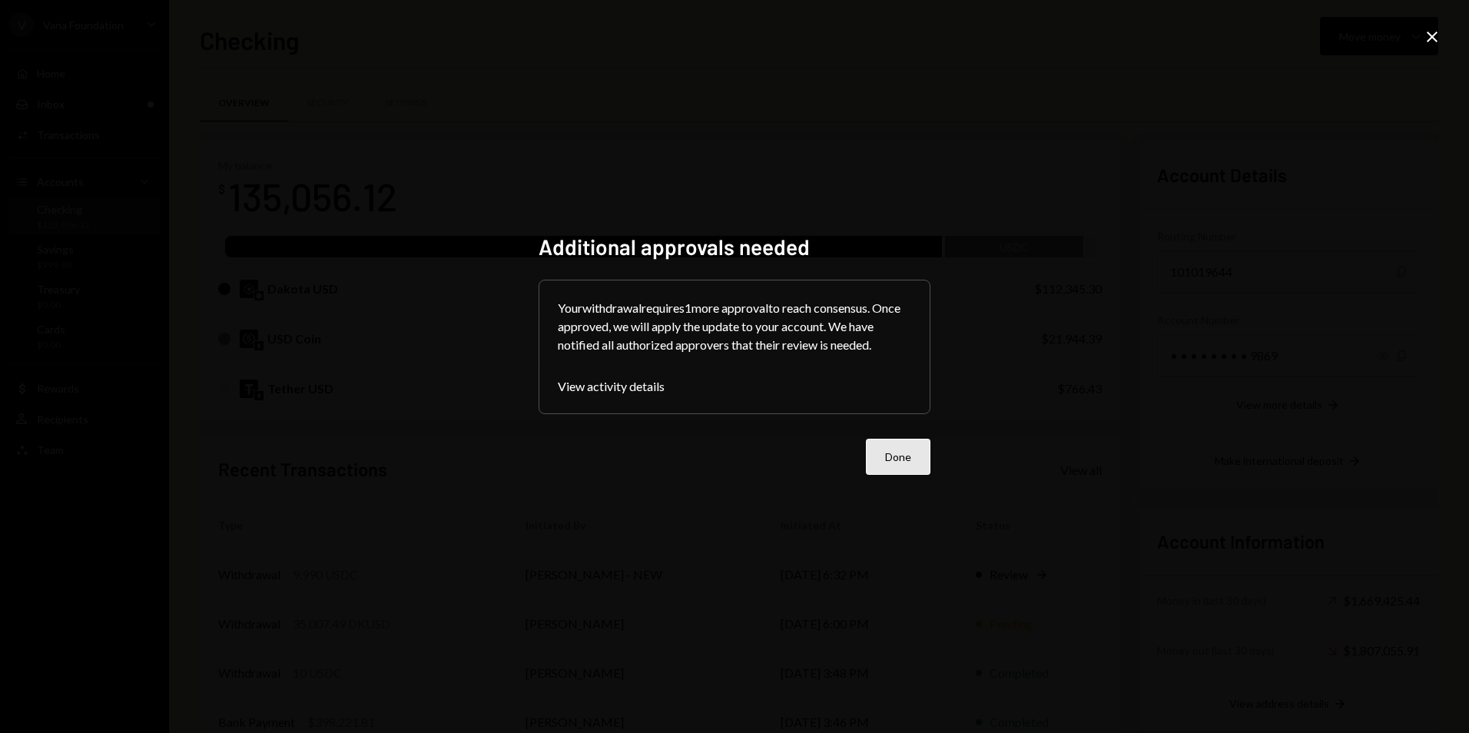
click at [892, 452] on button "Done" at bounding box center [898, 457] width 65 height 36
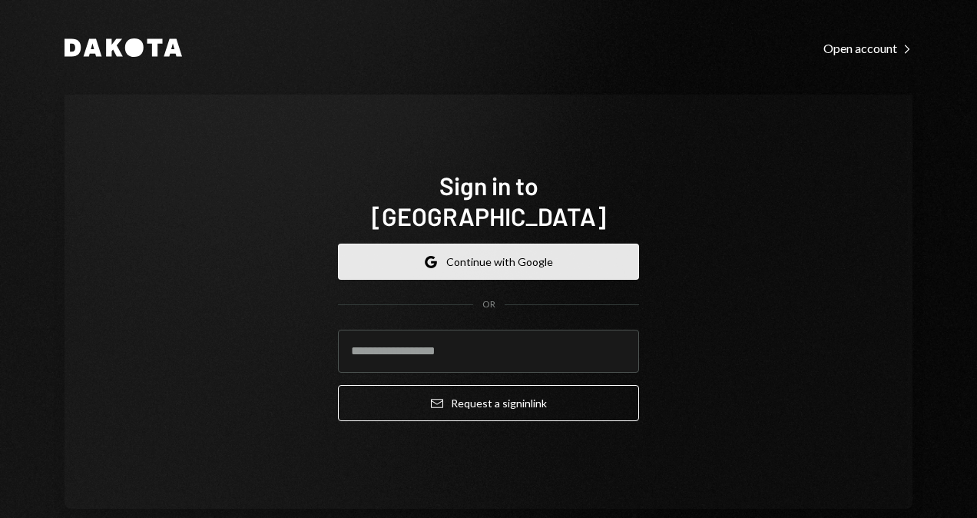
click at [491, 244] on button "Google Continue with Google" at bounding box center [488, 262] width 301 height 36
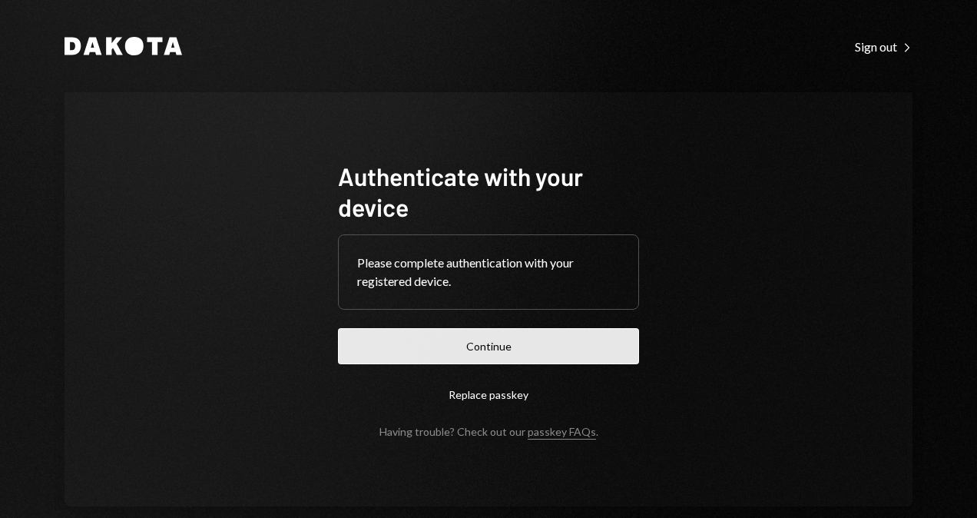
click at [534, 360] on button "Continue" at bounding box center [488, 346] width 301 height 36
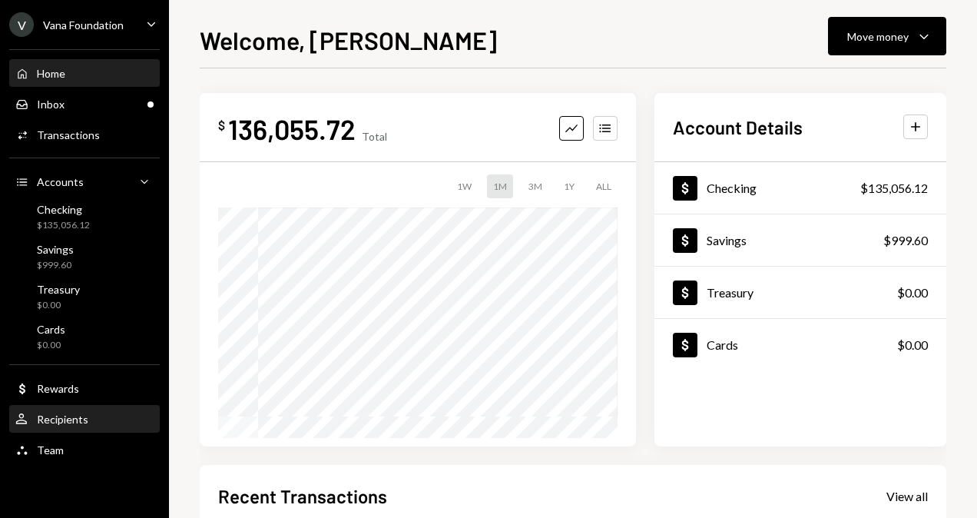
click at [118, 423] on div "User Recipients" at bounding box center [84, 420] width 138 height 14
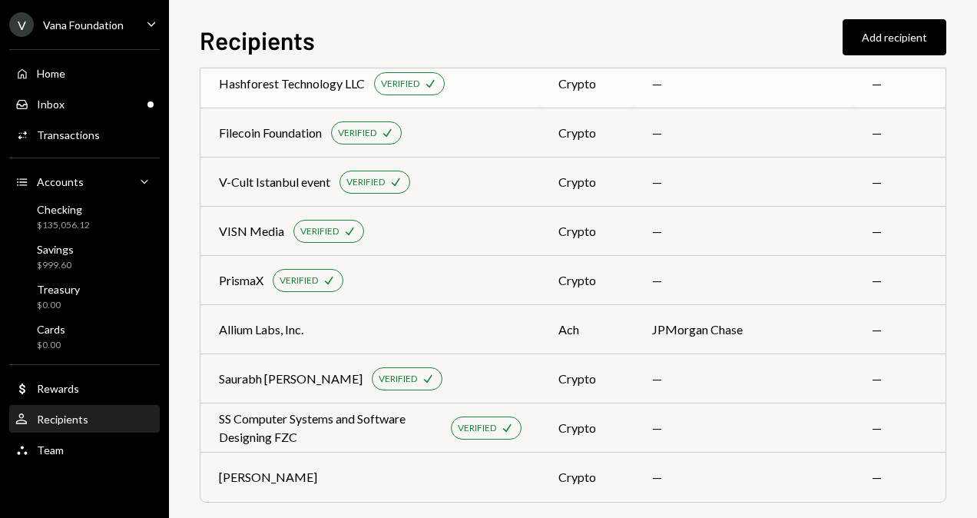
scroll to position [3737, 0]
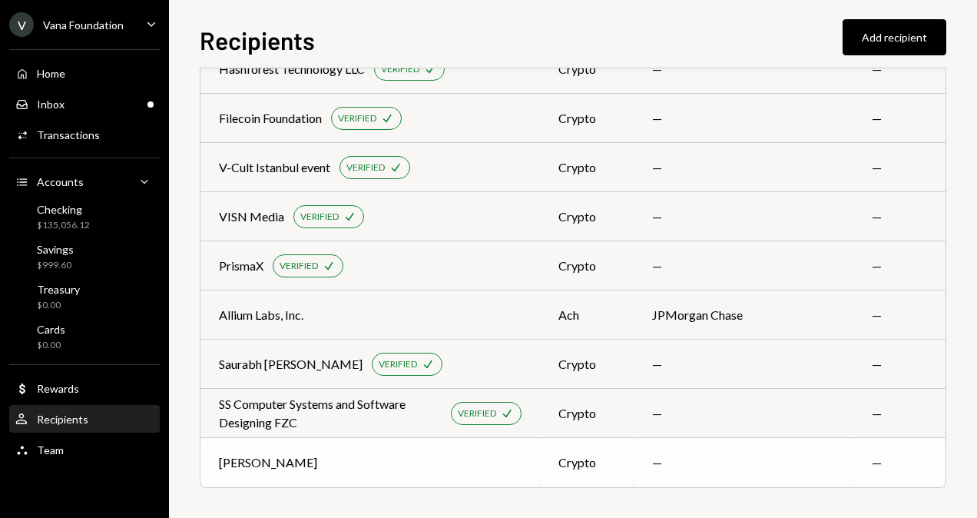
click at [425, 459] on div "[PERSON_NAME]" at bounding box center [370, 462] width 303 height 18
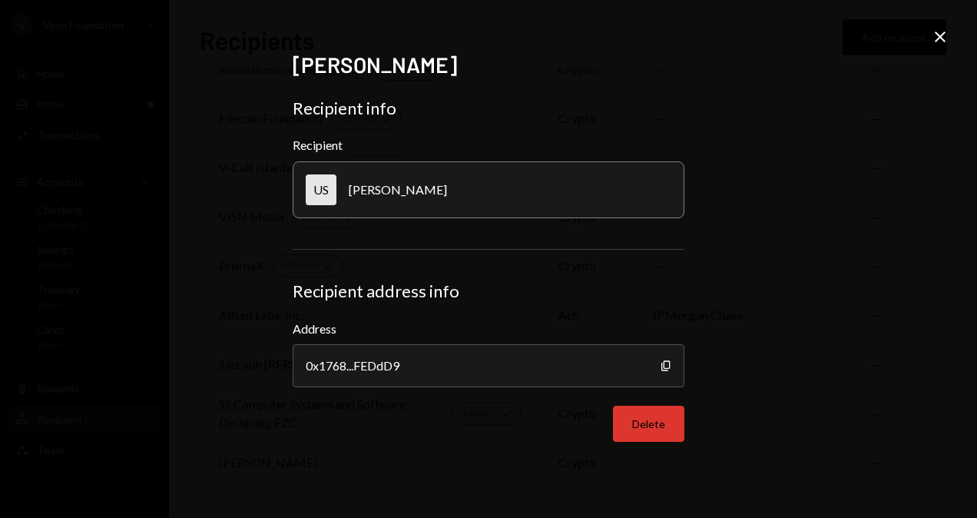
click at [635, 432] on button "Delete" at bounding box center [648, 424] width 71 height 36
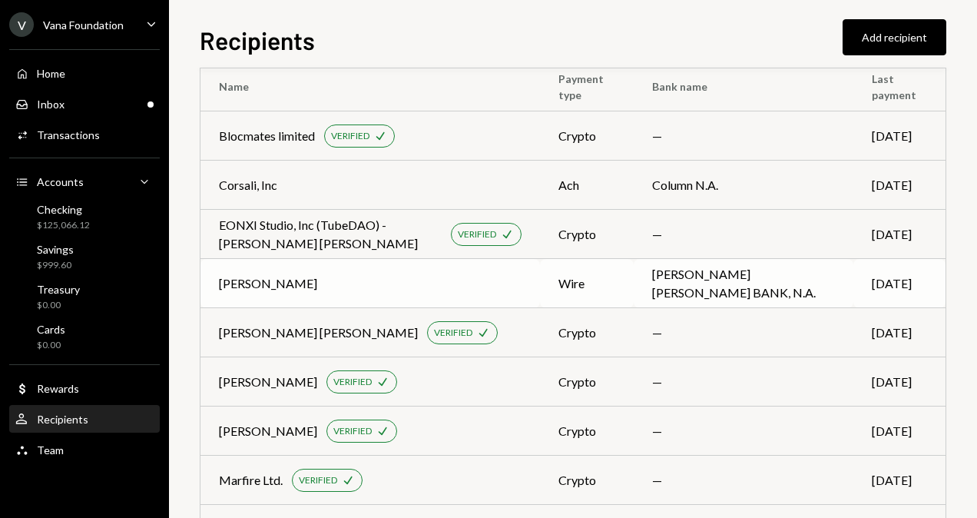
scroll to position [0, 0]
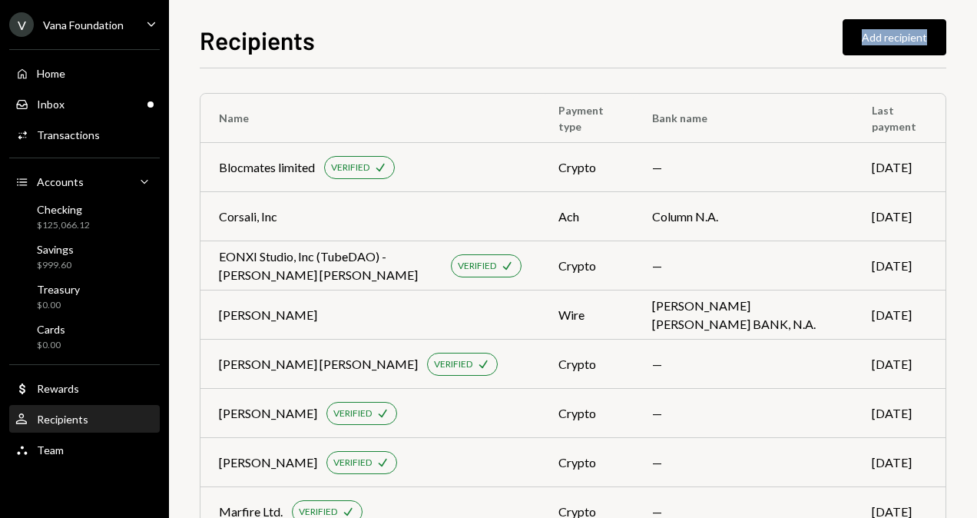
drag, startPoint x: 562, startPoint y: 61, endPoint x: 559, endPoint y: 46, distance: 15.5
click at [559, 46] on div "Recipients Add recipient Name Payment type Bank name Last payment Blocmates lim…" at bounding box center [573, 270] width 747 height 496
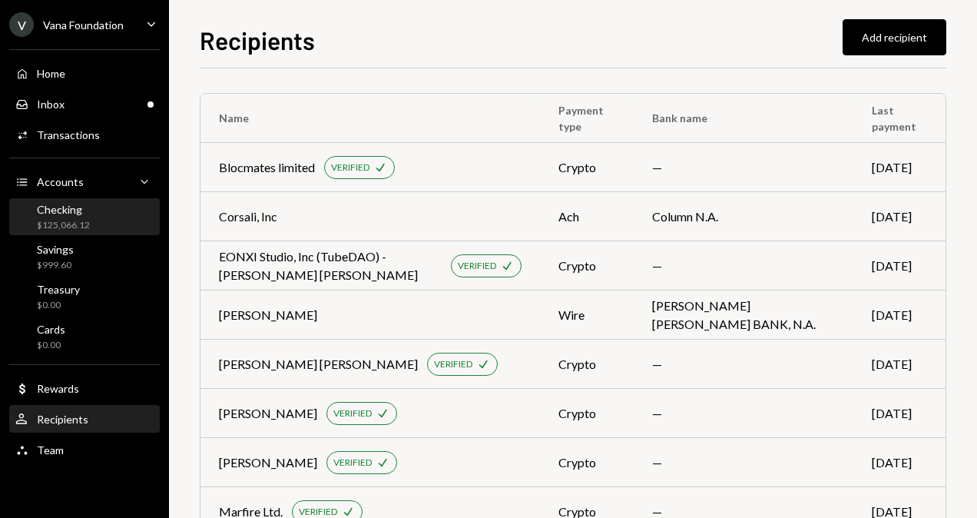
click at [48, 214] on div "Checking" at bounding box center [63, 209] width 53 height 13
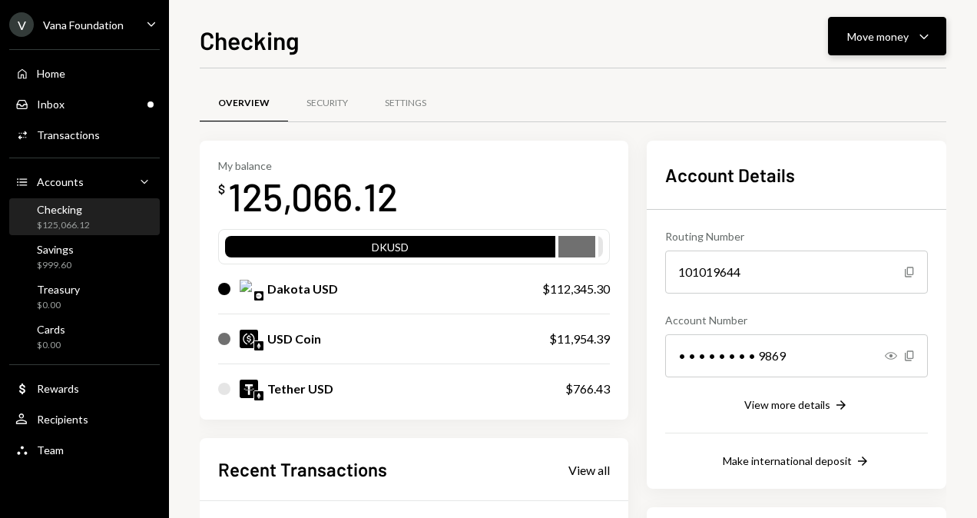
click at [879, 41] on div "Move money" at bounding box center [877, 36] width 61 height 16
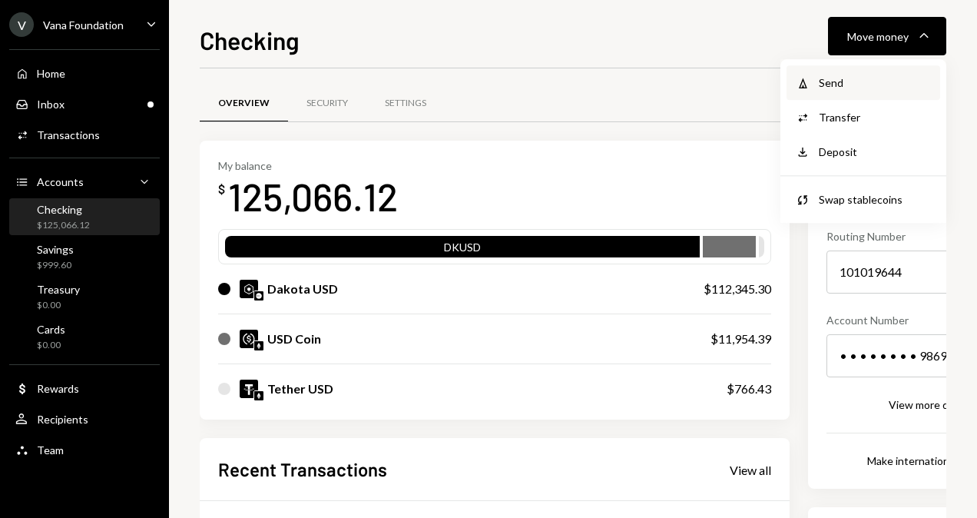
click at [833, 90] on div "Send" at bounding box center [875, 83] width 112 height 16
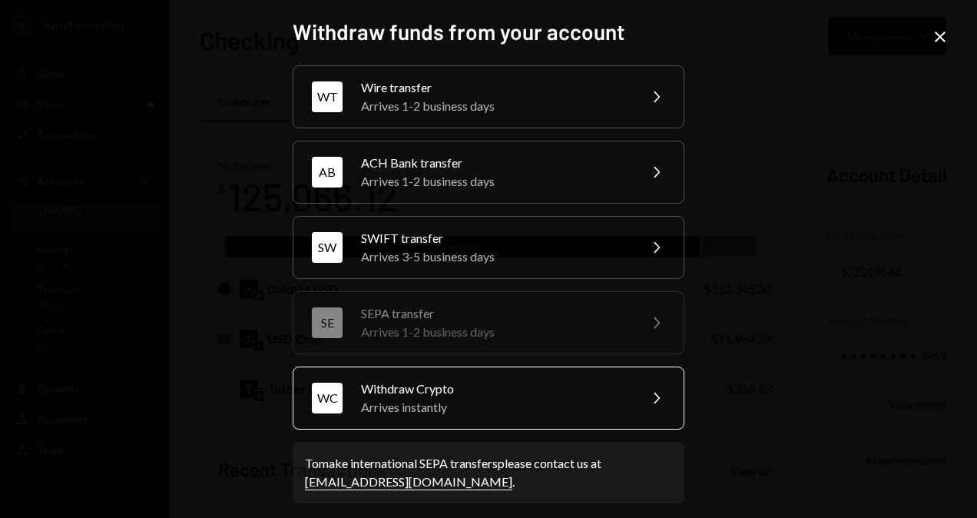
click at [452, 381] on div "Withdraw Crypto" at bounding box center [494, 389] width 267 height 18
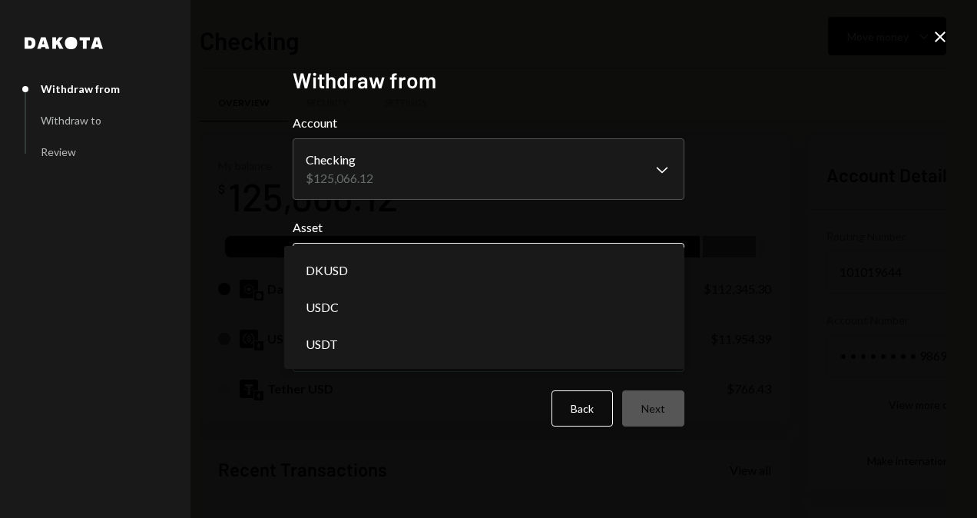
click at [366, 275] on body "V Vana Foundation Caret Down Home Home Inbox Inbox Activities Transactions Acco…" at bounding box center [488, 259] width 977 height 518
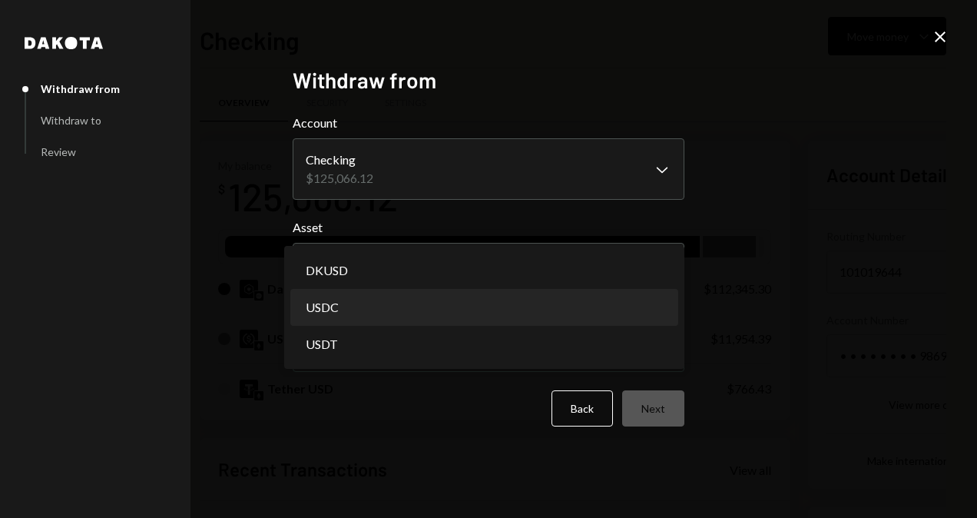
select select "****"
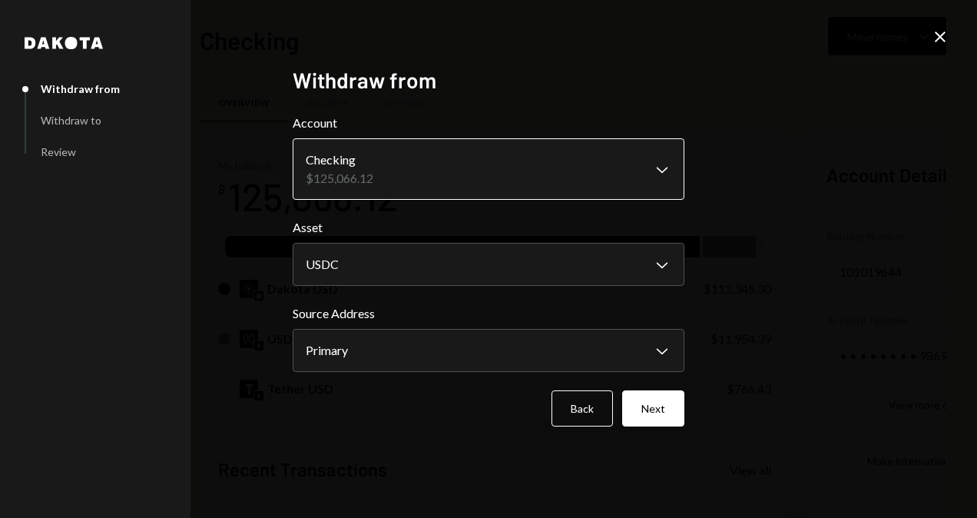
click at [393, 155] on body "V Vana Foundation Caret Down Home Home Inbox Inbox Activities Transactions Acco…" at bounding box center [488, 259] width 977 height 518
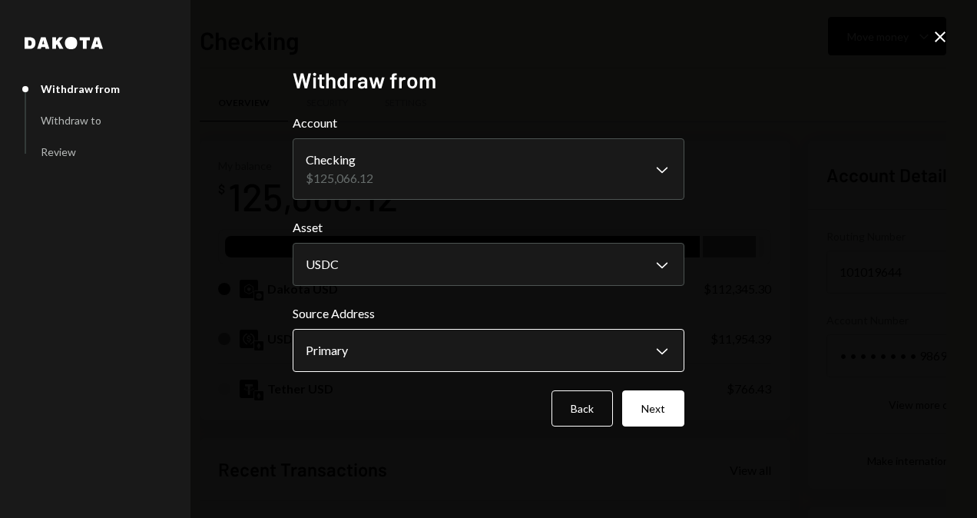
click at [376, 349] on body "V Vana Foundation Caret Down Home Home Inbox Inbox Activities Transactions Acco…" at bounding box center [488, 259] width 977 height 518
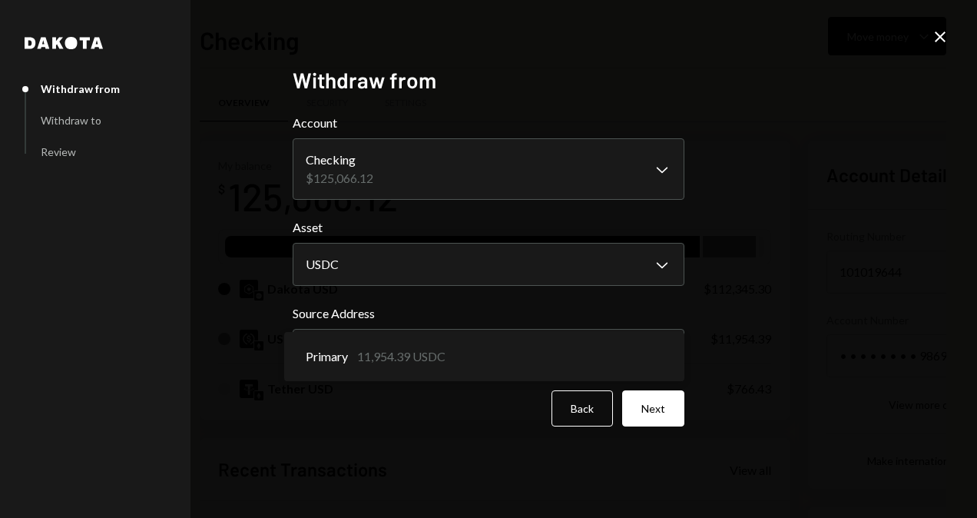
click at [785, 304] on div "**********" at bounding box center [488, 259] width 977 height 518
click at [667, 409] on button "Next" at bounding box center [653, 408] width 62 height 36
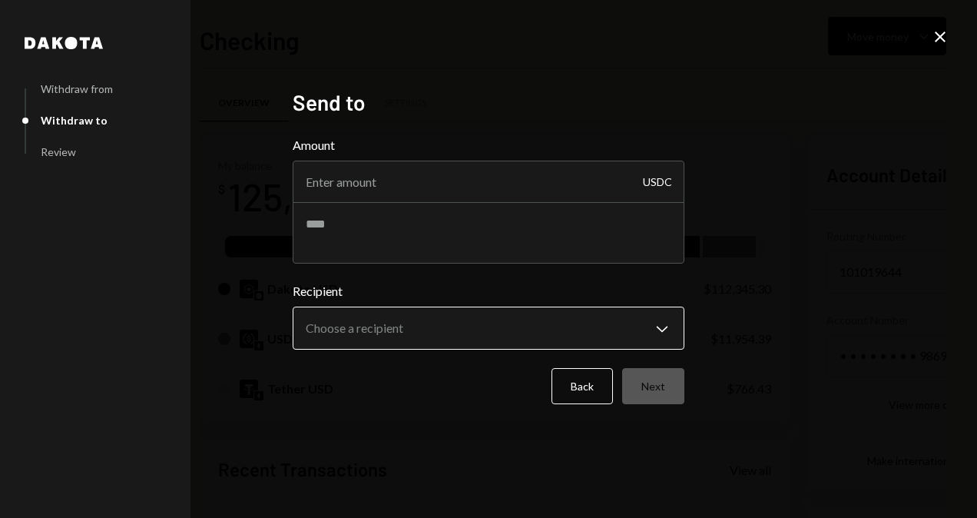
click at [376, 323] on body "V Vana Foundation Caret Down Home Home Inbox Inbox Activities Transactions Acco…" at bounding box center [488, 259] width 977 height 518
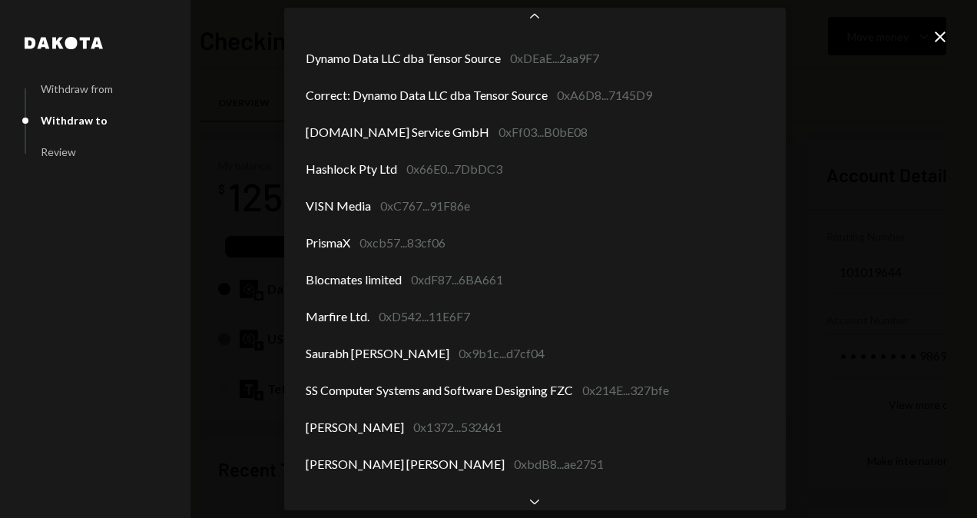
scroll to position [1372, 0]
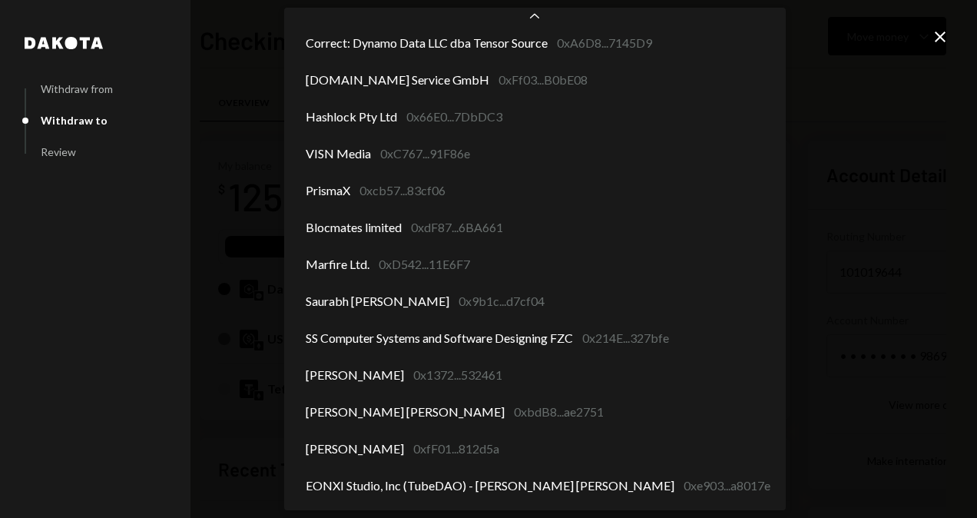
click at [897, 250] on div "**********" at bounding box center [488, 259] width 977 height 518
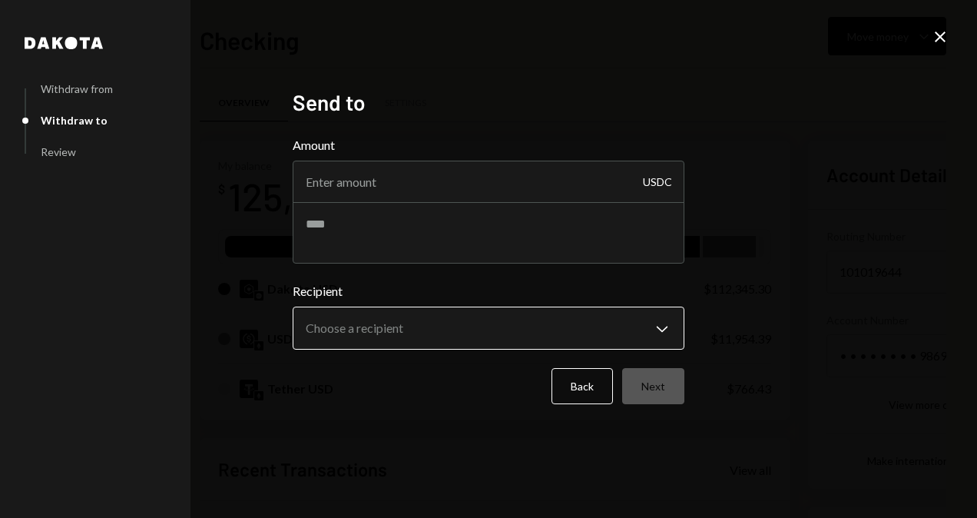
click at [552, 328] on body "V Vana Foundation Caret Down Home Home Inbox Inbox Activities Transactions Acco…" at bounding box center [488, 259] width 977 height 518
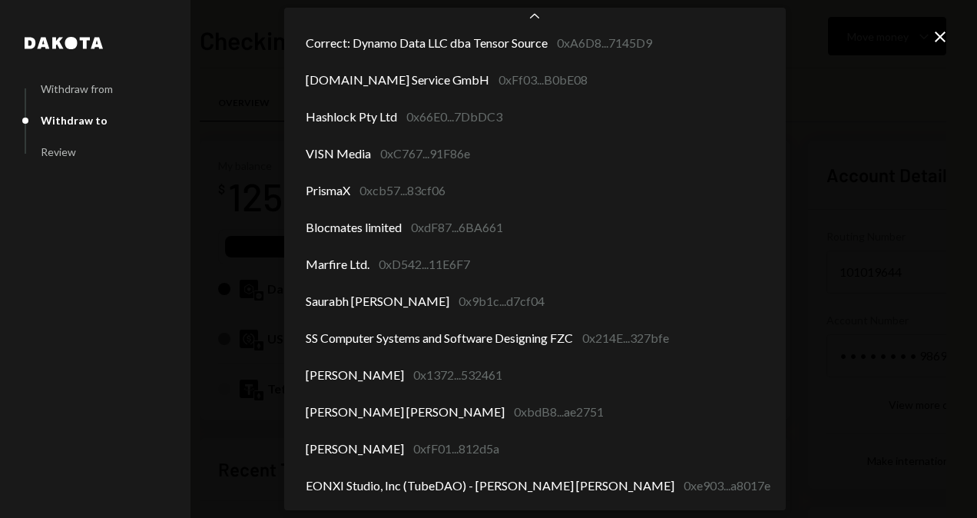
click at [942, 34] on icon at bounding box center [940, 36] width 11 height 11
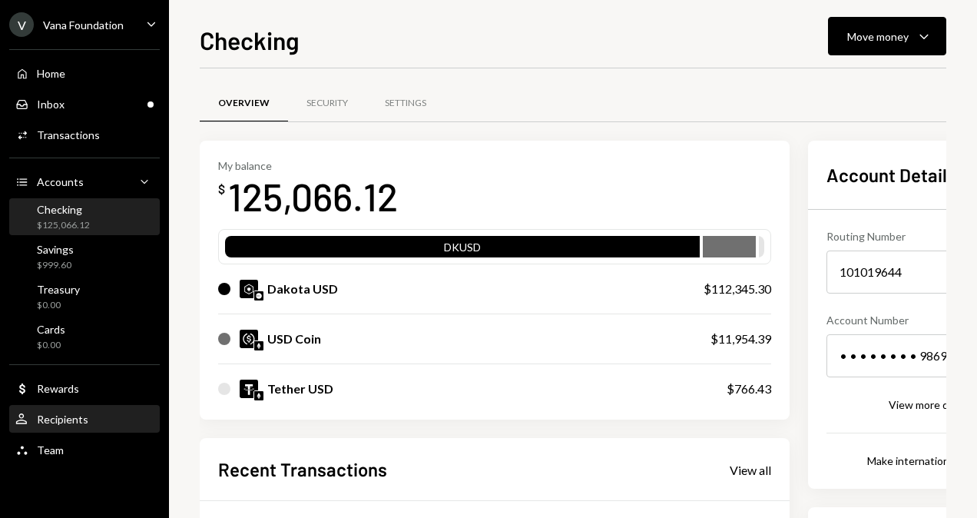
click at [101, 415] on div "User Recipients" at bounding box center [84, 420] width 138 height 14
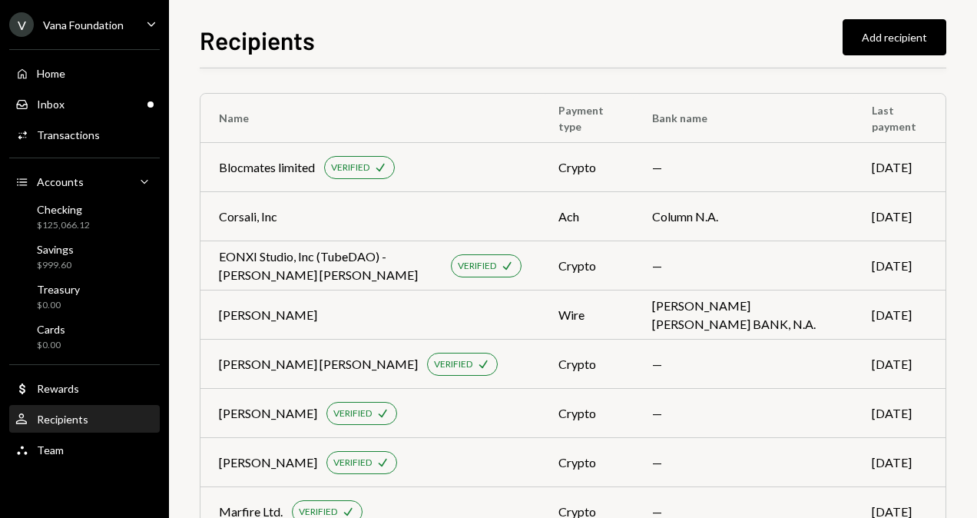
scroll to position [3688, 0]
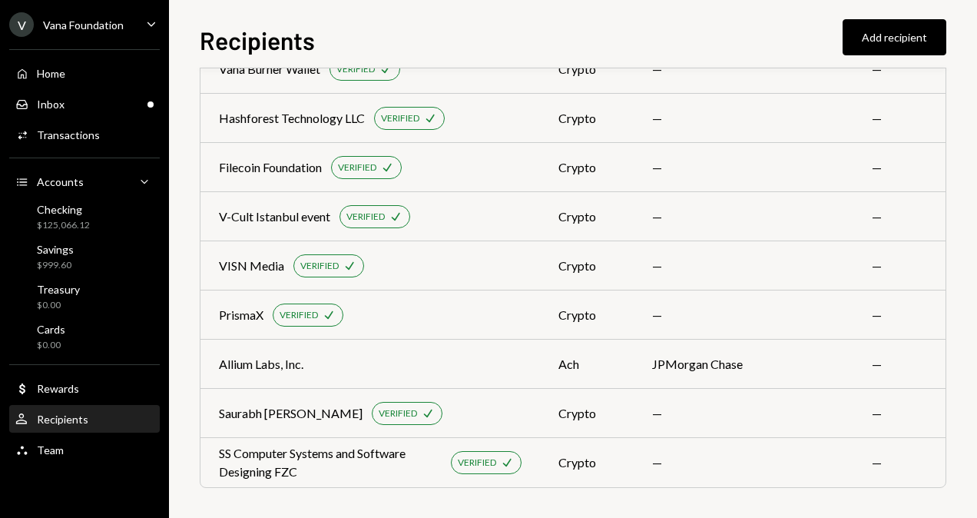
click at [421, 18] on div "Recipients Add recipient Name Payment type Bank name Last payment Blocmates lim…" at bounding box center [573, 259] width 808 height 518
click at [502, 413] on div "Saurabh [PERSON_NAME] VERIFIED Check" at bounding box center [370, 413] width 303 height 23
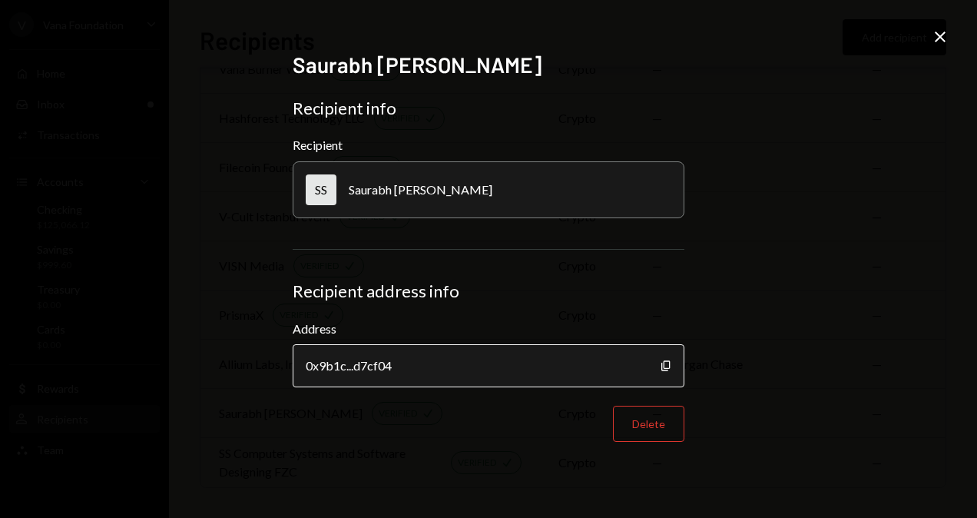
click at [620, 373] on div "0x9b1c...d7cf04" at bounding box center [489, 365] width 392 height 43
click at [950, 37] on div "Saurabh [PERSON_NAME] Recipient info Recipient SS [PERSON_NAME] Recipient addre…" at bounding box center [488, 259] width 977 height 518
click at [936, 35] on icon "Close" at bounding box center [940, 37] width 18 height 18
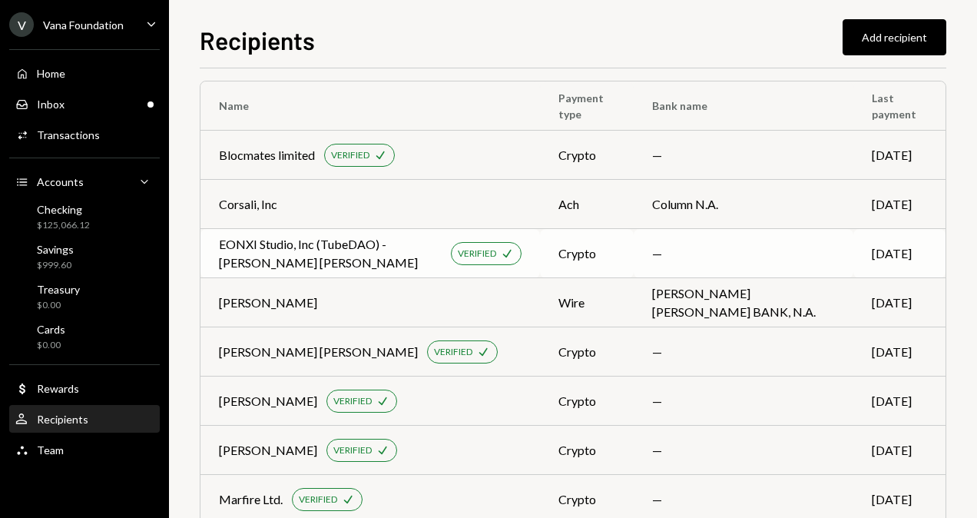
scroll to position [0, 0]
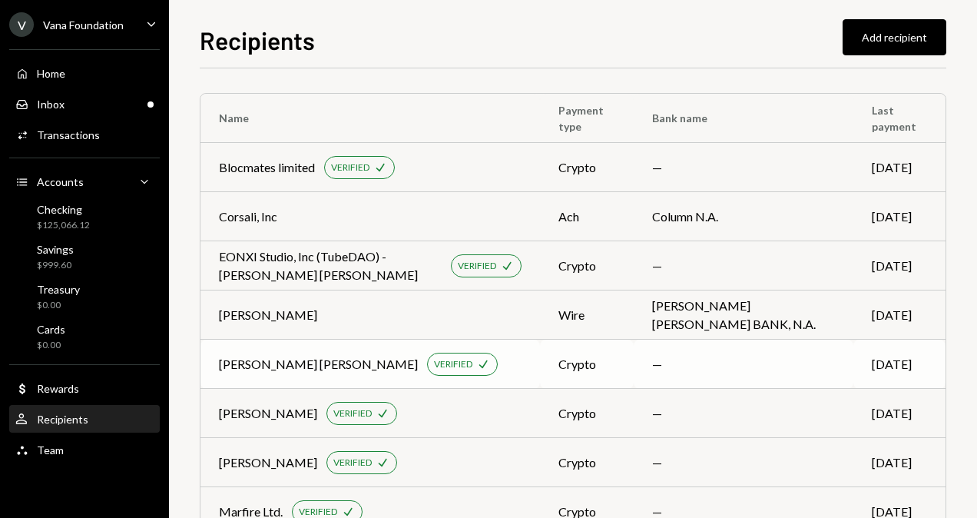
click at [443, 356] on div "[PERSON_NAME] [PERSON_NAME] VERIFIED Check" at bounding box center [370, 364] width 303 height 23
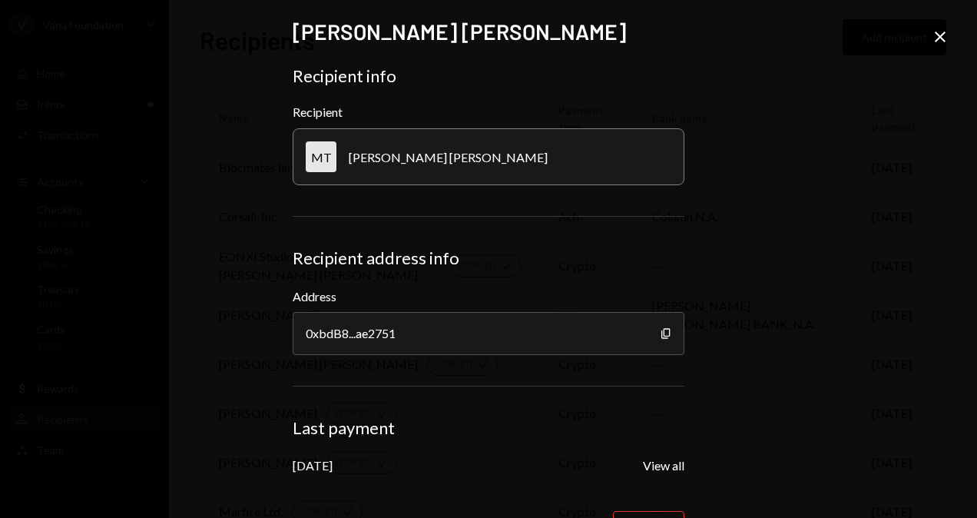
click at [943, 31] on icon "Close" at bounding box center [940, 37] width 18 height 18
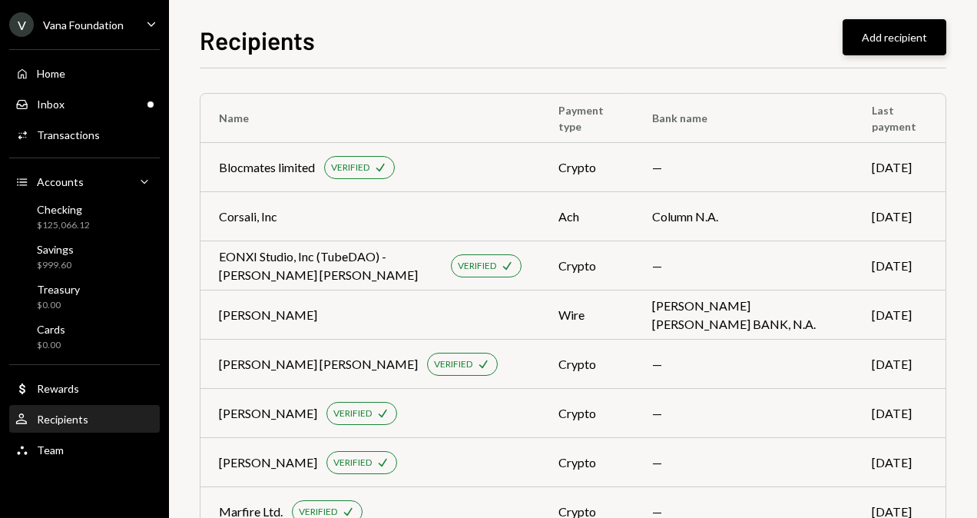
click at [883, 40] on button "Add recipient" at bounding box center [895, 37] width 104 height 36
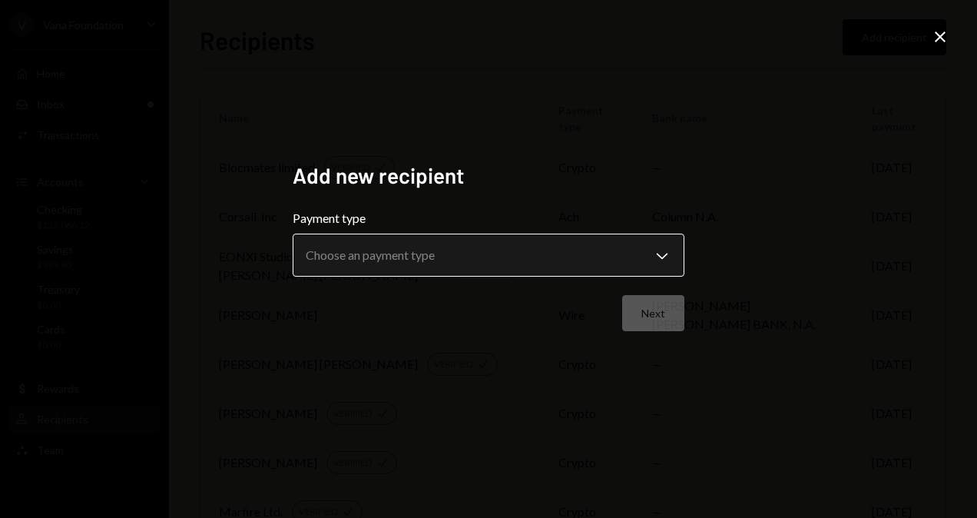
click at [486, 259] on body "V Vana Foundation Caret Down Home Home Inbox Inbox Activities Transactions Acco…" at bounding box center [488, 259] width 977 height 518
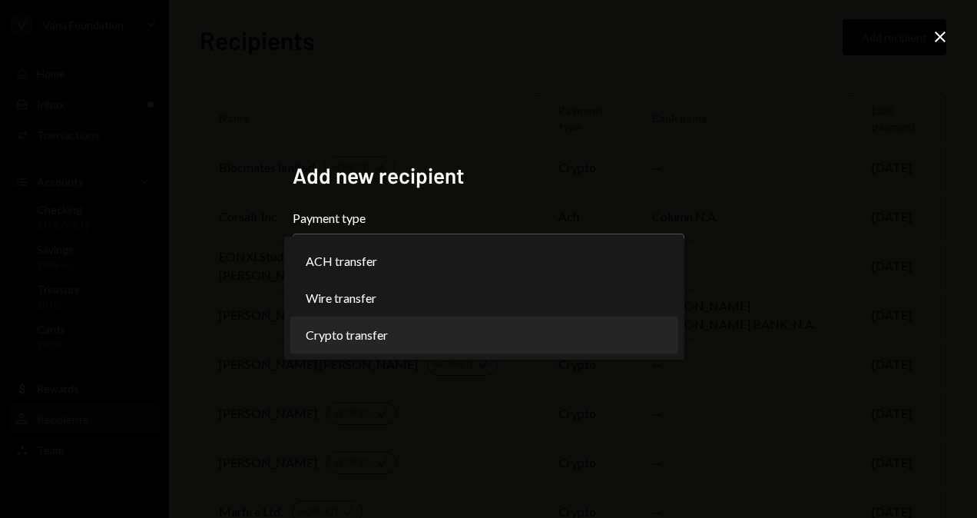
select select "******"
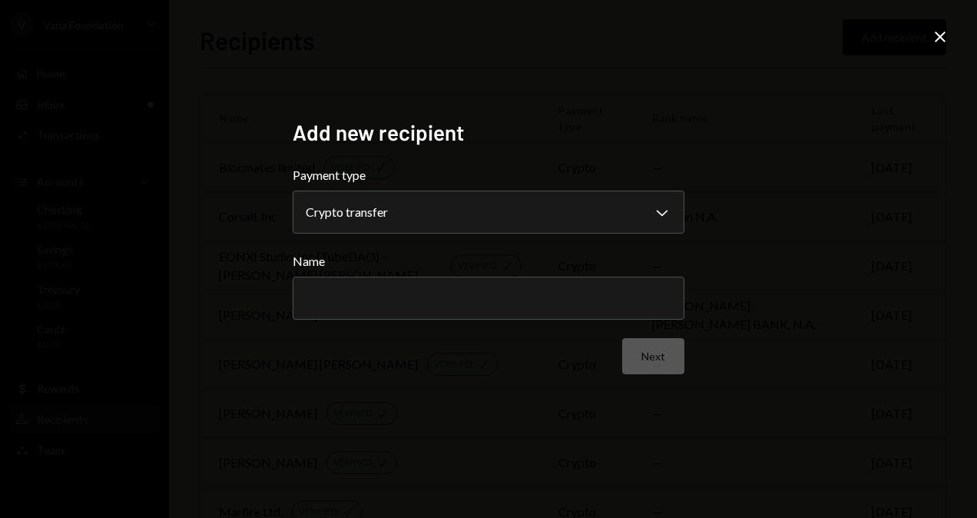
drag, startPoint x: 398, startPoint y: 292, endPoint x: 950, endPoint y: 271, distance: 552.0
click at [398, 292] on input "Name" at bounding box center [489, 298] width 392 height 43
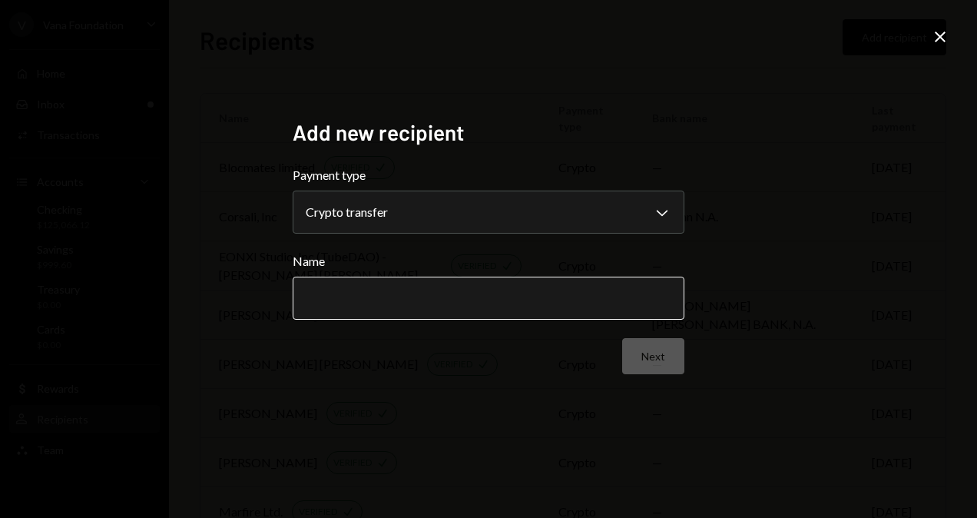
click at [340, 290] on input "Name" at bounding box center [489, 298] width 392 height 43
paste input "**********"
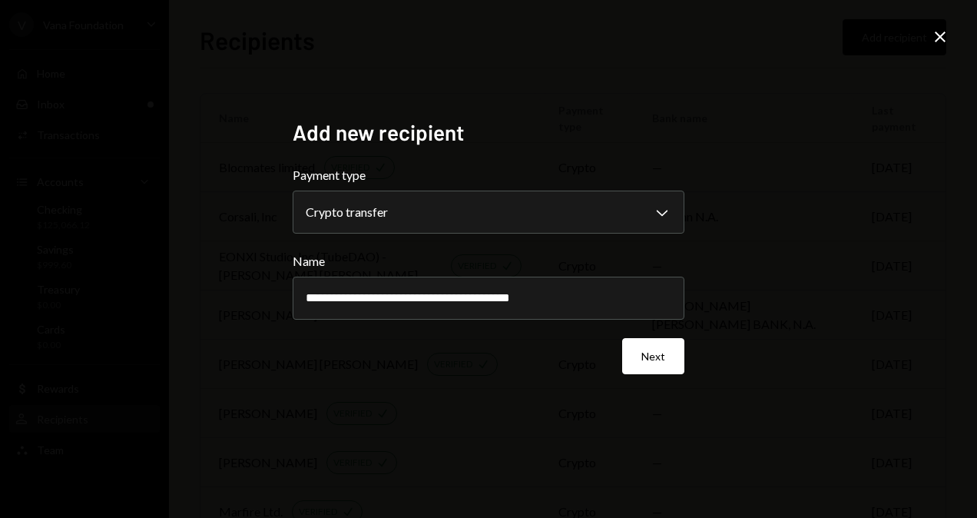
type input "**********"
click at [562, 406] on div "**********" at bounding box center [488, 259] width 429 height 317
click at [654, 356] on button "Next" at bounding box center [653, 356] width 62 height 36
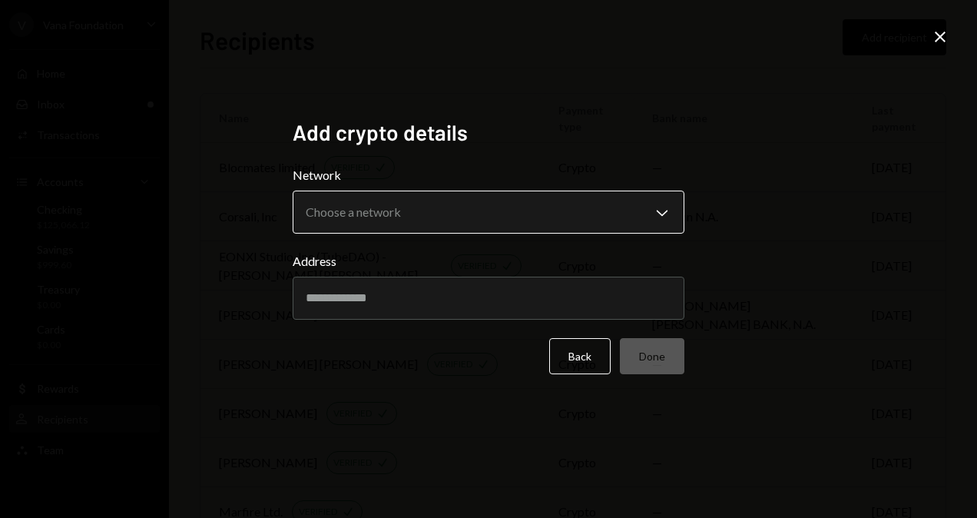
click at [462, 211] on body "V Vana Foundation Caret Down Home Home Inbox Inbox Activities Transactions Acco…" at bounding box center [488, 259] width 977 height 518
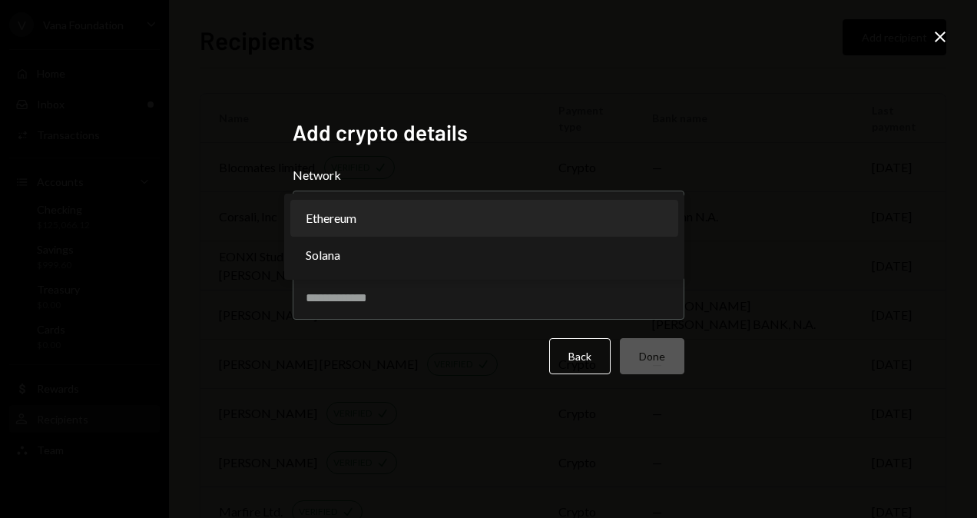
select select "**********"
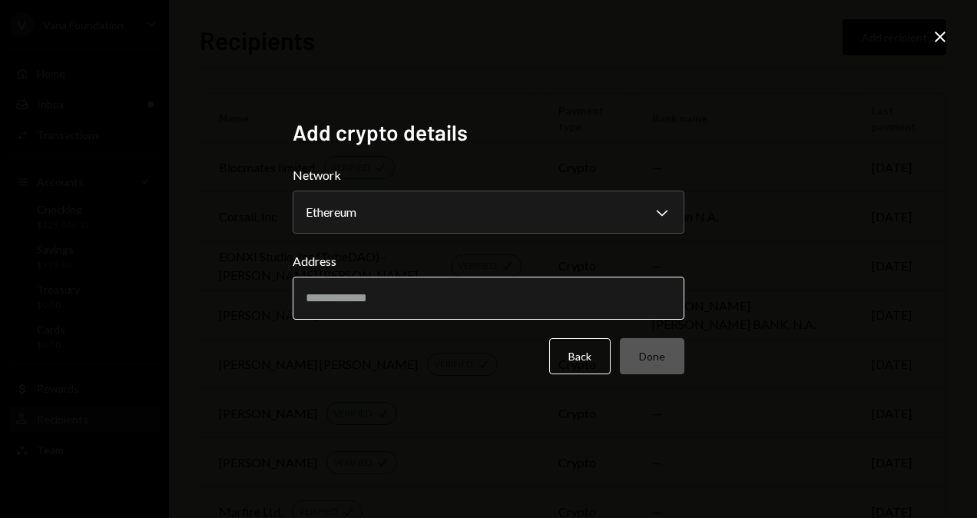
click at [369, 315] on input "Address" at bounding box center [489, 298] width 392 height 43
click at [399, 287] on input "Address" at bounding box center [489, 298] width 392 height 43
paste input "**********"
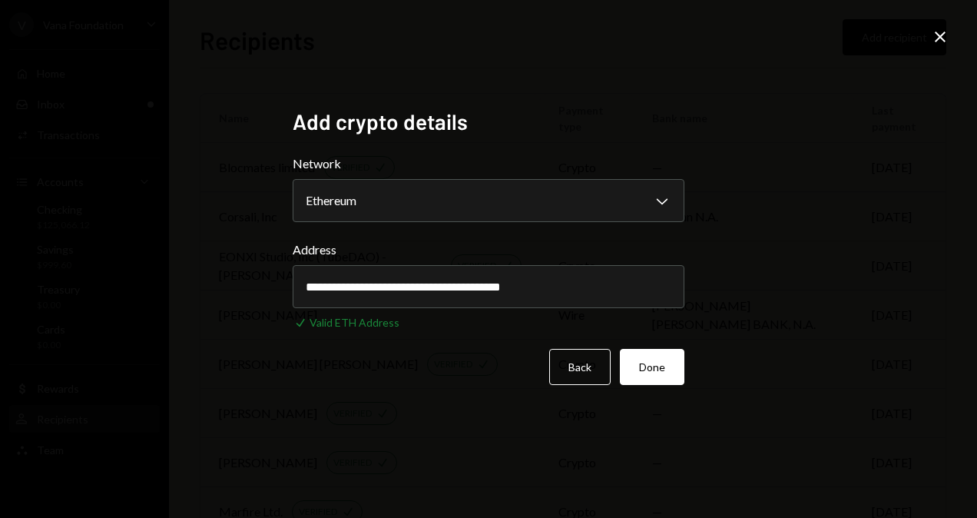
type input "**********"
click at [804, 273] on div "**********" at bounding box center [488, 259] width 977 height 518
click at [665, 361] on button "Done" at bounding box center [652, 367] width 65 height 36
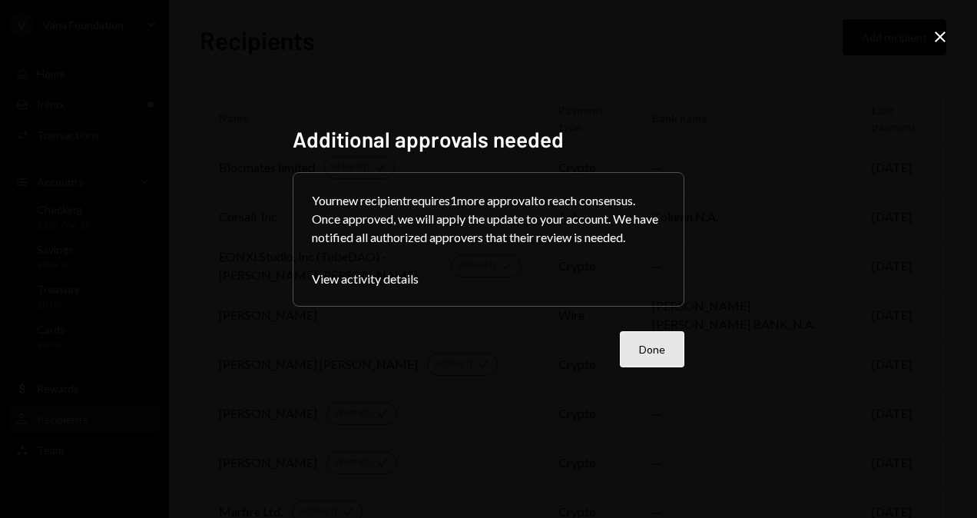
click at [643, 354] on button "Done" at bounding box center [652, 349] width 65 height 36
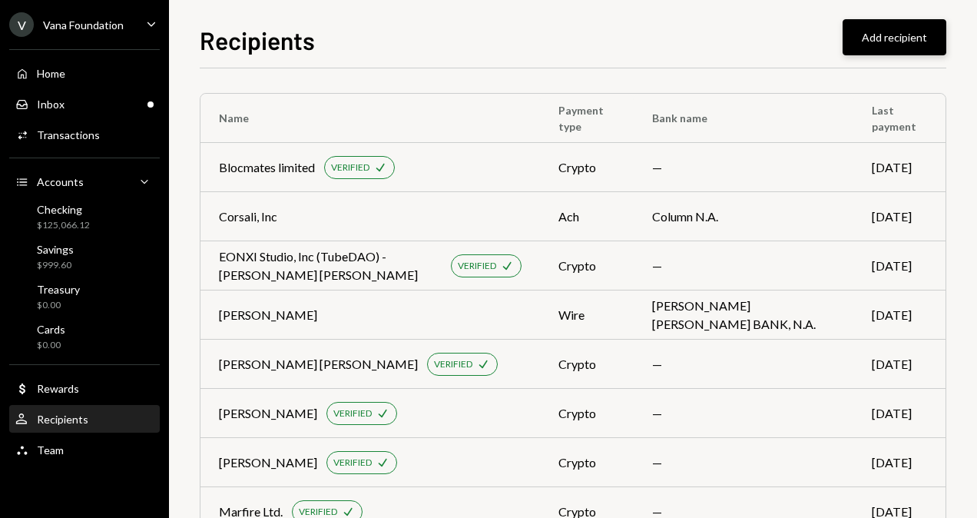
click at [871, 33] on button "Add recipient" at bounding box center [895, 37] width 104 height 36
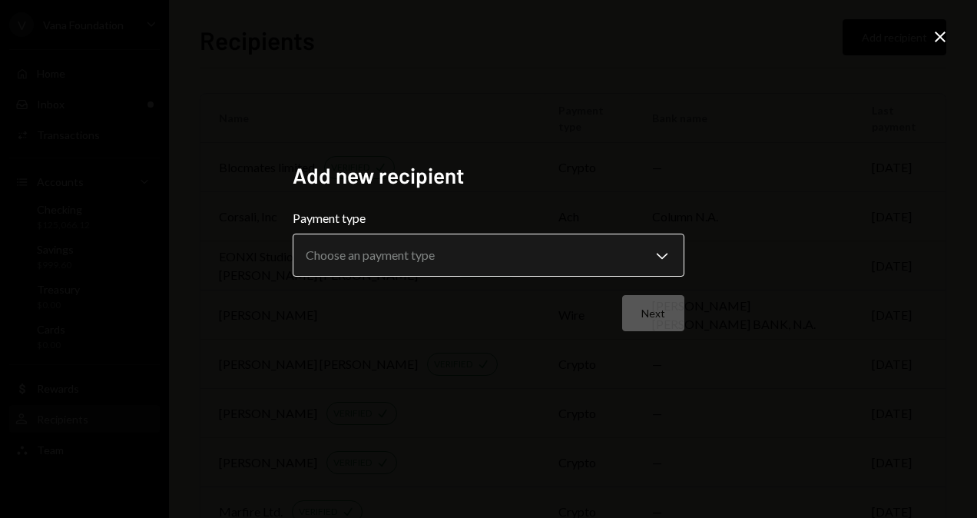
click at [532, 255] on body "V Vana Foundation Caret Down Home Home Inbox Inbox Activities Transactions Acco…" at bounding box center [488, 259] width 977 height 518
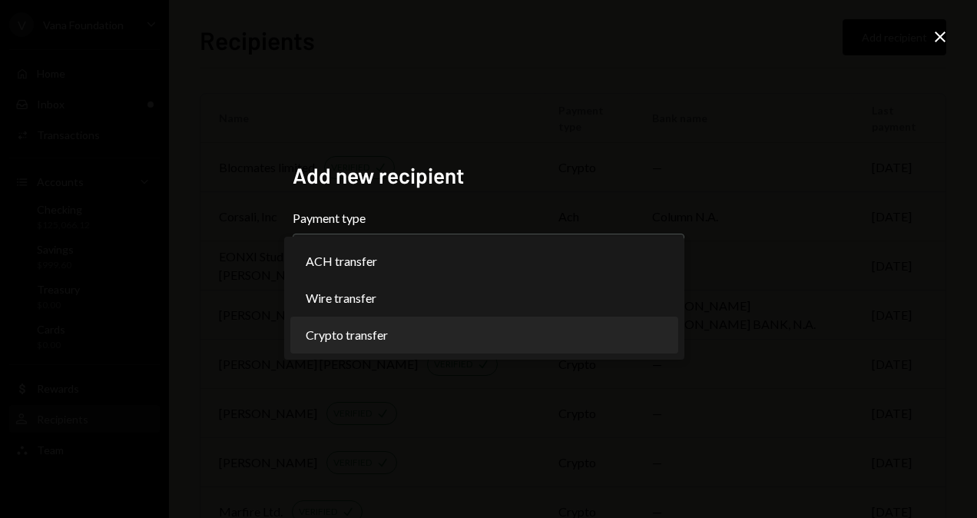
select select "******"
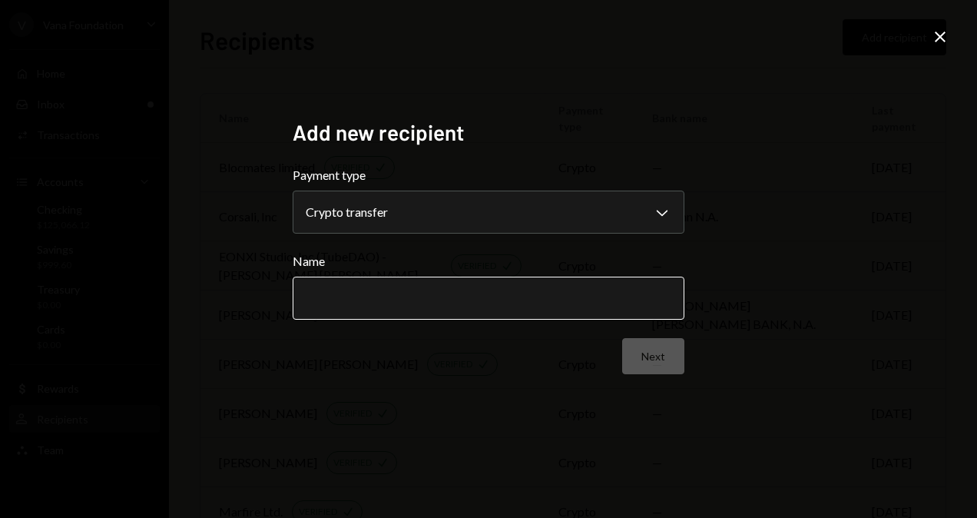
click at [343, 294] on input "Name" at bounding box center [489, 298] width 392 height 43
paste input "**********"
click at [519, 306] on input "**********" at bounding box center [489, 298] width 392 height 43
paste input "**********"
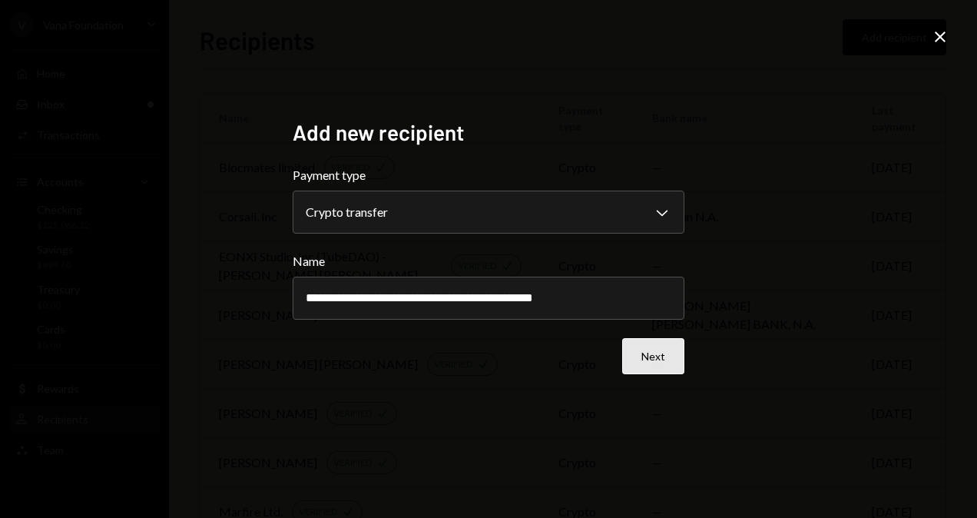
type input "**********"
click at [667, 356] on button "Next" at bounding box center [653, 356] width 62 height 36
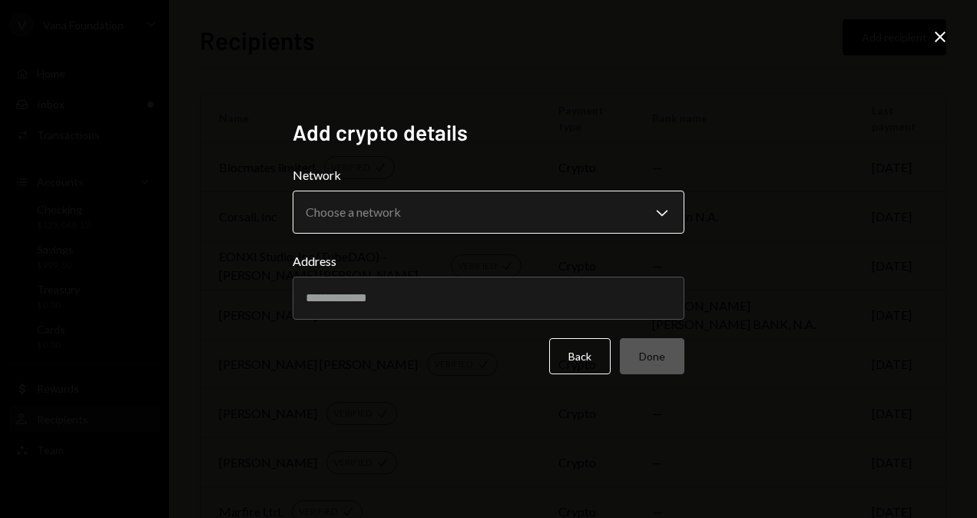
click at [402, 224] on body "V Vana Foundation Caret Down Home Home Inbox Inbox Activities Transactions Acco…" at bounding box center [488, 259] width 977 height 518
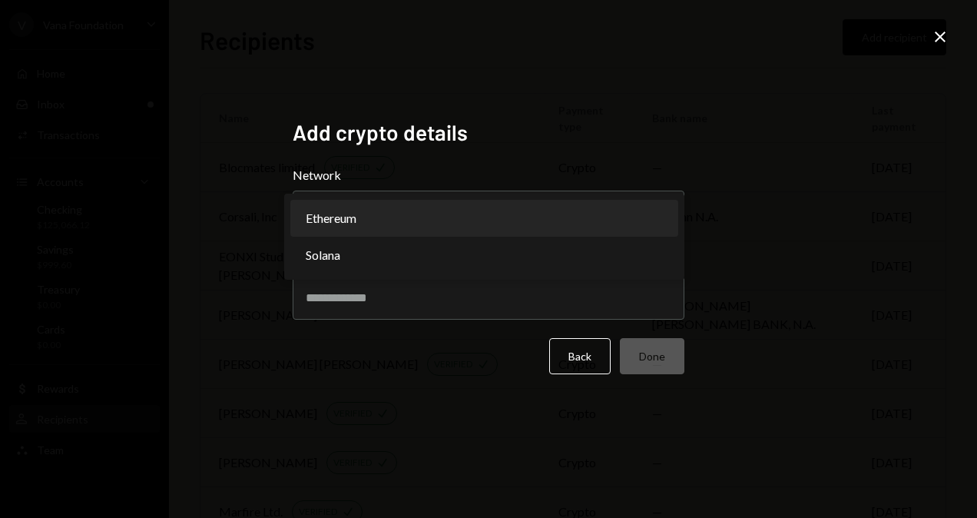
select select "**********"
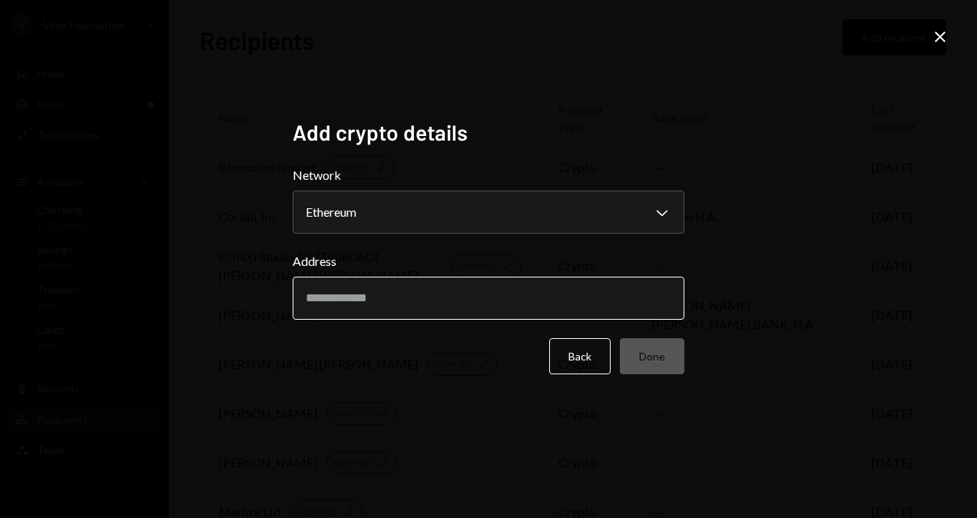
click at [373, 320] on form "Network Ethereum Chevron Down ******** ****** Address Back Done" at bounding box center [489, 270] width 392 height 208
click at [376, 310] on input "Address" at bounding box center [489, 298] width 392 height 43
click at [435, 297] on input "Address" at bounding box center [489, 298] width 392 height 43
paste input "**********"
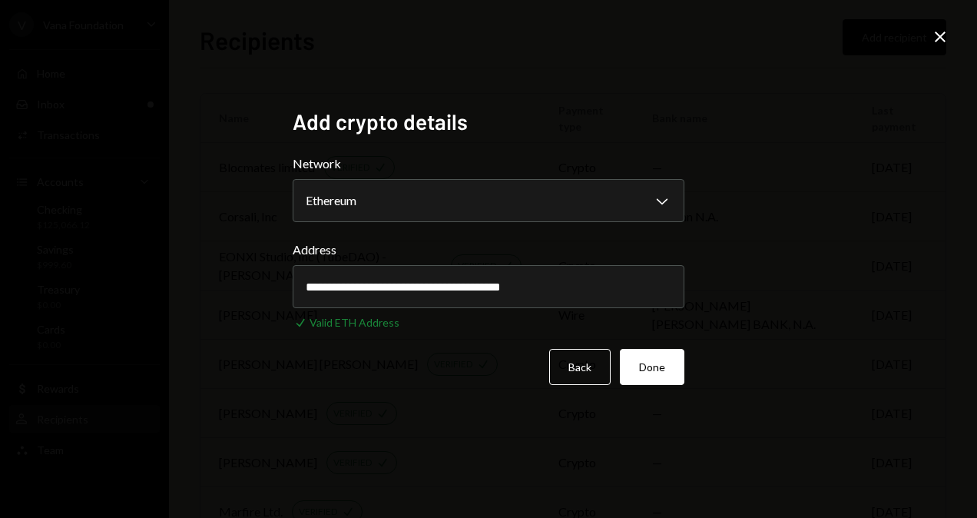
type input "**********"
click at [664, 369] on button "Done" at bounding box center [652, 367] width 65 height 36
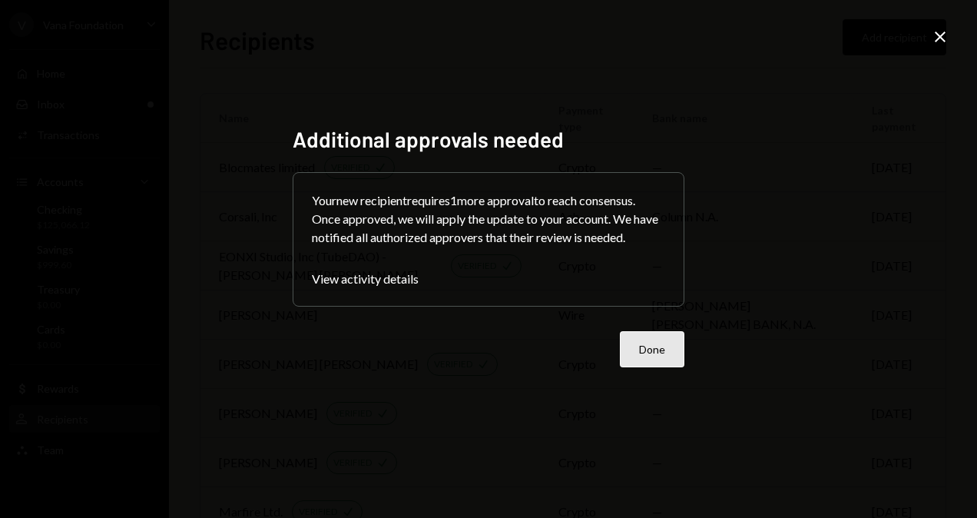
click at [658, 349] on button "Done" at bounding box center [652, 349] width 65 height 36
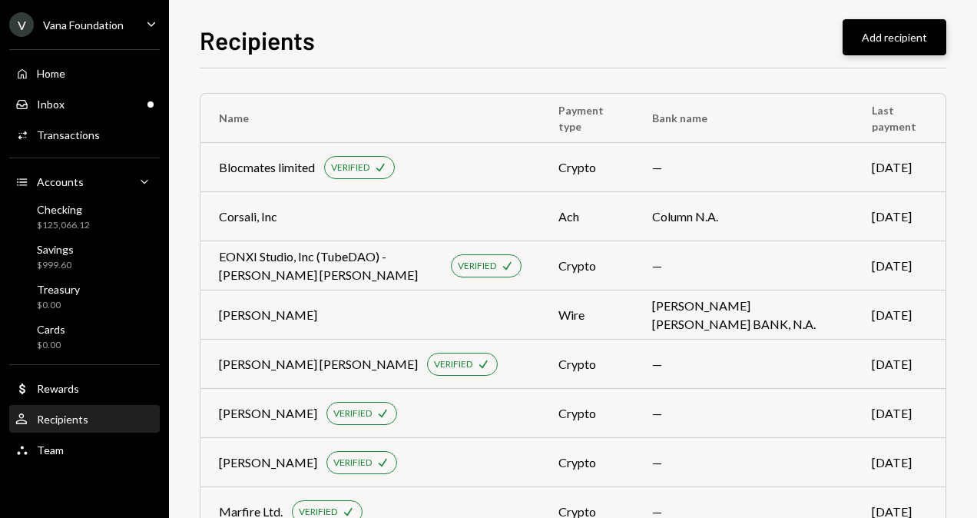
click at [907, 38] on button "Add recipient" at bounding box center [895, 37] width 104 height 36
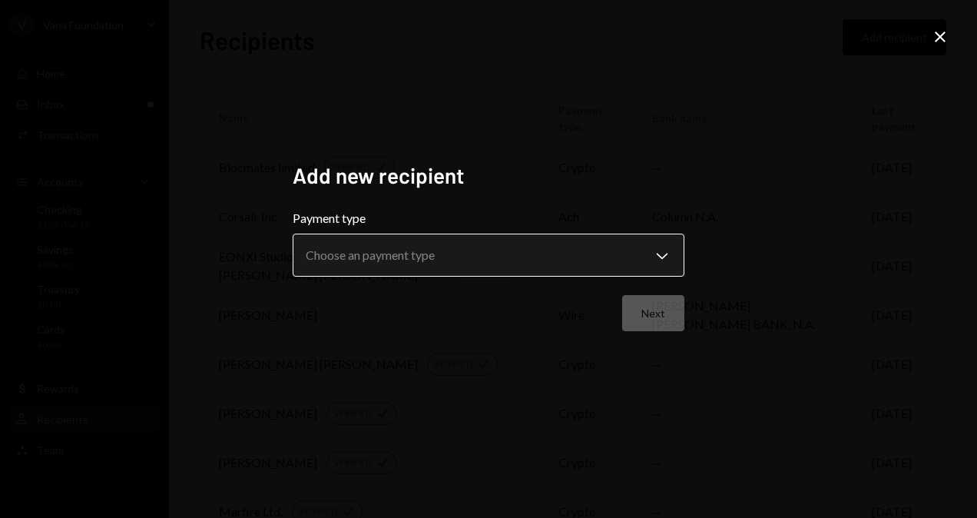
click at [656, 260] on body "V Vana Foundation Caret Down Home Home Inbox Inbox Activities Transactions Acco…" at bounding box center [488, 259] width 977 height 518
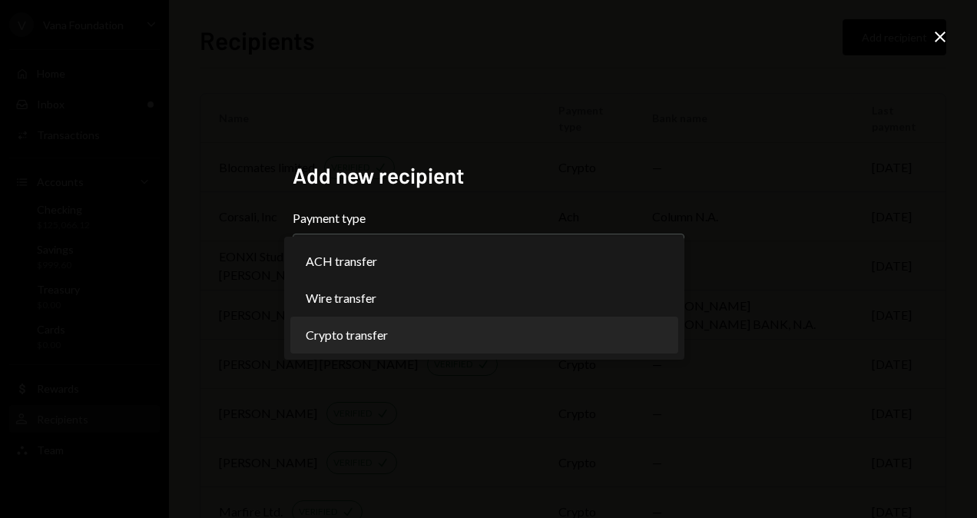
select select "******"
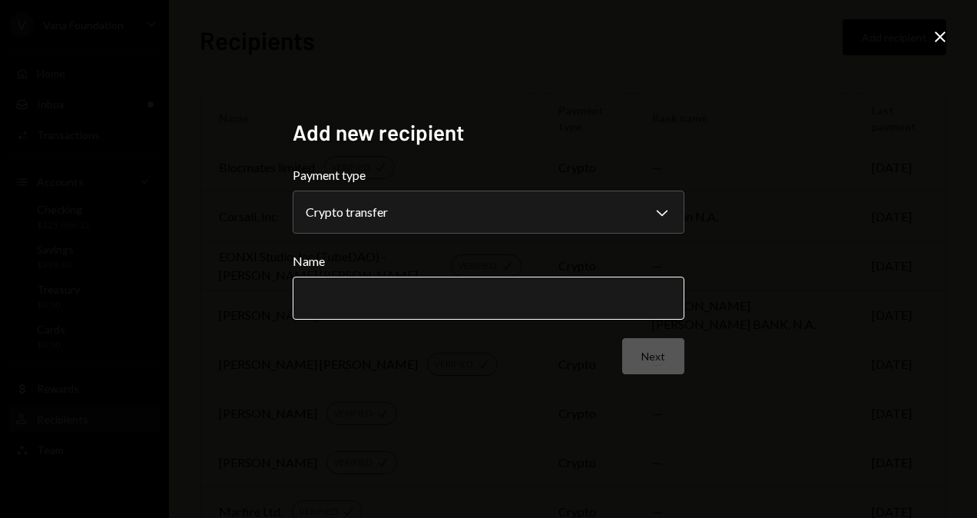
click at [432, 297] on input "Name" at bounding box center [489, 298] width 392 height 43
paste input "**********"
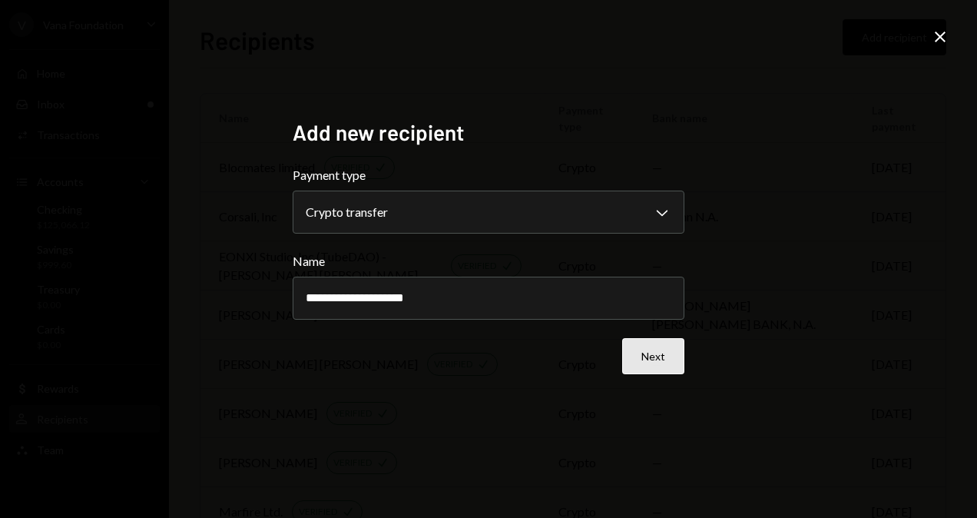
type input "**********"
click at [658, 352] on button "Next" at bounding box center [653, 356] width 62 height 36
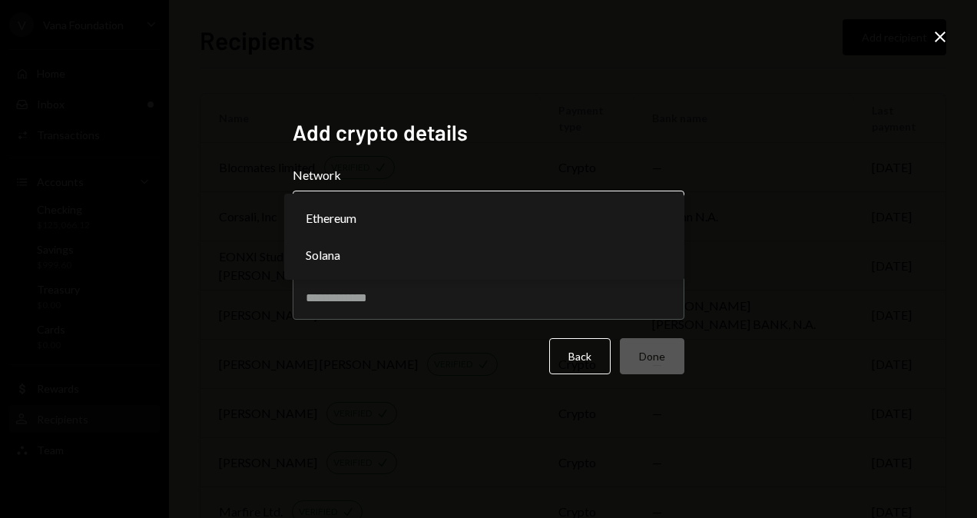
click at [335, 203] on body "V Vana Foundation Caret Down Home Home Inbox Inbox Activities Transactions Acco…" at bounding box center [488, 259] width 977 height 518
select select "**********"
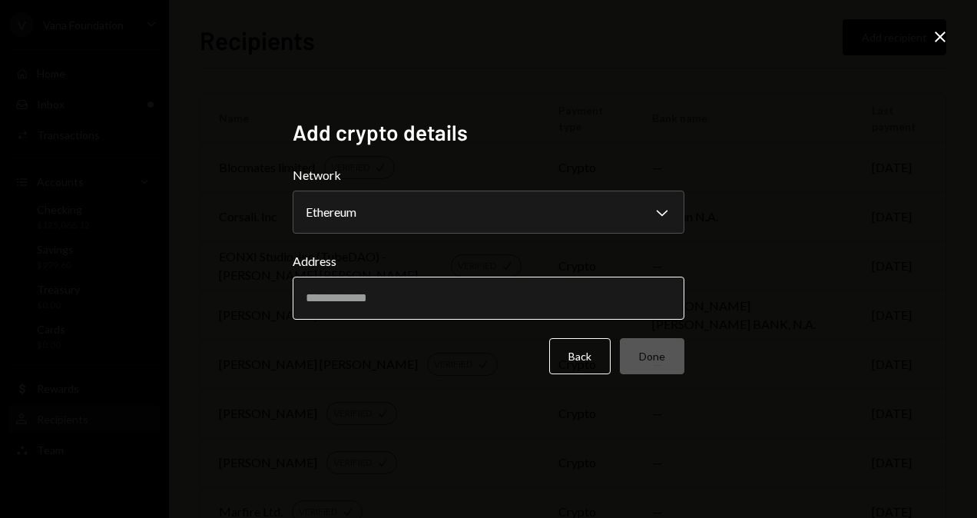
click at [346, 296] on input "Address" at bounding box center [489, 298] width 392 height 43
click at [438, 303] on input "Address" at bounding box center [489, 298] width 392 height 43
paste input "**********"
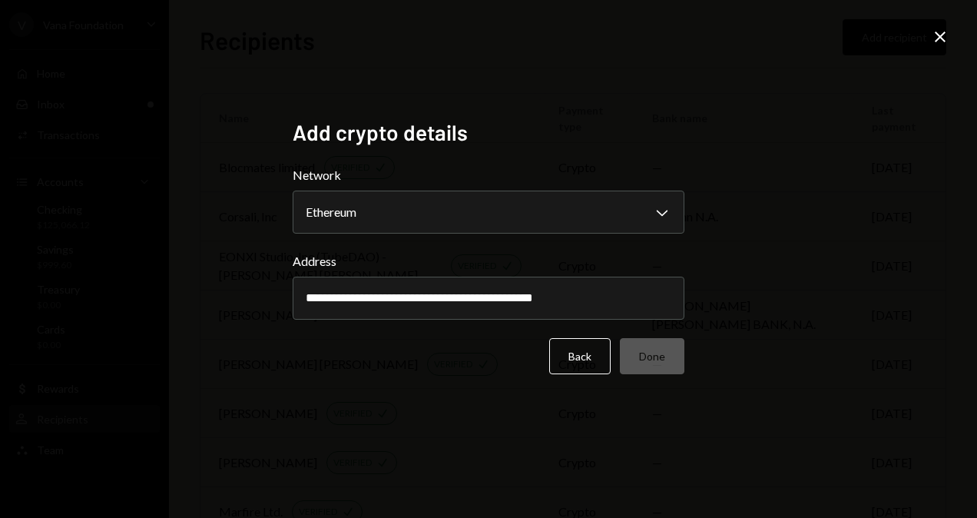
click at [744, 314] on div "**********" at bounding box center [488, 259] width 977 height 518
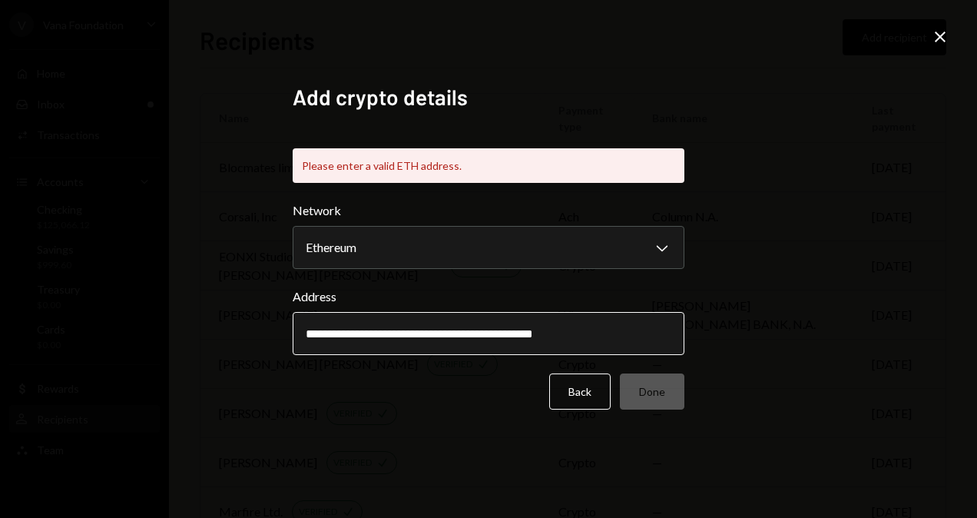
click at [513, 333] on input "**********" at bounding box center [489, 333] width 392 height 43
click at [606, 332] on input "**********" at bounding box center [489, 333] width 392 height 43
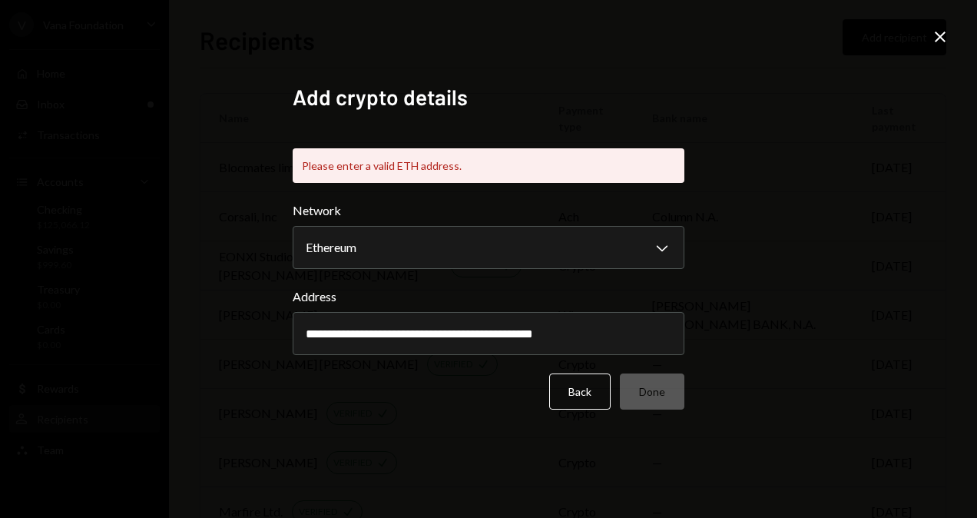
drag, startPoint x: 606, startPoint y: 332, endPoint x: 656, endPoint y: 333, distance: 49.9
click at [656, 333] on body "V Vana Foundation Caret Down Home Home Inbox Inbox Activities Transactions Acco…" at bounding box center [488, 259] width 977 height 518
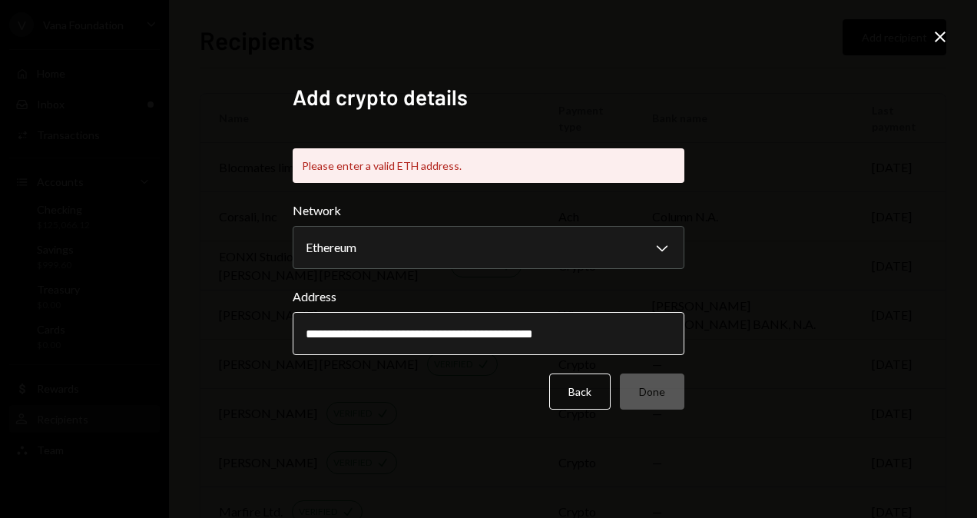
click at [493, 325] on input "**********" at bounding box center [489, 333] width 392 height 43
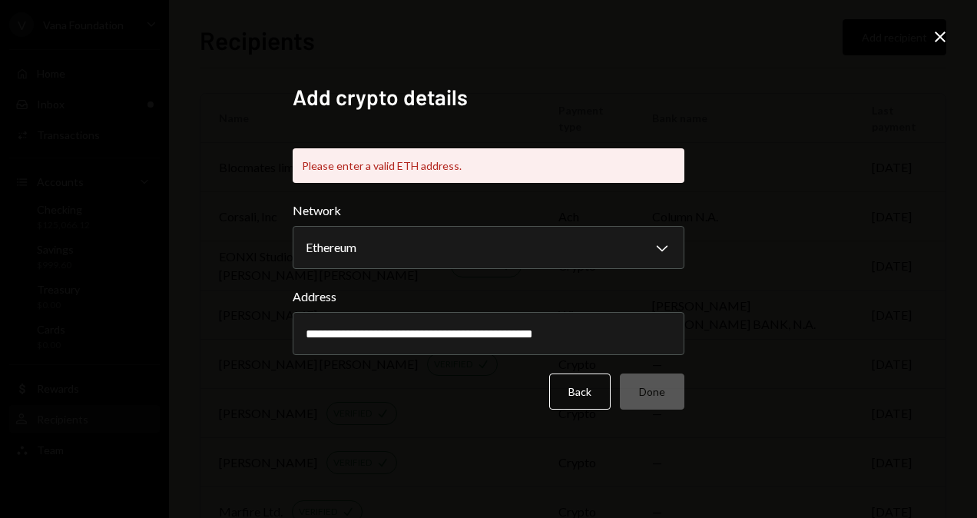
paste input "text"
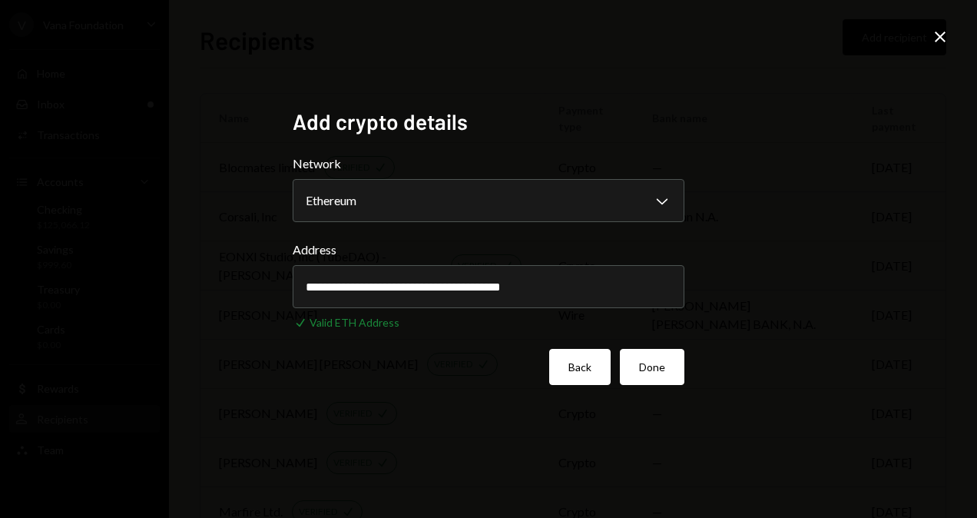
type input "**********"
click at [576, 360] on button "Back" at bounding box center [579, 367] width 61 height 36
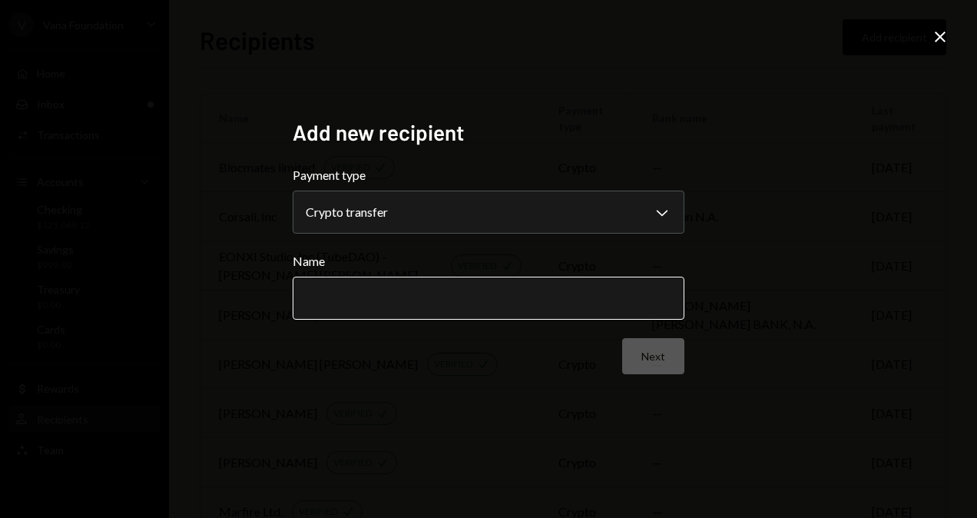
click at [317, 287] on input "Name" at bounding box center [489, 298] width 392 height 43
paste input "**********"
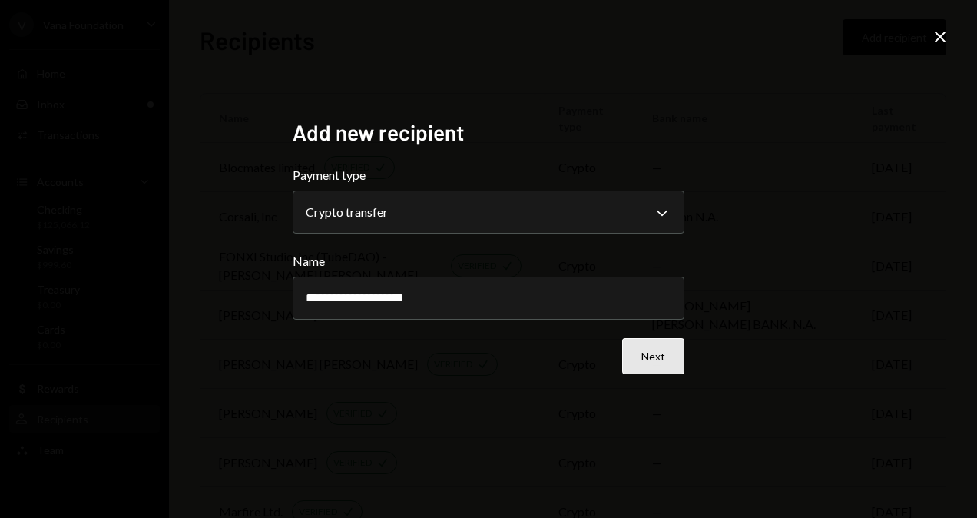
type input "**********"
click at [655, 355] on button "Next" at bounding box center [653, 356] width 62 height 36
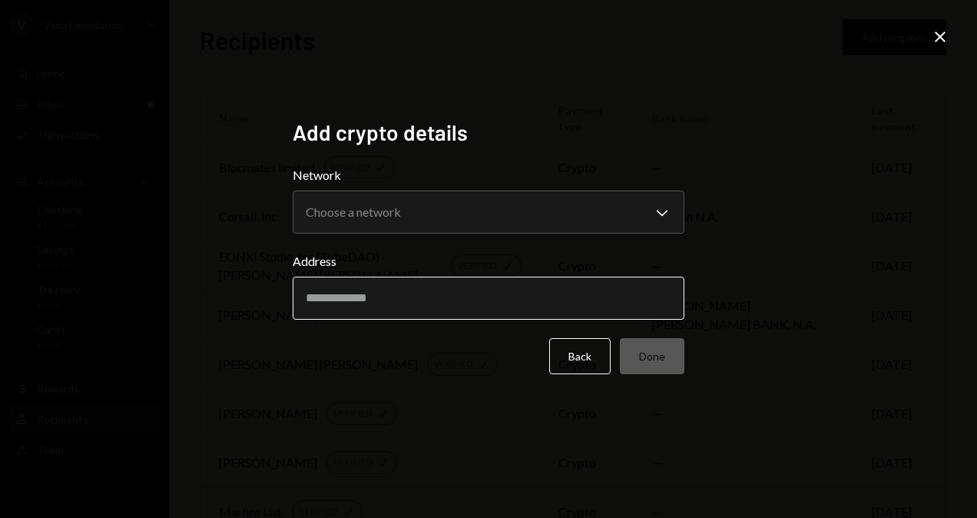
click at [498, 300] on input "Address" at bounding box center [489, 298] width 392 height 43
paste input "**********"
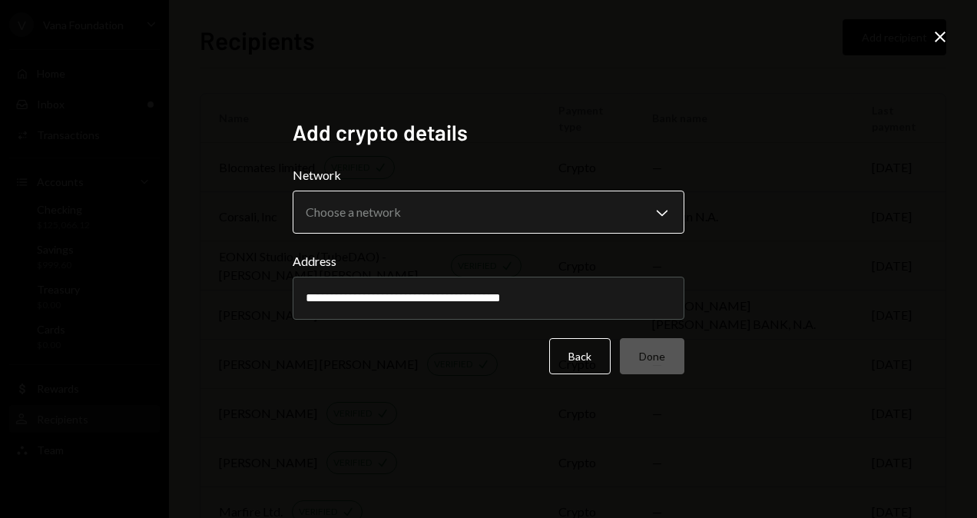
type input "**********"
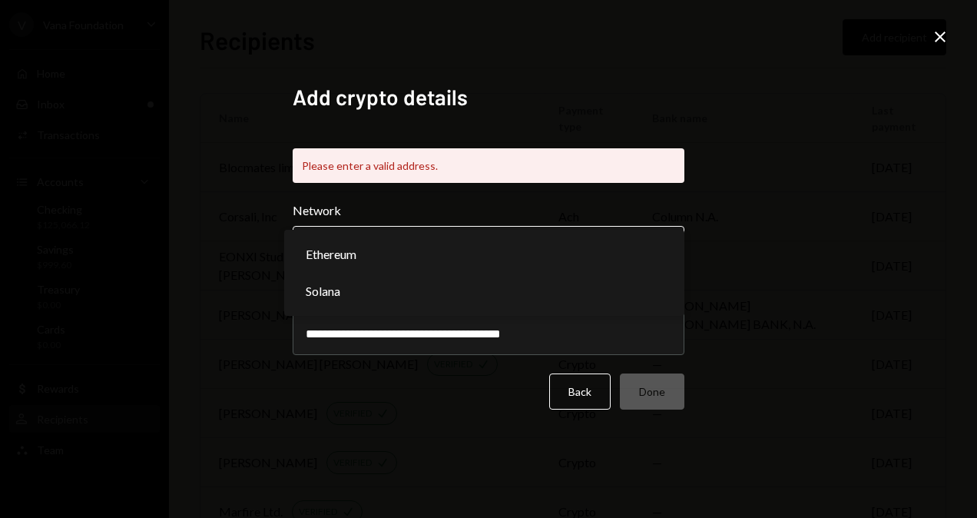
click at [487, 201] on div "**********" at bounding box center [489, 270] width 392 height 280
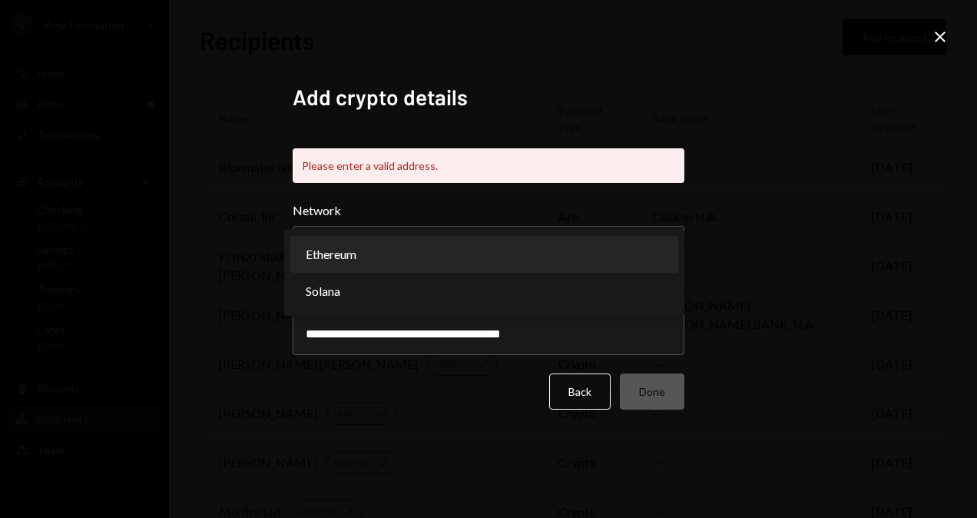
select select "**********"
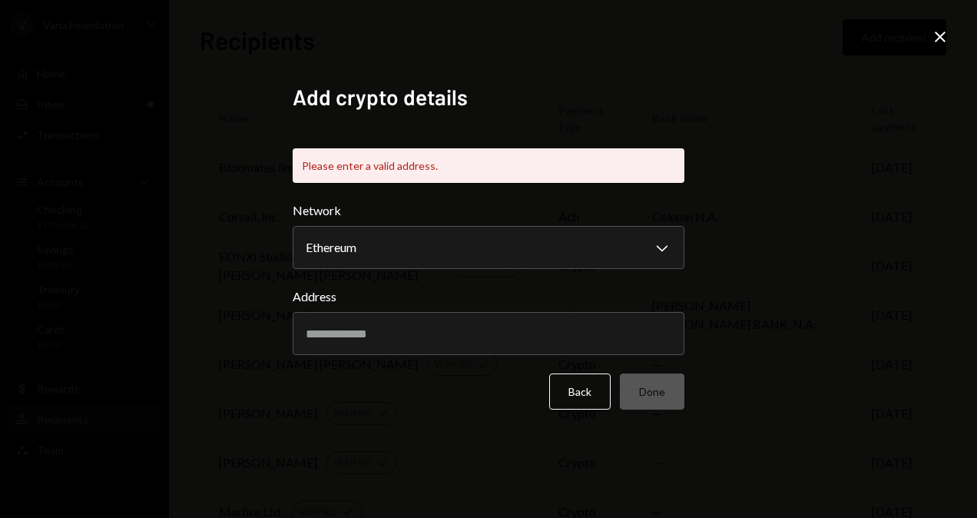
click at [860, 249] on div "Add crypto details Please enter a valid address. Network Ethereum Chevron Down …" at bounding box center [488, 259] width 977 height 518
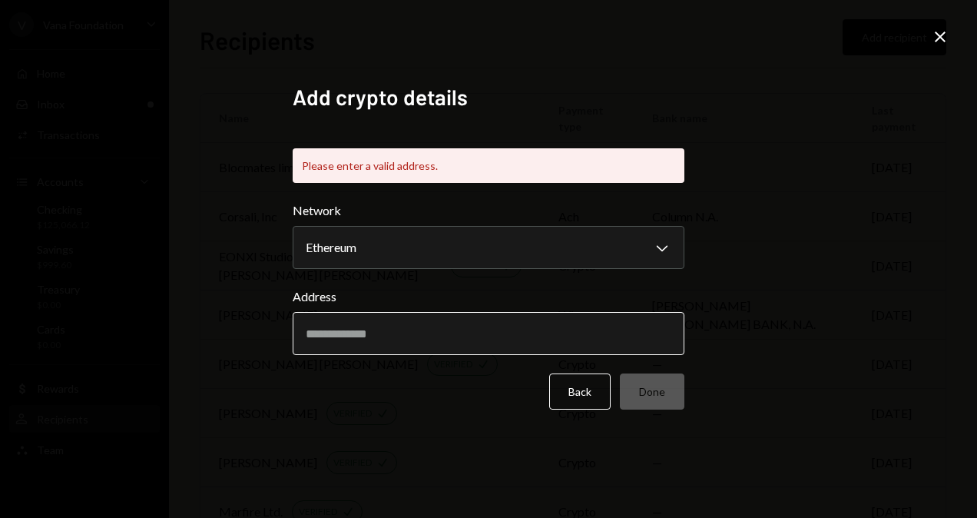
click at [493, 330] on input "Address" at bounding box center [489, 333] width 392 height 43
paste input "**********"
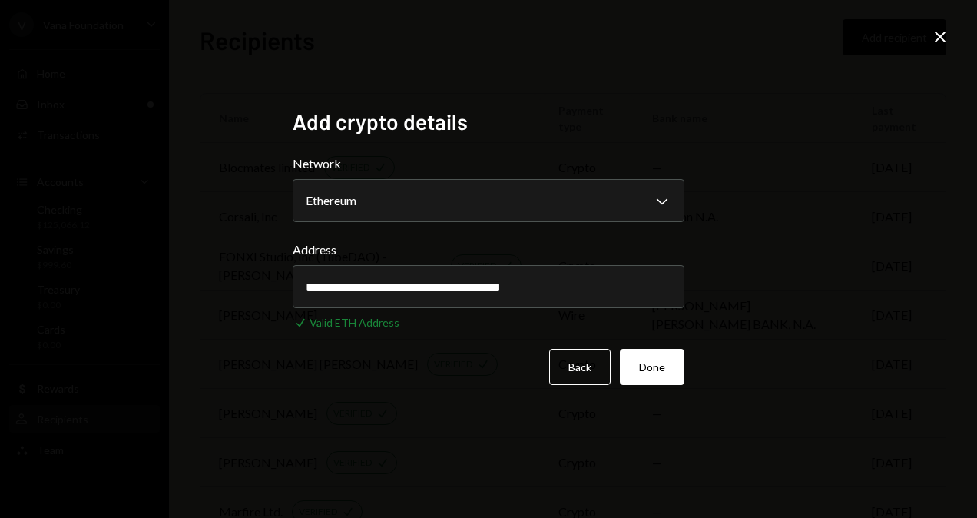
type input "**********"
click at [744, 282] on div "**********" at bounding box center [488, 259] width 977 height 518
click at [648, 359] on button "Done" at bounding box center [652, 367] width 65 height 36
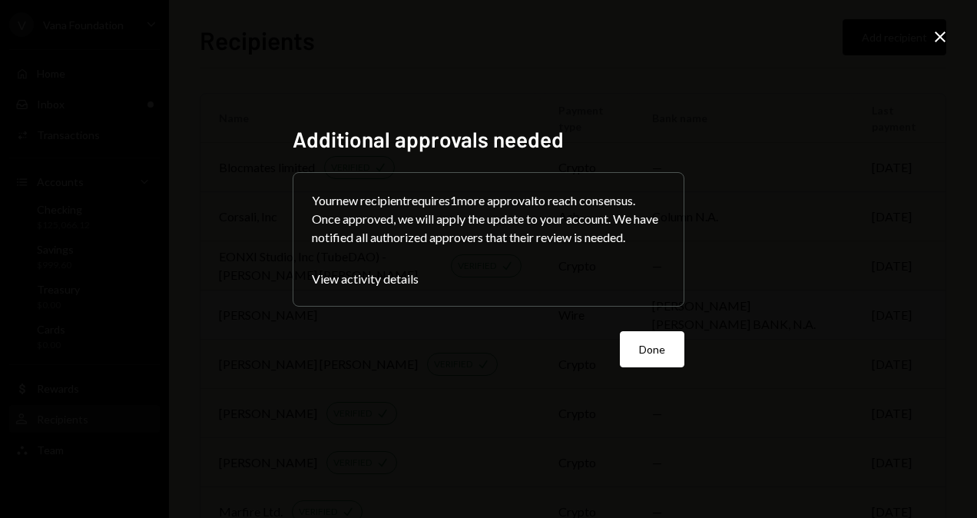
click at [641, 336] on button "Done" at bounding box center [652, 349] width 65 height 36
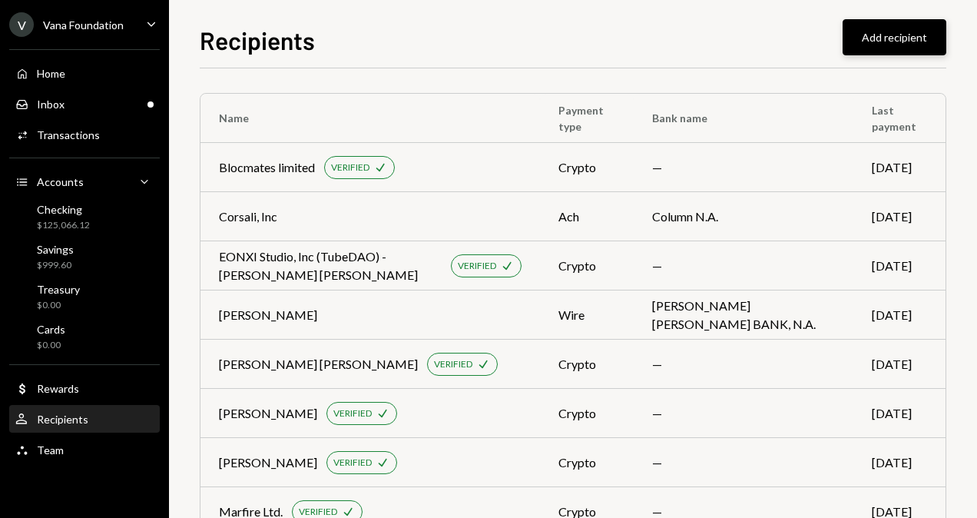
click at [888, 31] on button "Add recipient" at bounding box center [895, 37] width 104 height 36
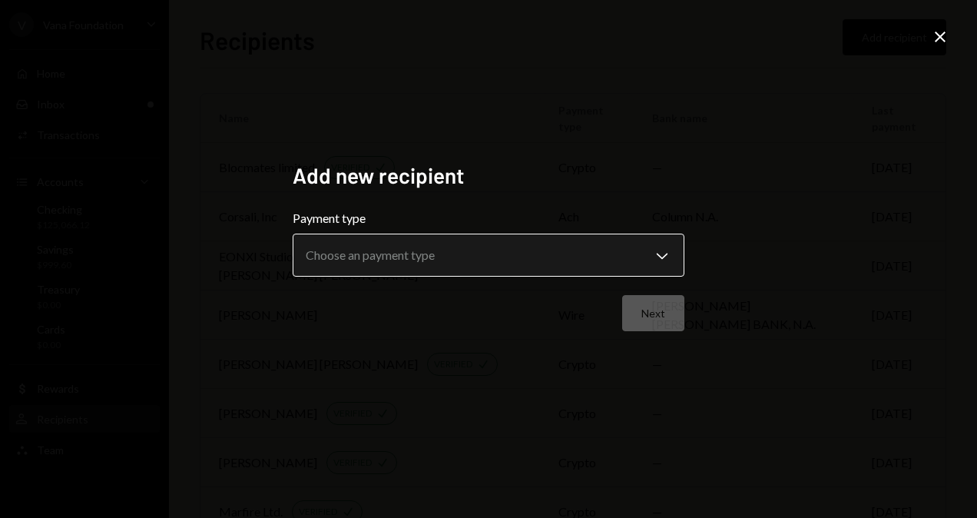
click at [408, 269] on body "V Vana Foundation Caret Down Home Home Inbox Inbox Activities Transactions Acco…" at bounding box center [488, 259] width 977 height 518
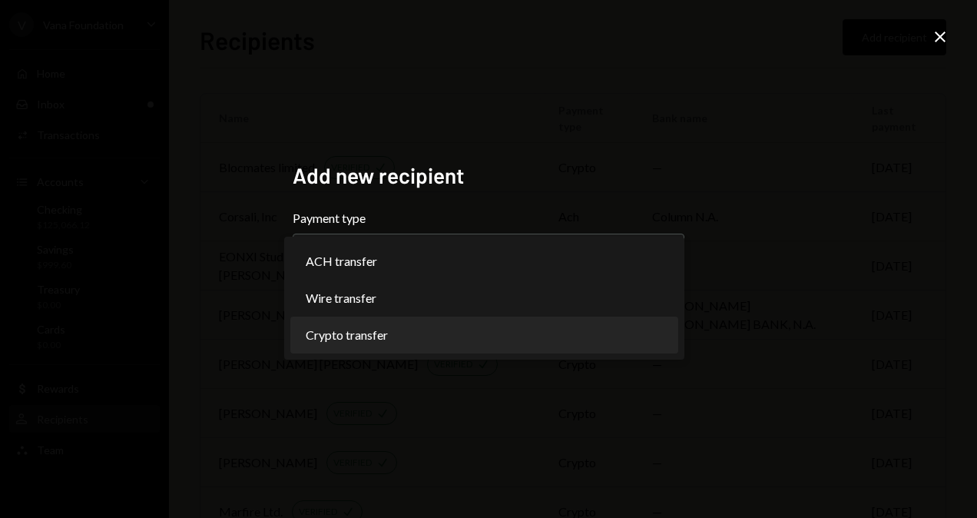
select select "******"
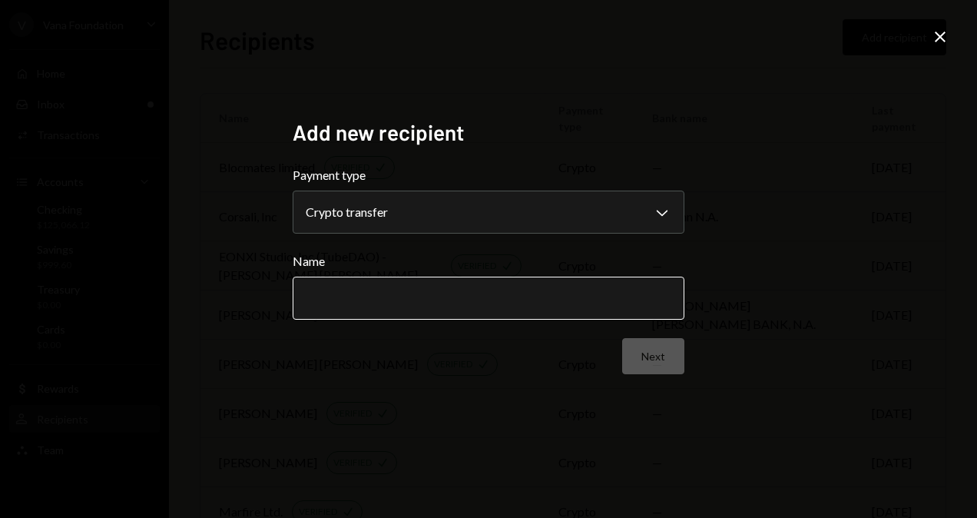
click at [371, 300] on input "Name" at bounding box center [489, 298] width 392 height 43
click at [390, 297] on input "Name" at bounding box center [489, 298] width 392 height 43
paste input "**********"
click at [426, 283] on input "**********" at bounding box center [489, 298] width 392 height 43
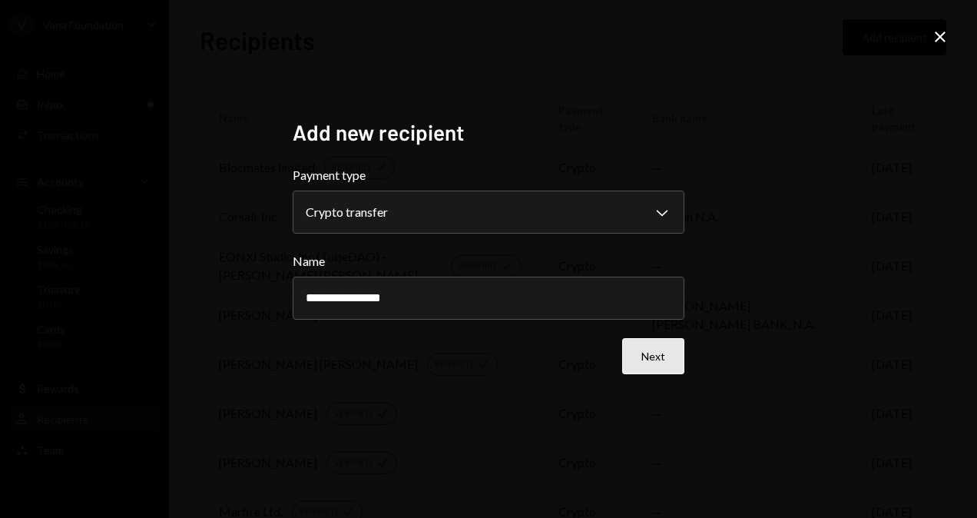
paste input "**********"
type input "**********"
click at [633, 343] on button "Next" at bounding box center [653, 356] width 62 height 36
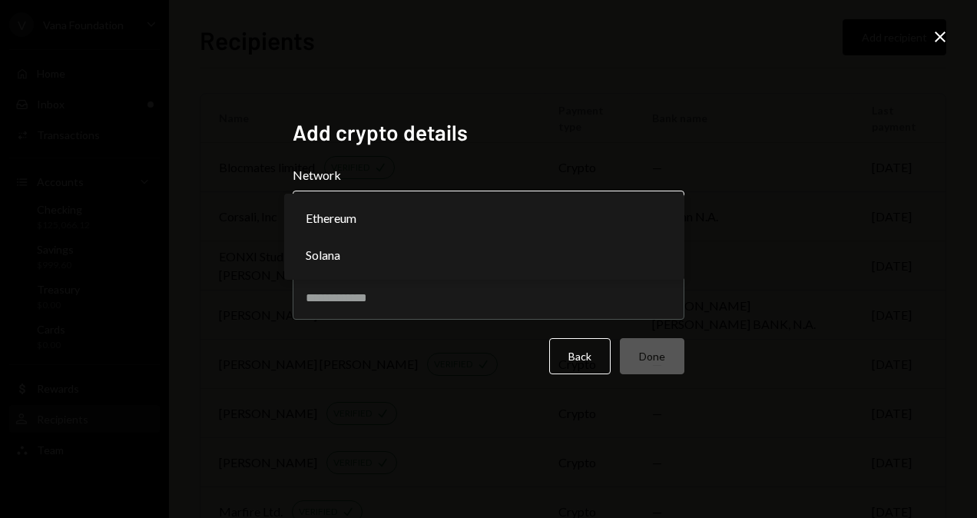
click at [572, 210] on body "V Vana Foundation Caret Down Home Home Inbox Inbox Activities Transactions Acco…" at bounding box center [488, 259] width 977 height 518
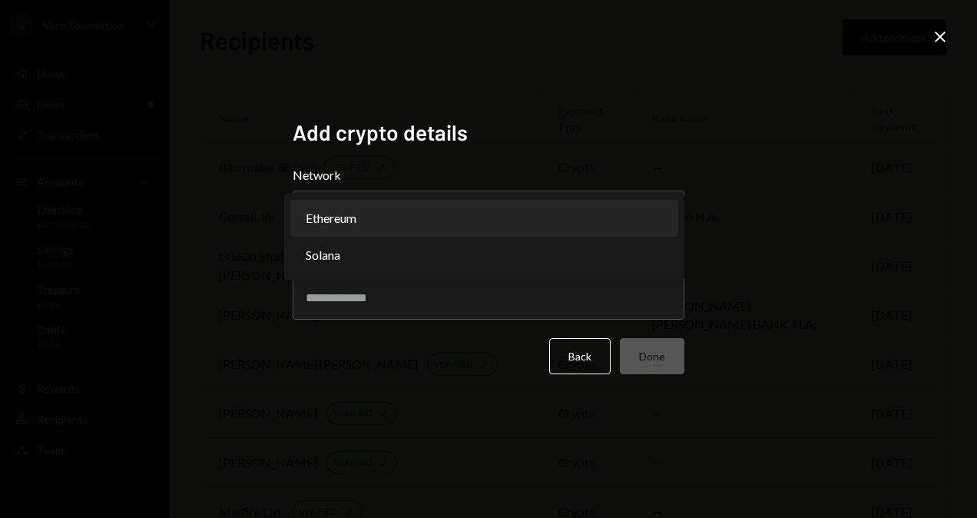
select select "**********"
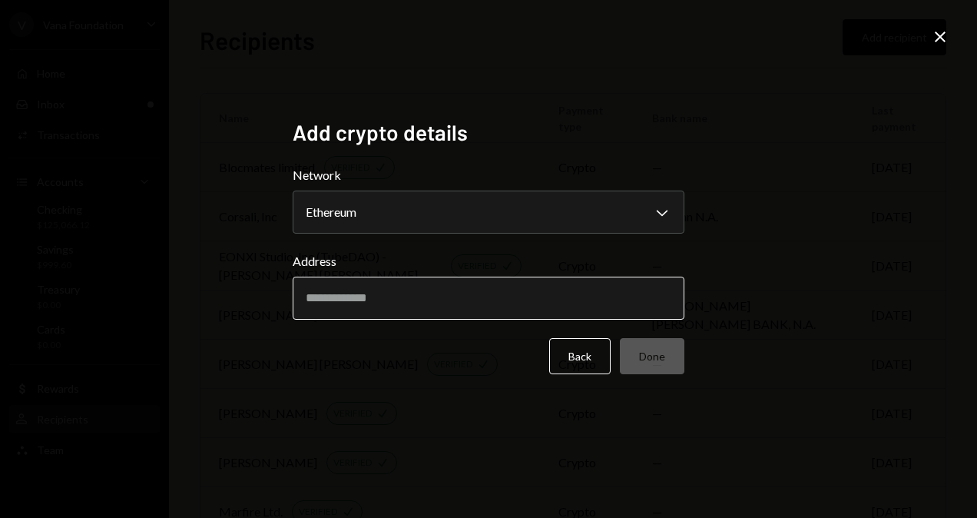
click at [342, 306] on input "Address" at bounding box center [489, 298] width 392 height 43
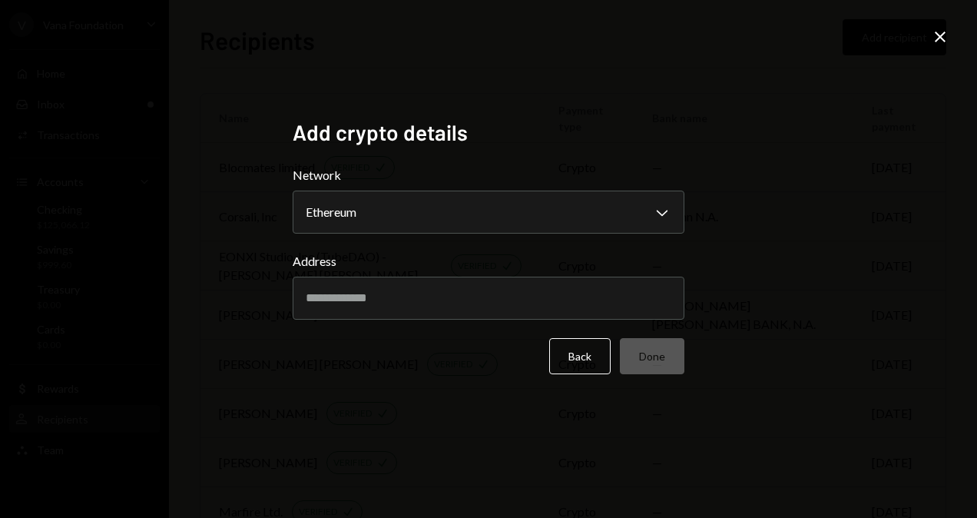
paste input "**********"
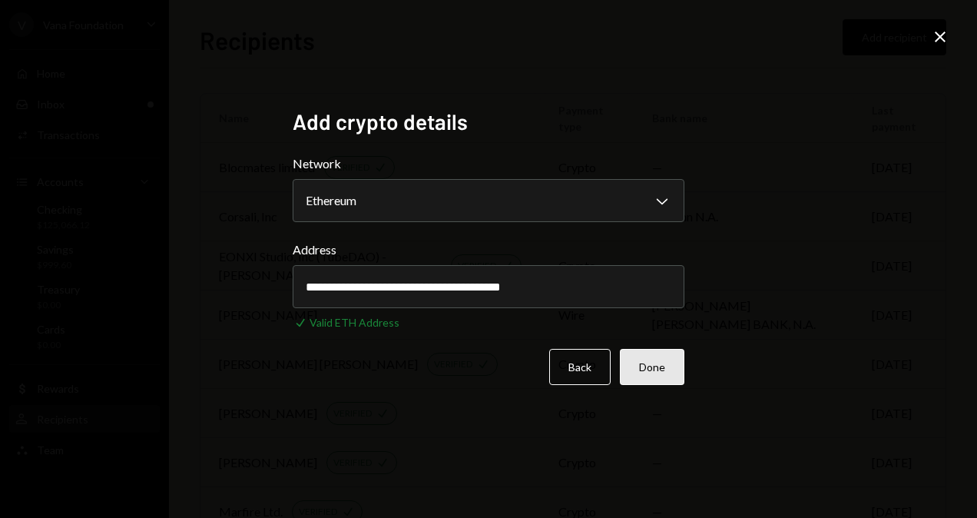
type input "**********"
click at [651, 366] on button "Done" at bounding box center [652, 367] width 65 height 36
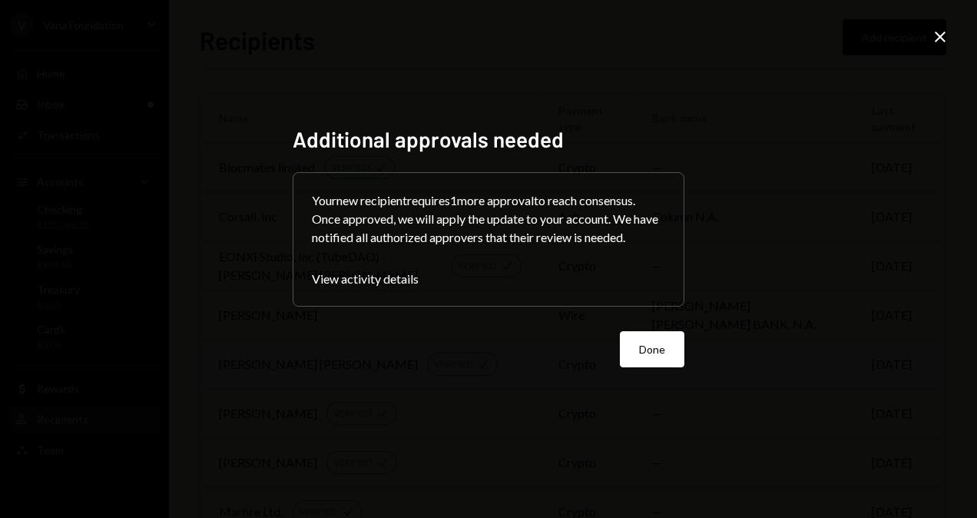
click at [643, 339] on button "Done" at bounding box center [652, 349] width 65 height 36
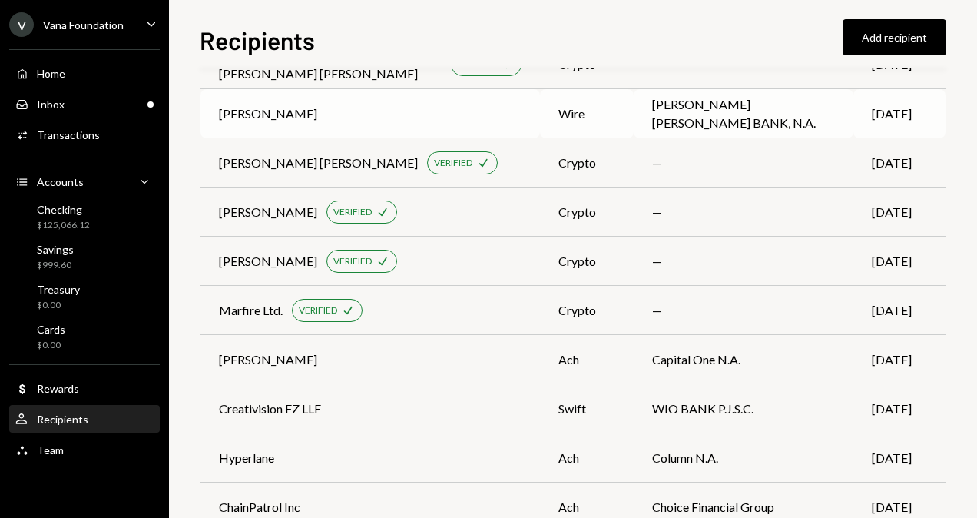
scroll to position [77, 0]
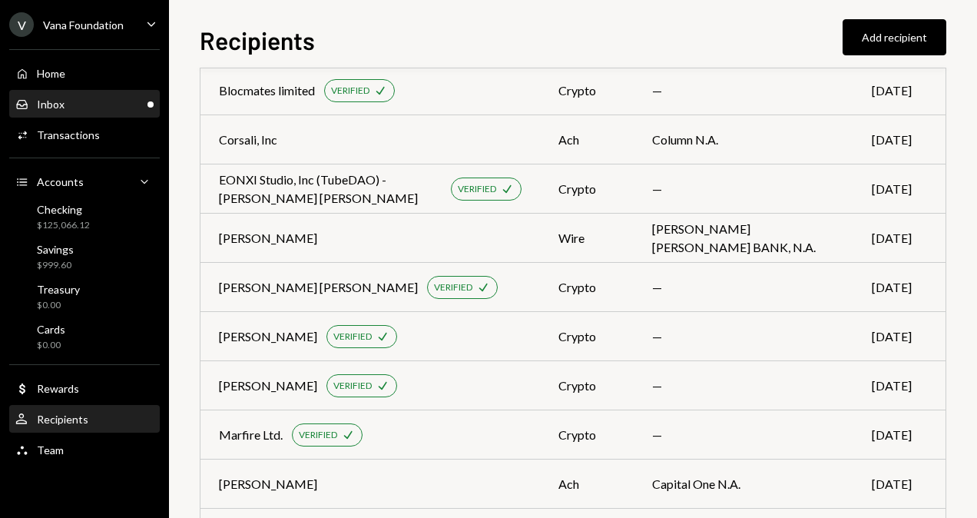
click at [137, 103] on div "Inbox Inbox" at bounding box center [84, 105] width 138 height 14
